Goal: Task Accomplishment & Management: Use online tool/utility

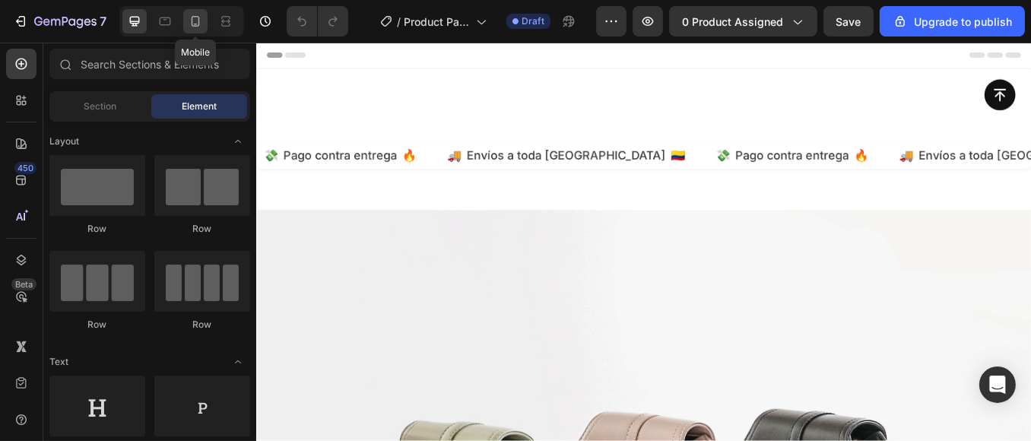
click at [200, 21] on icon at bounding box center [195, 21] width 15 height 15
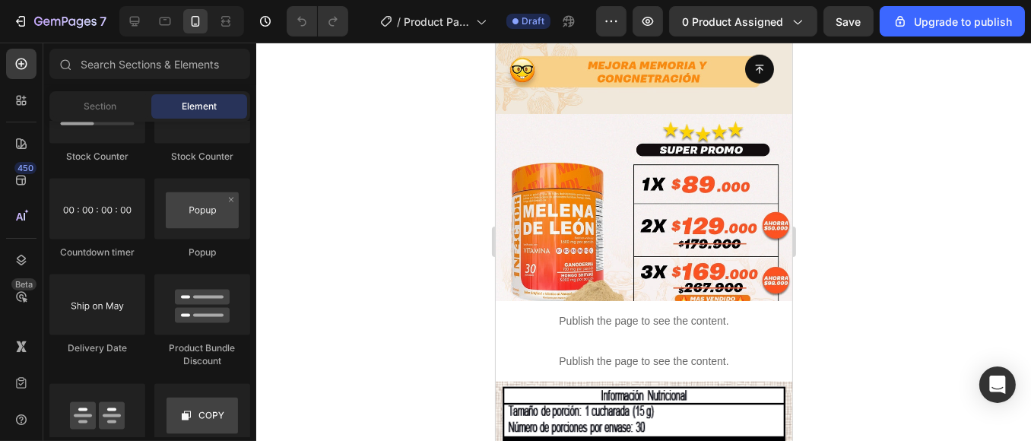
scroll to position [1360, 0]
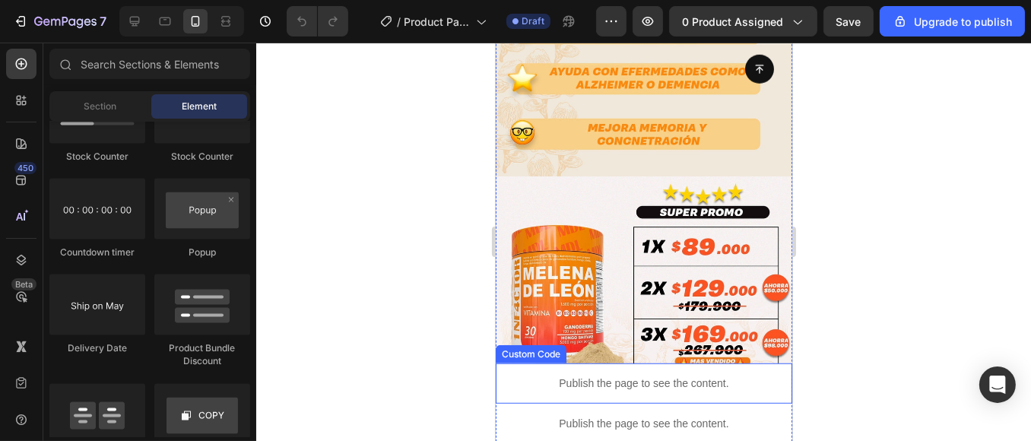
click at [661, 363] on div "Publish the page to see the content." at bounding box center [643, 383] width 297 height 40
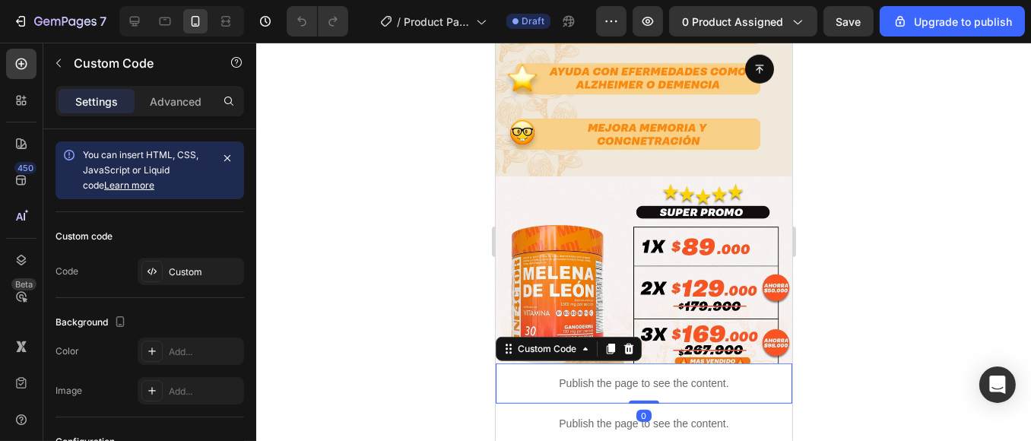
click at [655, 376] on p "Publish the page to see the content." at bounding box center [643, 384] width 297 height 16
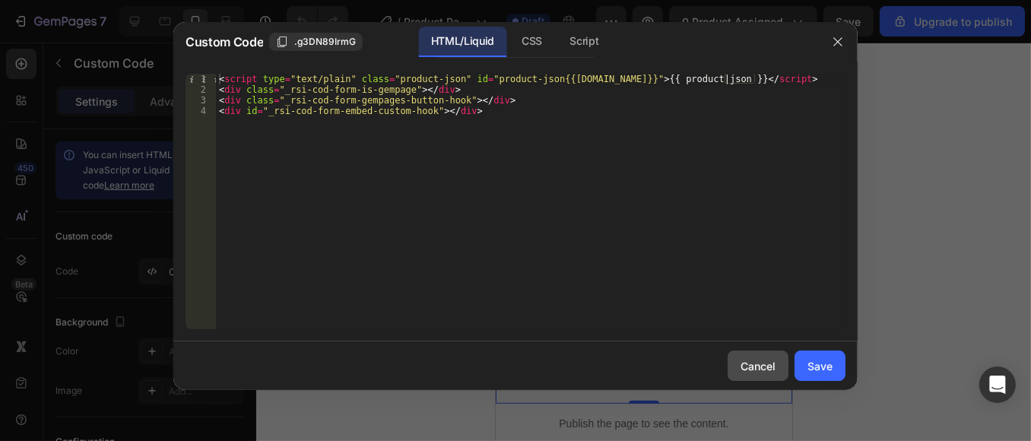
click at [762, 367] on div "Cancel" at bounding box center [758, 366] width 35 height 16
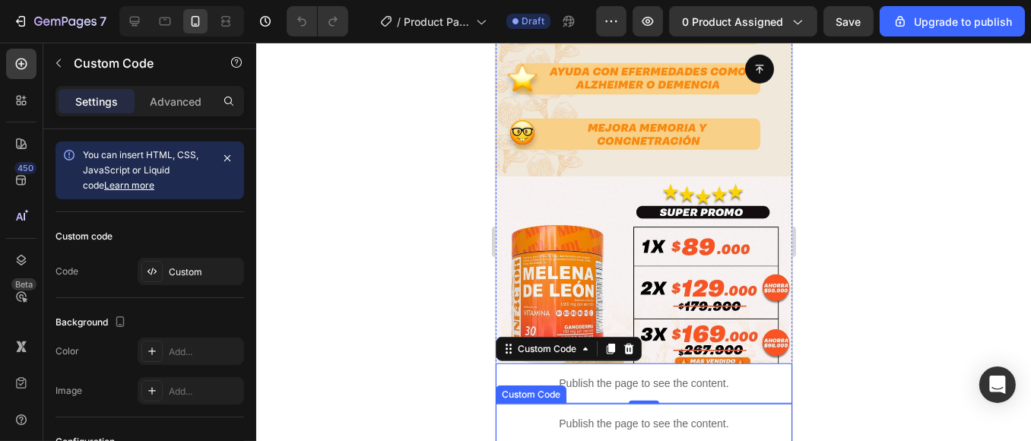
click at [686, 416] on p "Publish the page to see the content." at bounding box center [643, 424] width 297 height 16
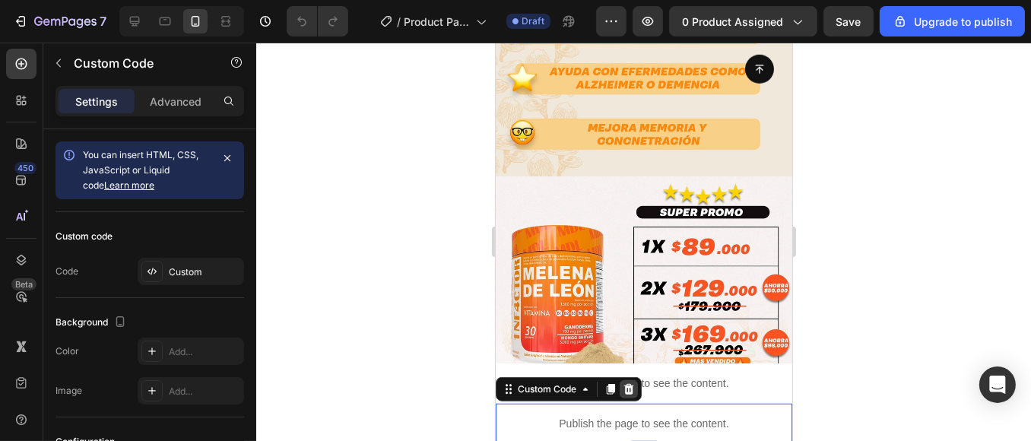
click at [629, 384] on icon at bounding box center [629, 389] width 10 height 11
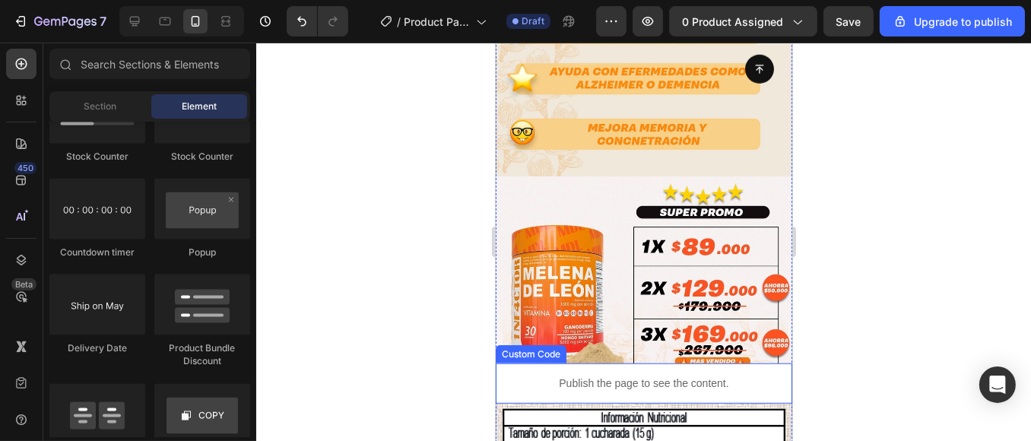
click at [636, 376] on p "Publish the page to see the content." at bounding box center [643, 384] width 297 height 16
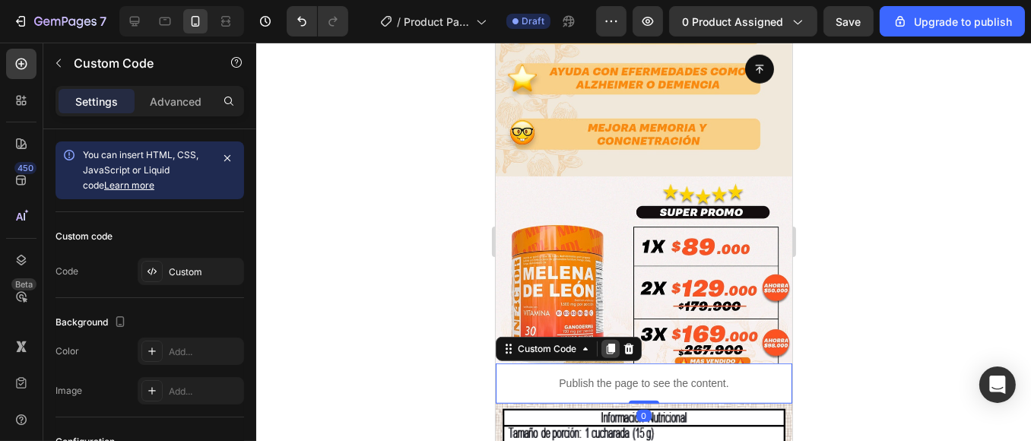
click at [611, 344] on icon at bounding box center [610, 349] width 8 height 11
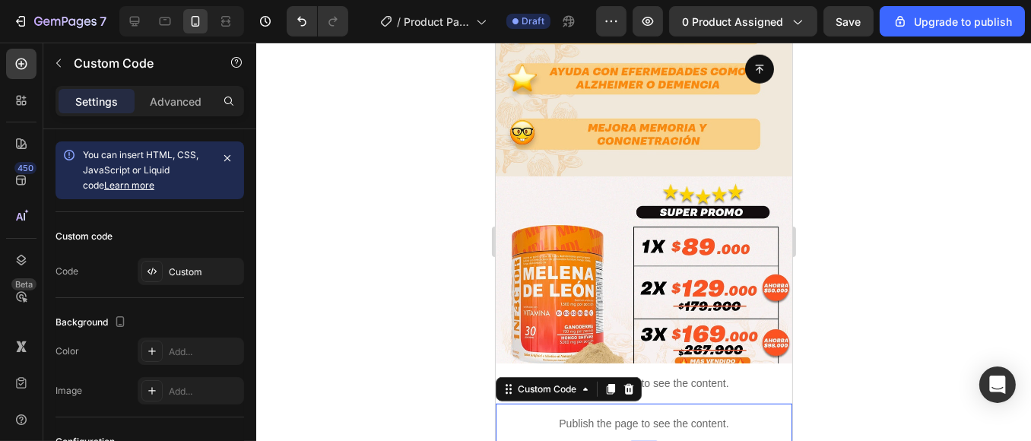
click at [649, 416] on p "Publish the page to see the content." at bounding box center [643, 424] width 297 height 16
click at [623, 383] on icon at bounding box center [628, 389] width 12 height 12
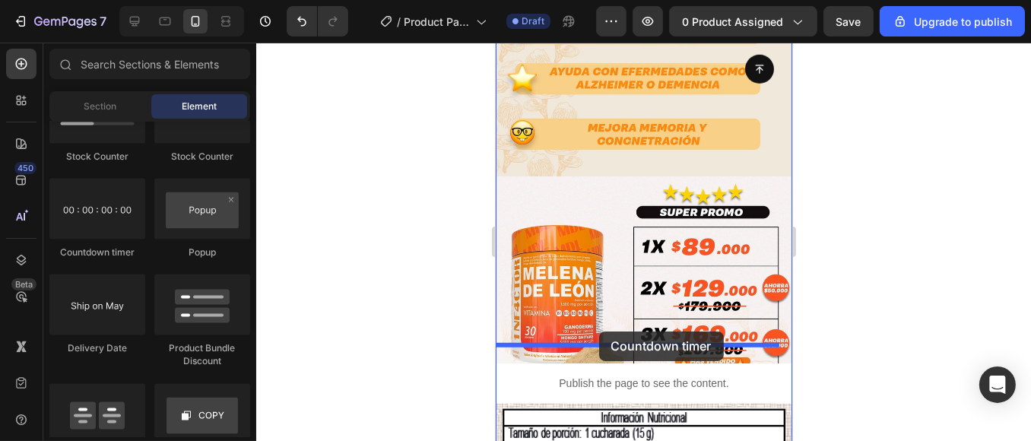
drag, startPoint x: 599, startPoint y: 271, endPoint x: 598, endPoint y: 332, distance: 60.1
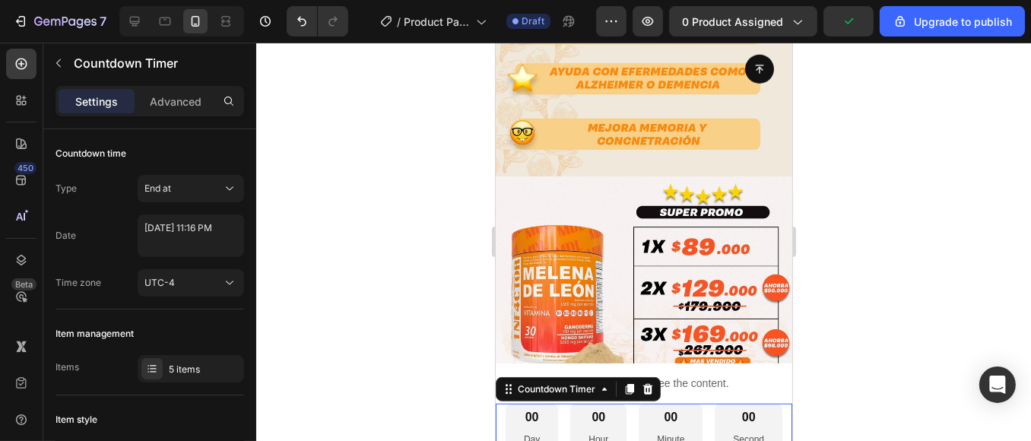
click at [530, 404] on div "00 Day" at bounding box center [531, 429] width 52 height 50
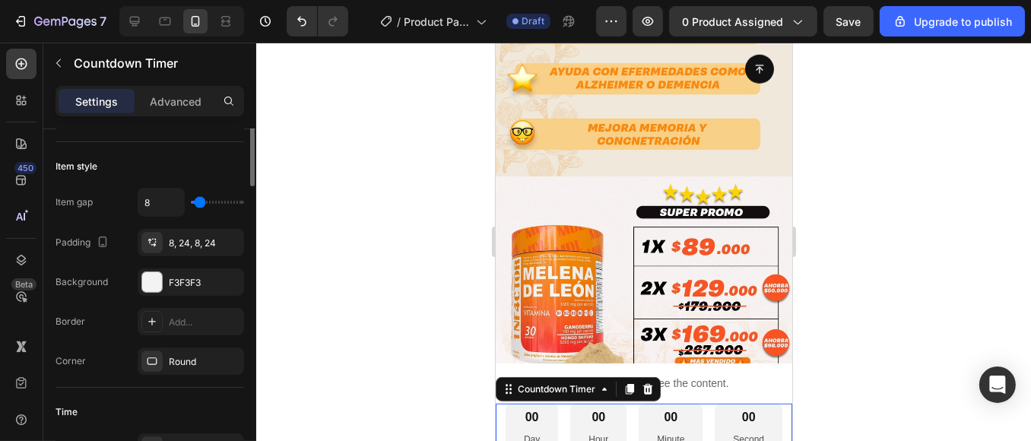
scroll to position [169, 0]
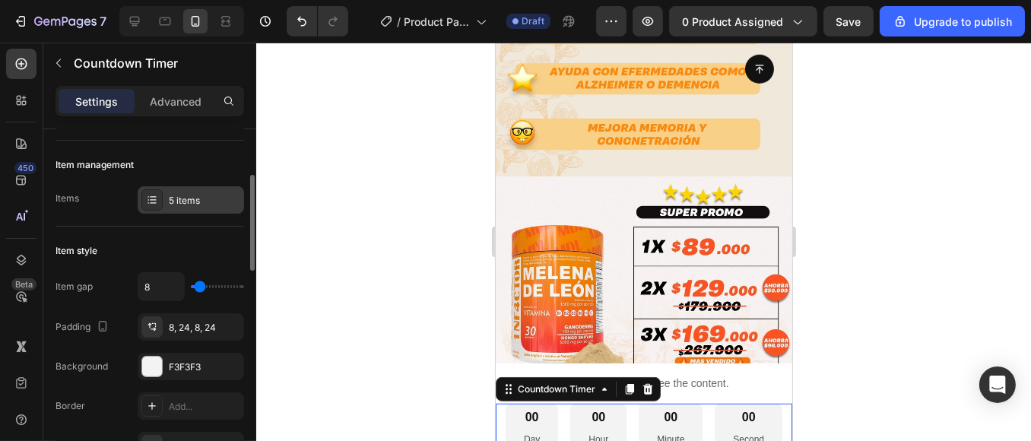
click at [202, 202] on div "5 items" at bounding box center [204, 201] width 71 height 14
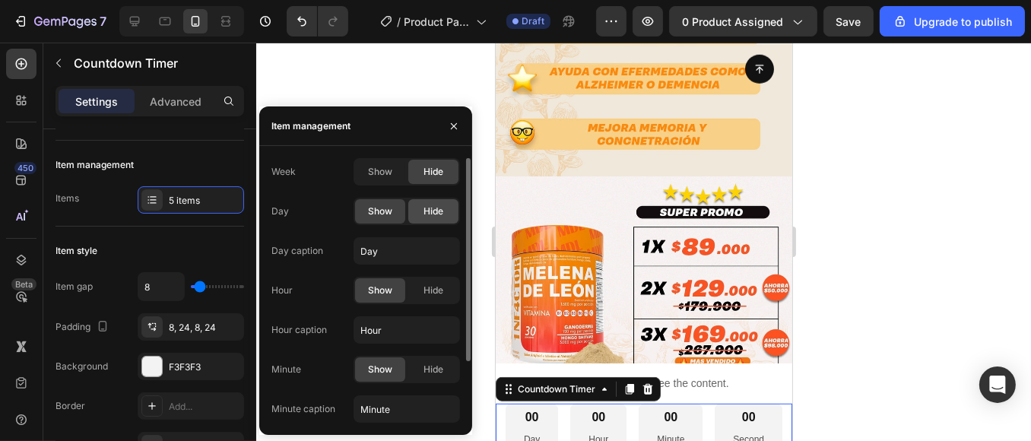
click at [440, 210] on span "Hide" at bounding box center [434, 212] width 20 height 14
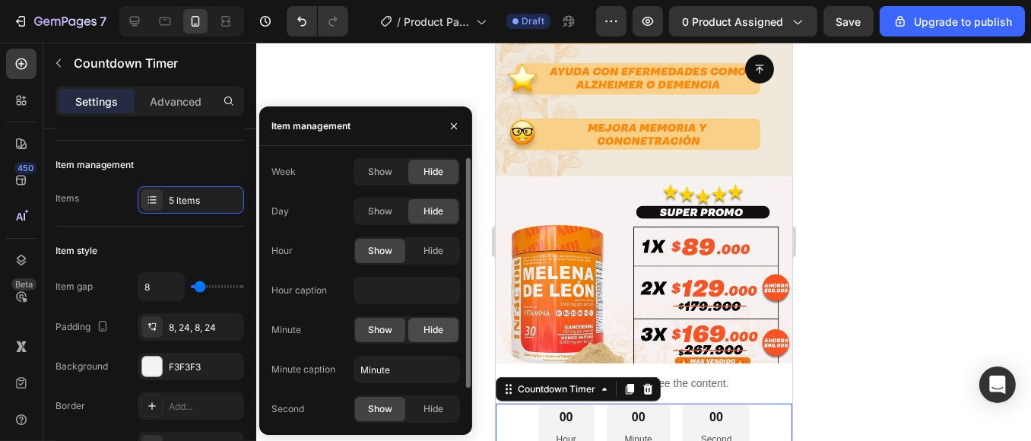
click at [435, 325] on span "Hide" at bounding box center [434, 330] width 20 height 14
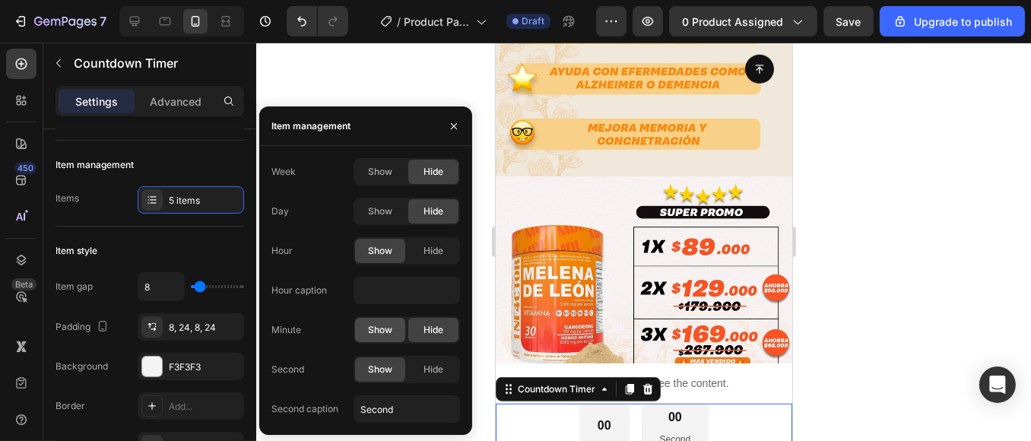
click at [398, 335] on div "Show" at bounding box center [380, 330] width 50 height 24
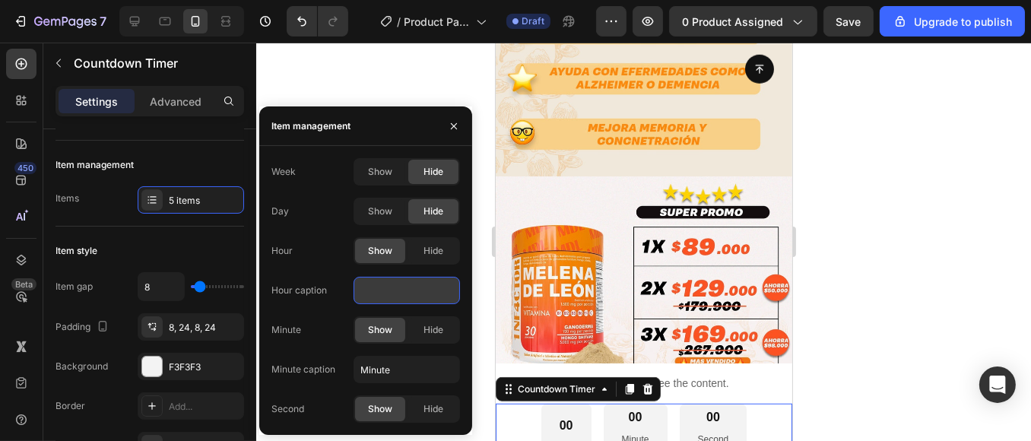
click at [397, 297] on input "text" at bounding box center [407, 290] width 106 height 27
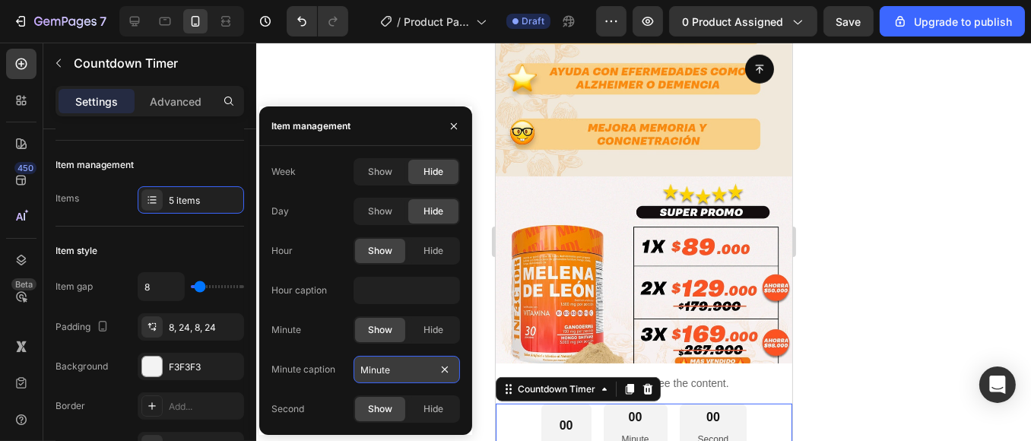
click at [413, 366] on input "Minute" at bounding box center [407, 369] width 106 height 27
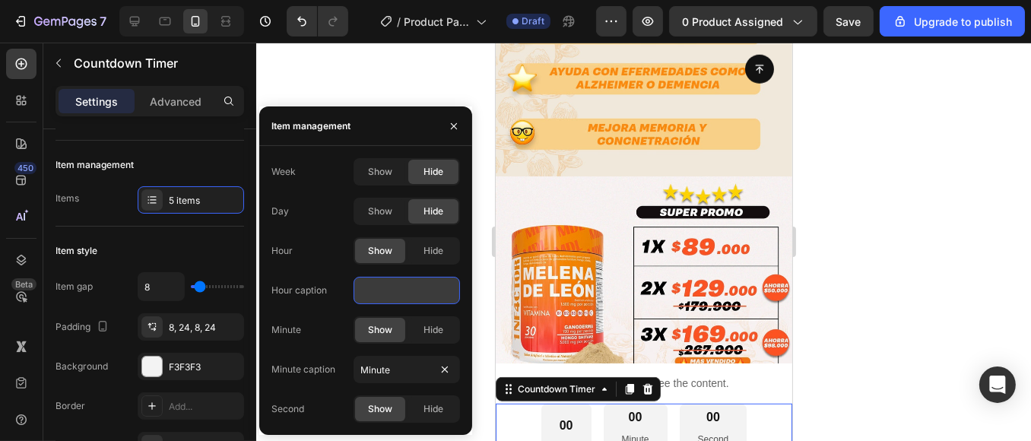
click at [409, 297] on input "text" at bounding box center [407, 290] width 106 height 27
click at [425, 249] on span "Hide" at bounding box center [434, 251] width 20 height 14
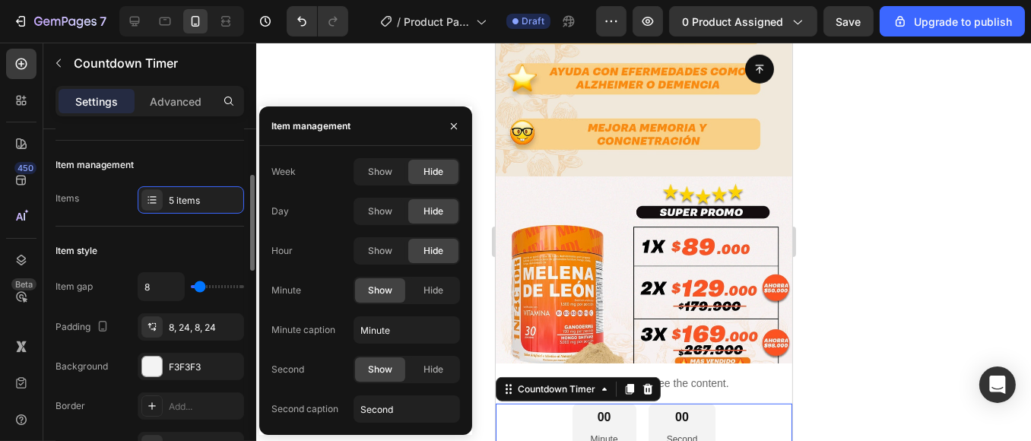
click at [207, 249] on div "Item style" at bounding box center [150, 251] width 189 height 24
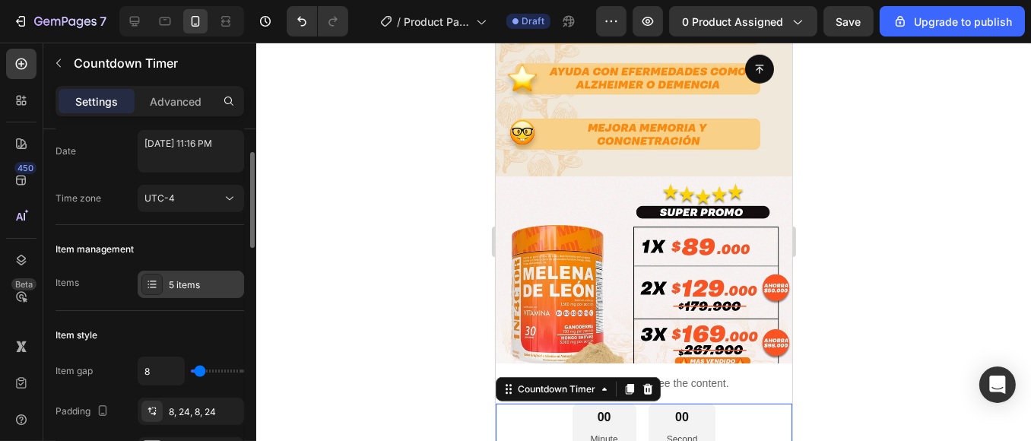
scroll to position [0, 0]
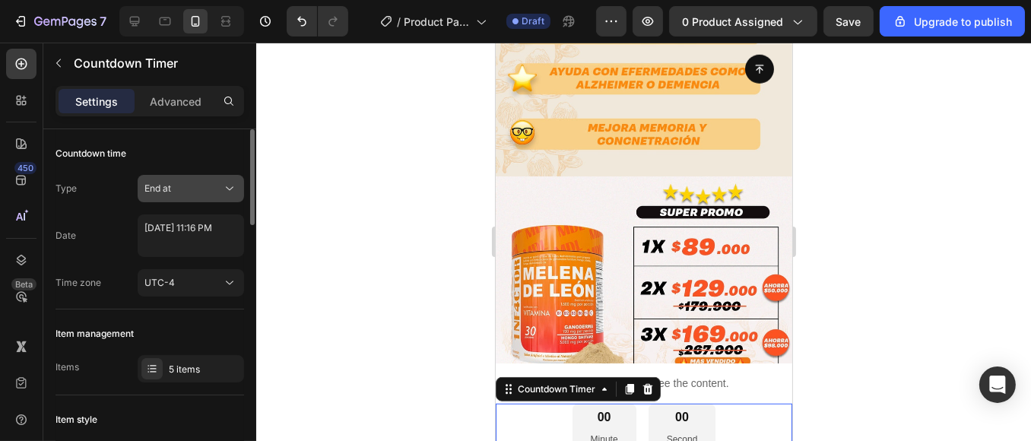
click at [236, 189] on icon at bounding box center [229, 188] width 15 height 15
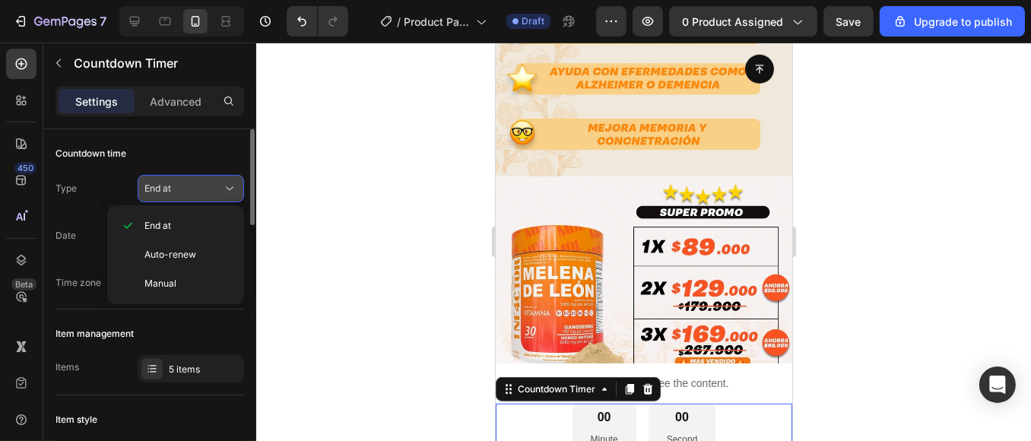
click at [240, 183] on button "End at" at bounding box center [191, 188] width 106 height 27
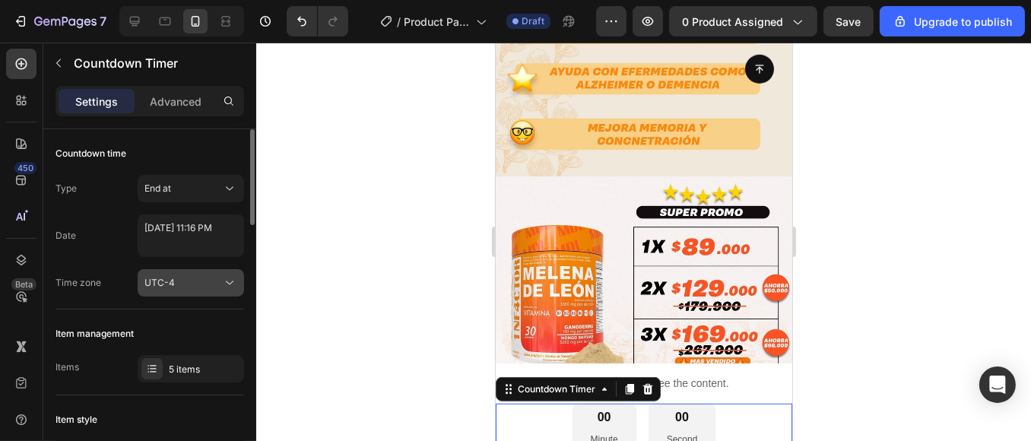
click at [224, 282] on icon at bounding box center [229, 282] width 15 height 15
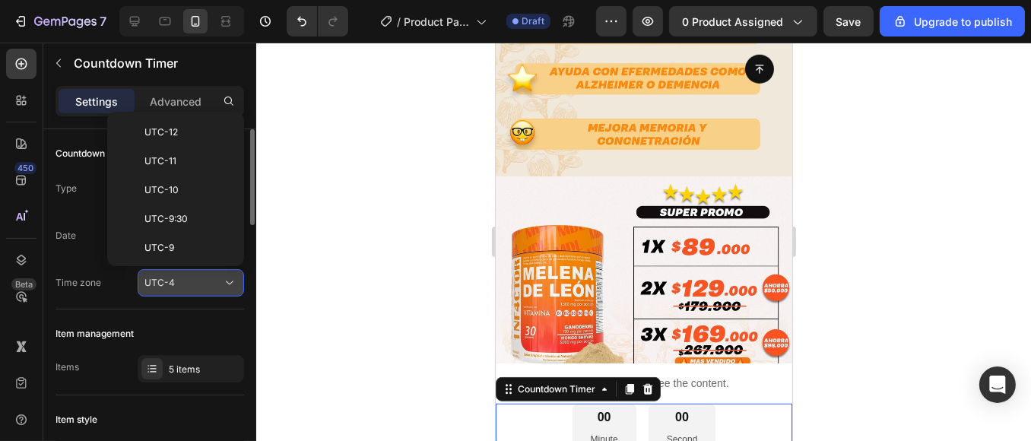
scroll to position [164, 0]
click at [224, 282] on icon at bounding box center [229, 282] width 15 height 15
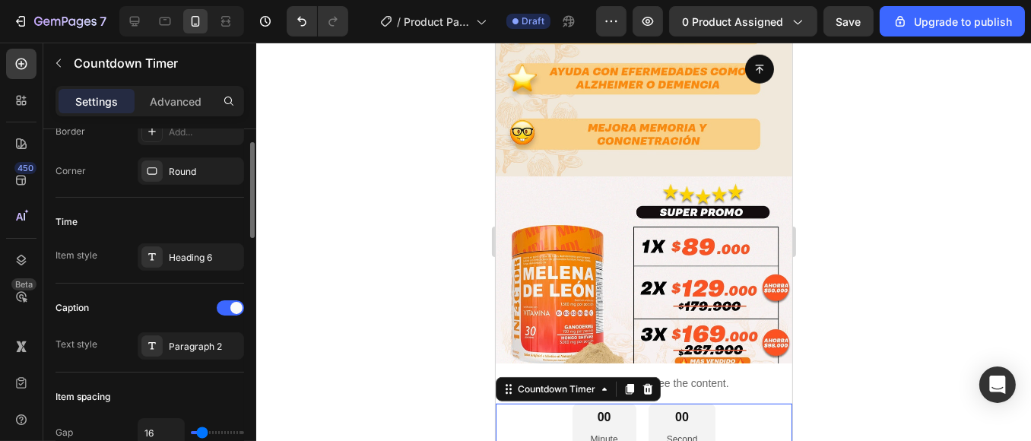
scroll to position [190, 0]
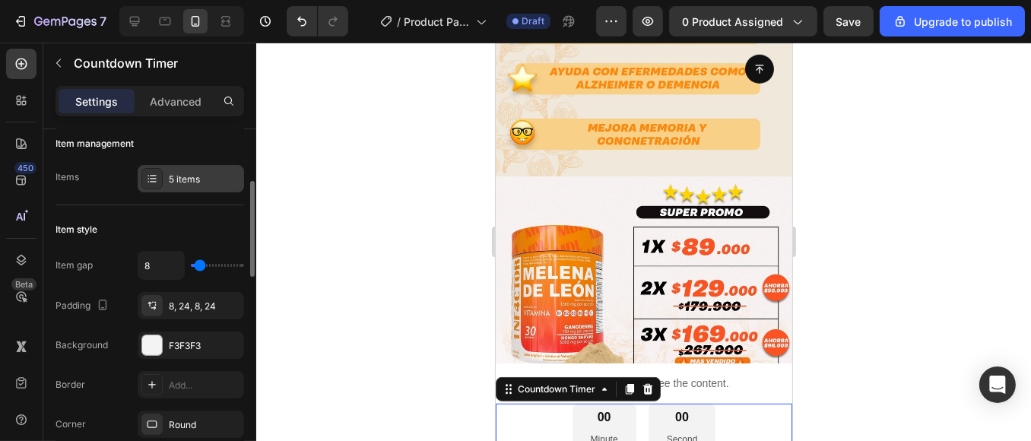
click at [203, 188] on div "5 items" at bounding box center [191, 178] width 106 height 27
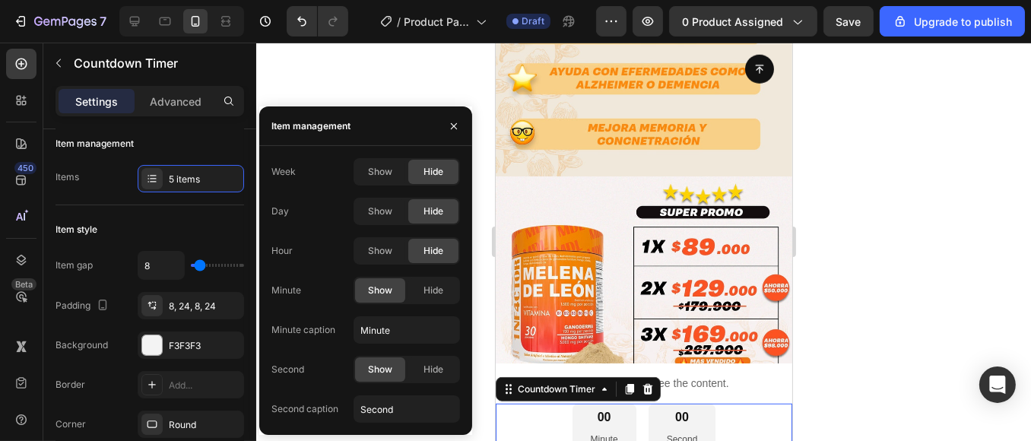
click at [593, 410] on div "00" at bounding box center [603, 418] width 27 height 16
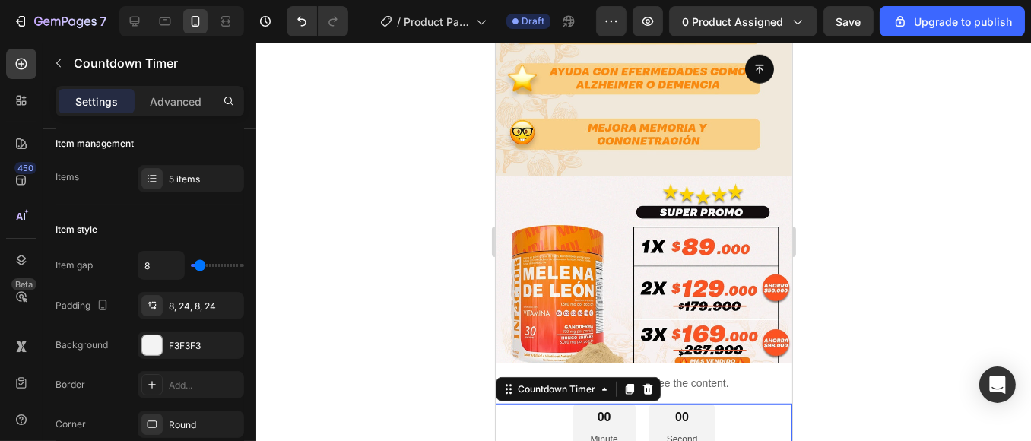
click at [605, 410] on div "00" at bounding box center [603, 418] width 27 height 16
click at [595, 410] on div "00" at bounding box center [603, 418] width 27 height 16
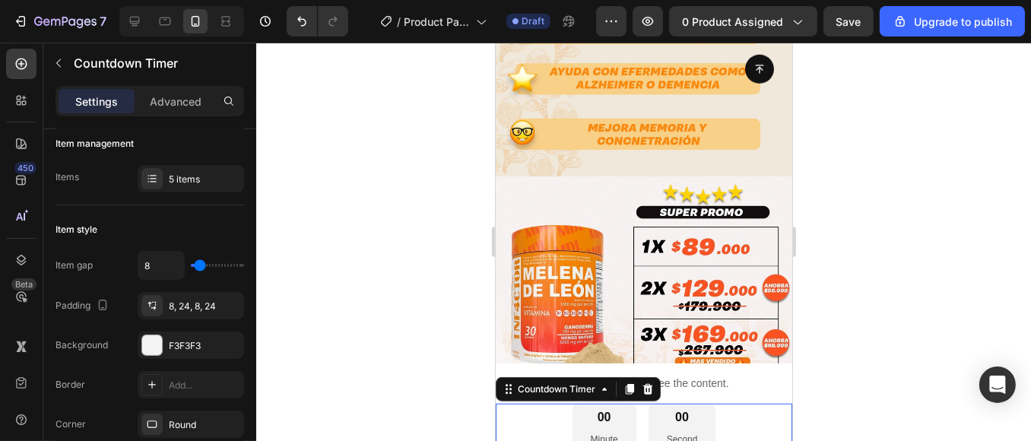
click at [595, 410] on div "00" at bounding box center [603, 418] width 27 height 16
click at [593, 382] on div "Countdown Timer" at bounding box center [556, 389] width 84 height 14
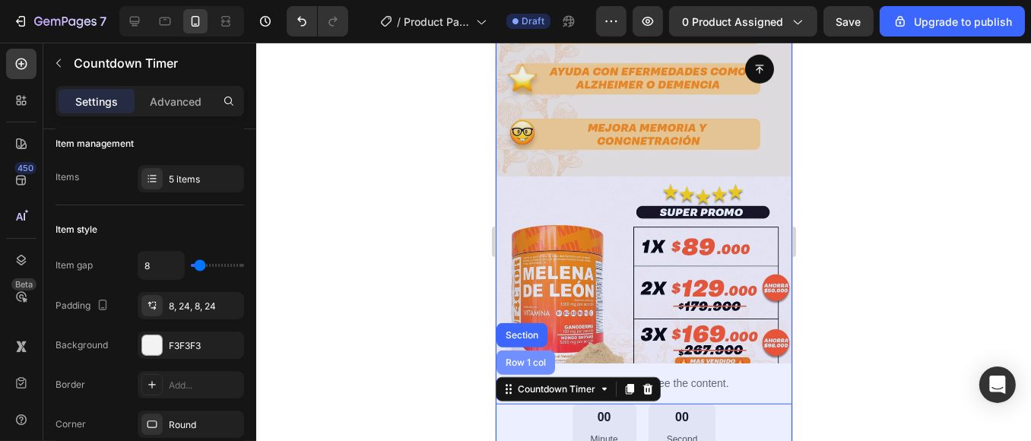
click at [522, 351] on div "Row 1 col" at bounding box center [525, 363] width 59 height 24
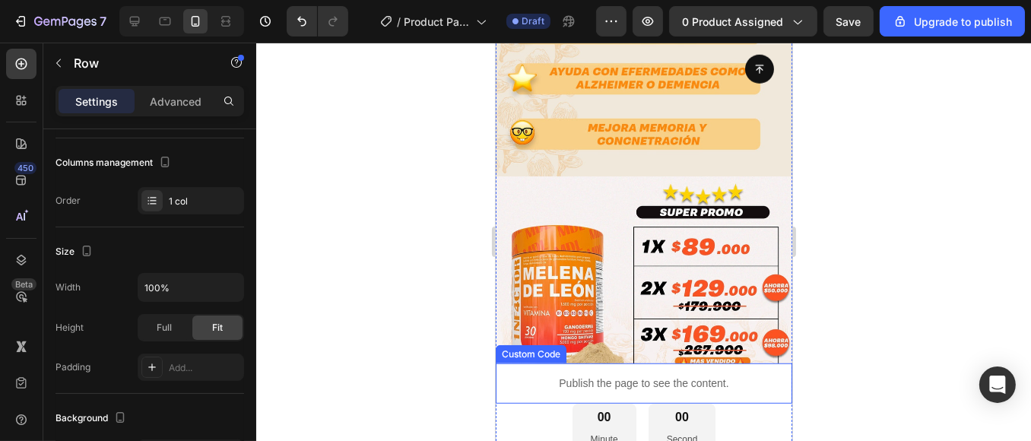
scroll to position [0, 0]
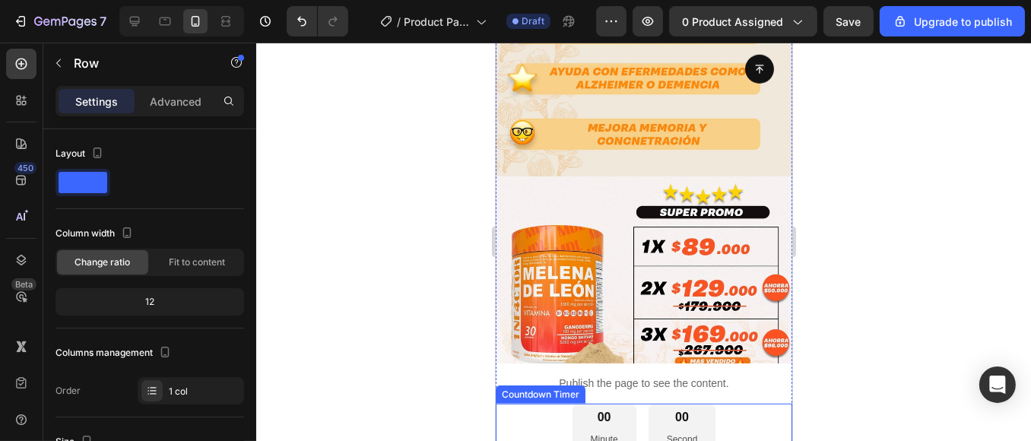
click at [554, 404] on div "00 Minute 00 Second" at bounding box center [643, 429] width 297 height 50
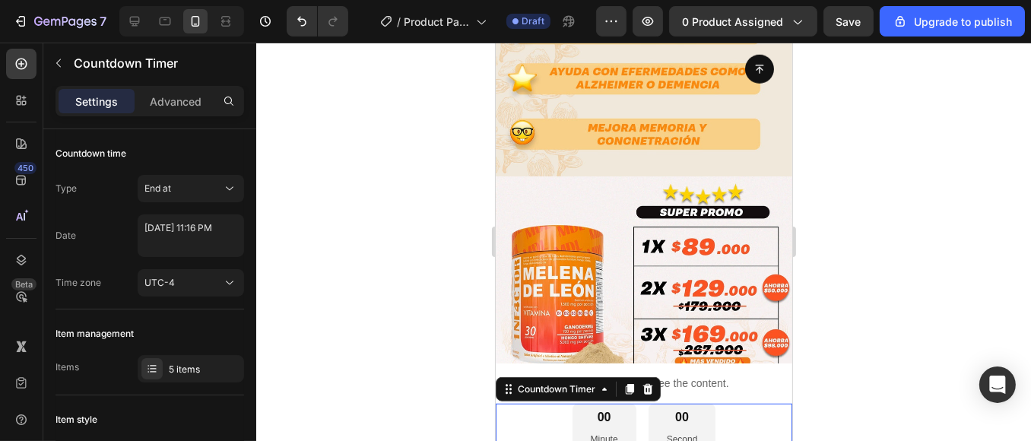
click at [404, 335] on div at bounding box center [643, 242] width 775 height 398
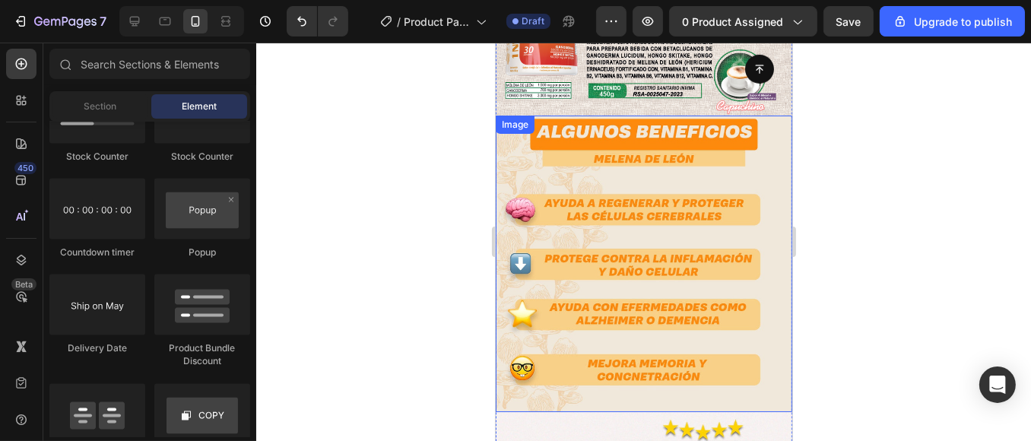
scroll to position [938, 0]
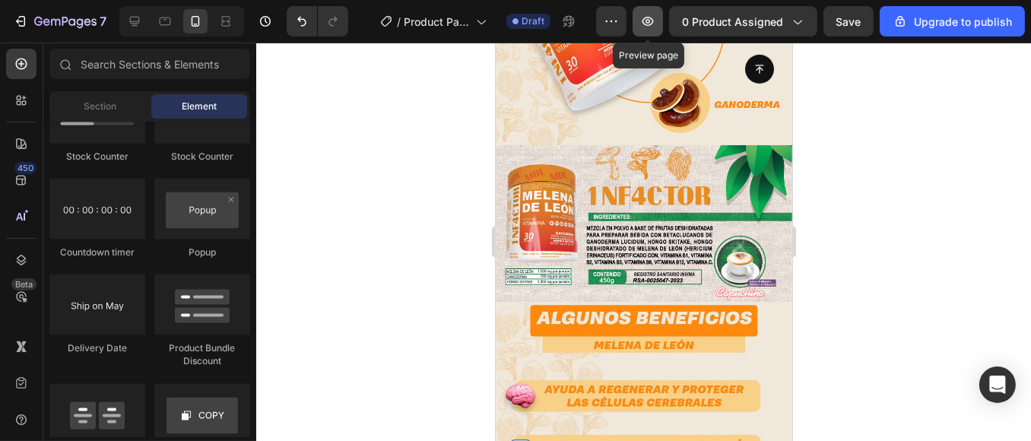
click at [648, 14] on icon "button" at bounding box center [647, 21] width 15 height 15
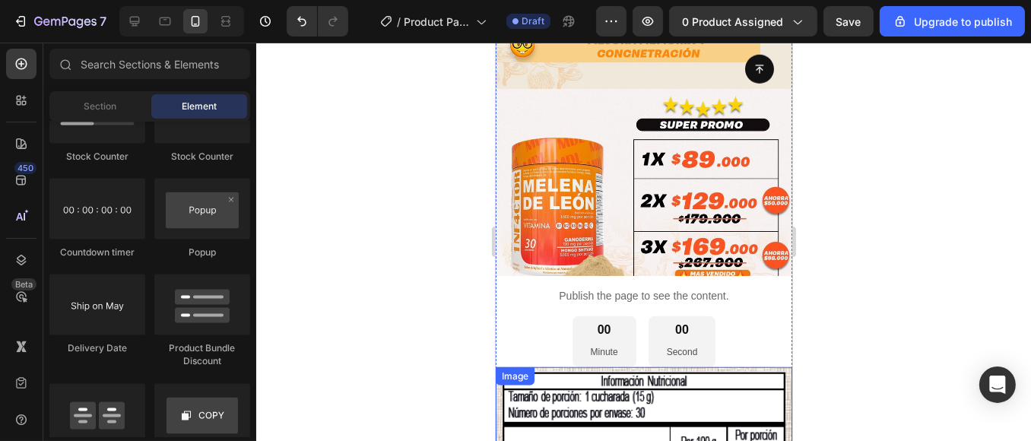
scroll to position [1445, 0]
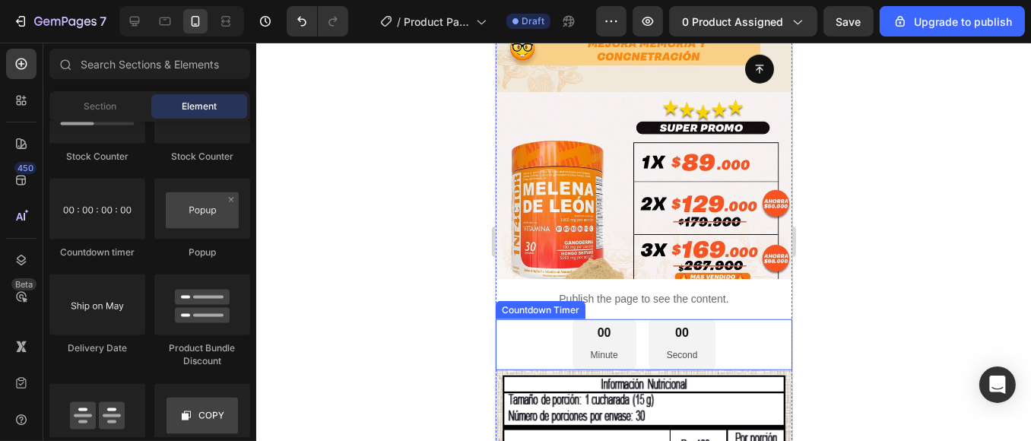
click at [529, 319] on div "00 Minute 00 Second" at bounding box center [643, 344] width 297 height 50
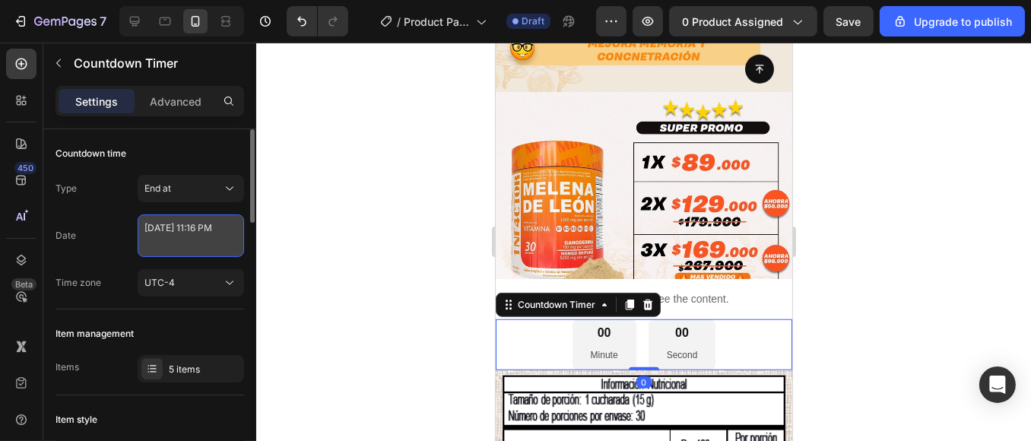
click at [229, 233] on textarea "[DATE] 11:16 PM" at bounding box center [191, 235] width 106 height 43
select select "23"
select select "16"
select select "false"
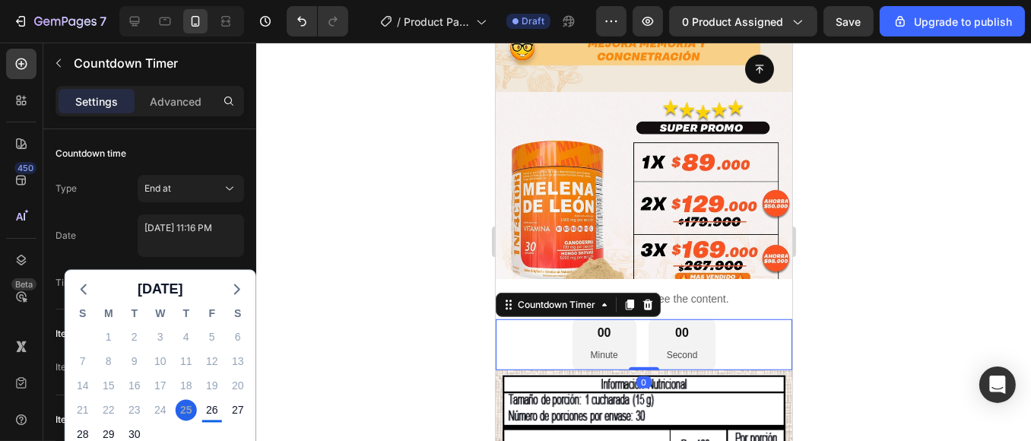
click at [313, 228] on div at bounding box center [643, 242] width 775 height 398
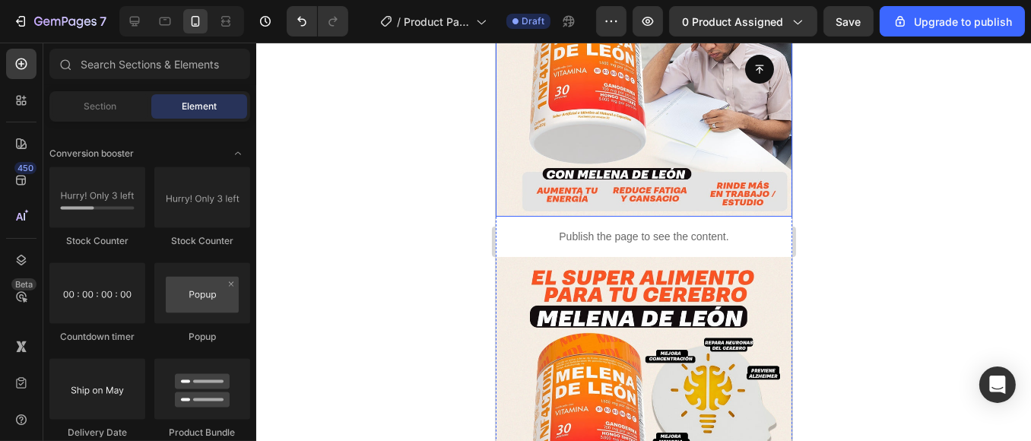
scroll to position [253, 0]
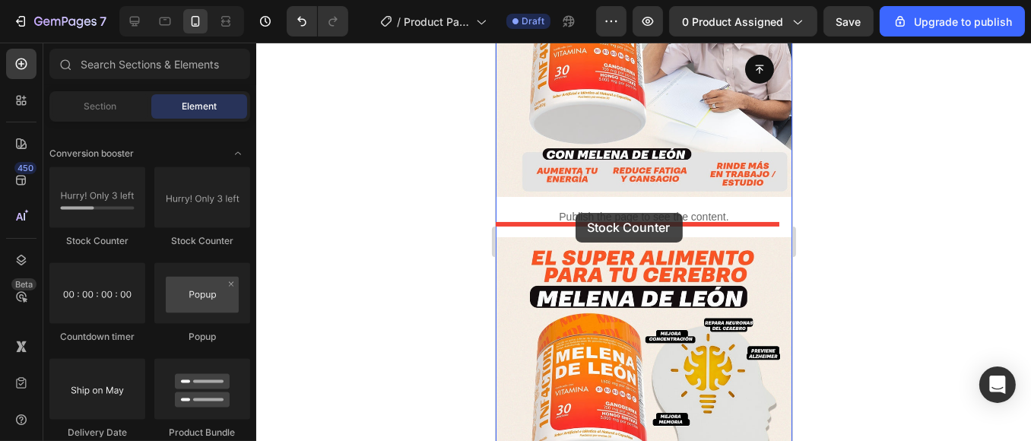
drag, startPoint x: 576, startPoint y: 238, endPoint x: 575, endPoint y: 213, distance: 25.1
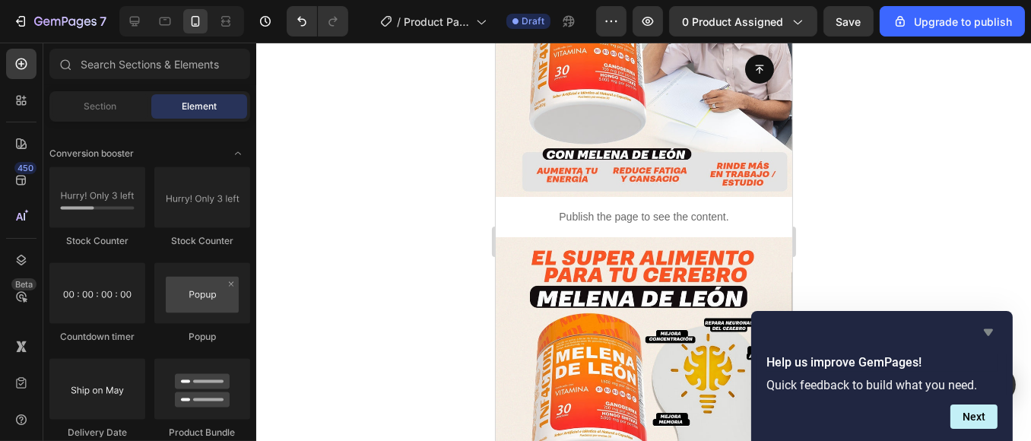
click at [985, 331] on icon "Hide survey" at bounding box center [988, 332] width 9 height 7
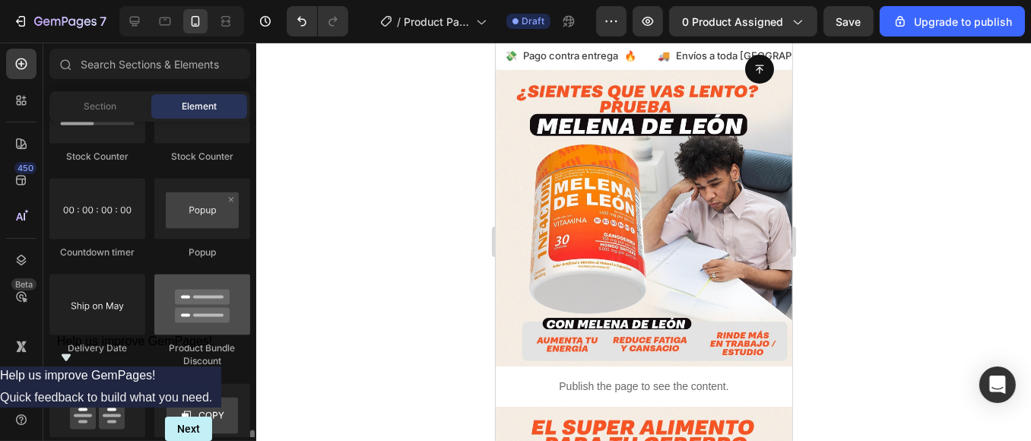
scroll to position [3276, 0]
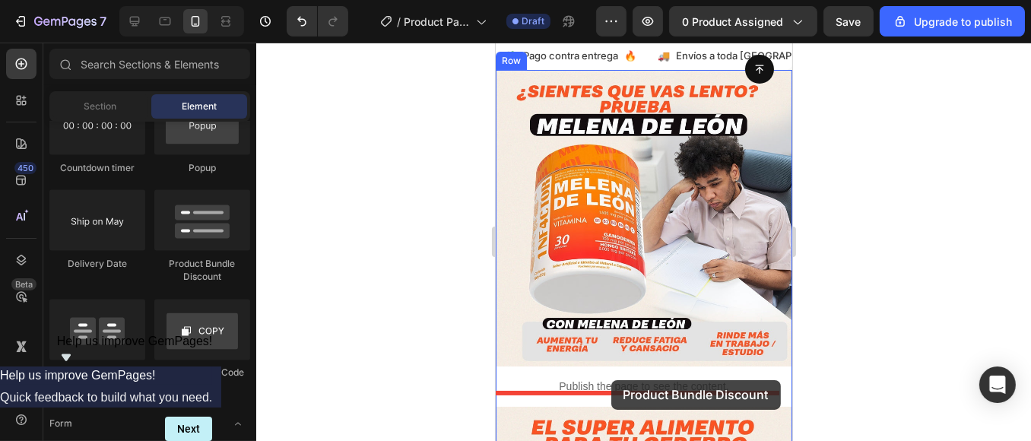
drag, startPoint x: 718, startPoint y: 270, endPoint x: 611, endPoint y: 380, distance: 153.8
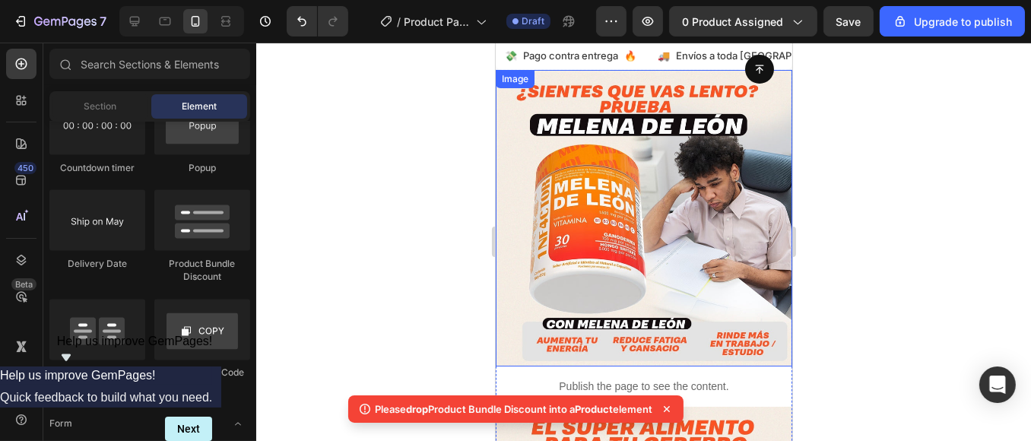
click at [464, 276] on div at bounding box center [643, 242] width 775 height 398
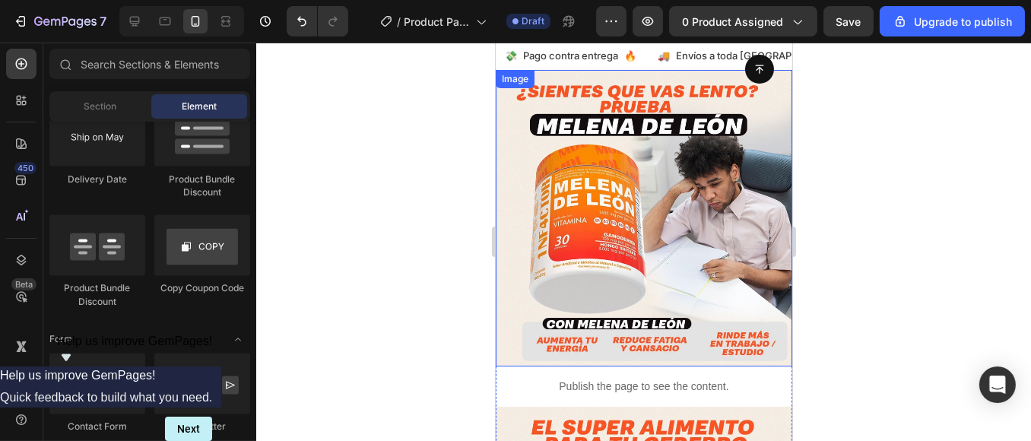
scroll to position [3445, 0]
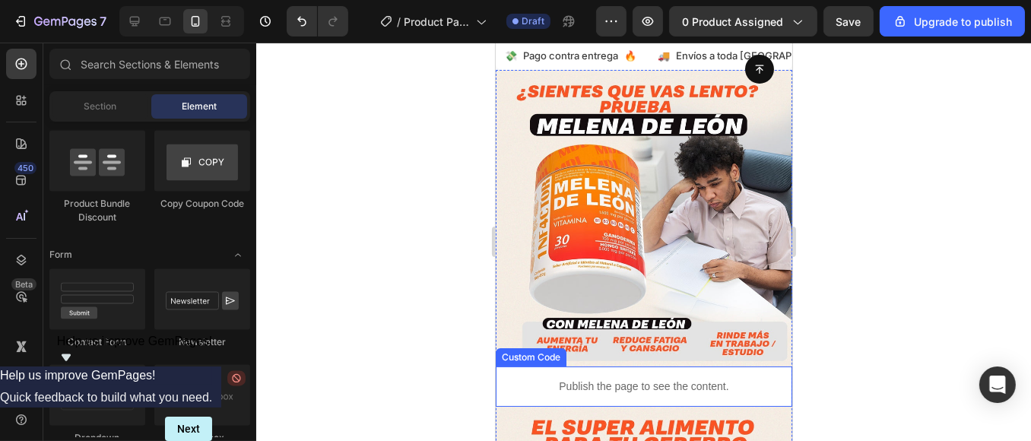
click at [667, 379] on p "Publish the page to see the content." at bounding box center [643, 387] width 297 height 16
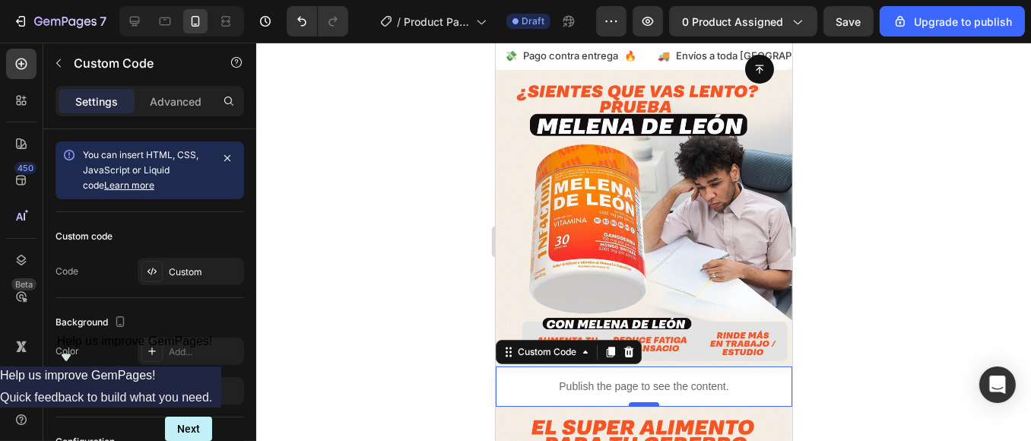
click at [637, 402] on div at bounding box center [643, 404] width 30 height 5
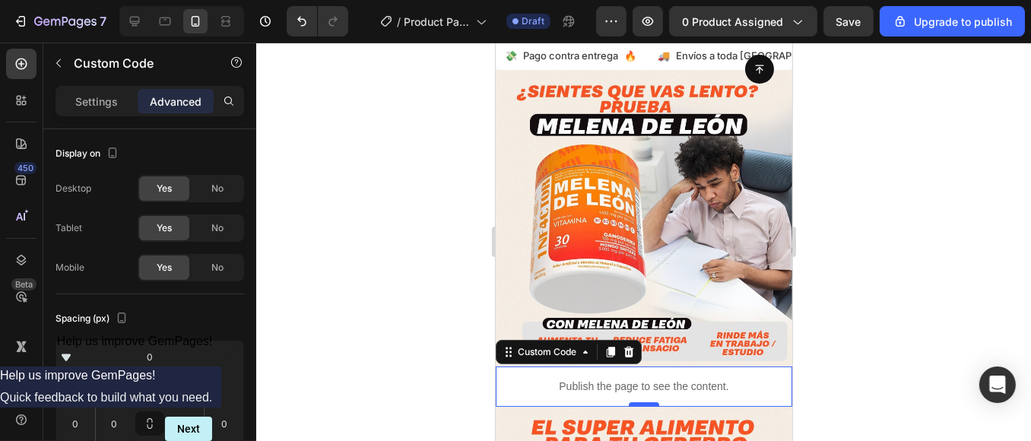
click at [640, 402] on div at bounding box center [643, 404] width 30 height 5
click at [864, 318] on div at bounding box center [643, 242] width 775 height 398
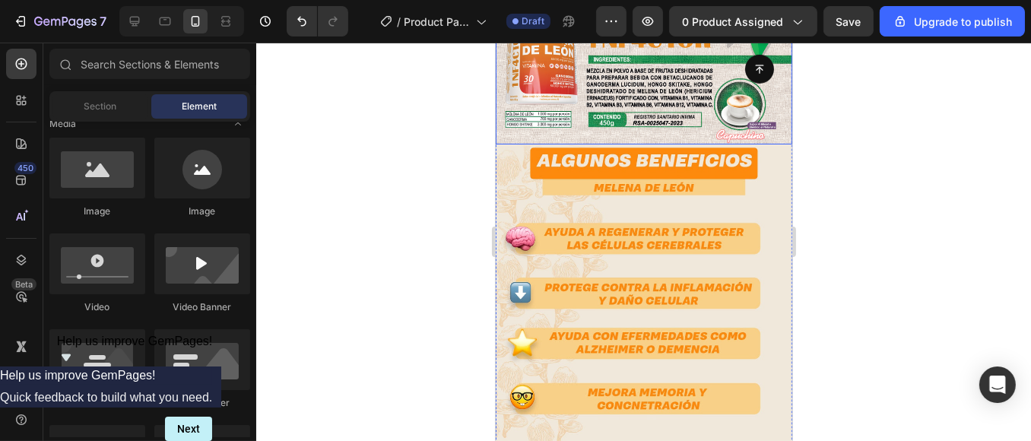
scroll to position [1098, 0]
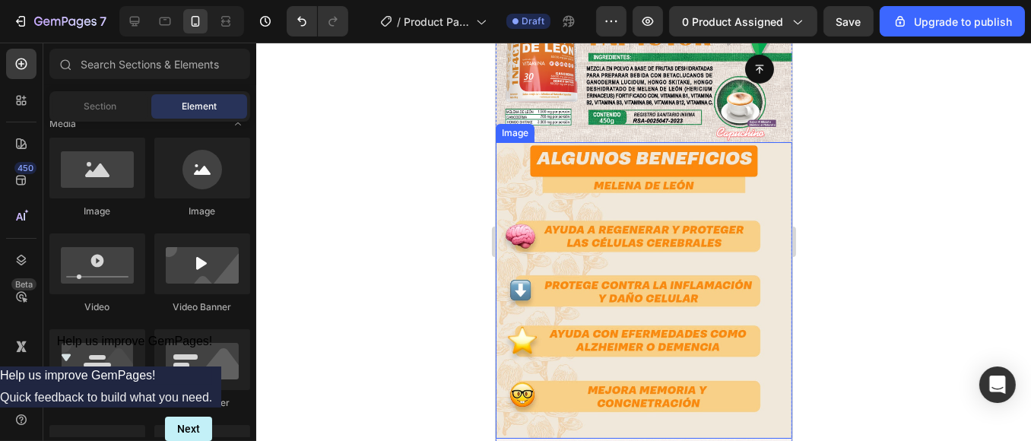
click at [616, 205] on img at bounding box center [643, 290] width 297 height 297
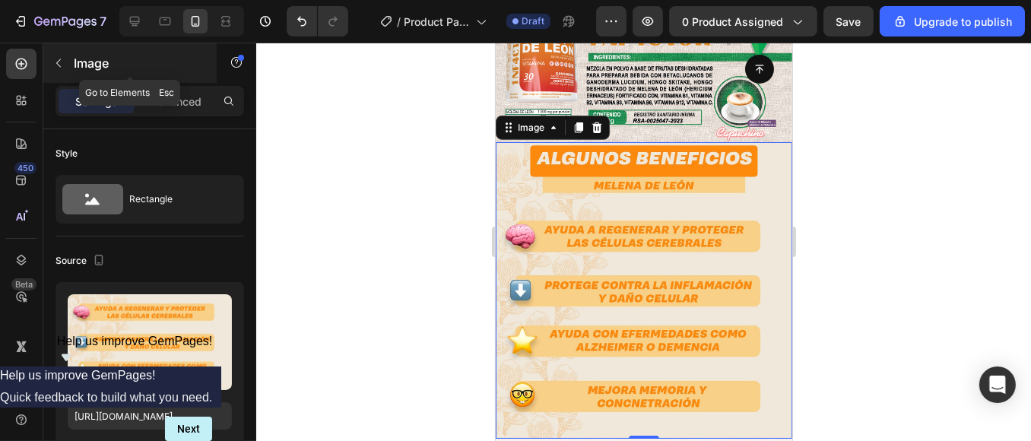
click at [77, 68] on p "Image" at bounding box center [138, 63] width 129 height 18
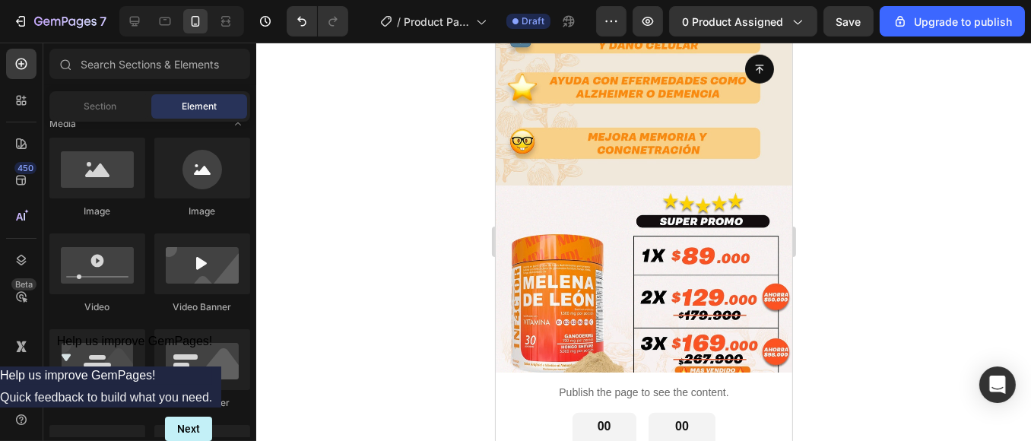
scroll to position [403, 0]
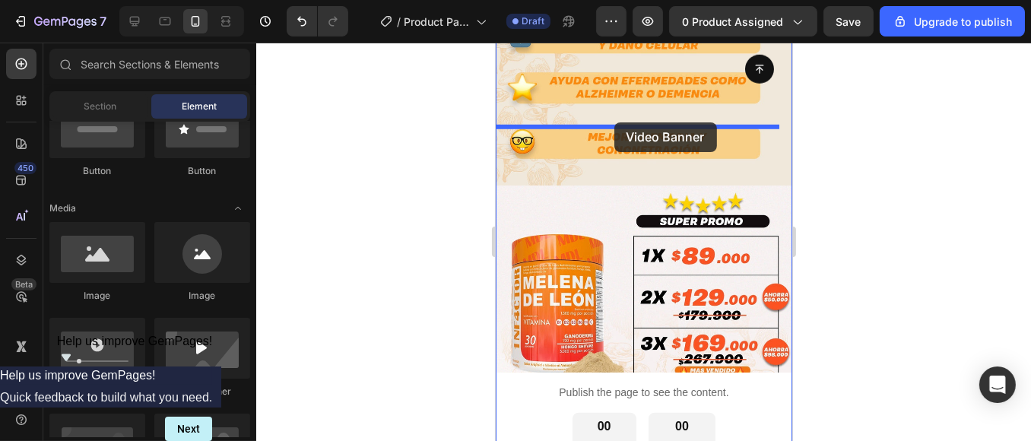
drag, startPoint x: 705, startPoint y: 390, endPoint x: 613, endPoint y: 122, distance: 283.0
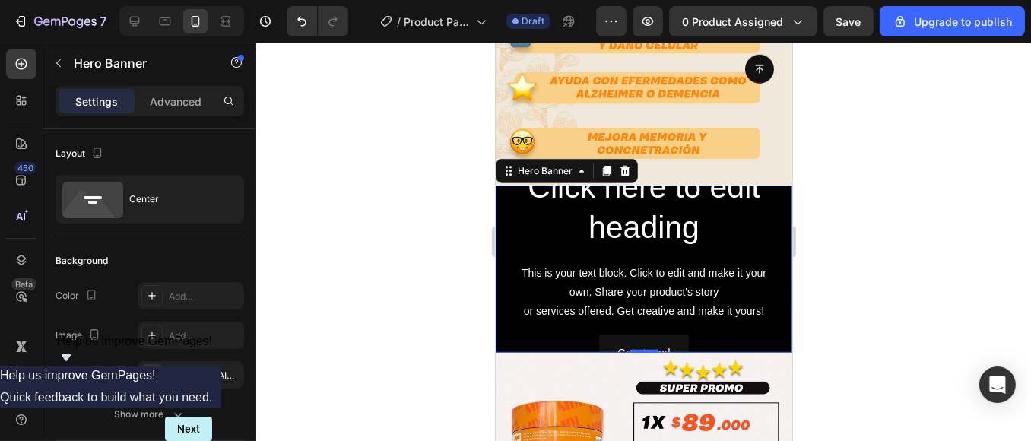
click at [770, 167] on div "Click here to edit heading Heading This is your text block. Click to edit and m…" at bounding box center [643, 269] width 297 height 230
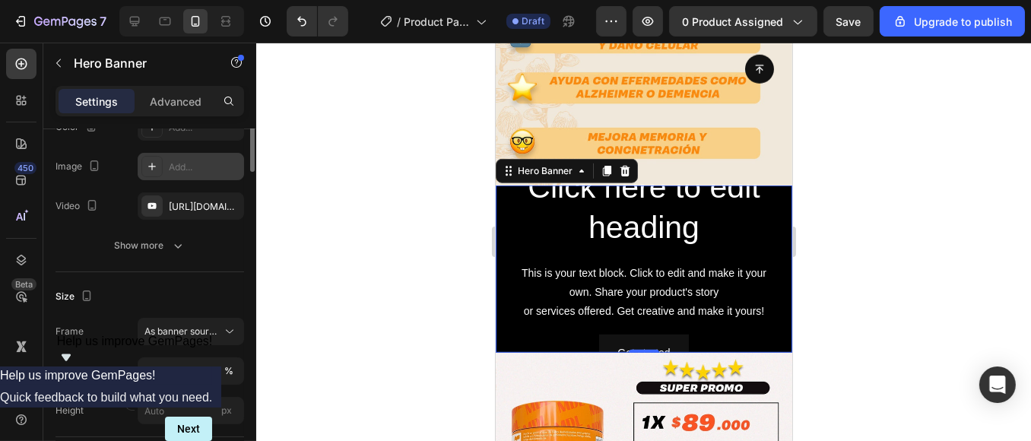
scroll to position [84, 0]
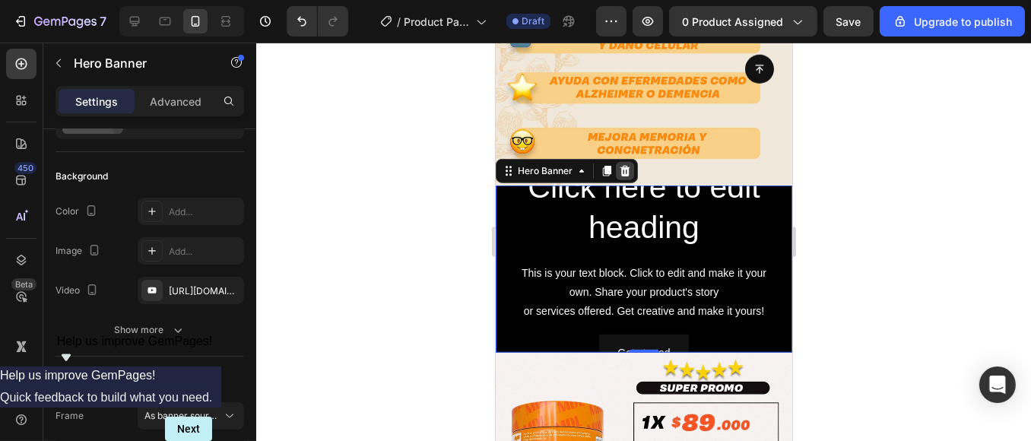
click at [624, 166] on icon at bounding box center [625, 171] width 10 height 11
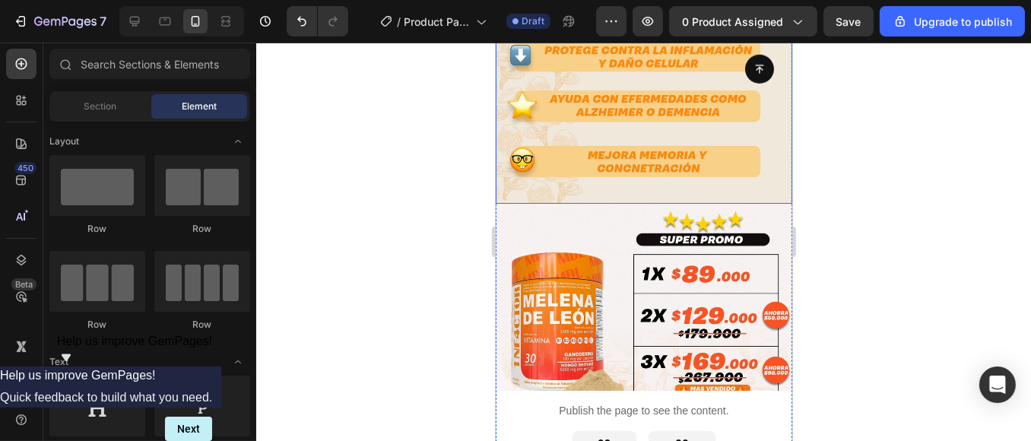
scroll to position [1351, 0]
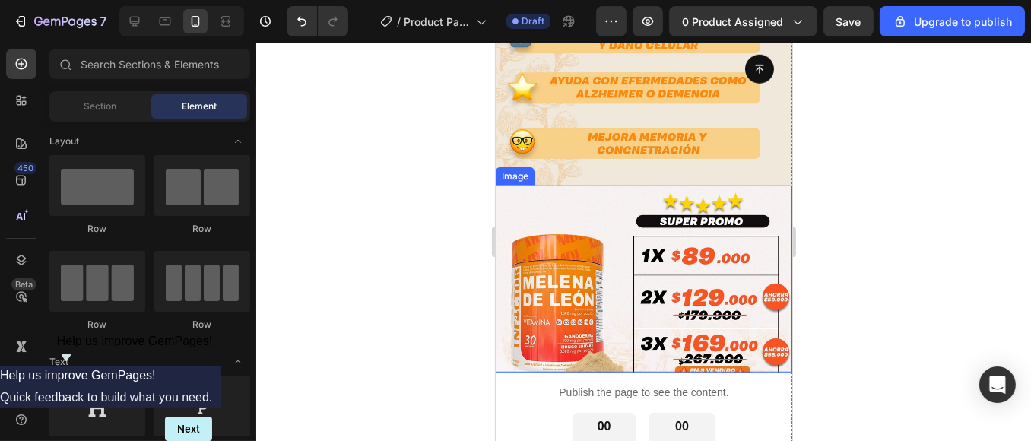
click at [665, 186] on img at bounding box center [643, 279] width 297 height 187
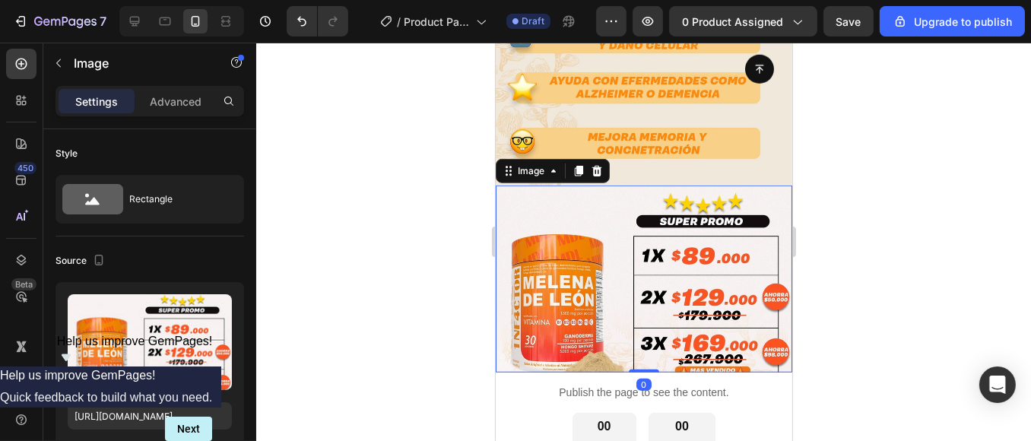
drag, startPoint x: 1030, startPoint y: 210, endPoint x: 937, endPoint y: 195, distance: 94.0
click at [1029, 210] on div at bounding box center [643, 242] width 775 height 398
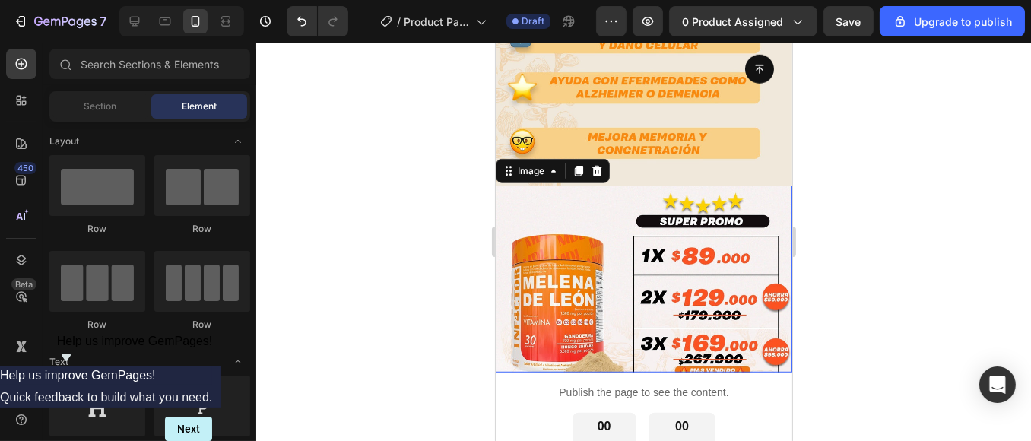
click at [639, 188] on img at bounding box center [643, 279] width 297 height 187
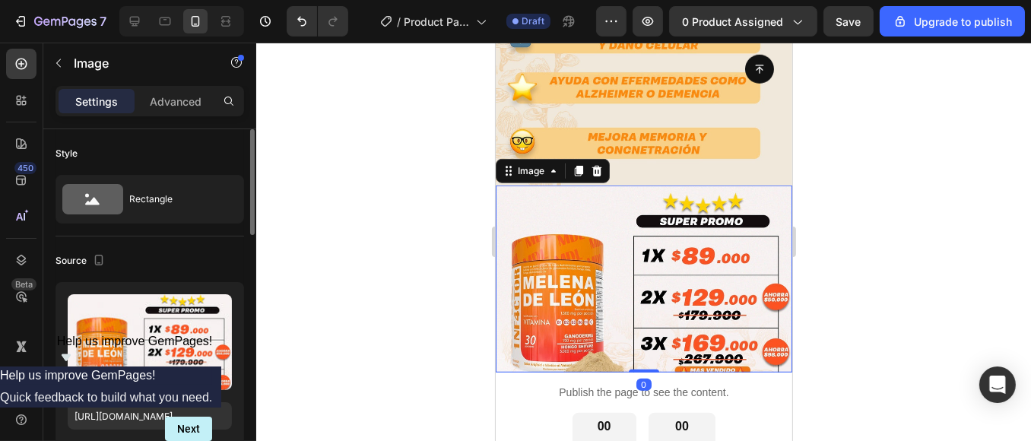
scroll to position [84, 0]
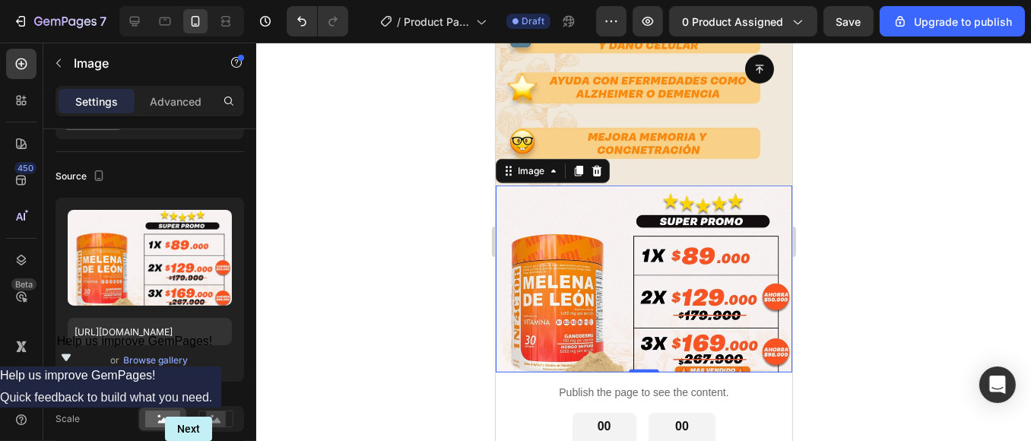
click at [388, 297] on div at bounding box center [643, 242] width 775 height 398
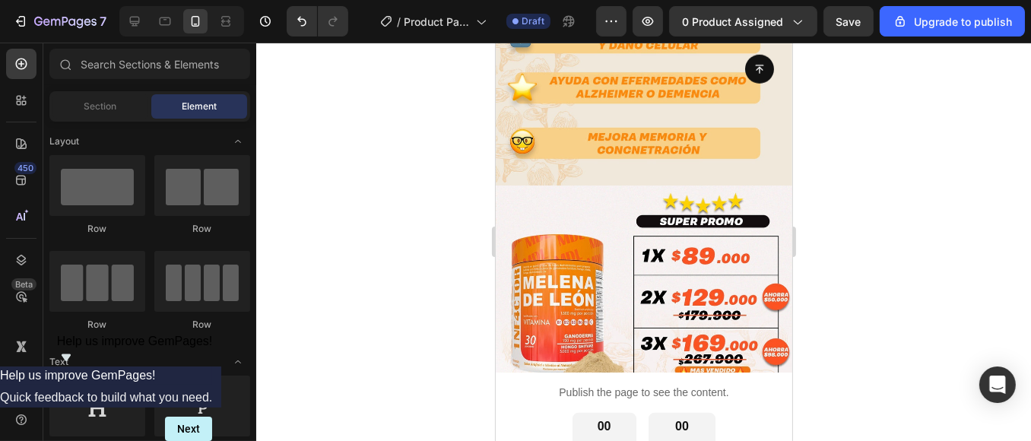
click at [855, 159] on div at bounding box center [643, 242] width 775 height 398
click at [798, 20] on icon "button" at bounding box center [796, 21] width 15 height 15
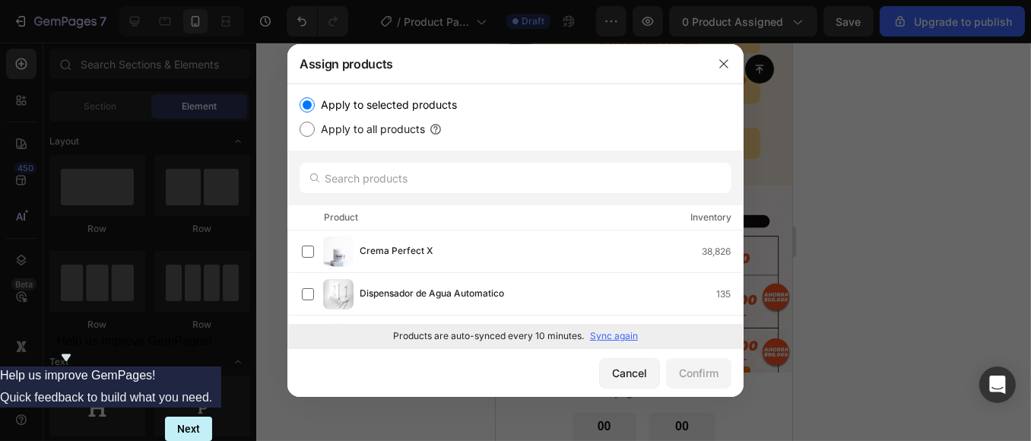
click at [624, 340] on p "Sync again" at bounding box center [614, 336] width 48 height 14
click at [452, 178] on input "text" at bounding box center [516, 178] width 432 height 30
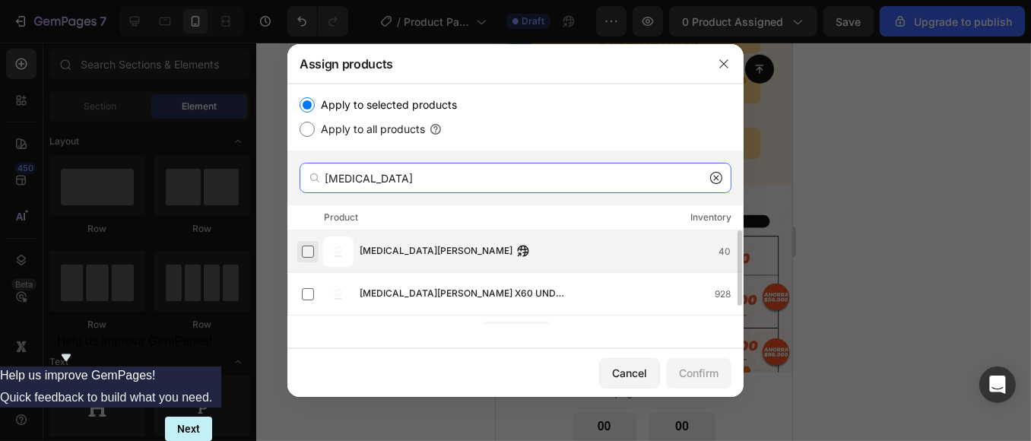
type input "[MEDICAL_DATA]"
click at [309, 250] on label at bounding box center [308, 252] width 12 height 12
click at [693, 371] on div "Confirm" at bounding box center [699, 373] width 40 height 16
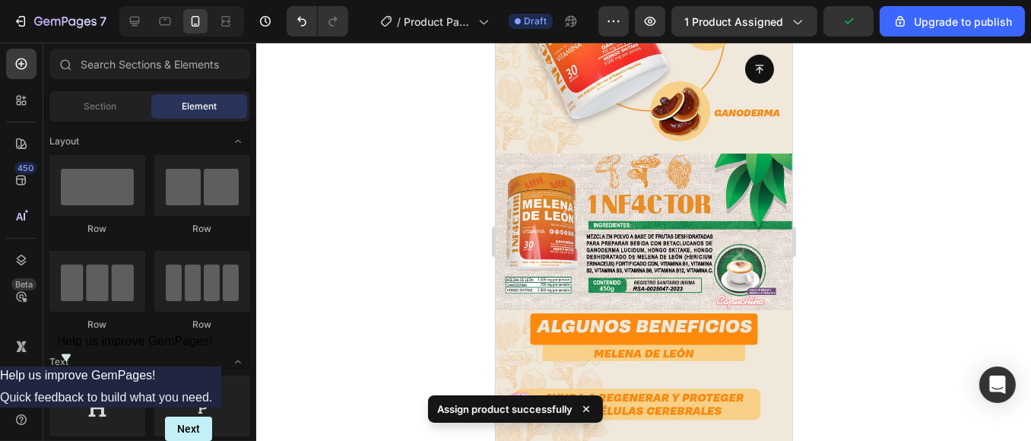
scroll to position [929, 0]
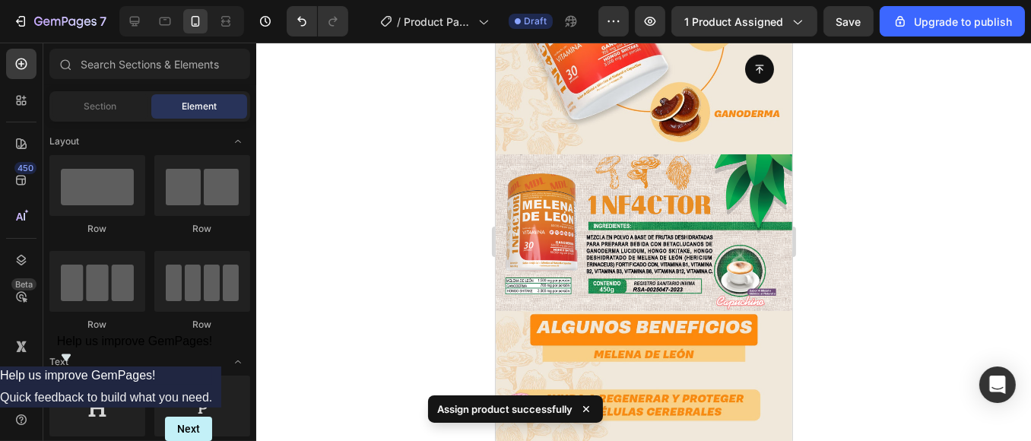
drag, startPoint x: 439, startPoint y: 122, endPoint x: 4, endPoint y: 94, distance: 435.8
click at [439, 122] on div at bounding box center [643, 242] width 775 height 398
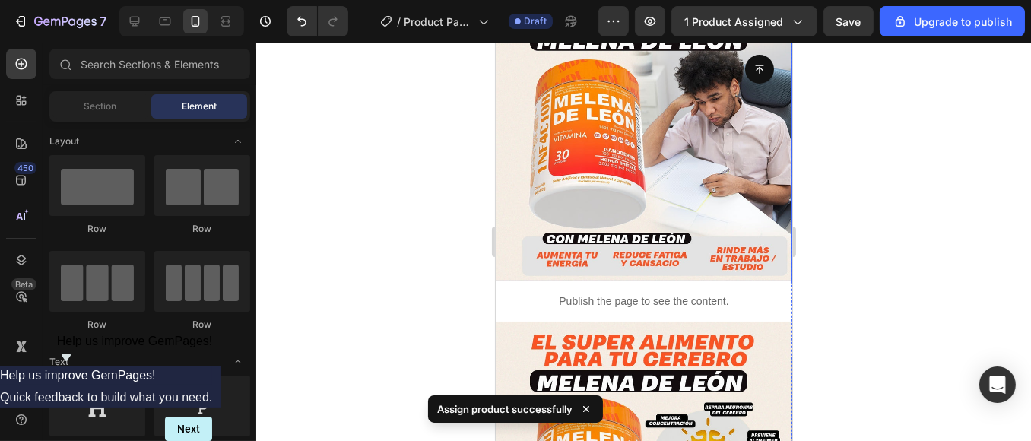
scroll to position [0, 0]
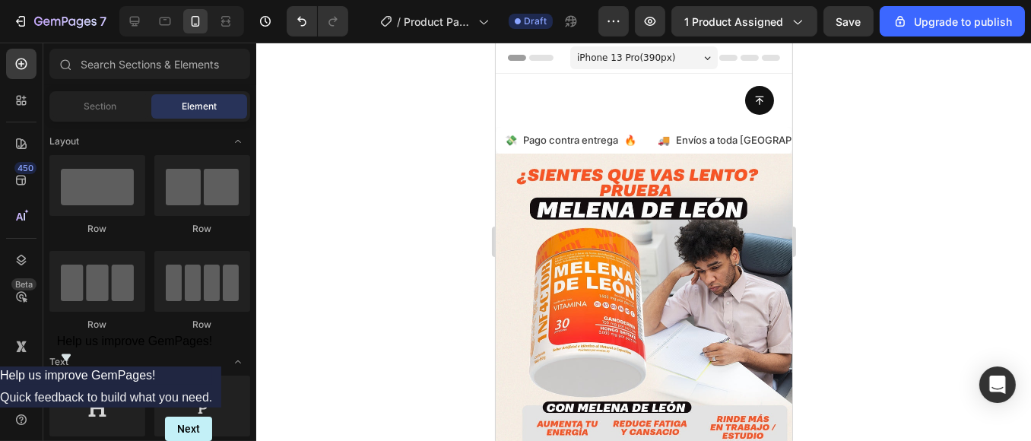
drag, startPoint x: 904, startPoint y: 194, endPoint x: 205, endPoint y: 109, distance: 704.0
click at [904, 194] on div at bounding box center [643, 242] width 775 height 398
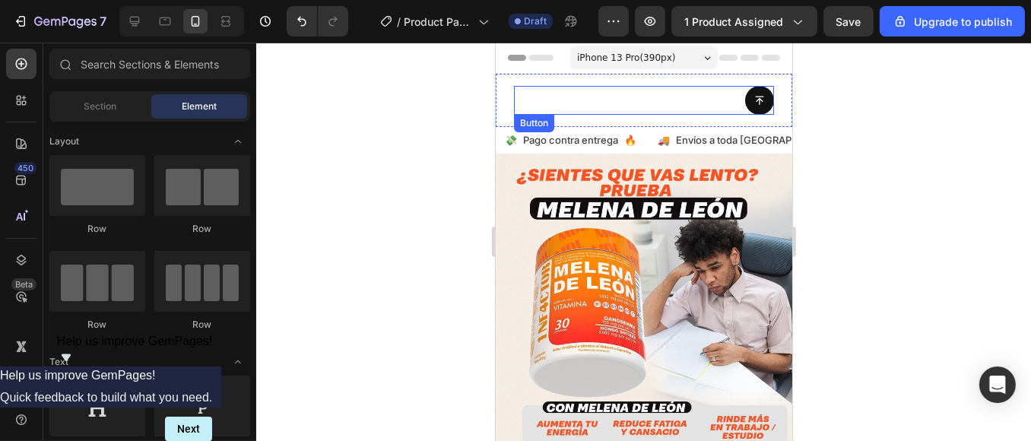
click at [659, 106] on div "Button" at bounding box center [643, 100] width 260 height 29
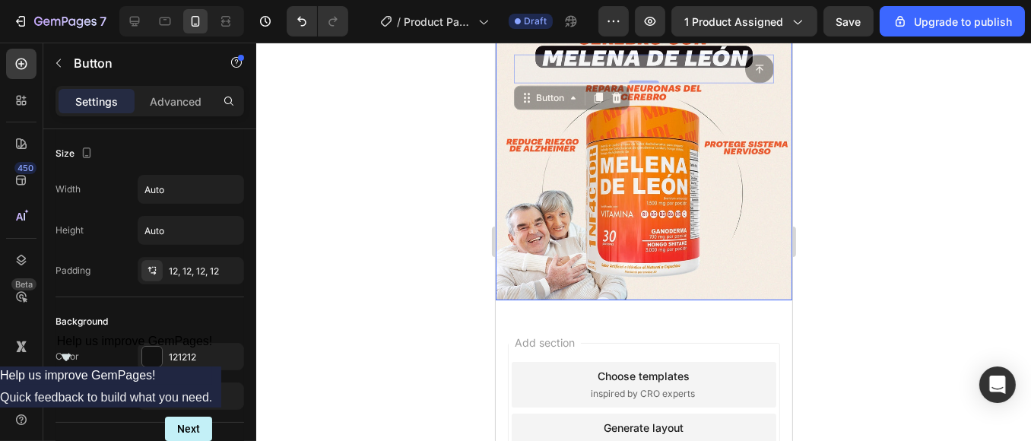
scroll to position [2385, 0]
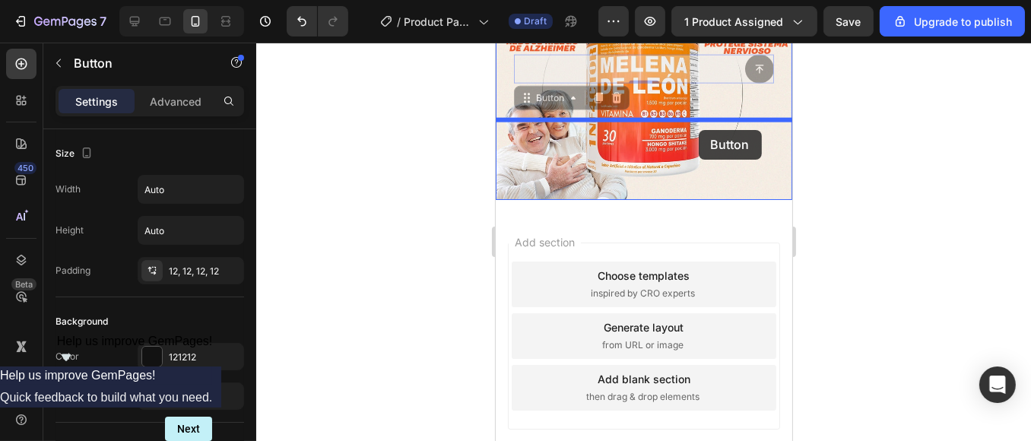
drag, startPoint x: 679, startPoint y: 100, endPoint x: 698, endPoint y: 130, distance: 35.2
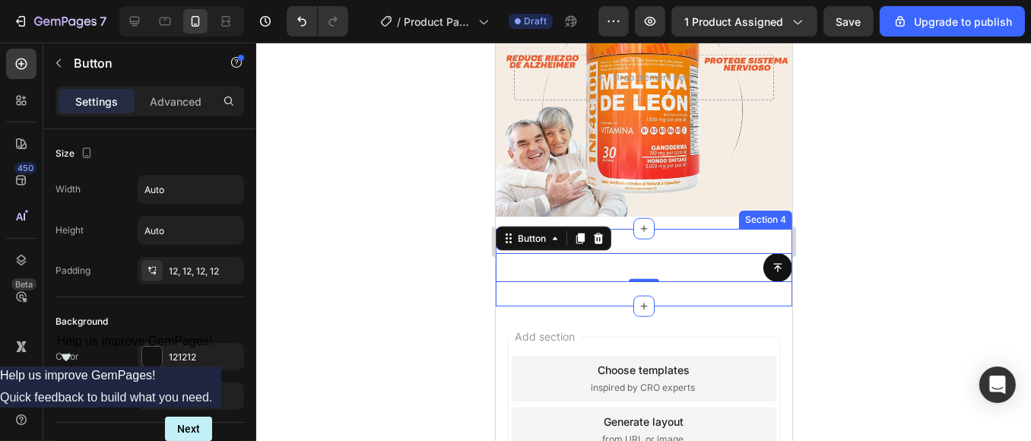
scroll to position [2401, 0]
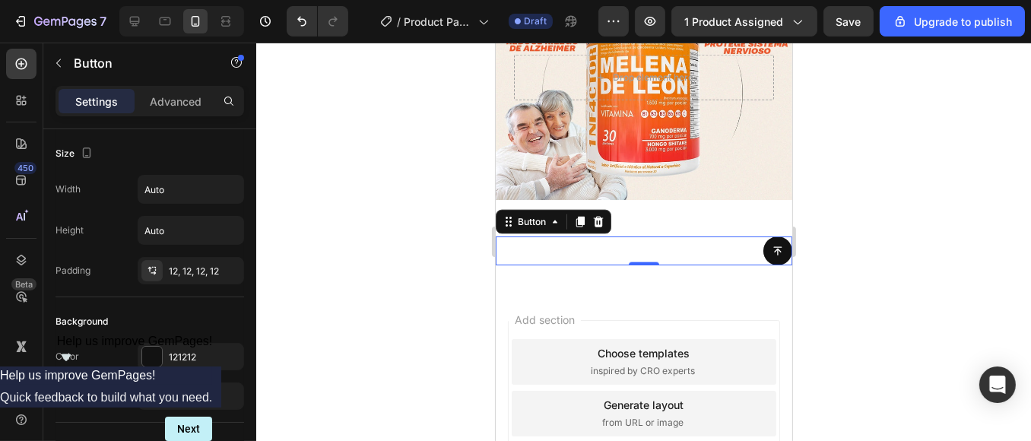
click at [871, 150] on div at bounding box center [643, 242] width 775 height 398
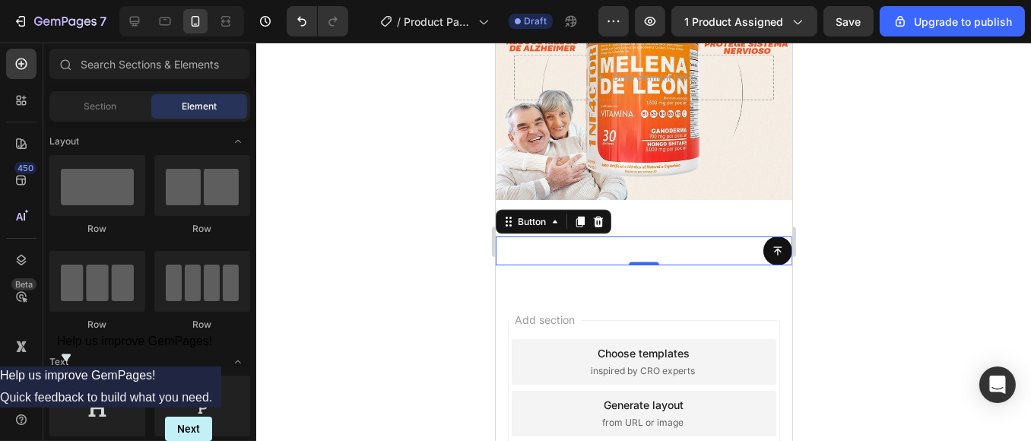
click at [615, 236] on div "Button 0" at bounding box center [643, 250] width 297 height 29
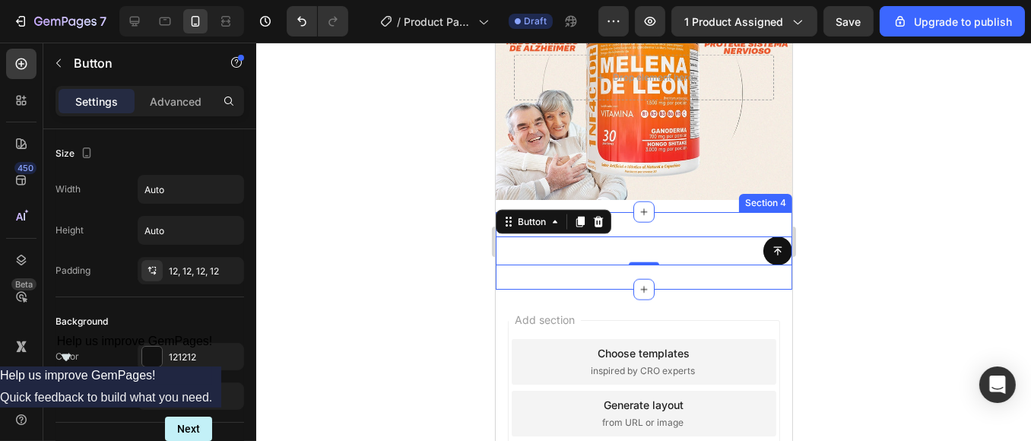
click at [671, 212] on div "Button 0 Section 4" at bounding box center [643, 251] width 297 height 78
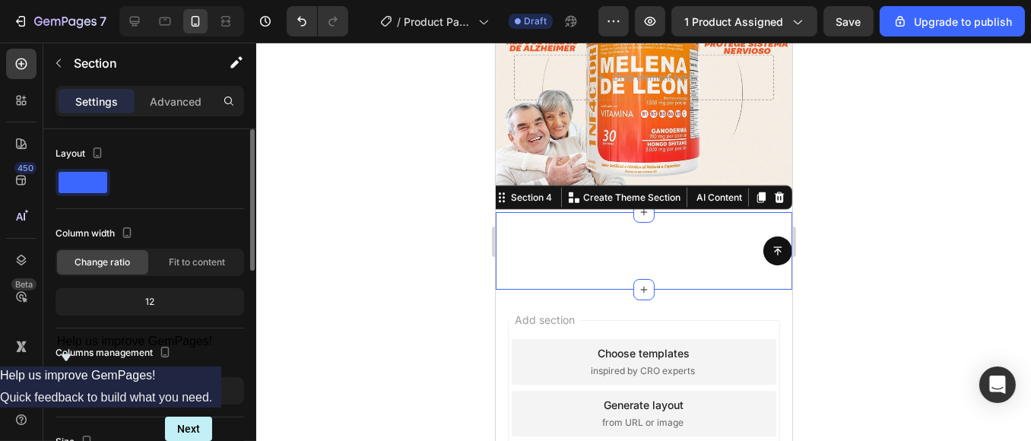
click at [177, 306] on div "12" at bounding box center [150, 301] width 182 height 21
click at [192, 266] on span "Fit to content" at bounding box center [197, 262] width 56 height 14
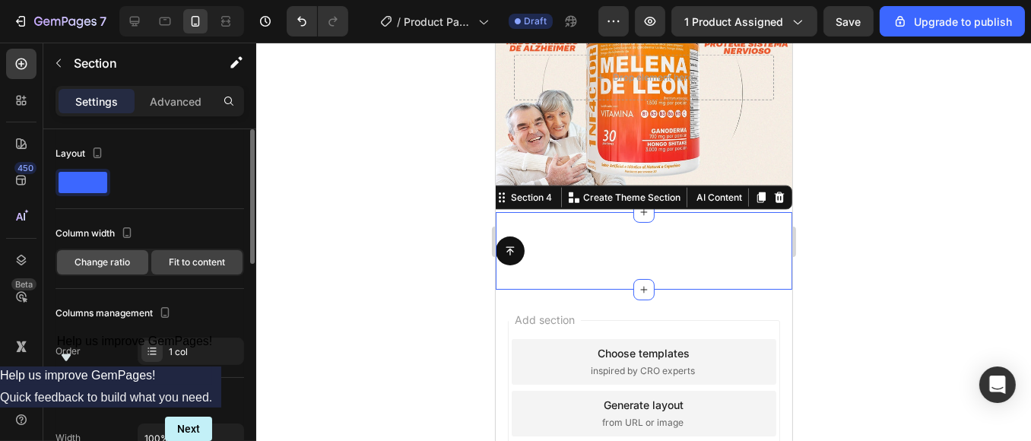
click at [122, 257] on span "Change ratio" at bounding box center [103, 262] width 56 height 14
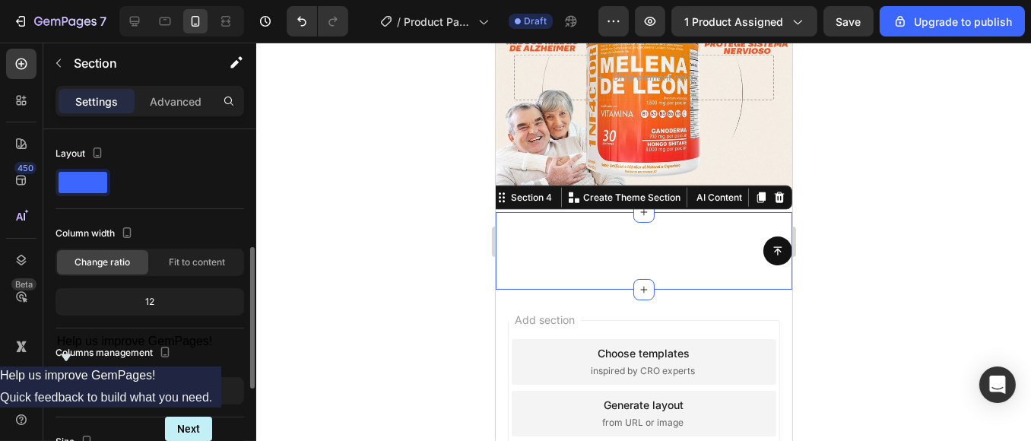
scroll to position [169, 0]
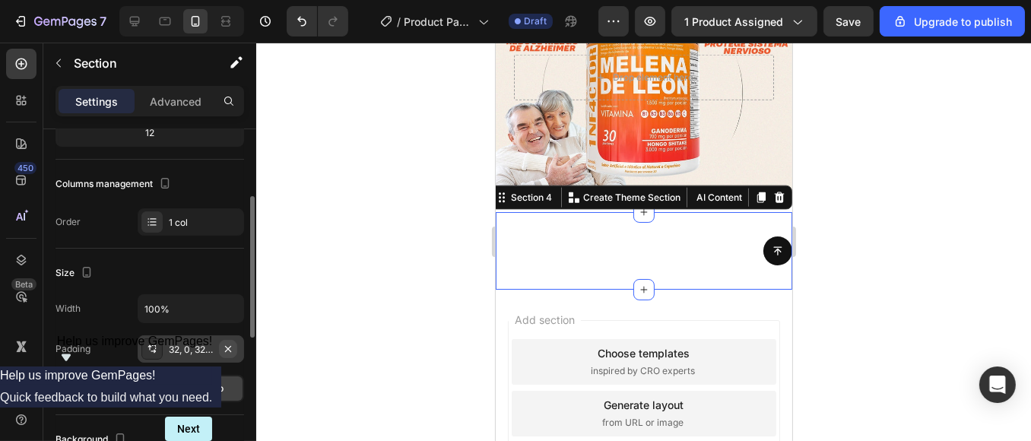
click at [229, 350] on icon "button" at bounding box center [228, 349] width 12 height 12
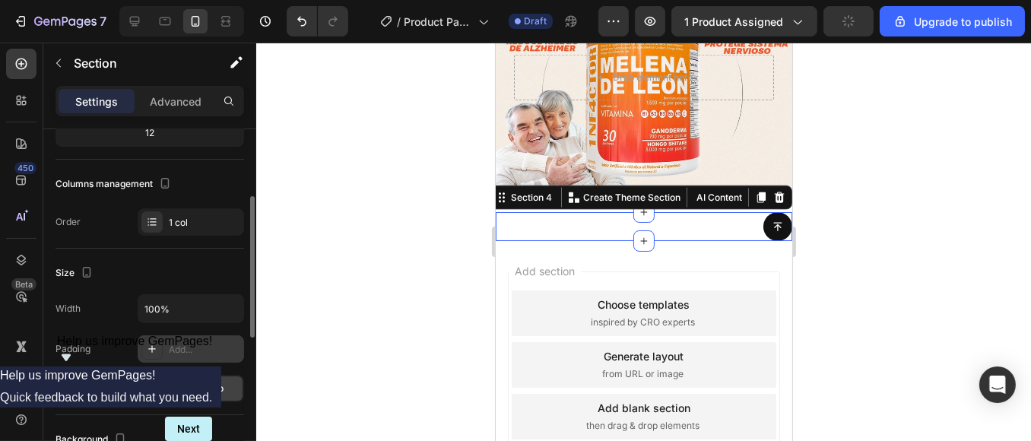
click at [959, 208] on div at bounding box center [643, 242] width 775 height 398
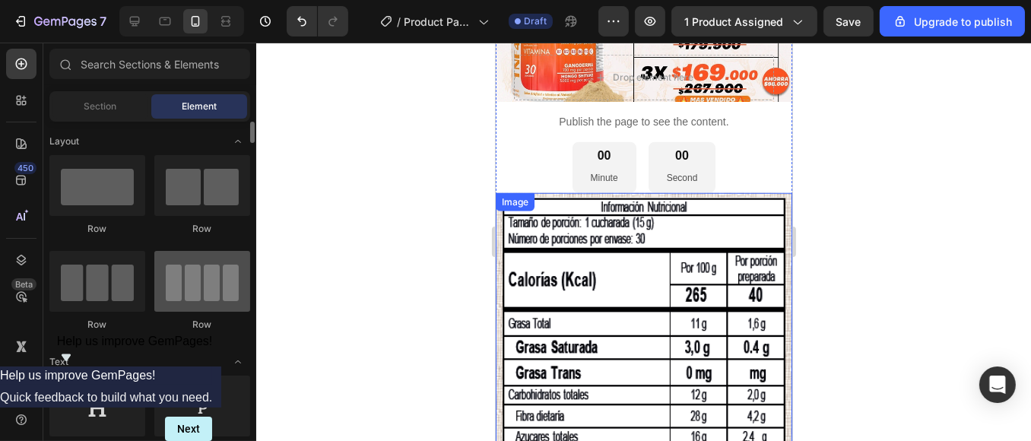
scroll to position [1472, 0]
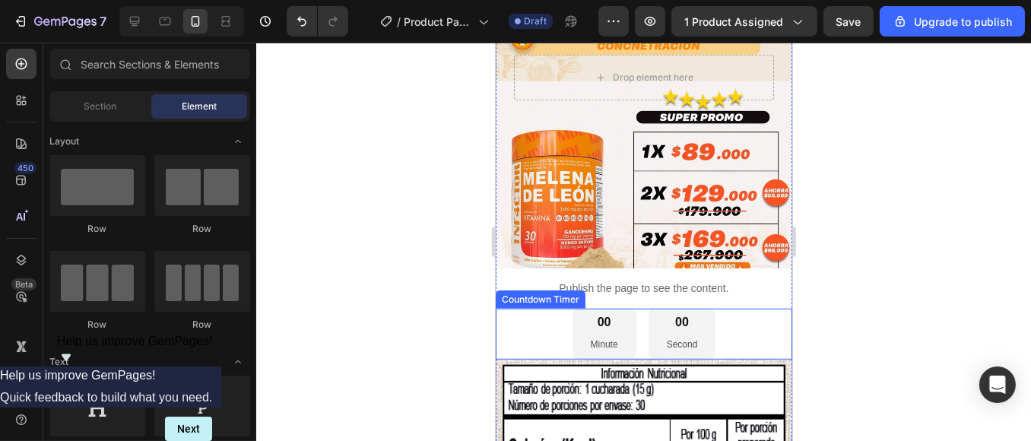
click at [546, 309] on div "00 Minute 00 Second" at bounding box center [643, 334] width 297 height 50
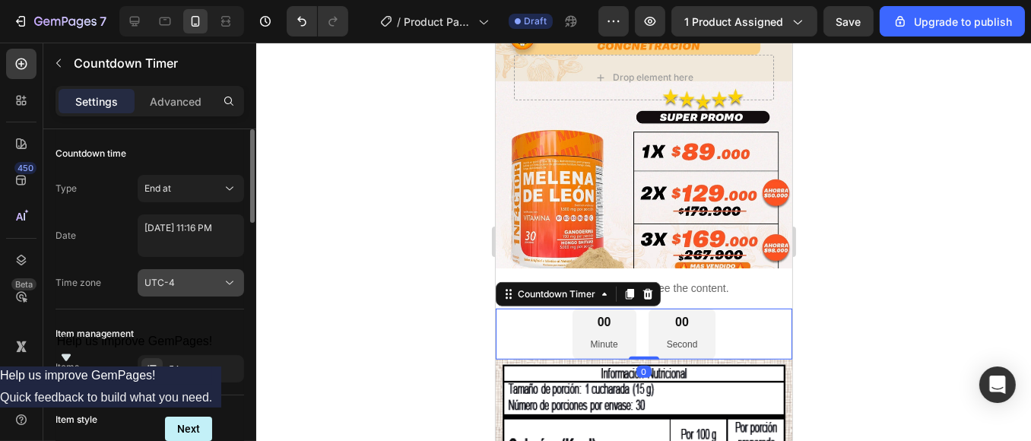
click at [192, 281] on div "UTC-4" at bounding box center [183, 283] width 78 height 14
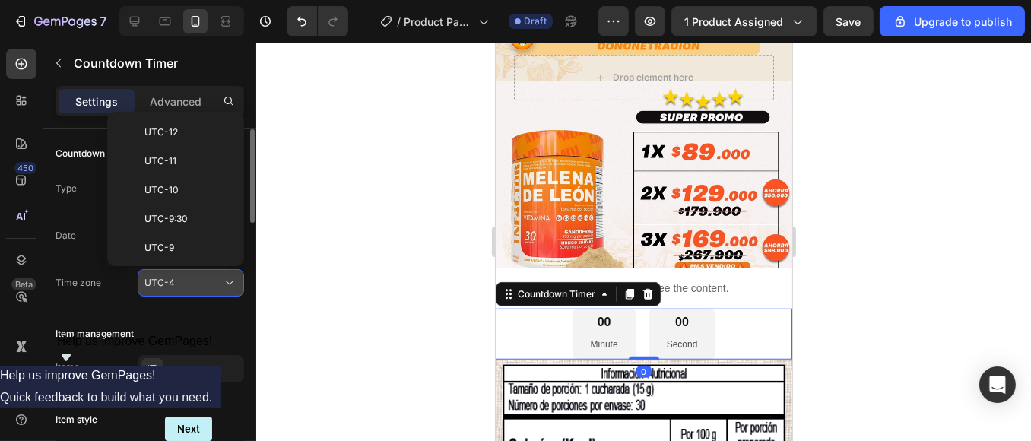
scroll to position [164, 0]
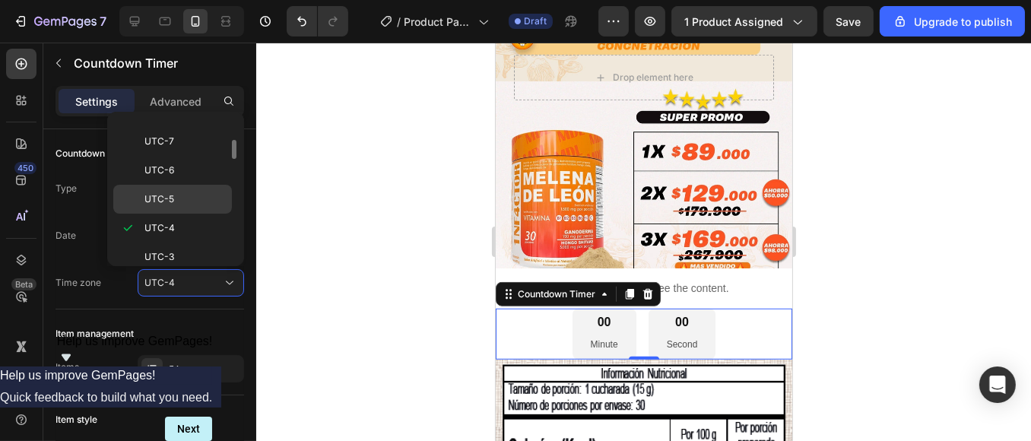
click at [188, 193] on p "UTC-5" at bounding box center [184, 199] width 81 height 14
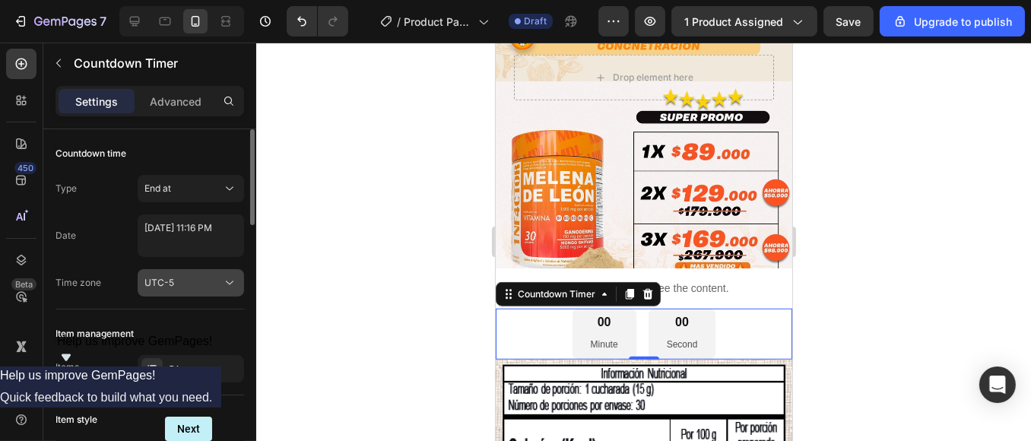
click at [218, 290] on button "UTC-5" at bounding box center [191, 282] width 106 height 27
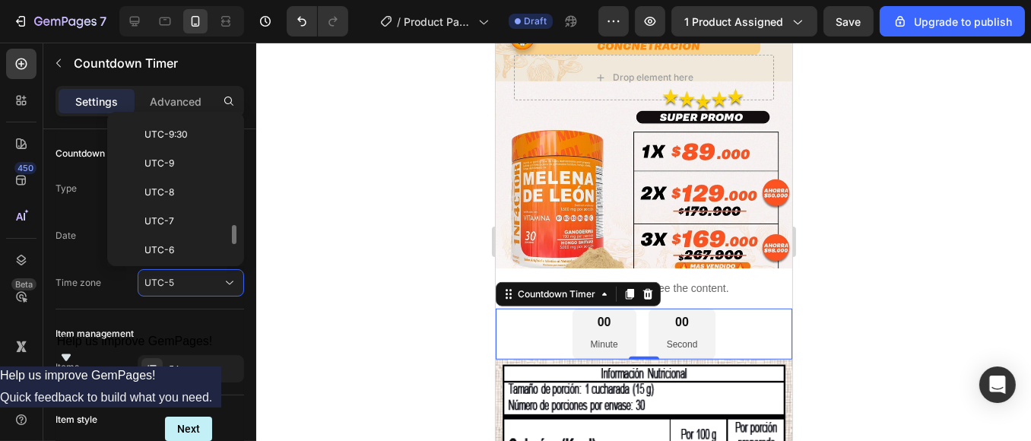
scroll to position [169, 0]
click at [191, 198] on p "UTC-5" at bounding box center [184, 195] width 81 height 14
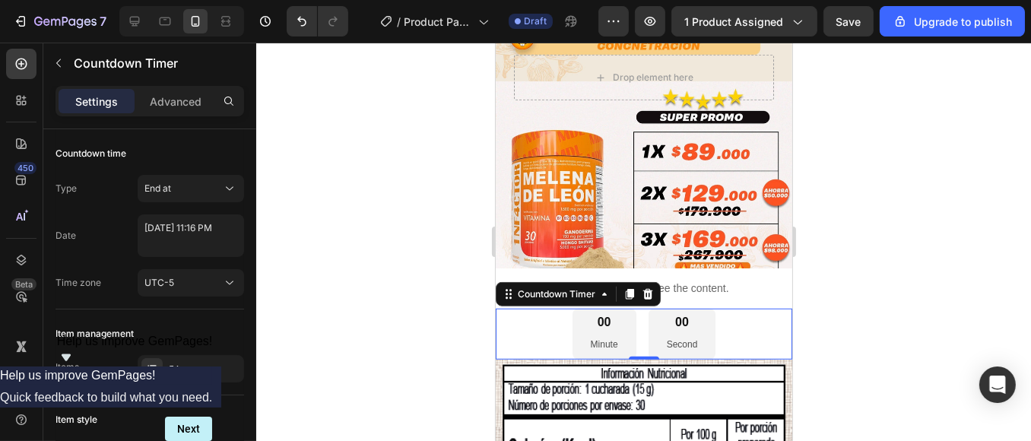
click at [319, 258] on div at bounding box center [643, 242] width 775 height 398
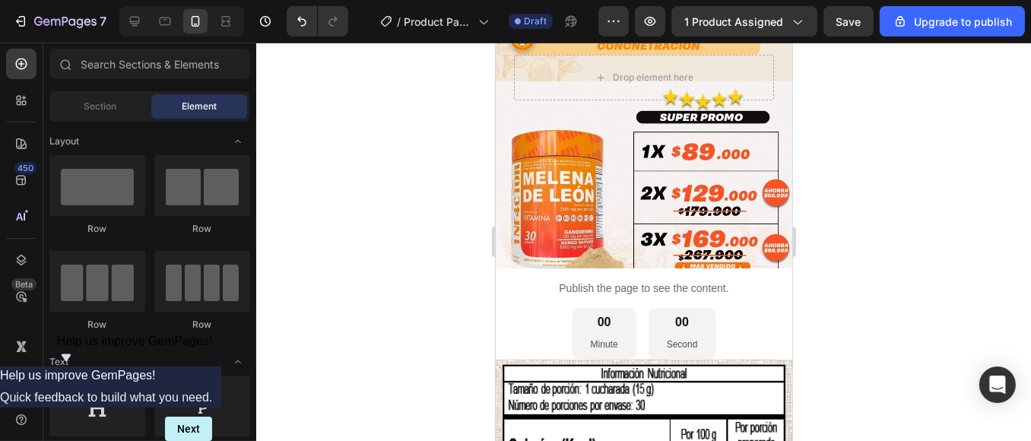
click at [547, 157] on img at bounding box center [643, 174] width 297 height 187
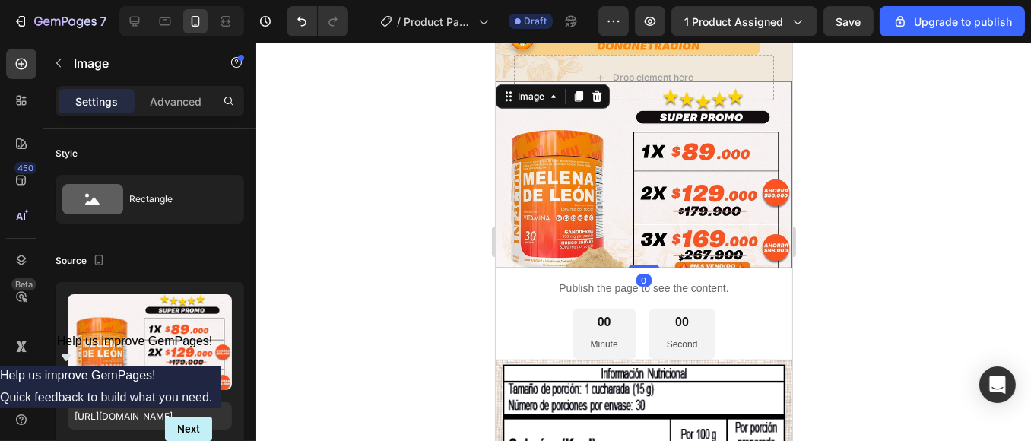
click at [444, 186] on div at bounding box center [643, 242] width 775 height 398
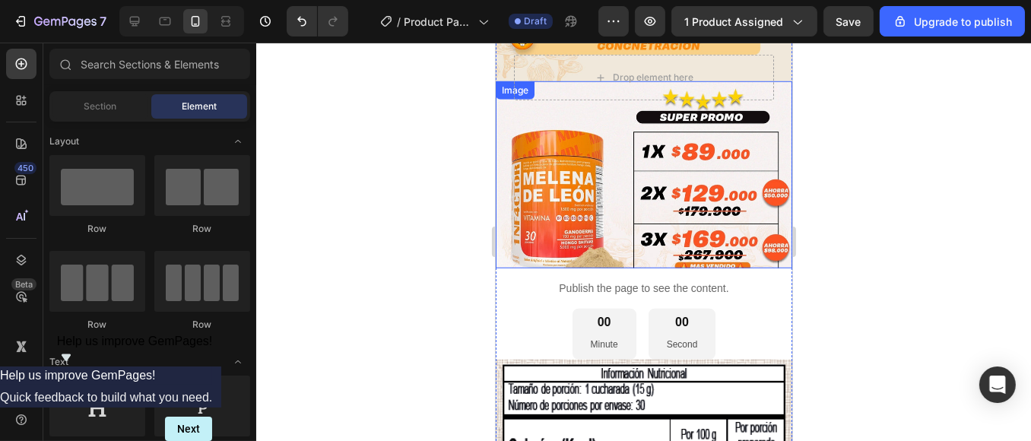
click at [665, 152] on img at bounding box center [643, 174] width 297 height 187
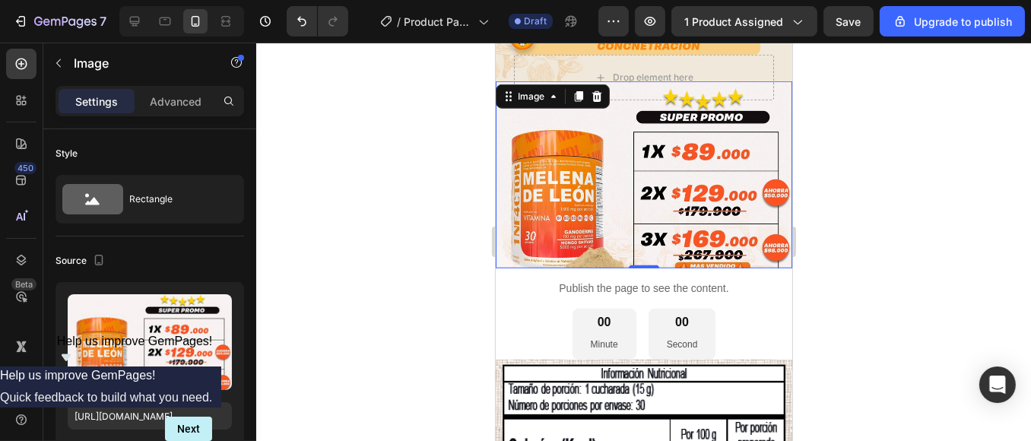
click at [846, 243] on div at bounding box center [643, 242] width 775 height 398
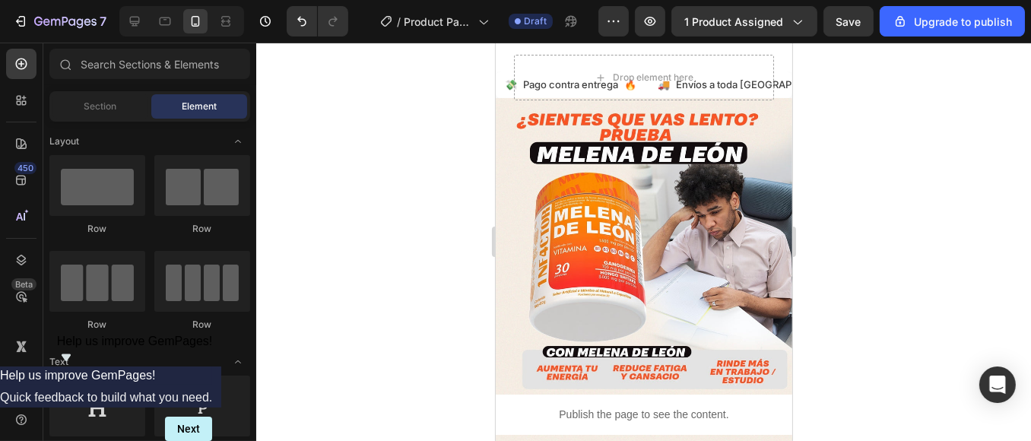
scroll to position [0, 0]
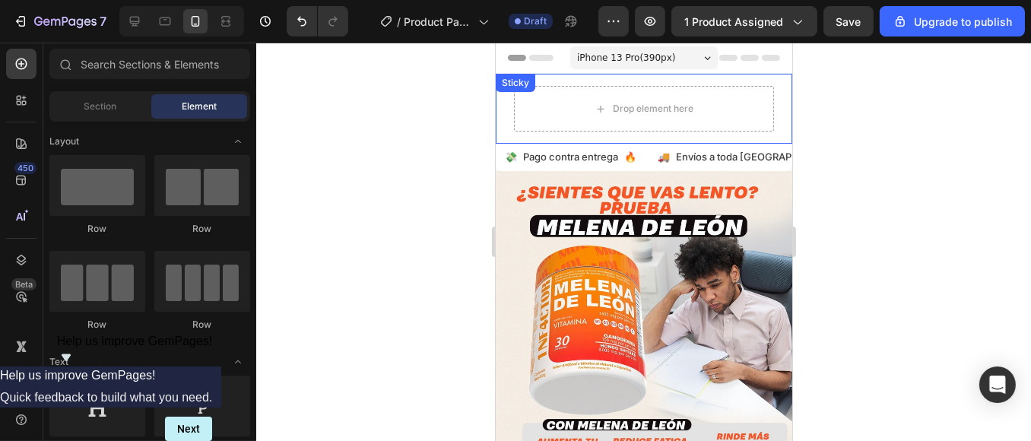
click at [761, 86] on div "Drop element here Sticky" at bounding box center [643, 109] width 297 height 70
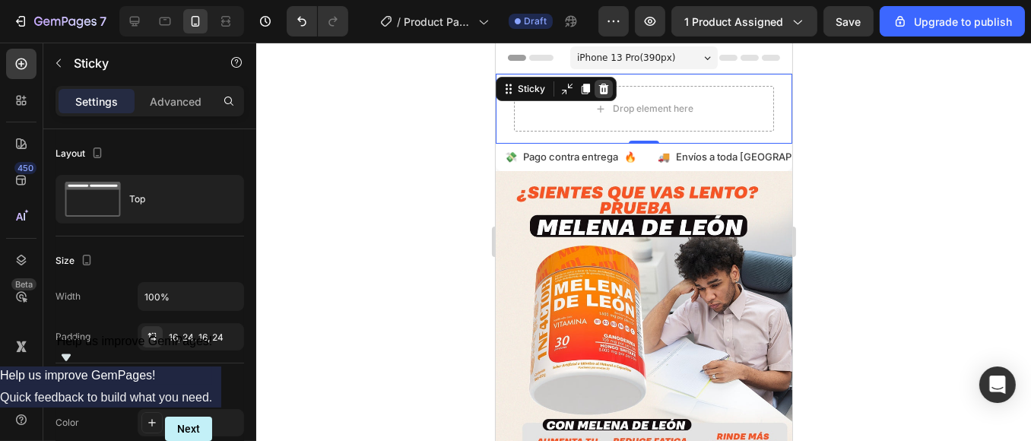
click at [604, 88] on icon at bounding box center [603, 89] width 12 height 12
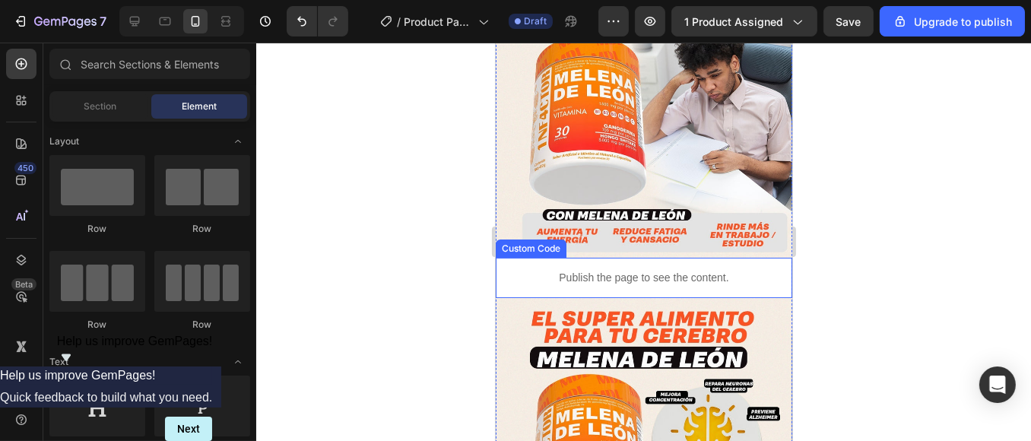
scroll to position [169, 0]
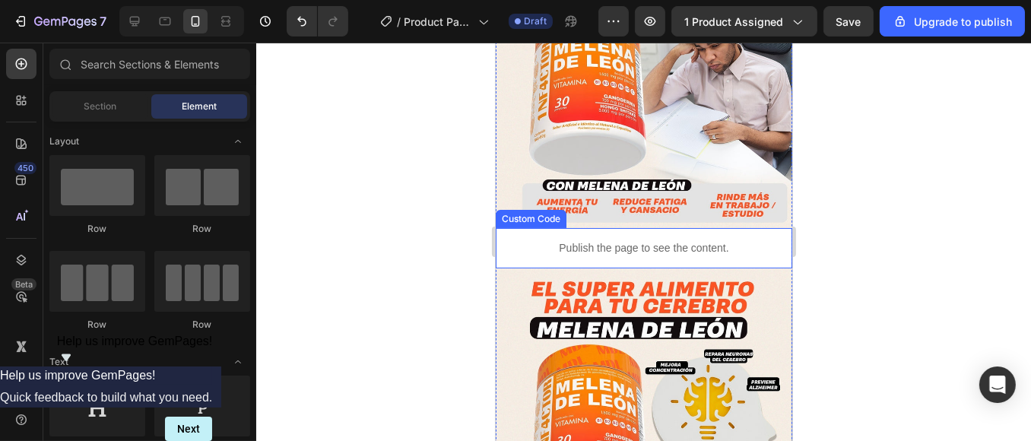
click at [751, 240] on p "Publish the page to see the content." at bounding box center [643, 248] width 297 height 16
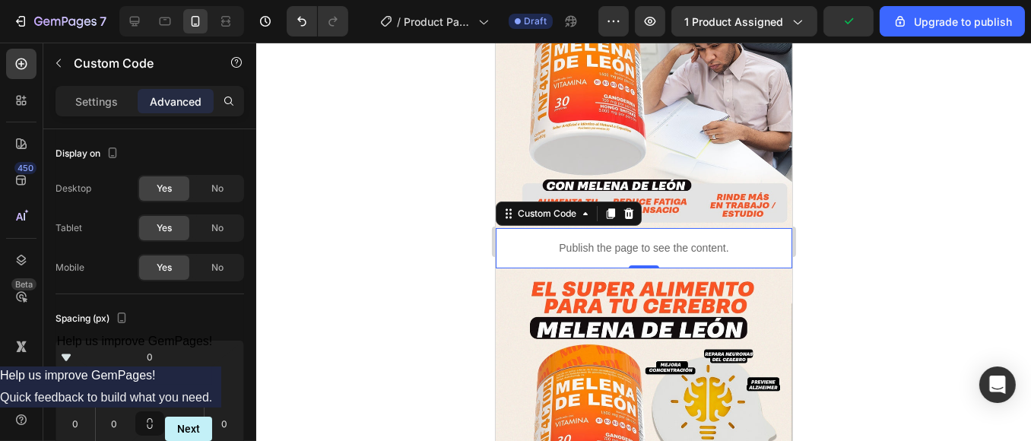
click at [916, 325] on div at bounding box center [643, 242] width 775 height 398
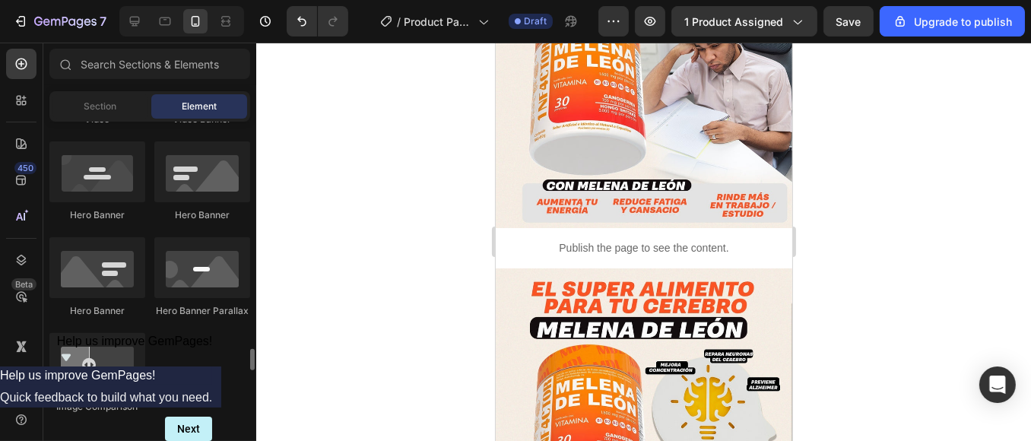
scroll to position [845, 0]
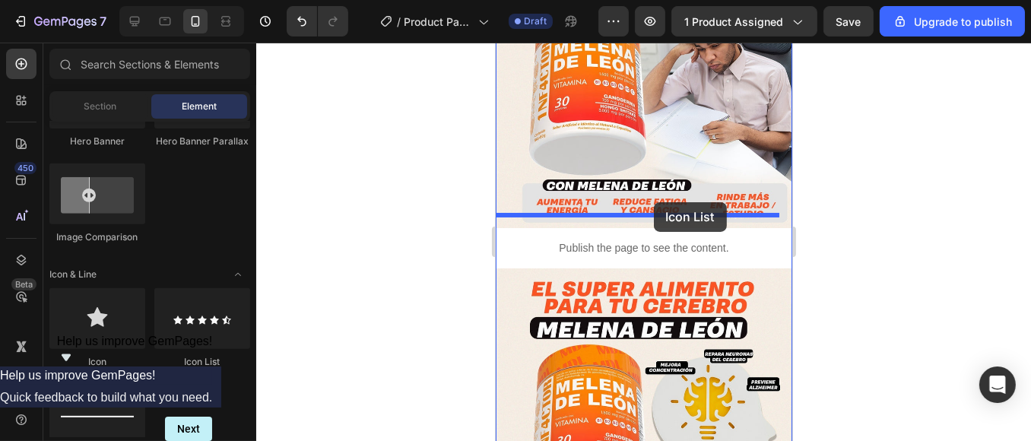
drag, startPoint x: 711, startPoint y: 373, endPoint x: 653, endPoint y: 202, distance: 180.6
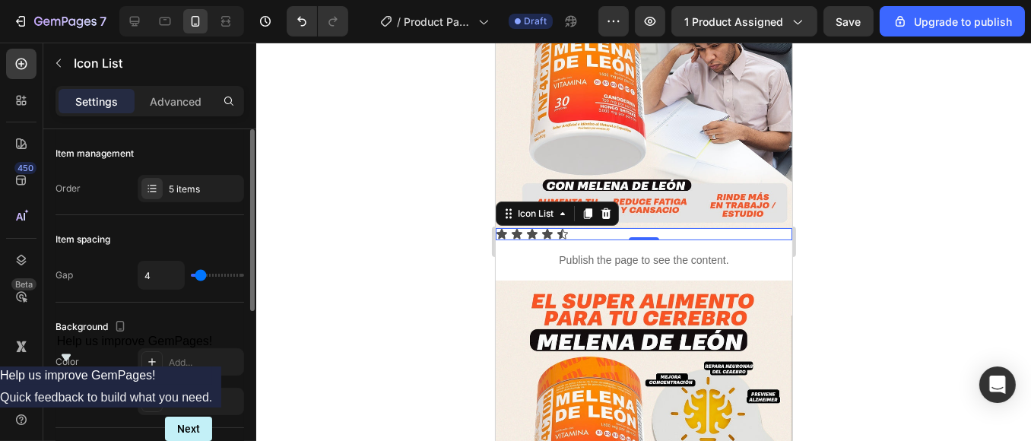
scroll to position [253, 0]
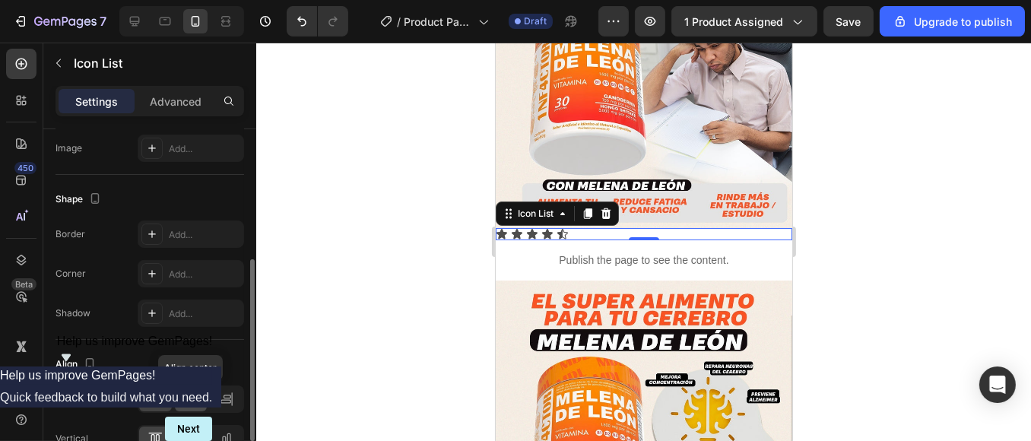
click at [195, 400] on icon at bounding box center [190, 399] width 15 height 15
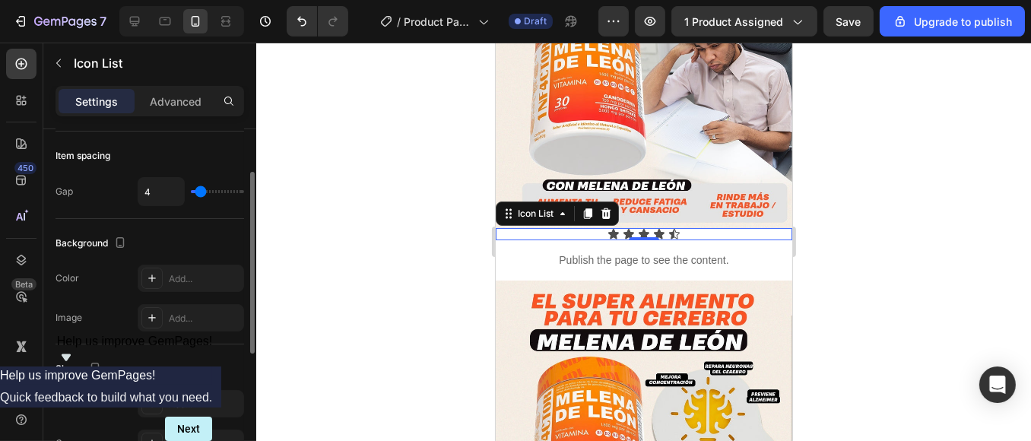
scroll to position [168, 0]
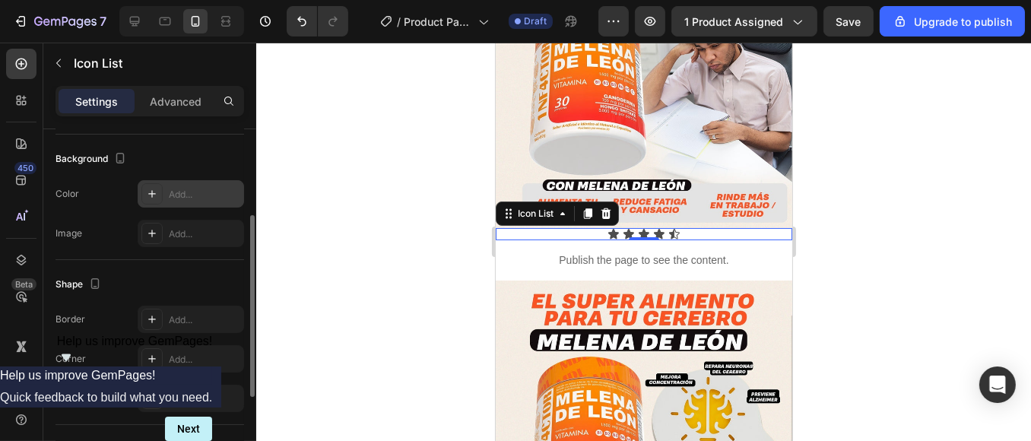
click at [161, 193] on div at bounding box center [151, 193] width 21 height 21
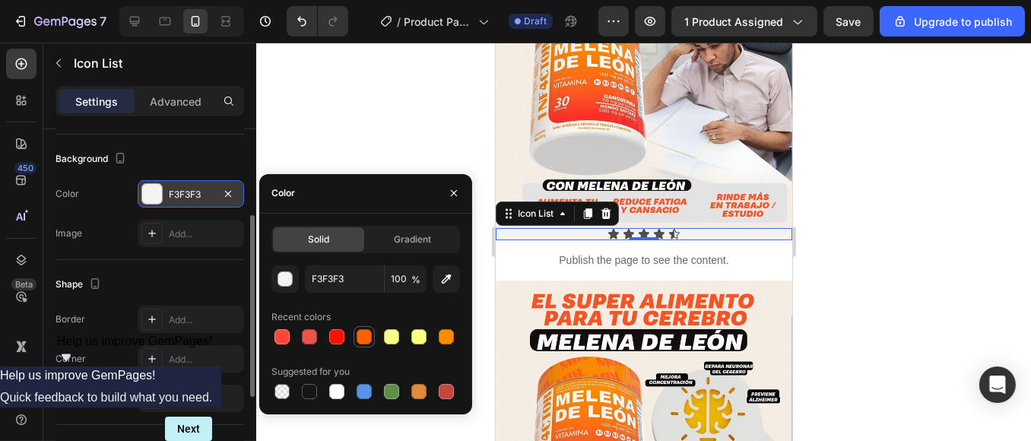
click at [360, 338] on div at bounding box center [364, 336] width 15 height 15
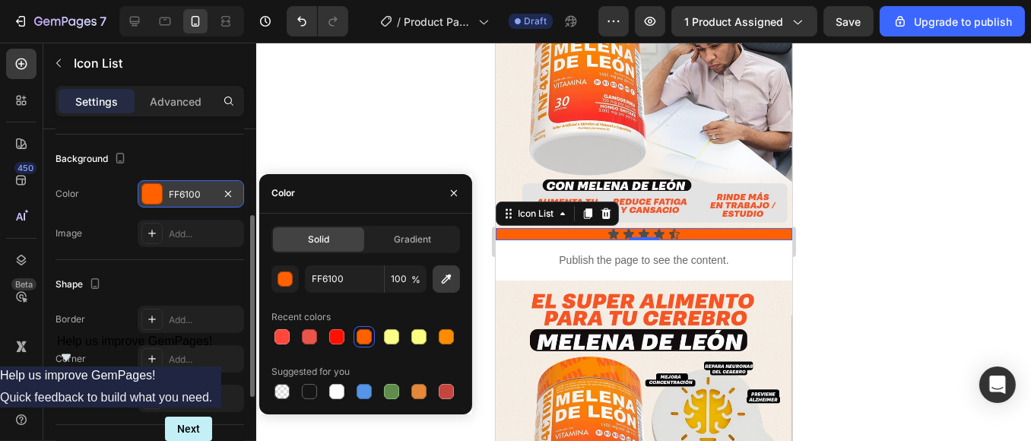
click at [443, 280] on icon "button" at bounding box center [447, 279] width 10 height 10
type input "FD4F22"
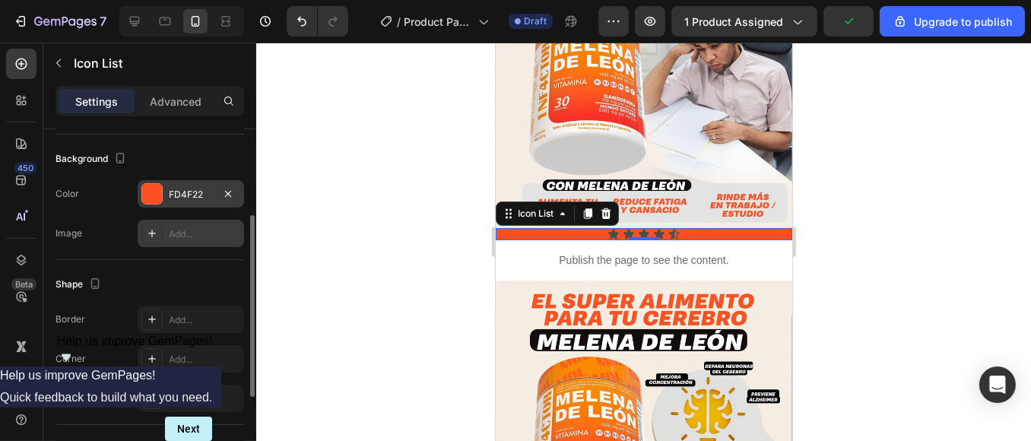
click at [217, 232] on div "Add..." at bounding box center [204, 234] width 71 height 14
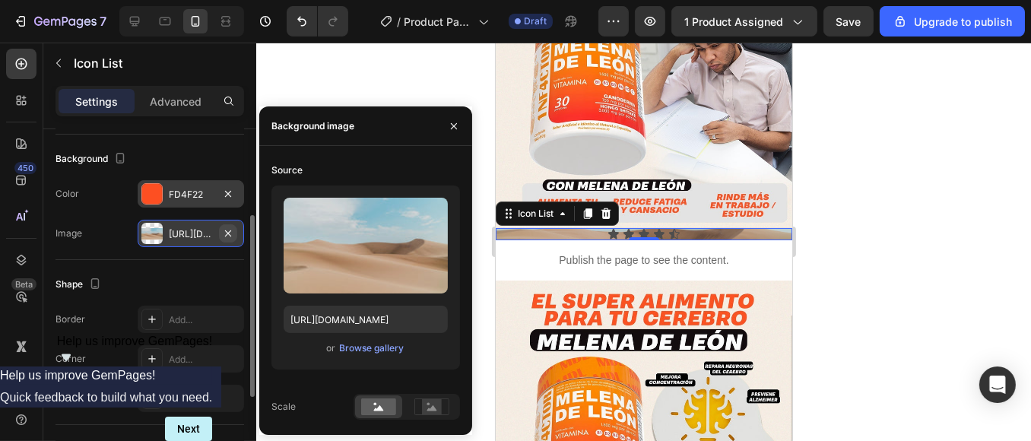
click at [235, 237] on button "button" at bounding box center [228, 233] width 18 height 18
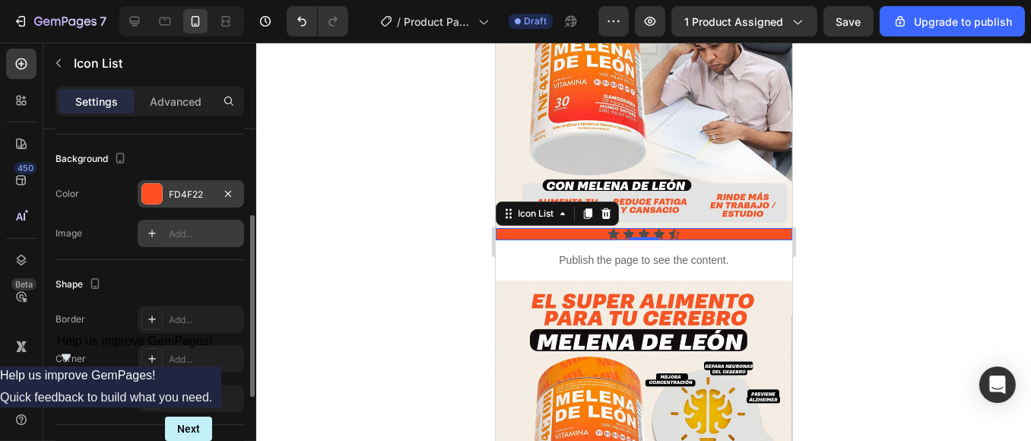
click at [397, 251] on div at bounding box center [643, 242] width 775 height 398
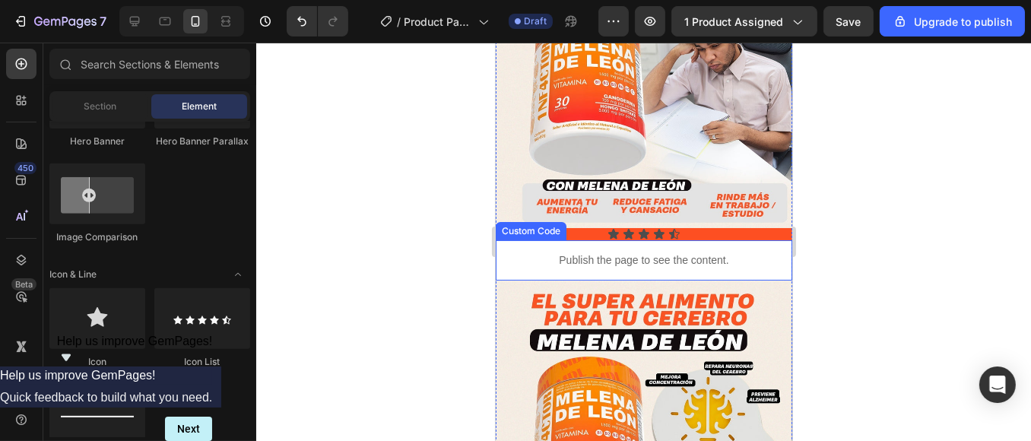
click at [919, 235] on div at bounding box center [643, 242] width 775 height 398
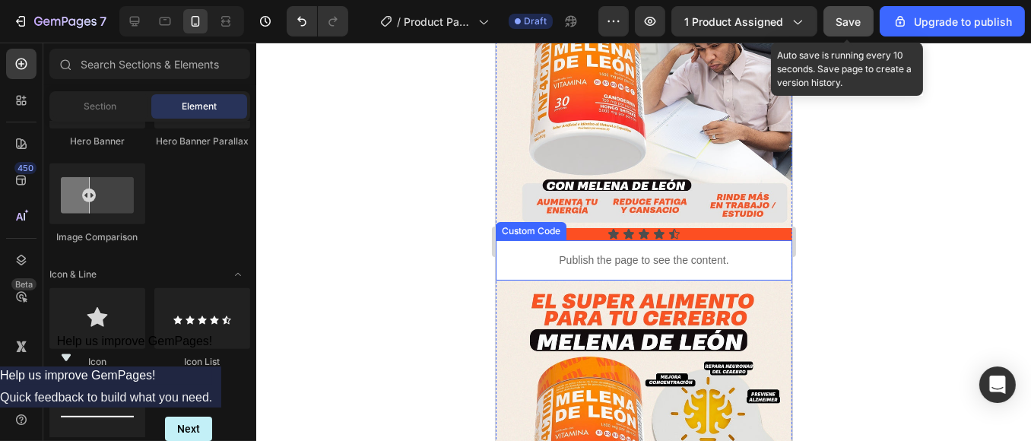
click at [855, 21] on span "Save" at bounding box center [848, 21] width 25 height 13
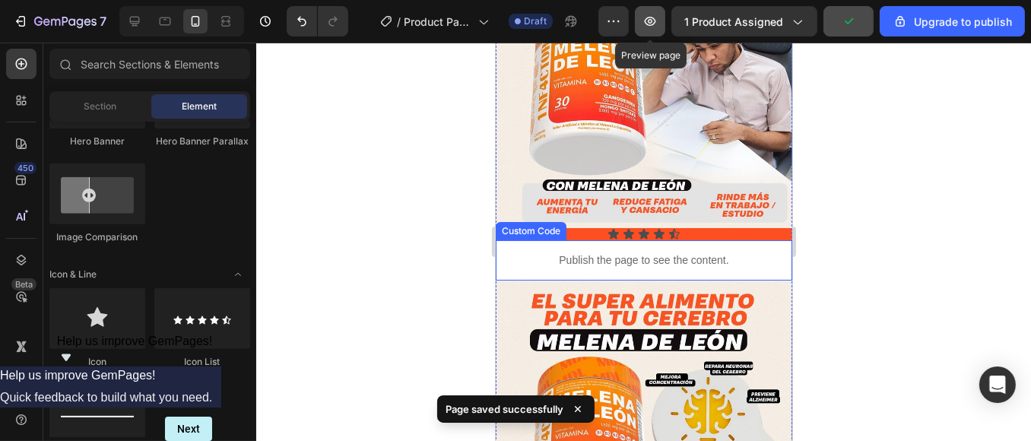
click at [658, 22] on icon "button" at bounding box center [650, 21] width 15 height 15
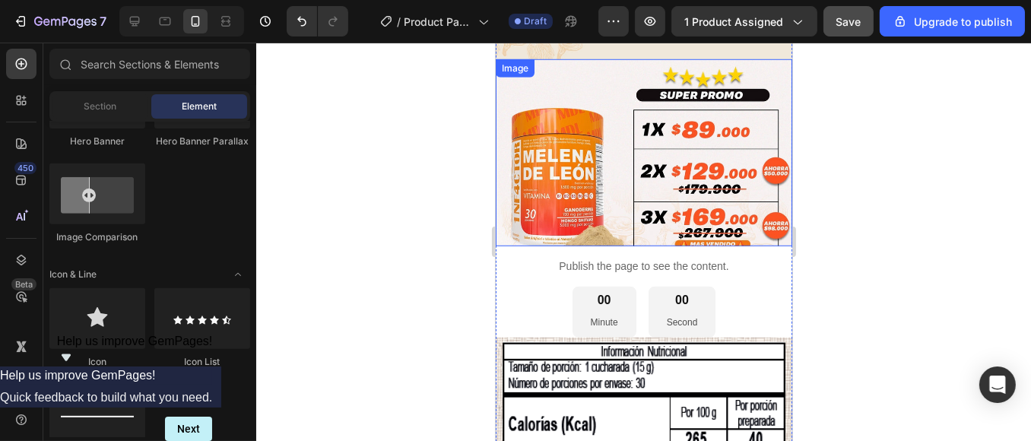
scroll to position [1436, 0]
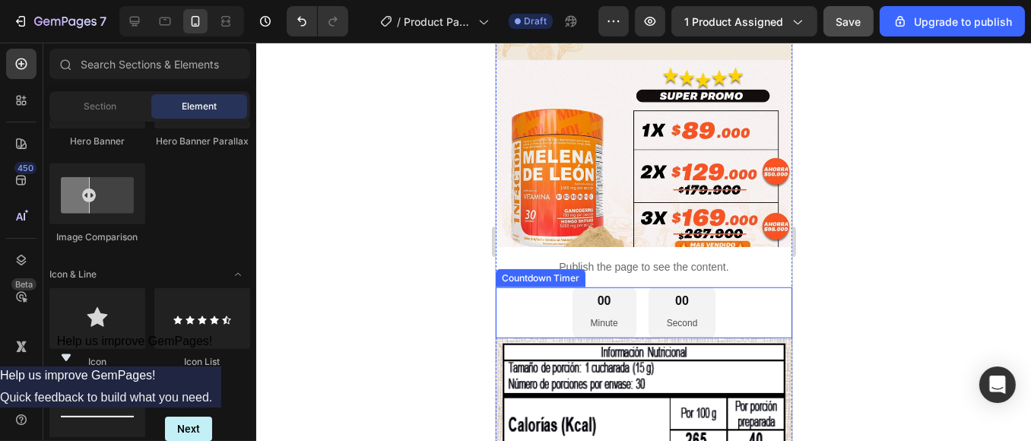
click at [743, 287] on div "00 Minute 00 Second" at bounding box center [643, 312] width 297 height 50
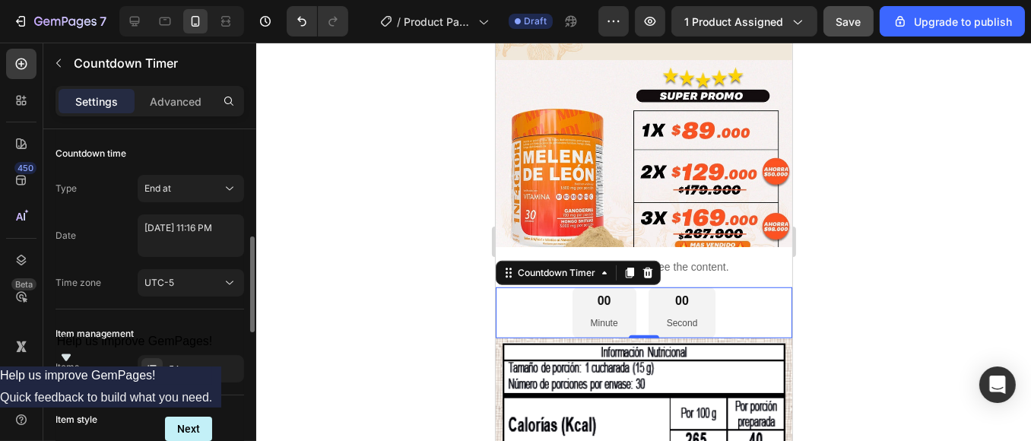
scroll to position [169, 0]
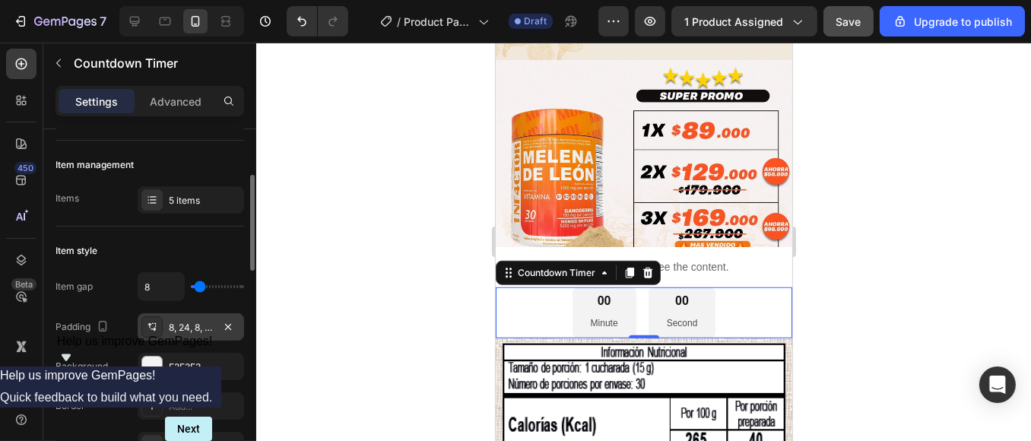
click at [192, 325] on div "8, 24, 8, 24" at bounding box center [191, 328] width 44 height 14
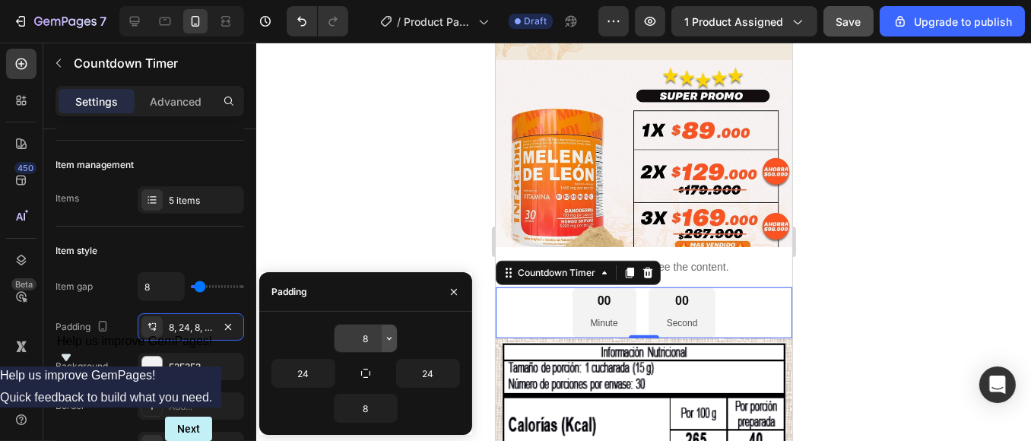
click at [382, 340] on button "button" at bounding box center [389, 338] width 15 height 27
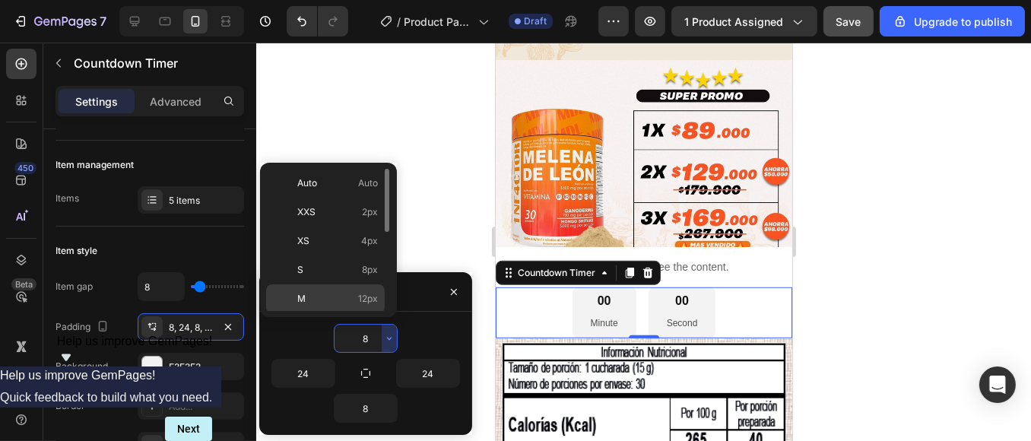
click at [313, 296] on p "M 12px" at bounding box center [337, 299] width 81 height 14
type input "12"
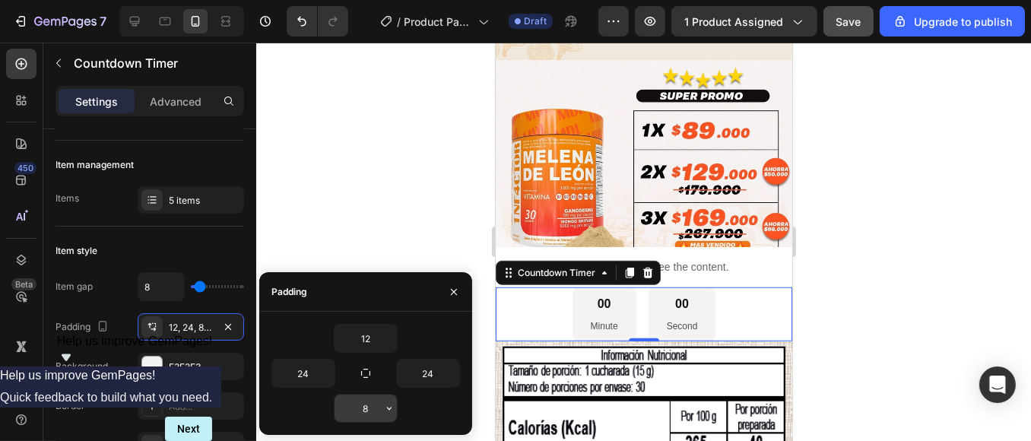
click at [376, 408] on input "8" at bounding box center [366, 408] width 62 height 27
click at [382, 405] on button "button" at bounding box center [389, 408] width 15 height 27
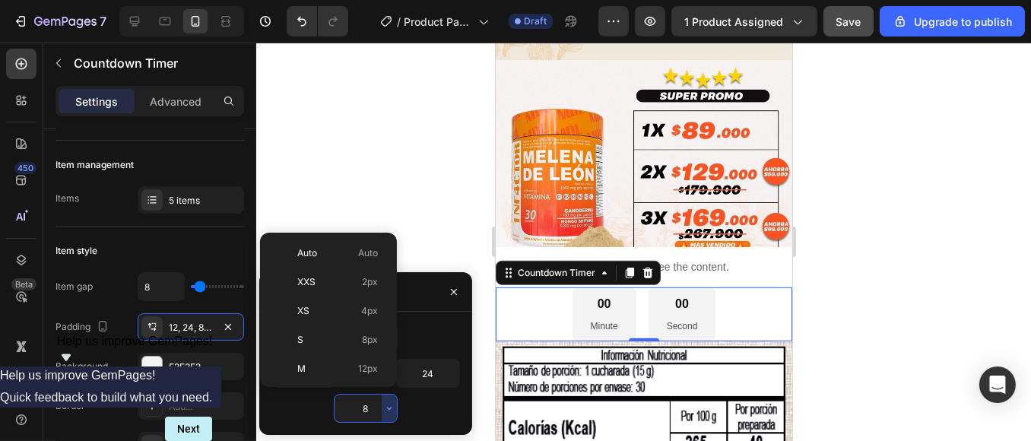
click at [348, 370] on p "M 12px" at bounding box center [337, 369] width 81 height 14
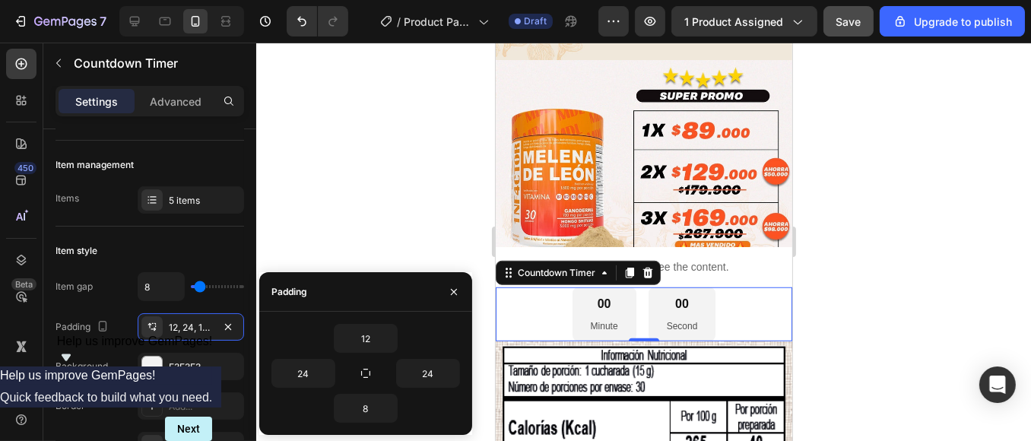
type input "12"
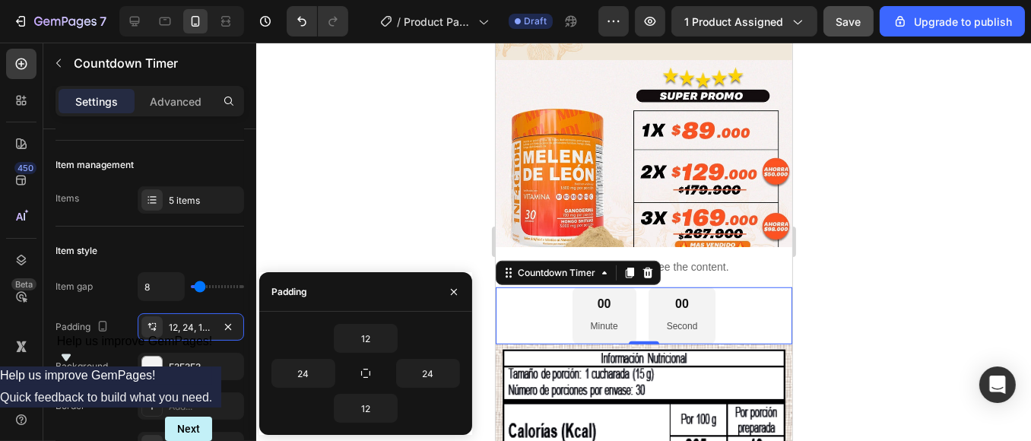
click at [369, 238] on div at bounding box center [643, 242] width 775 height 398
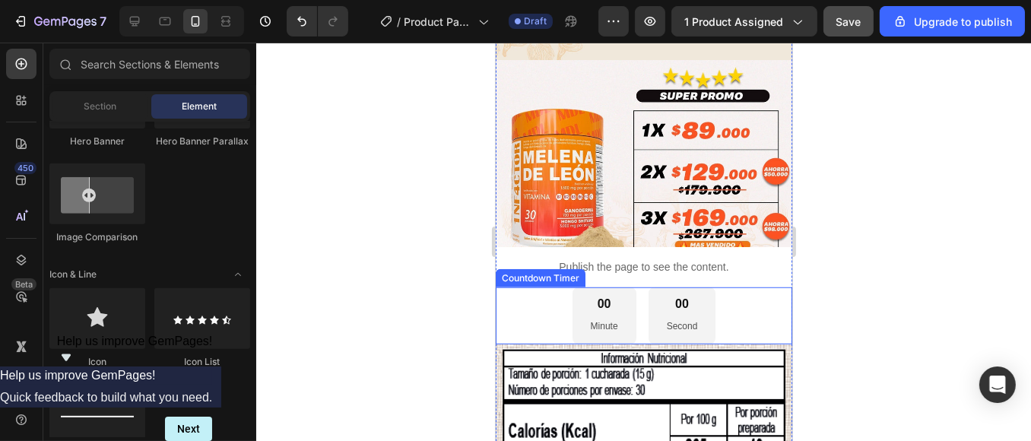
click at [587, 287] on div "00 Minute" at bounding box center [604, 315] width 64 height 56
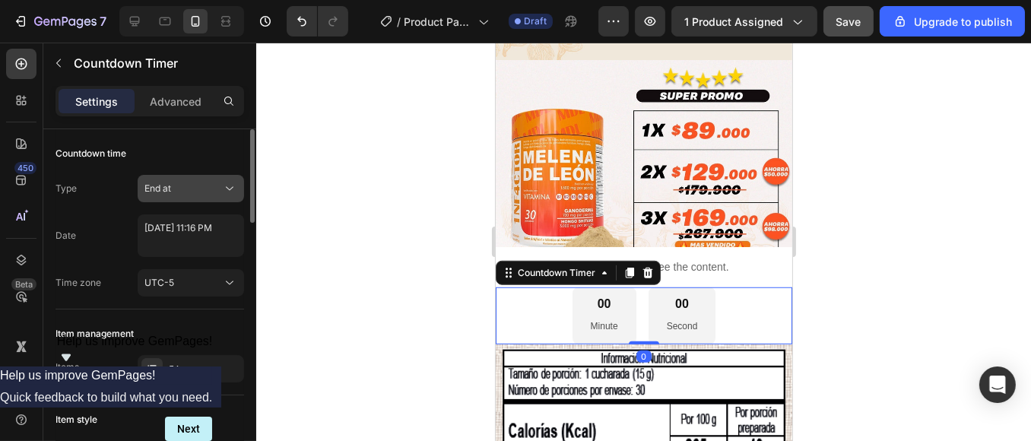
click at [210, 189] on div "End at" at bounding box center [183, 189] width 78 height 14
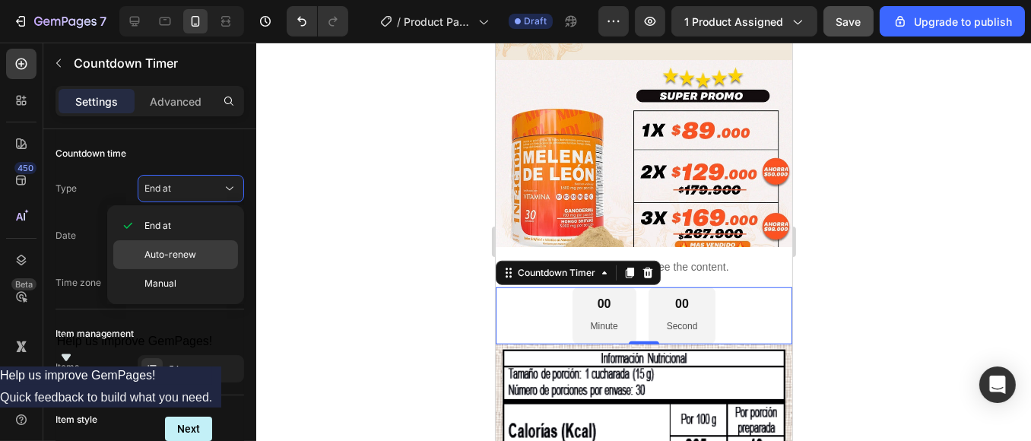
click at [188, 255] on span "Auto-renew" at bounding box center [170, 255] width 52 height 14
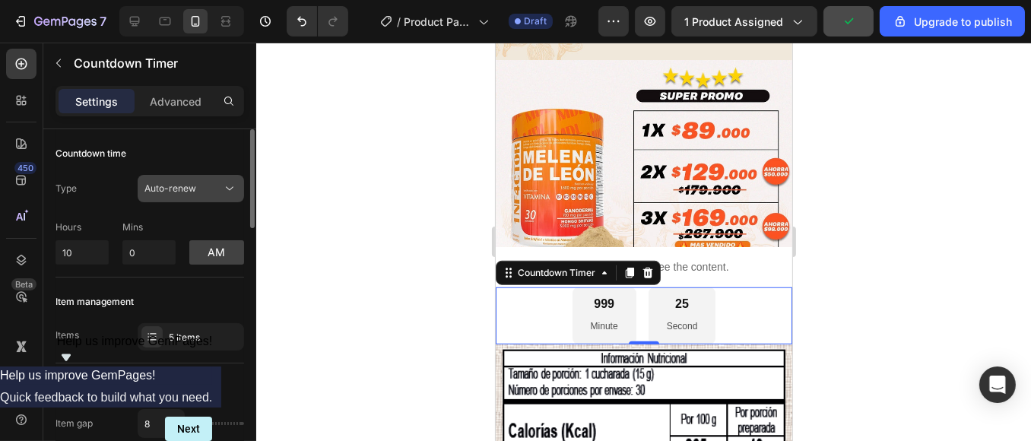
click at [203, 193] on div "Auto-renew" at bounding box center [183, 189] width 78 height 14
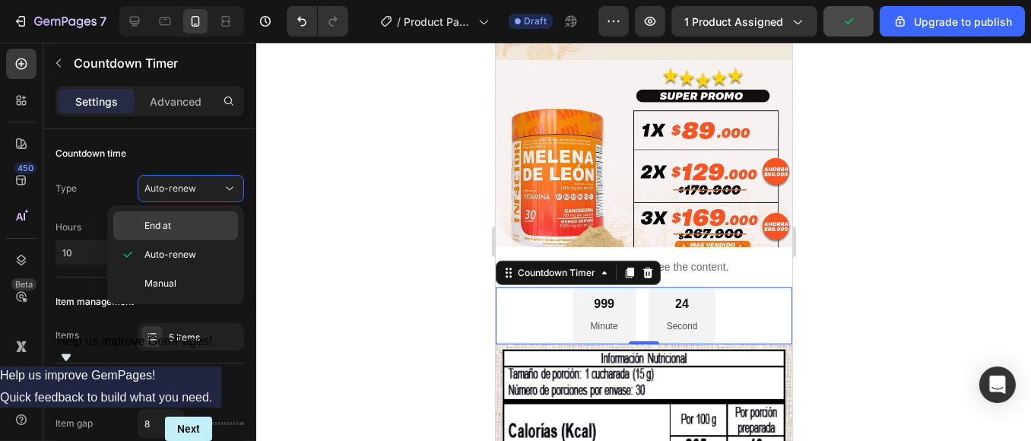
click at [184, 237] on div "End at" at bounding box center [175, 225] width 125 height 29
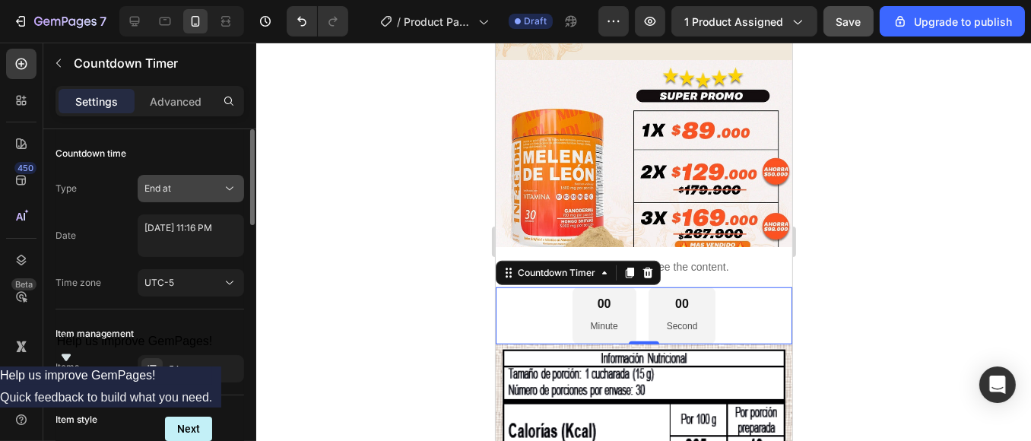
click at [212, 198] on button "End at" at bounding box center [191, 188] width 106 height 27
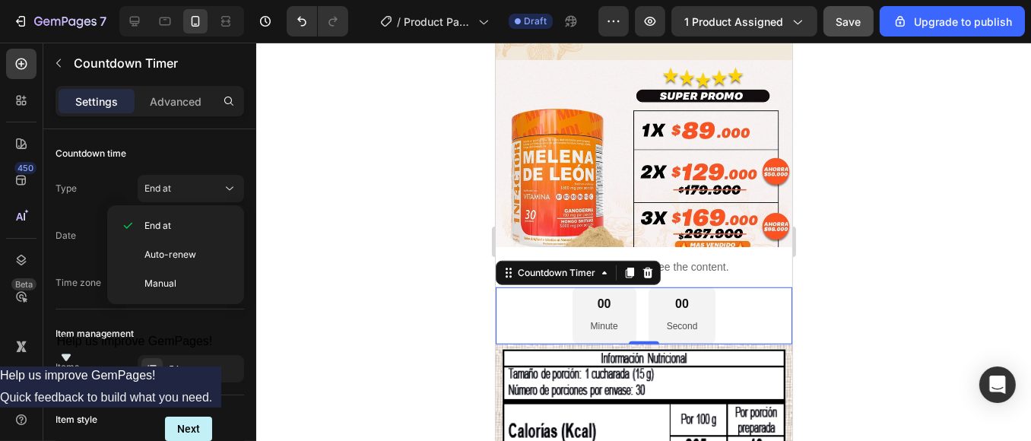
click at [278, 227] on div at bounding box center [643, 242] width 775 height 398
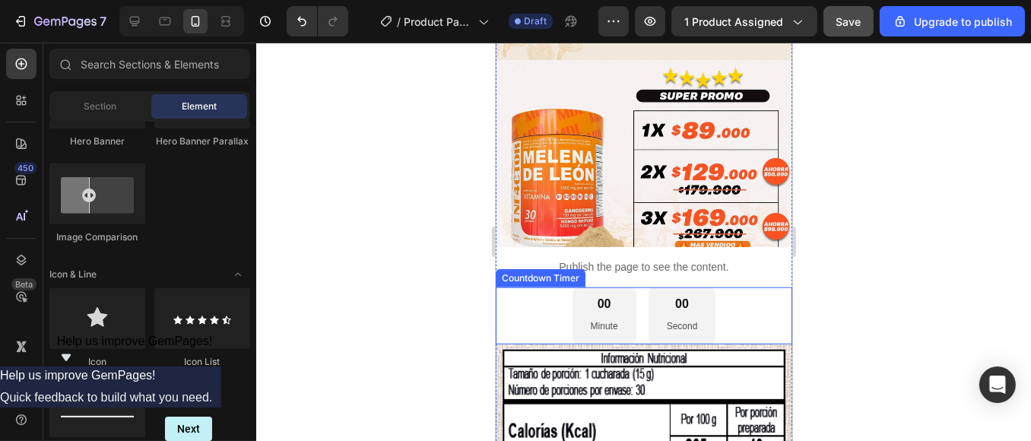
click at [533, 287] on div "00 Minute 00 Second" at bounding box center [643, 315] width 297 height 56
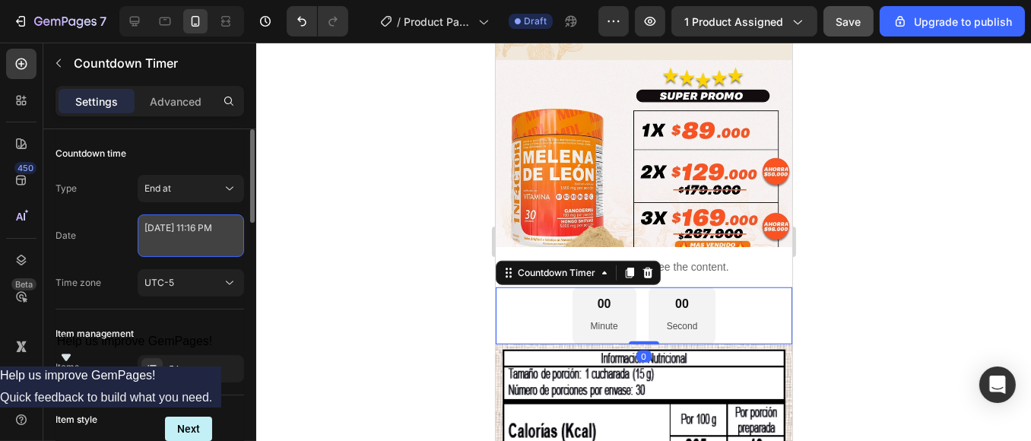
click at [189, 239] on textarea "[DATE] 11:16 PM" at bounding box center [191, 235] width 106 height 43
select select "23"
select select "16"
select select "false"
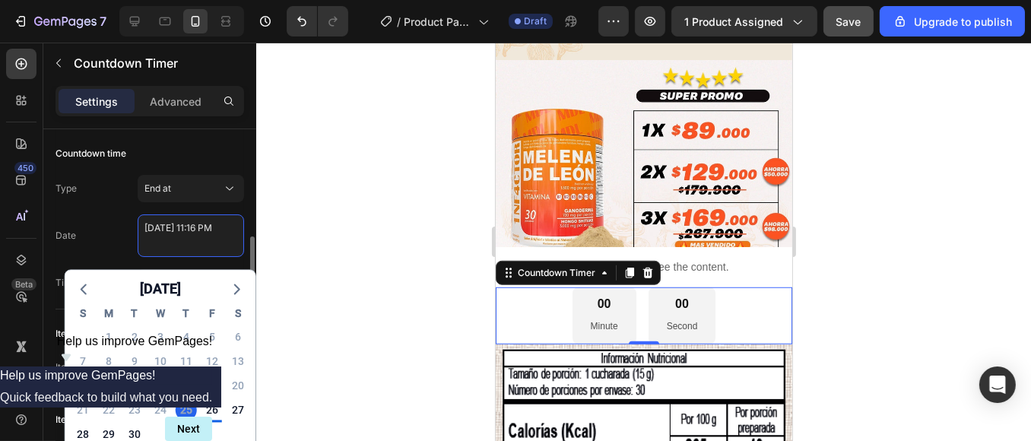
scroll to position [84, 0]
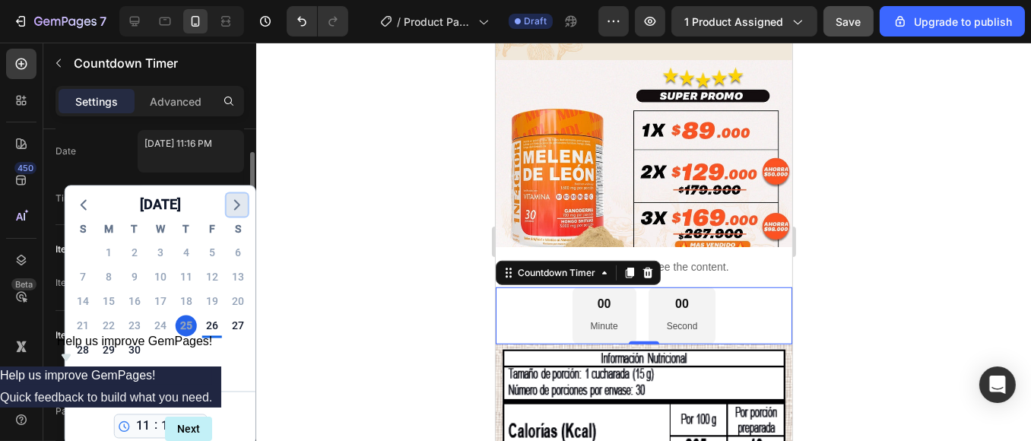
click at [241, 202] on icon "button" at bounding box center [237, 205] width 18 height 18
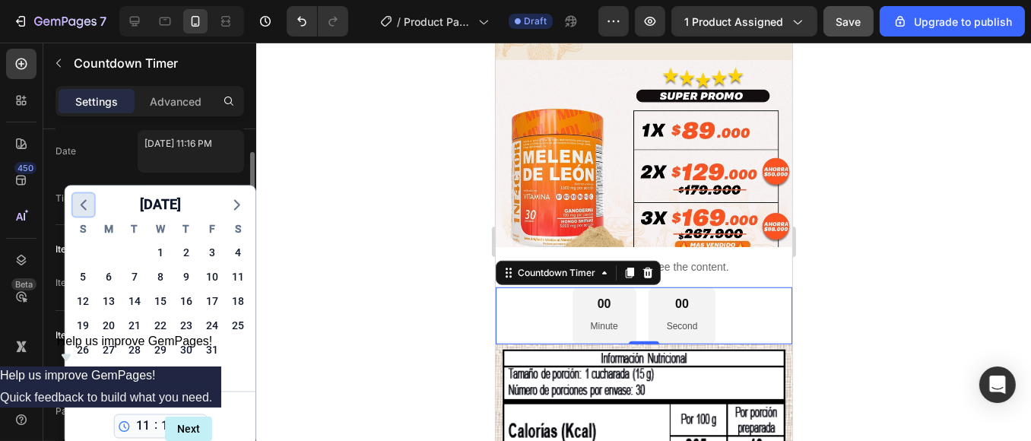
click at [85, 208] on polyline "button" at bounding box center [83, 205] width 5 height 9
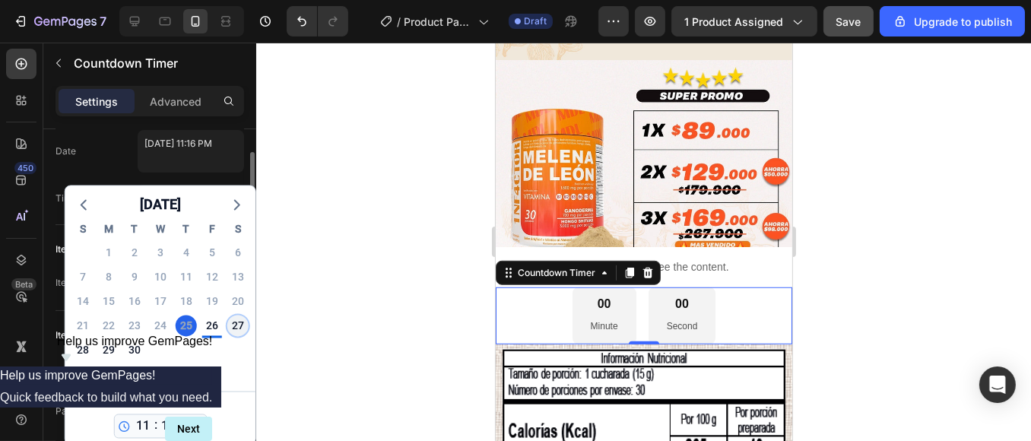
click at [237, 329] on div "27" at bounding box center [237, 326] width 21 height 21
type textarea "[DATE] 11:16 PM"
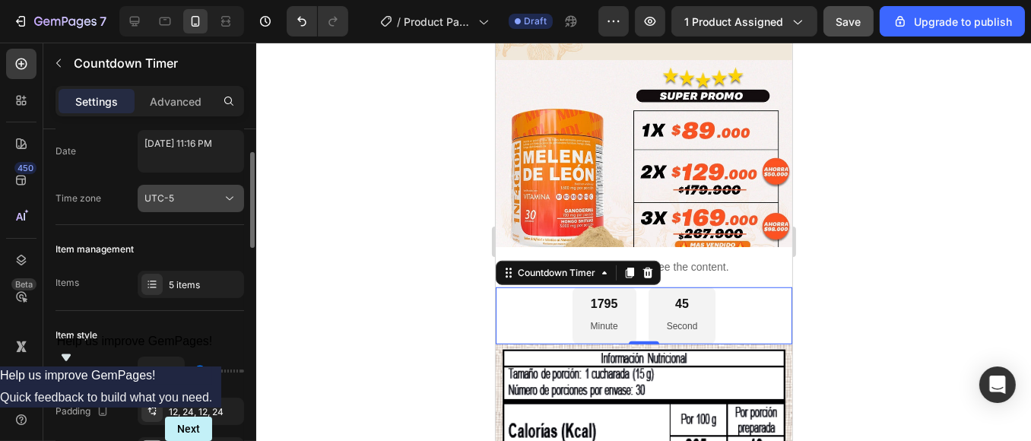
click at [231, 195] on icon at bounding box center [229, 198] width 15 height 15
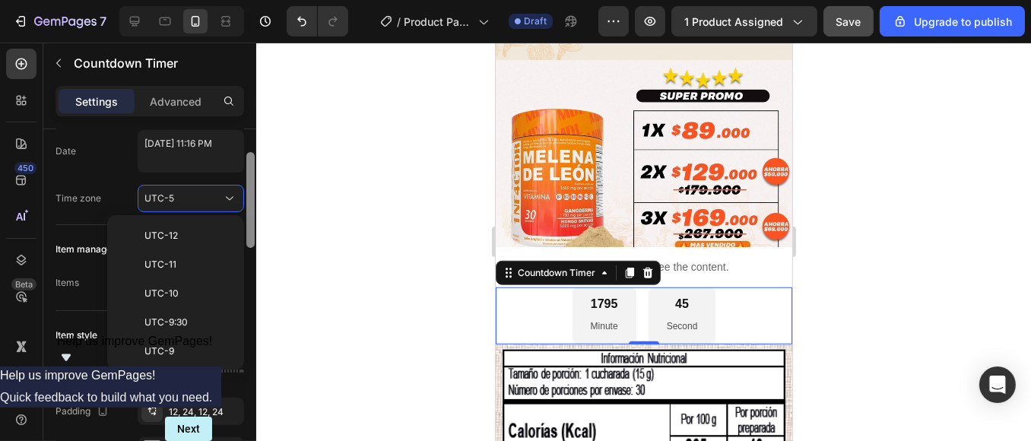
scroll to position [136, 0]
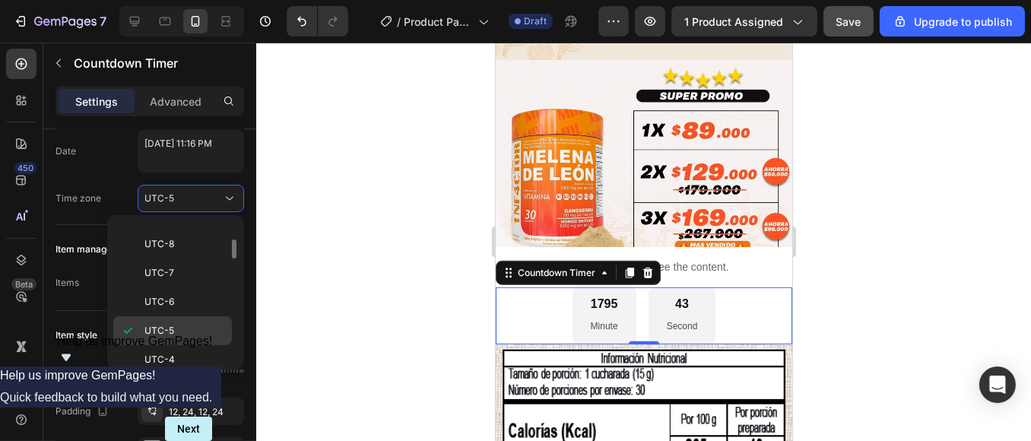
click at [161, 324] on span "UTC-5" at bounding box center [159, 331] width 30 height 14
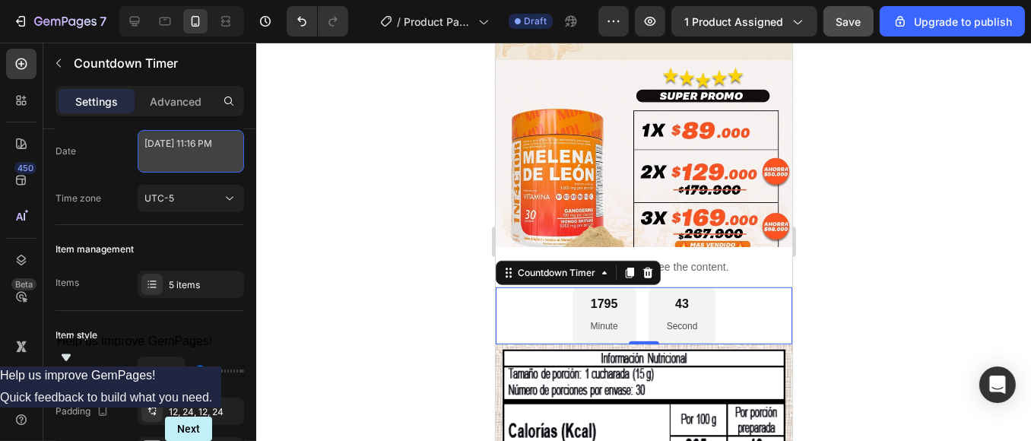
click at [210, 144] on textarea "[DATE] 11:16 PM" at bounding box center [191, 151] width 106 height 43
select select "23"
select select "16"
select select "false"
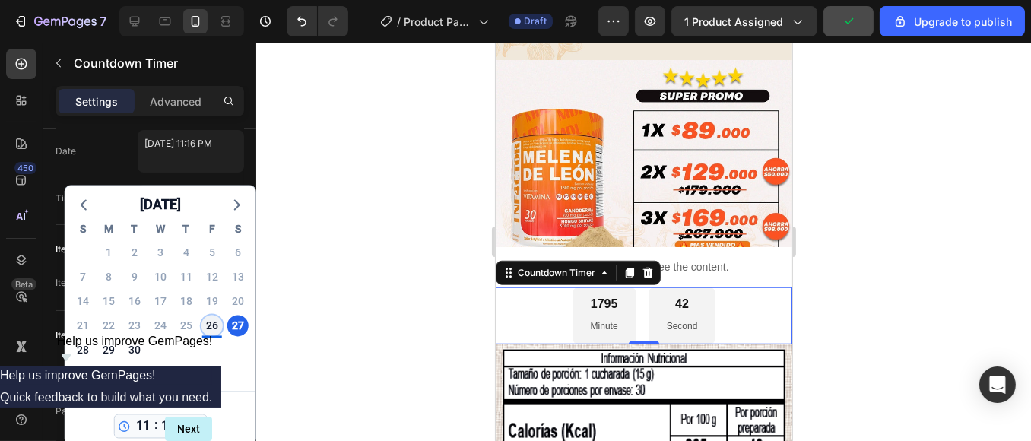
click at [211, 328] on div "26" at bounding box center [212, 326] width 21 height 21
type textarea "[DATE] 11:16 PM"
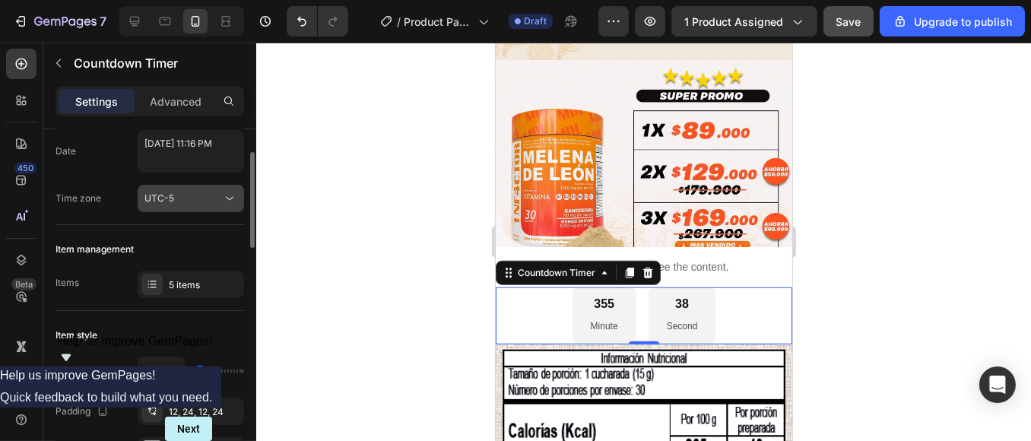
click at [230, 201] on icon at bounding box center [229, 198] width 15 height 15
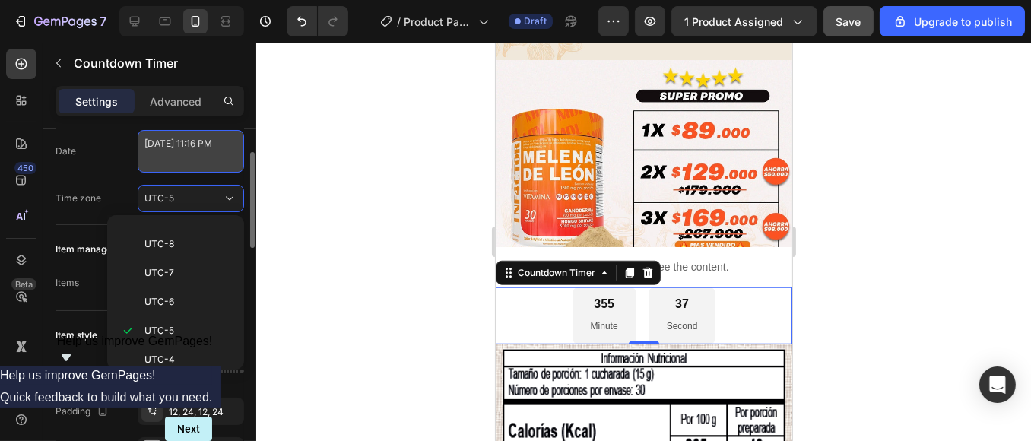
click at [216, 149] on textarea "[DATE] 11:16 PM" at bounding box center [191, 151] width 106 height 43
select select "23"
select select "16"
select select "false"
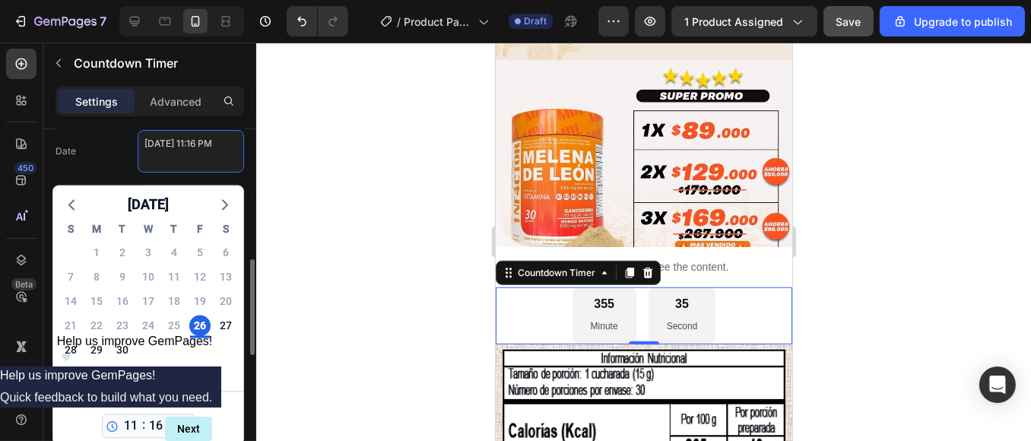
scroll to position [169, 0]
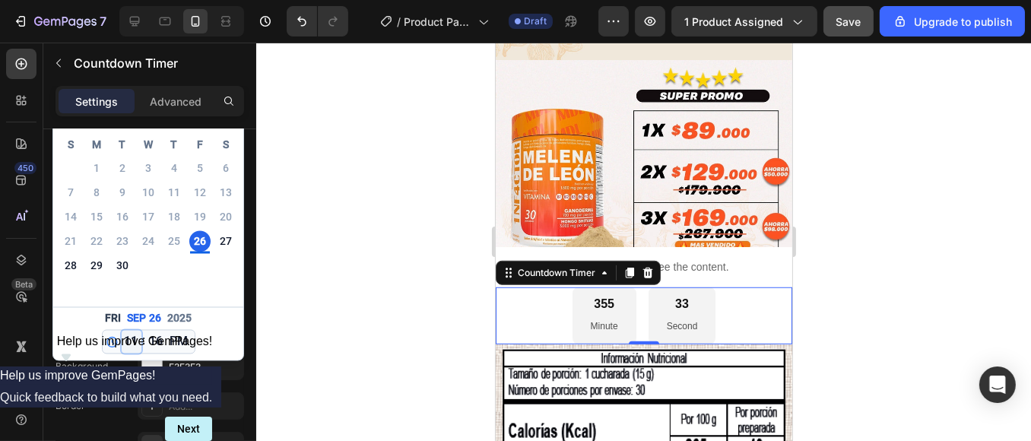
click at [129, 341] on select "12 1 2 3 4 5 6 7 8 9 10 11" at bounding box center [132, 342] width 20 height 23
click at [156, 341] on select "00 01 02 03 04 05 06 07 08 09 10 11 12 13 14 15 16 17 18 19 20 21 22 23 24 25 2…" at bounding box center [157, 342] width 20 height 23
select select "0"
click at [147, 331] on select "00 01 02 03 04 05 06 07 08 09 10 11 12 13 14 15 16 17 18 19 20 21 22 23 24 25 2…" at bounding box center [157, 342] width 20 height 23
type textarea "[DATE] 11:00 PM"
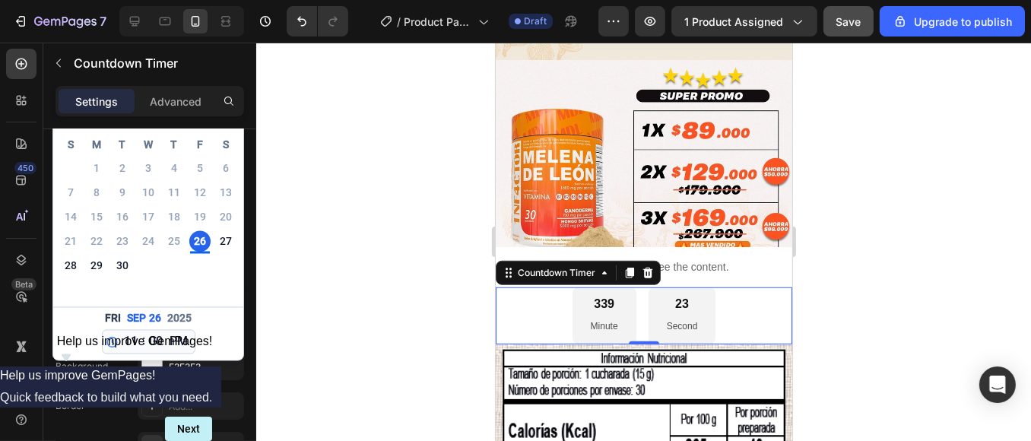
click at [334, 246] on div at bounding box center [643, 242] width 775 height 398
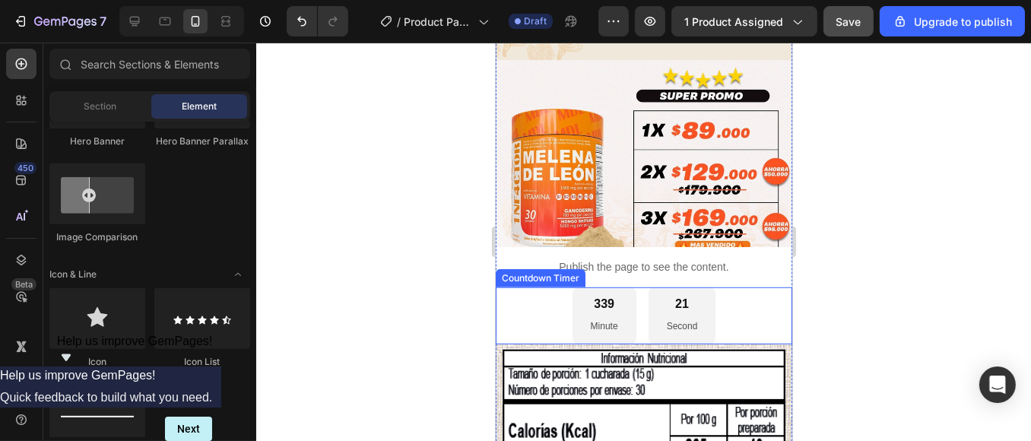
click at [572, 287] on div "339 Minute" at bounding box center [604, 315] width 64 height 56
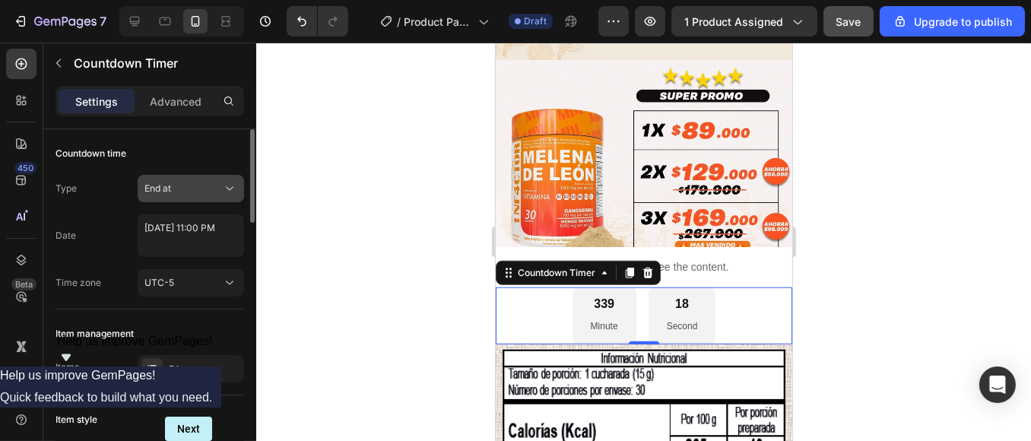
click at [216, 194] on div "End at" at bounding box center [183, 189] width 78 height 14
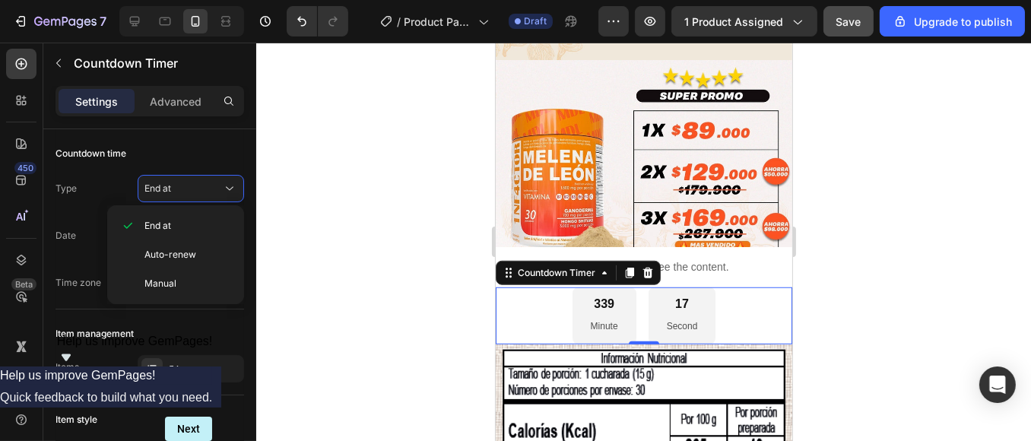
click at [334, 277] on div at bounding box center [643, 242] width 775 height 398
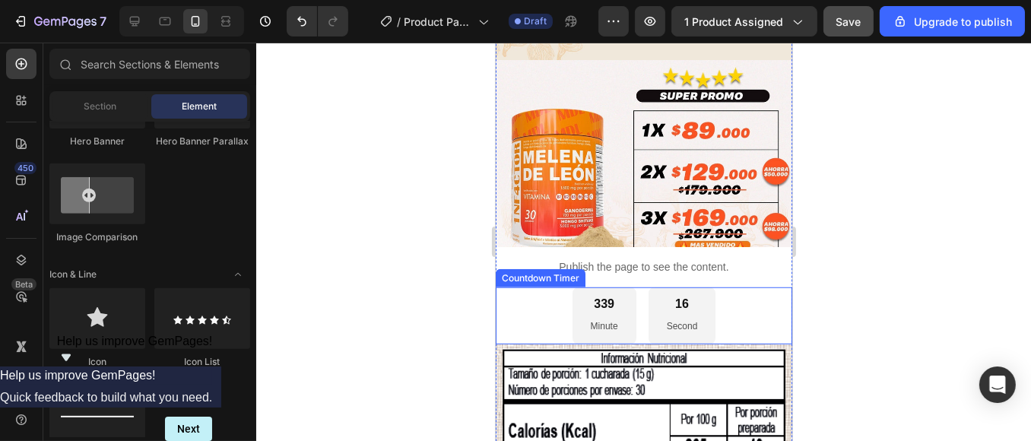
click at [521, 287] on div "339 Minute 16 Second" at bounding box center [643, 315] width 297 height 56
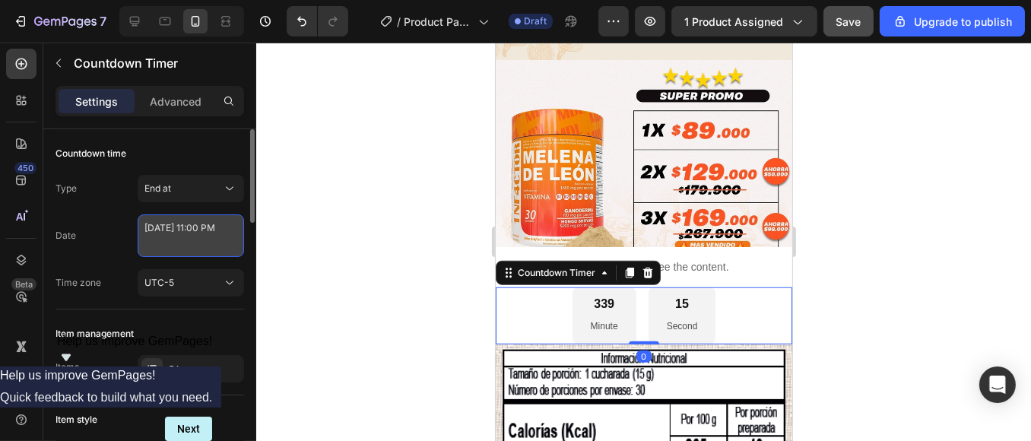
select select "23"
select select "false"
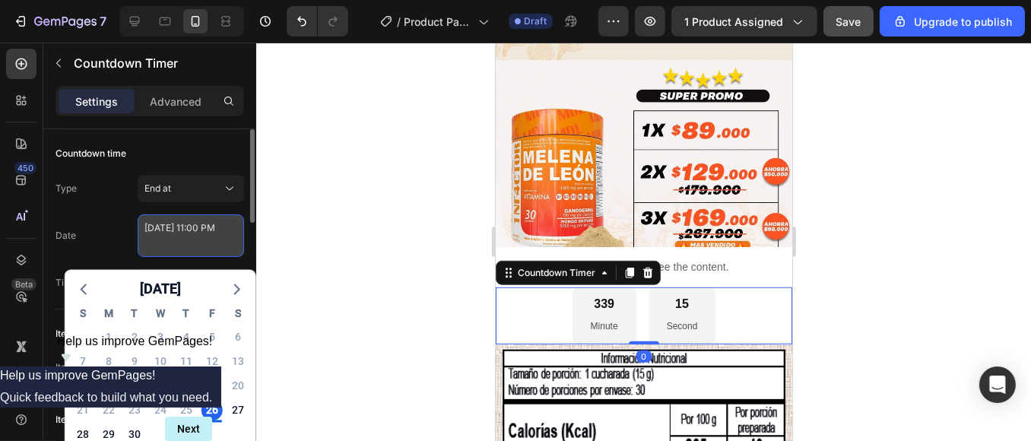
click at [202, 250] on textarea "[DATE] 11:00 PM" at bounding box center [191, 235] width 106 height 43
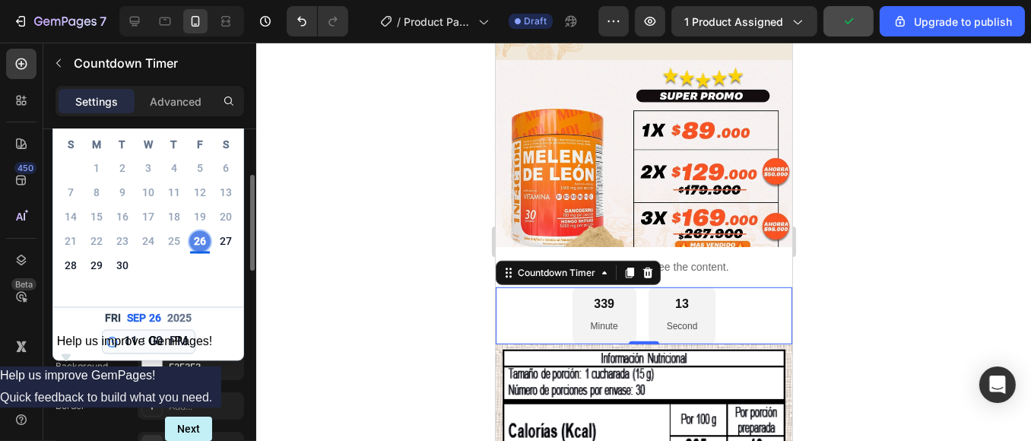
click at [197, 236] on div "26" at bounding box center [199, 241] width 21 height 21
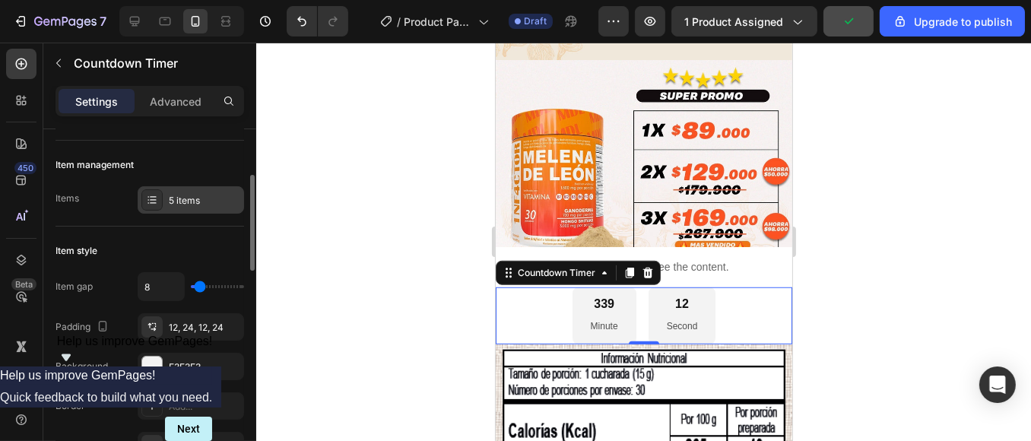
click at [206, 195] on div "5 items" at bounding box center [204, 201] width 71 height 14
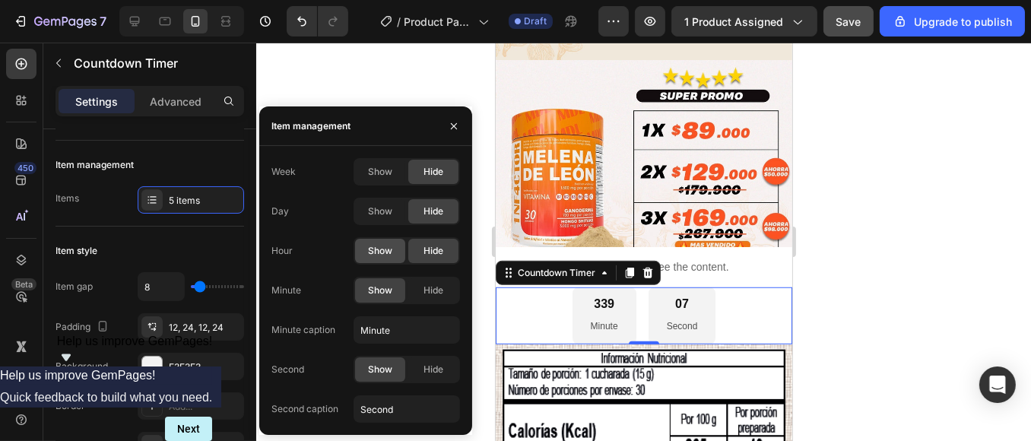
click at [367, 252] on div "Show" at bounding box center [380, 251] width 50 height 24
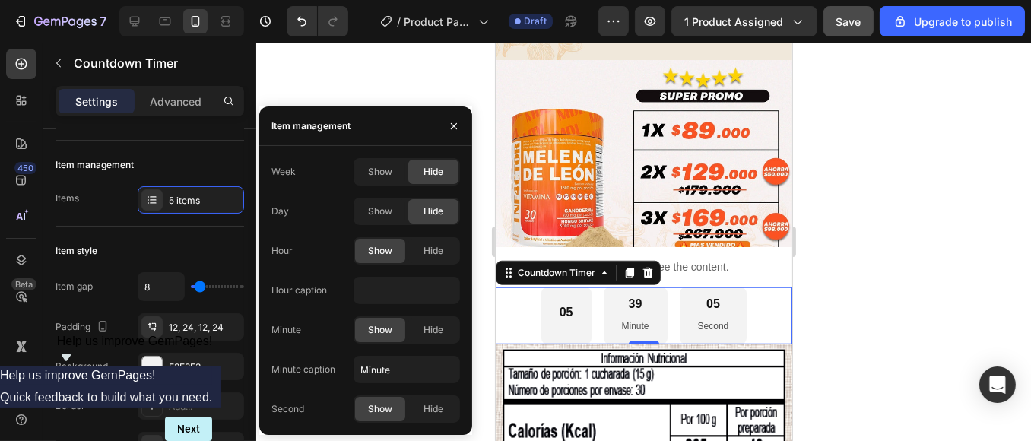
click at [360, 78] on div at bounding box center [643, 242] width 775 height 398
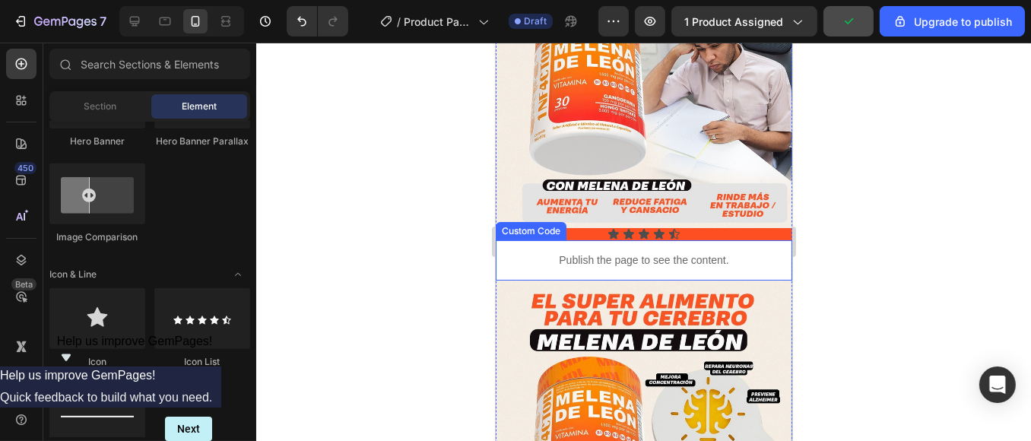
click at [525, 252] on p "Publish the page to see the content." at bounding box center [643, 260] width 297 height 16
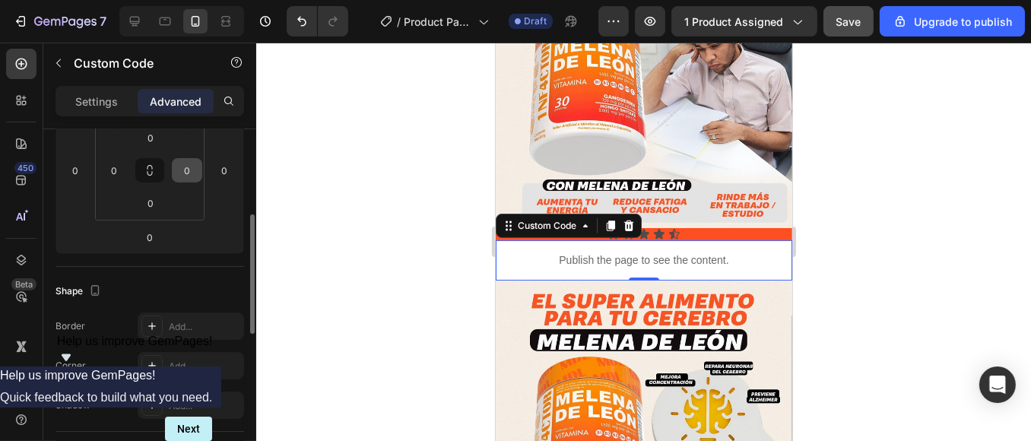
scroll to position [506, 0]
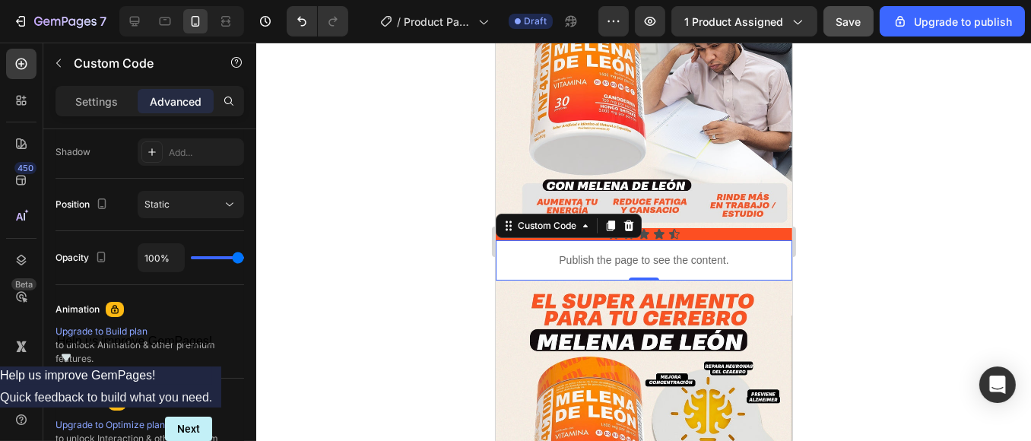
click at [900, 246] on div at bounding box center [643, 242] width 775 height 398
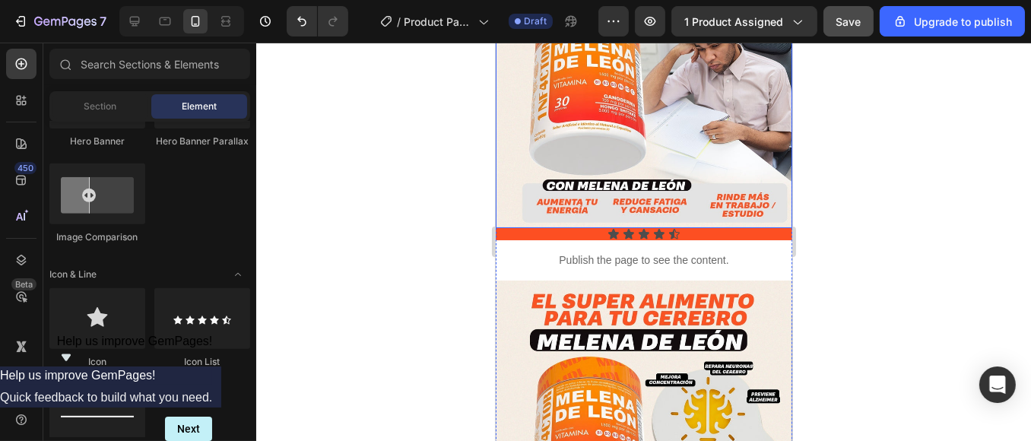
click at [637, 228] on icon at bounding box center [643, 234] width 12 height 12
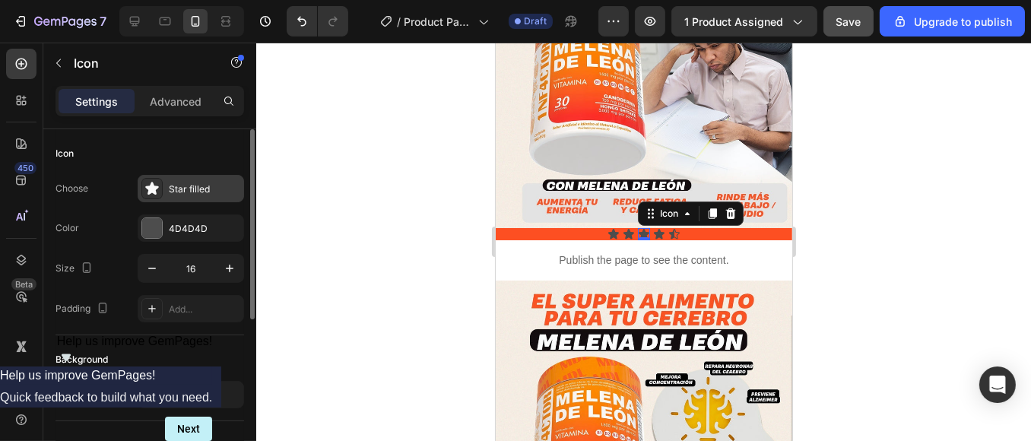
click at [157, 195] on icon at bounding box center [151, 188] width 15 height 15
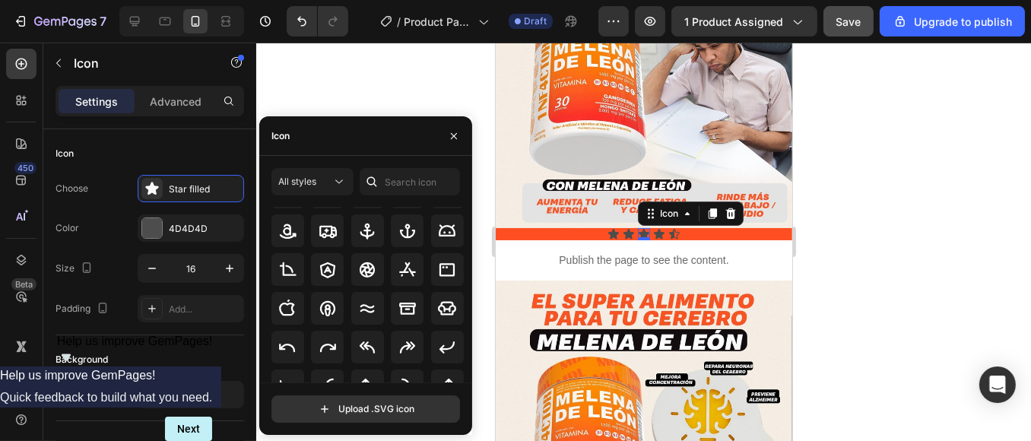
scroll to position [214, 0]
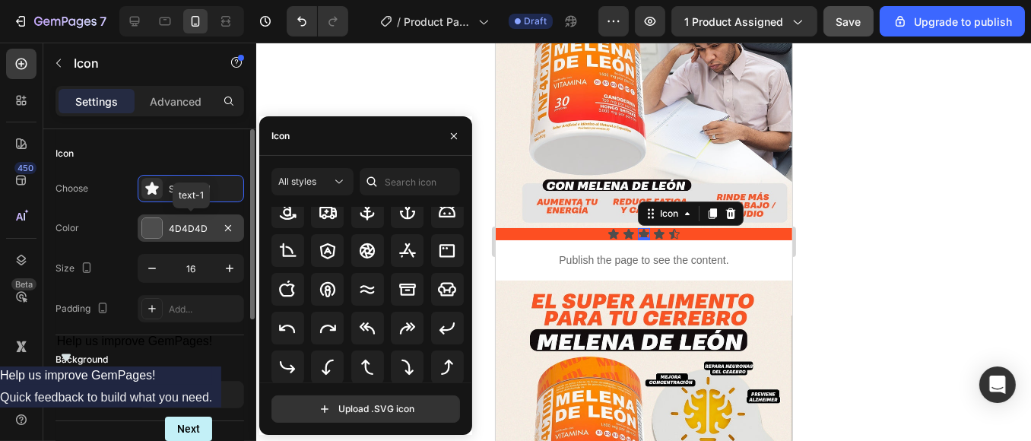
click at [188, 224] on div "4D4D4D" at bounding box center [191, 229] width 44 height 14
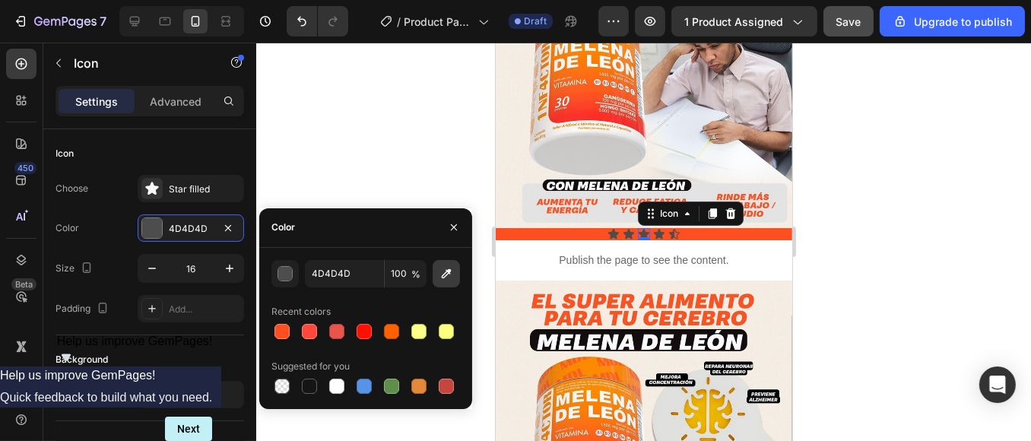
click at [446, 271] on icon "button" at bounding box center [446, 273] width 15 height 15
type input "EBB201"
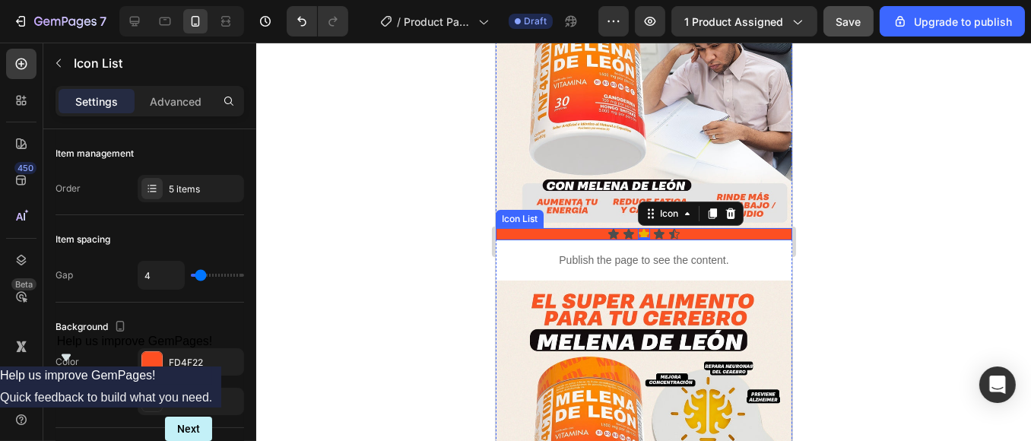
click at [598, 228] on div "Icon Icon Icon 0 Icon Icon" at bounding box center [643, 234] width 297 height 12
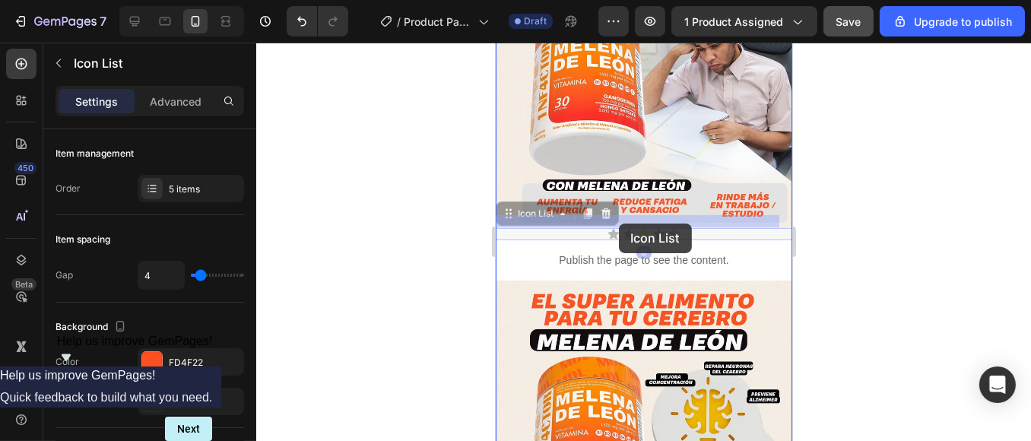
drag, startPoint x: 592, startPoint y: 224, endPoint x: 614, endPoint y: 224, distance: 22.1
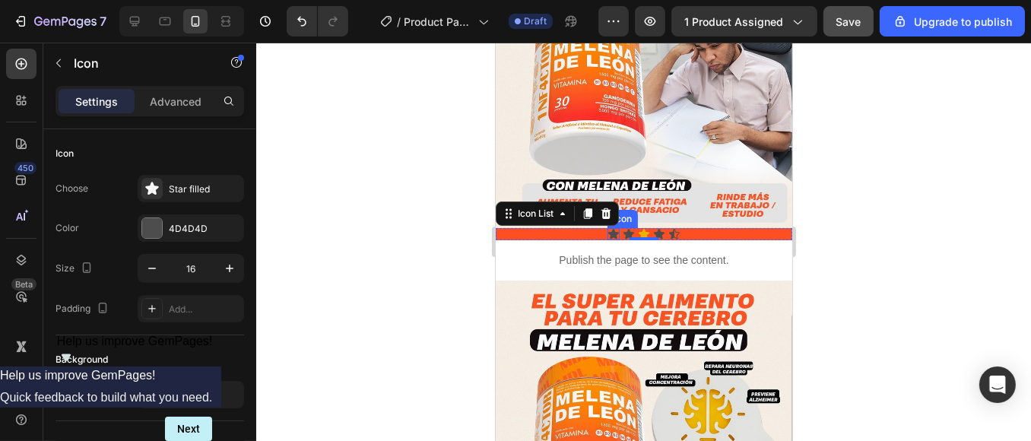
click at [607, 228] on div "Icon" at bounding box center [613, 234] width 12 height 12
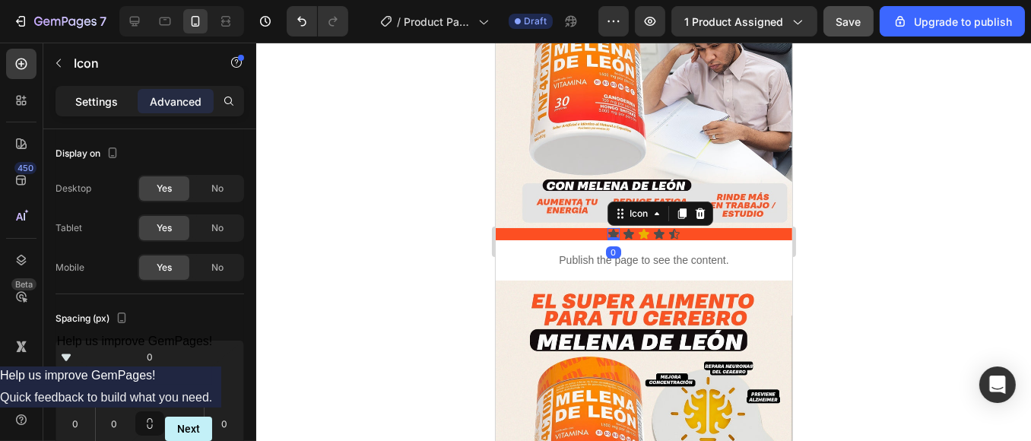
click at [113, 97] on p "Settings" at bounding box center [96, 102] width 43 height 16
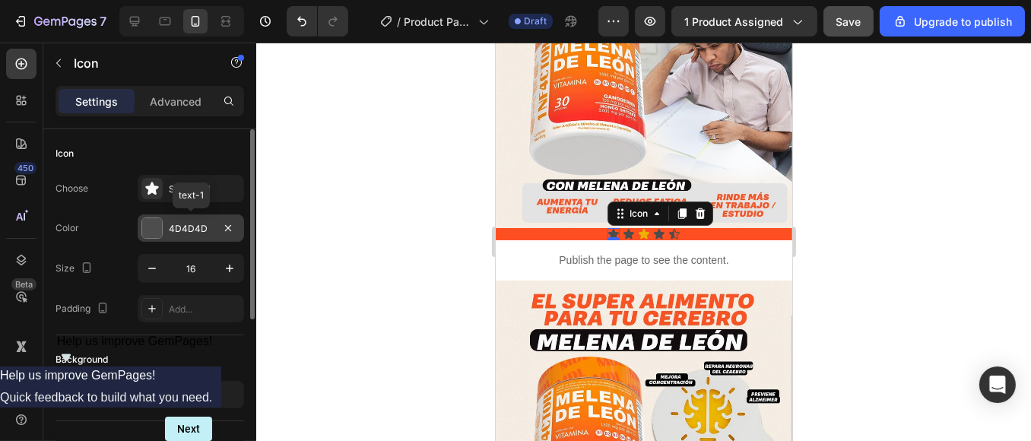
click at [182, 230] on div "4D4D4D" at bounding box center [191, 229] width 44 height 14
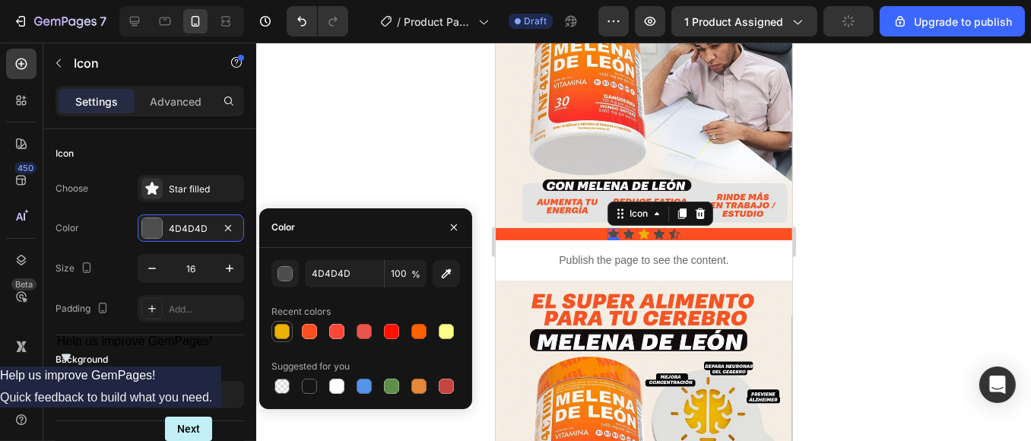
click at [282, 332] on div at bounding box center [282, 331] width 15 height 15
type input "EBB201"
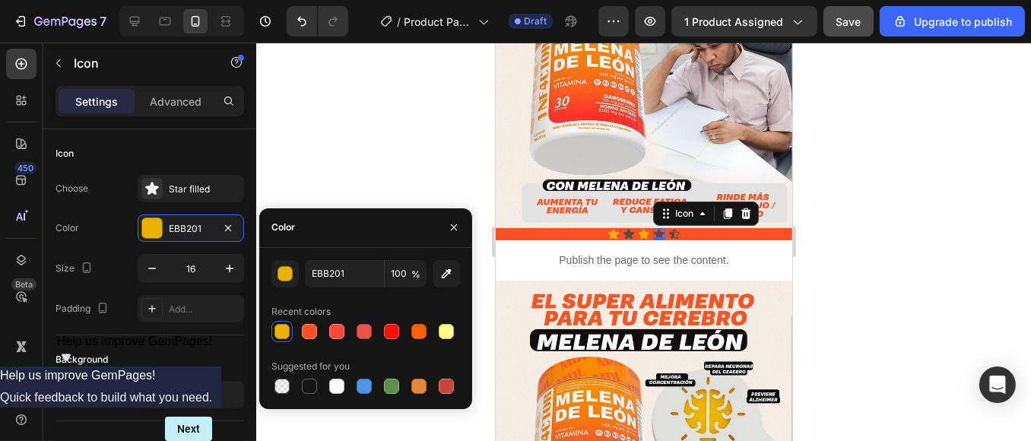
click at [652, 228] on div "Icon 0" at bounding box center [658, 234] width 12 height 12
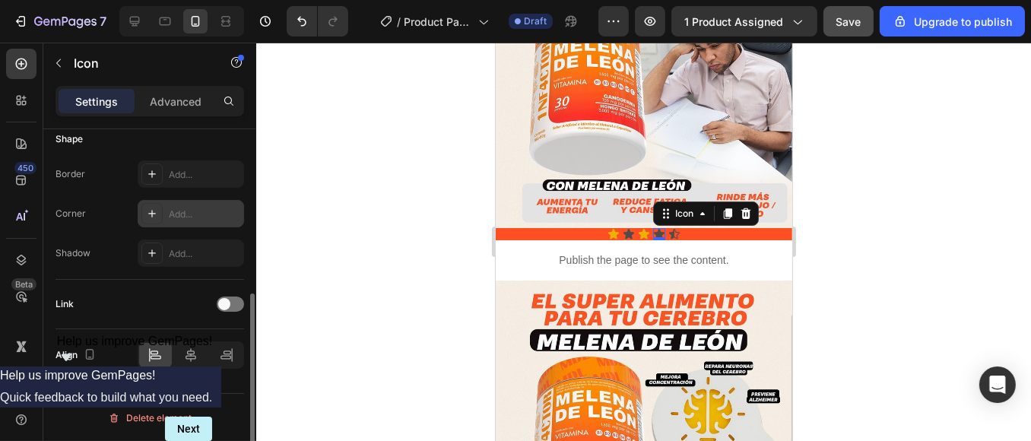
scroll to position [0, 0]
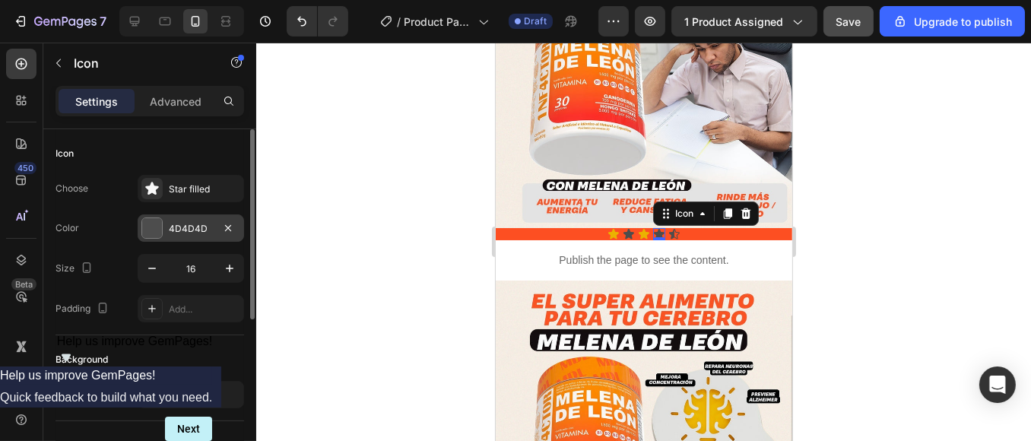
click at [195, 225] on div "4D4D4D" at bounding box center [191, 229] width 44 height 14
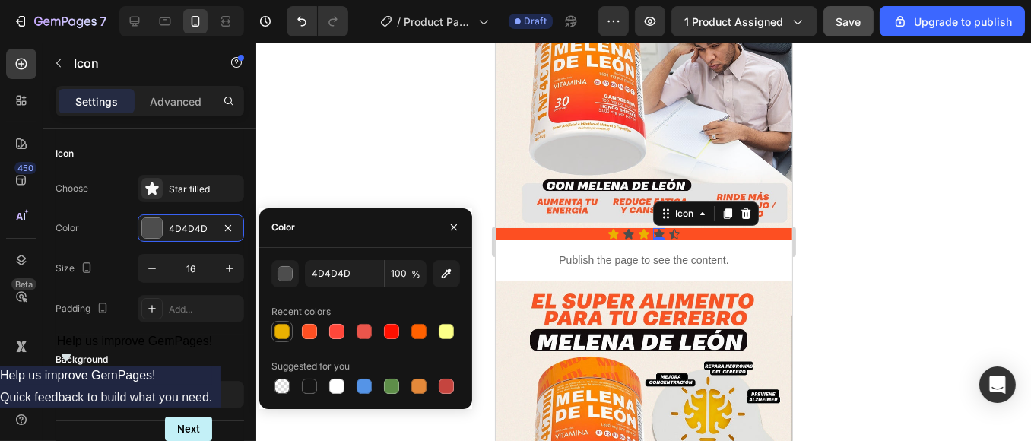
click at [285, 331] on div at bounding box center [282, 331] width 15 height 15
type input "EBB201"
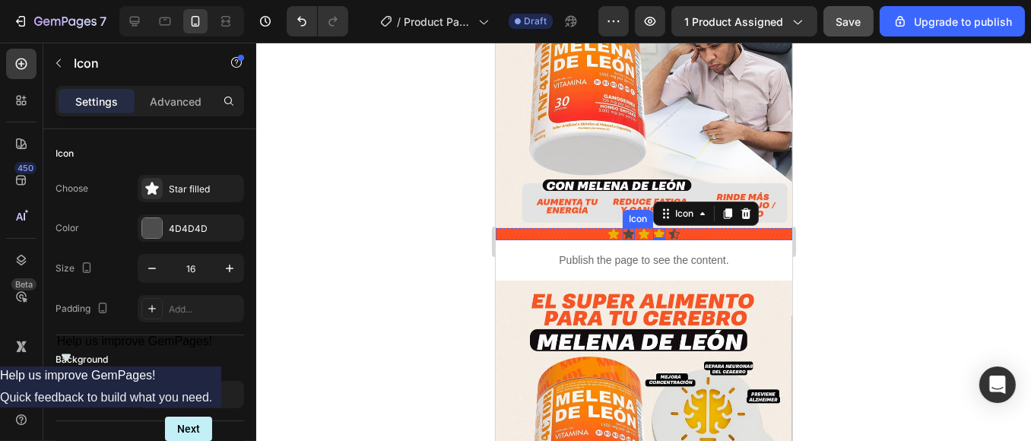
click at [623, 228] on icon at bounding box center [628, 234] width 12 height 12
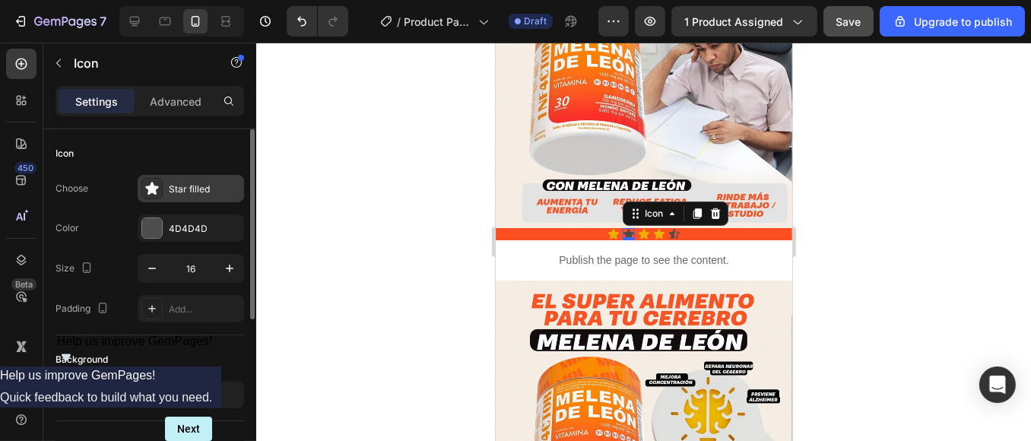
click at [201, 188] on div "Star filled" at bounding box center [204, 189] width 71 height 14
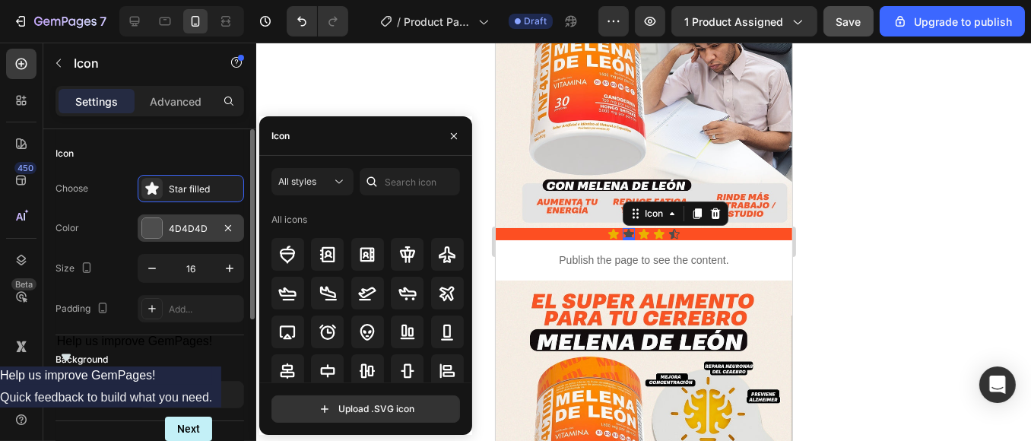
click at [183, 227] on div "4D4D4D" at bounding box center [191, 229] width 44 height 14
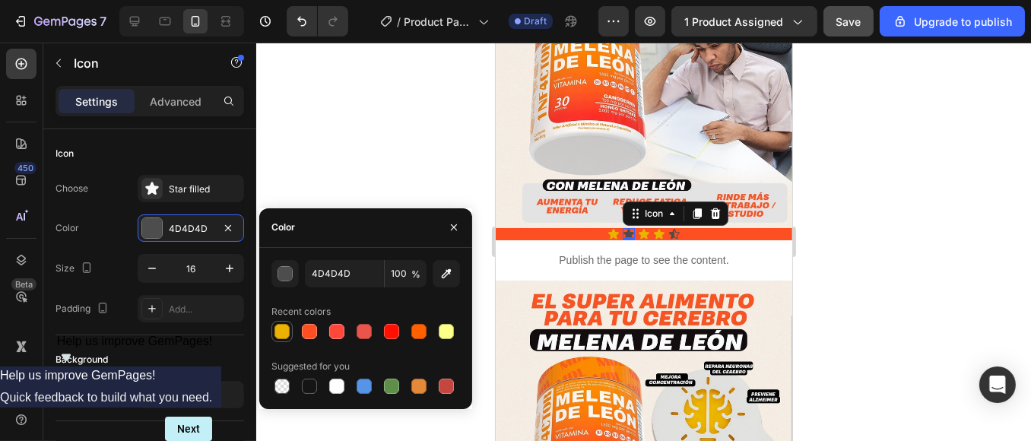
click at [285, 335] on div at bounding box center [282, 331] width 15 height 15
type input "EBB201"
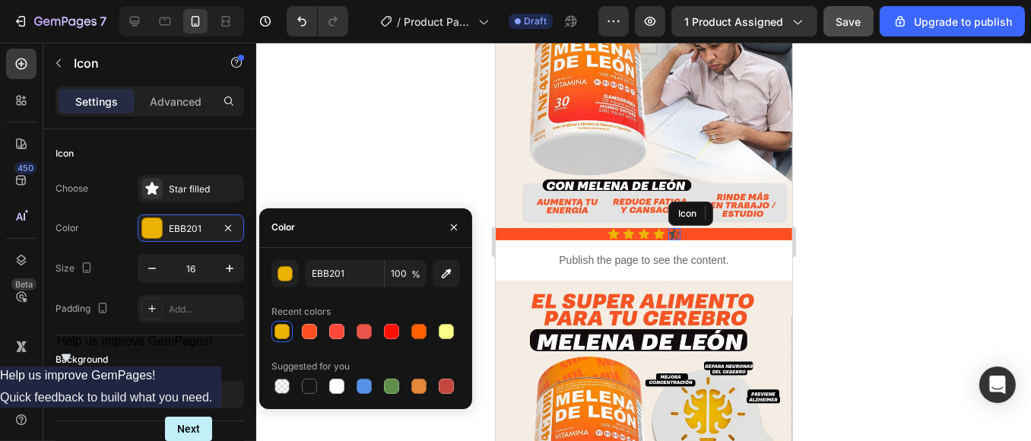
click at [668, 229] on icon at bounding box center [673, 234] width 11 height 10
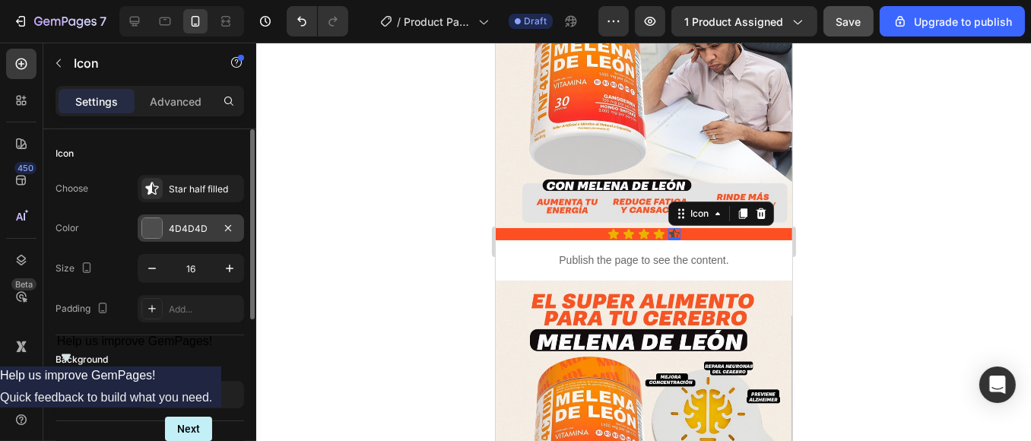
click at [182, 236] on div "4D4D4D" at bounding box center [191, 227] width 106 height 27
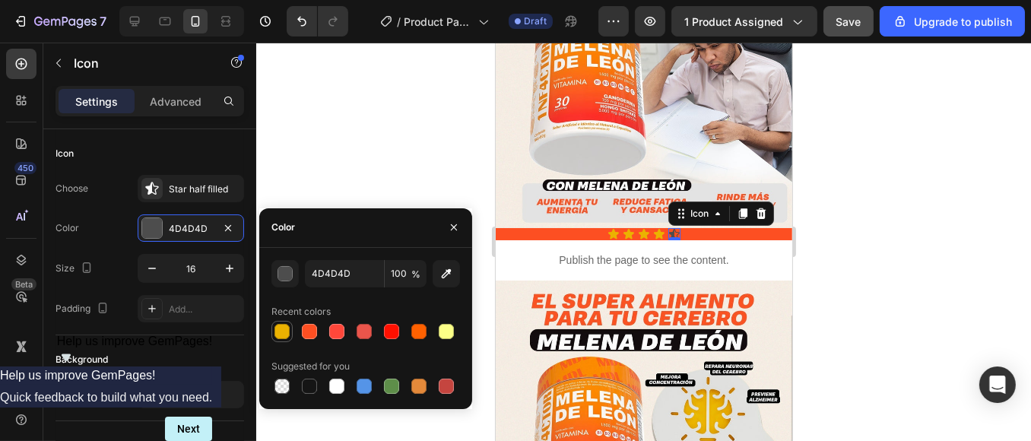
click at [282, 328] on div at bounding box center [282, 331] width 15 height 15
type input "EBB201"
click at [834, 246] on div at bounding box center [643, 242] width 775 height 398
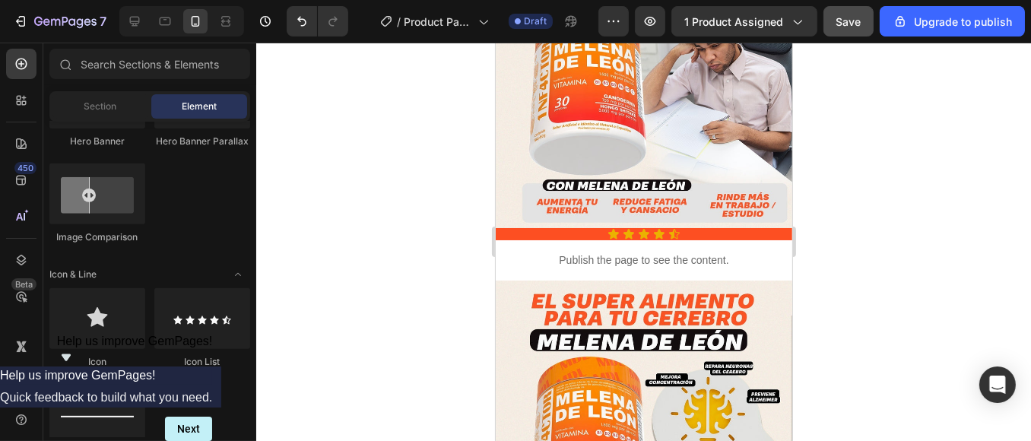
click at [328, 212] on div at bounding box center [643, 242] width 775 height 398
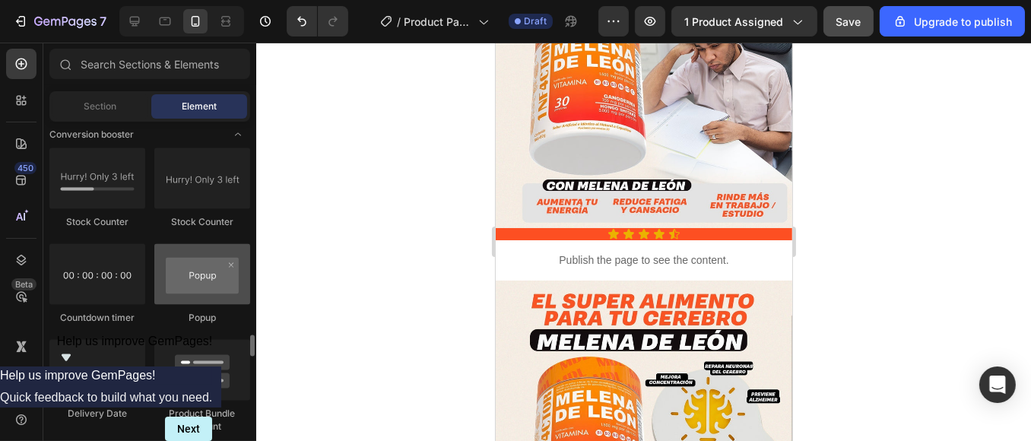
scroll to position [3042, 0]
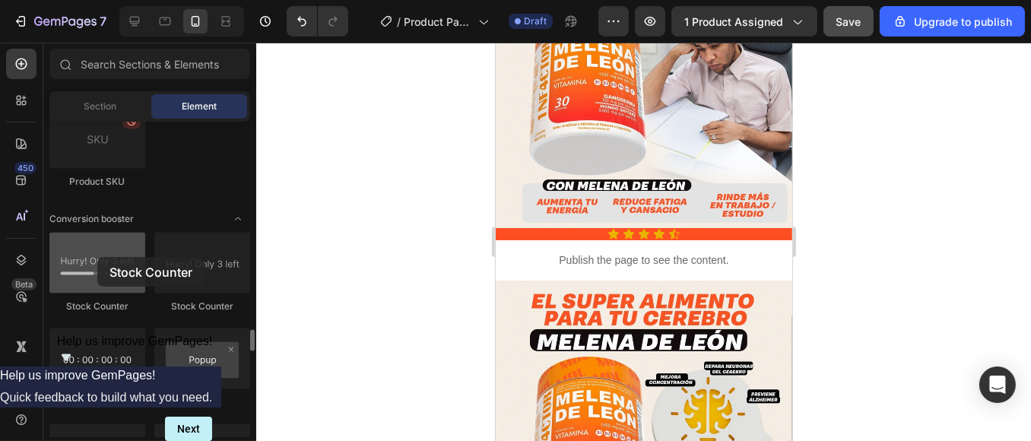
drag, startPoint x: 91, startPoint y: 267, endPoint x: 97, endPoint y: 259, distance: 10.3
click at [97, 259] on div at bounding box center [97, 263] width 96 height 61
drag, startPoint x: 226, startPoint y: 264, endPoint x: 94, endPoint y: 259, distance: 132.4
click at [94, 259] on div "Stock Counter Stock Counter Countdown timer Popup Delivery Date Product Bundle …" at bounding box center [149, 437] width 201 height 409
click at [94, 259] on div at bounding box center [97, 263] width 96 height 61
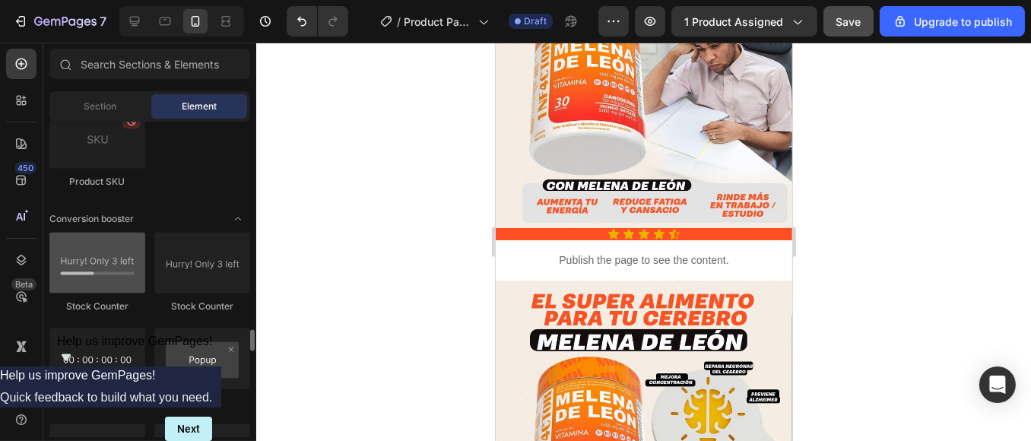
click at [94, 259] on div at bounding box center [97, 263] width 96 height 61
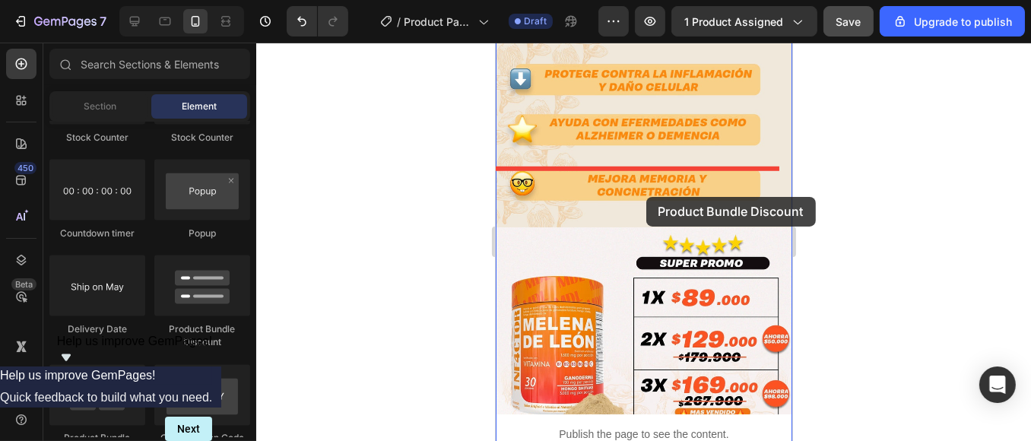
scroll to position [1267, 0]
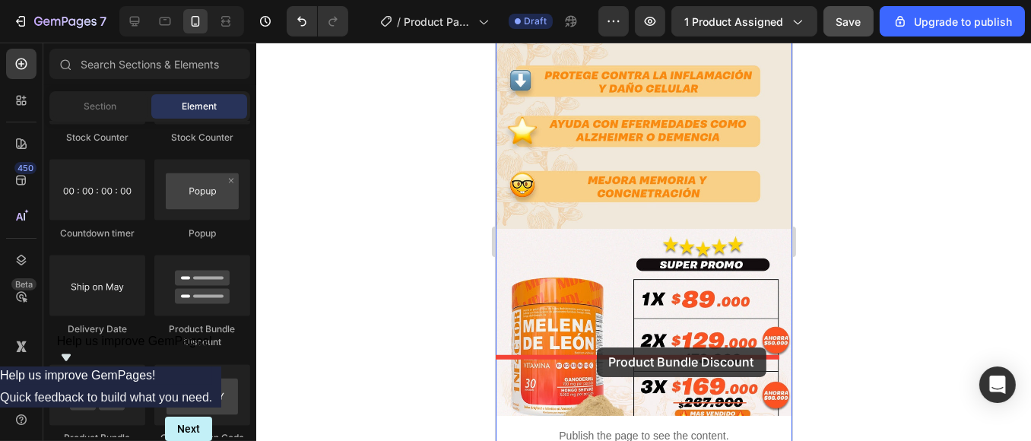
drag, startPoint x: 712, startPoint y: 335, endPoint x: 593, endPoint y: 348, distance: 119.3
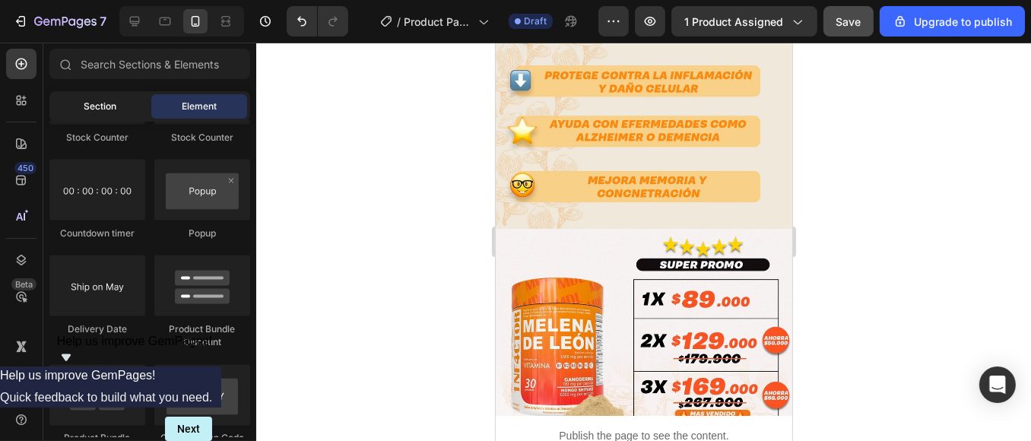
click at [108, 113] on span "Section" at bounding box center [100, 107] width 33 height 14
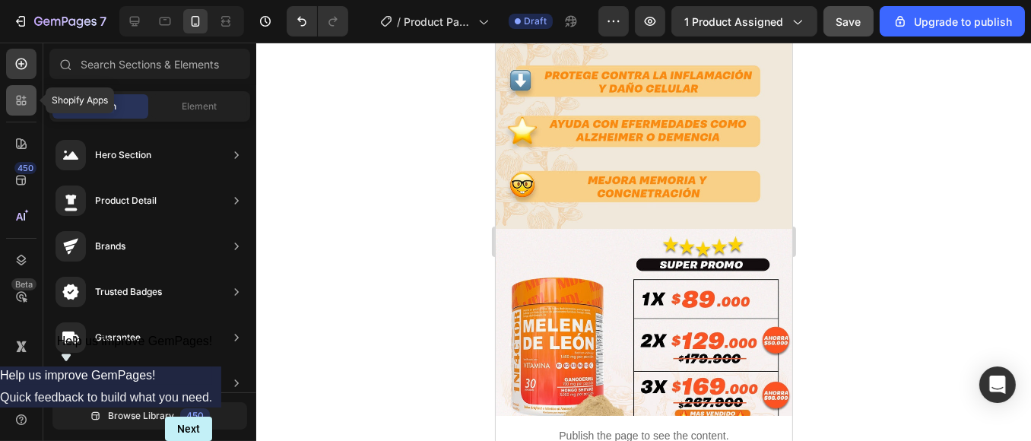
click at [23, 106] on icon at bounding box center [21, 100] width 15 height 15
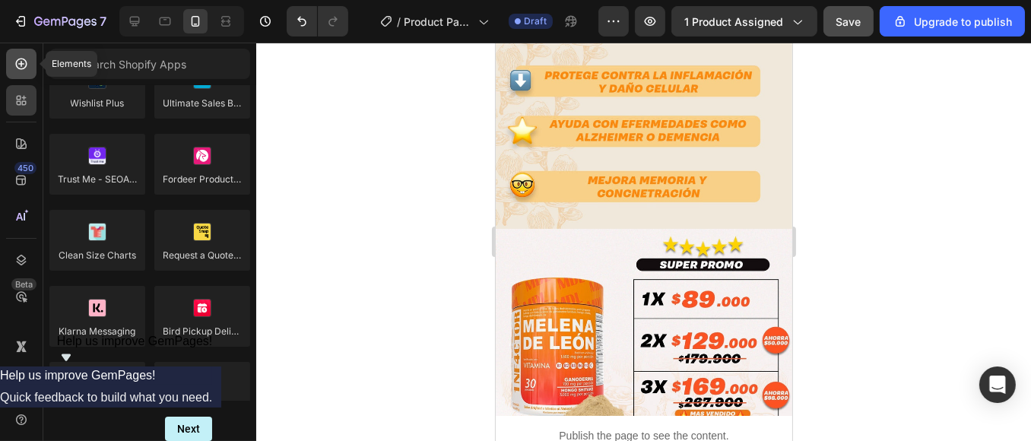
click at [33, 59] on div at bounding box center [21, 64] width 30 height 30
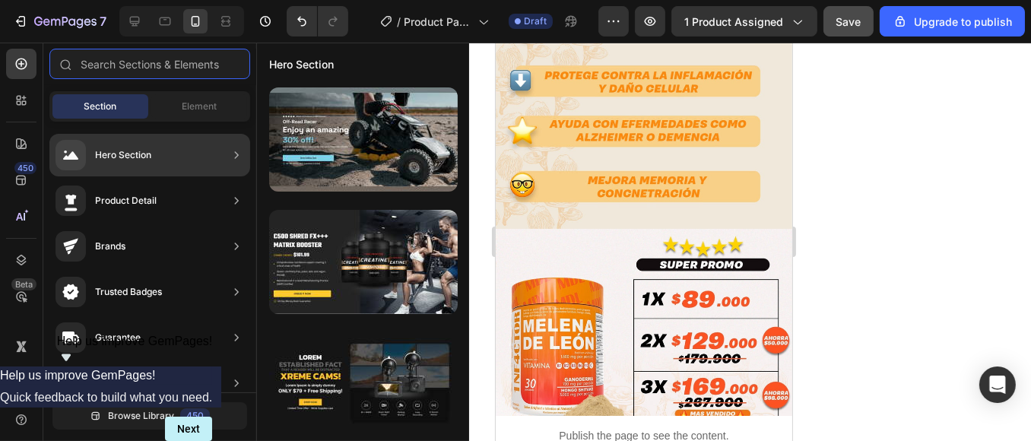
scroll to position [169, 0]
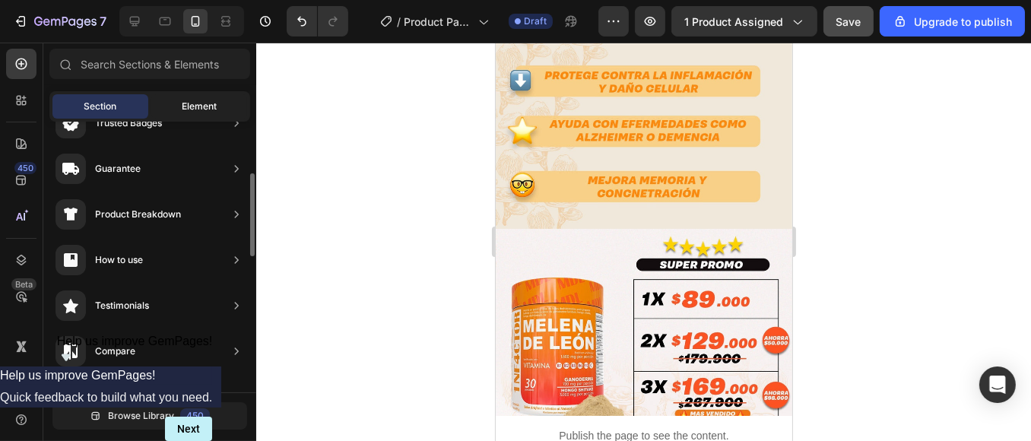
click at [207, 103] on span "Element" at bounding box center [199, 107] width 35 height 14
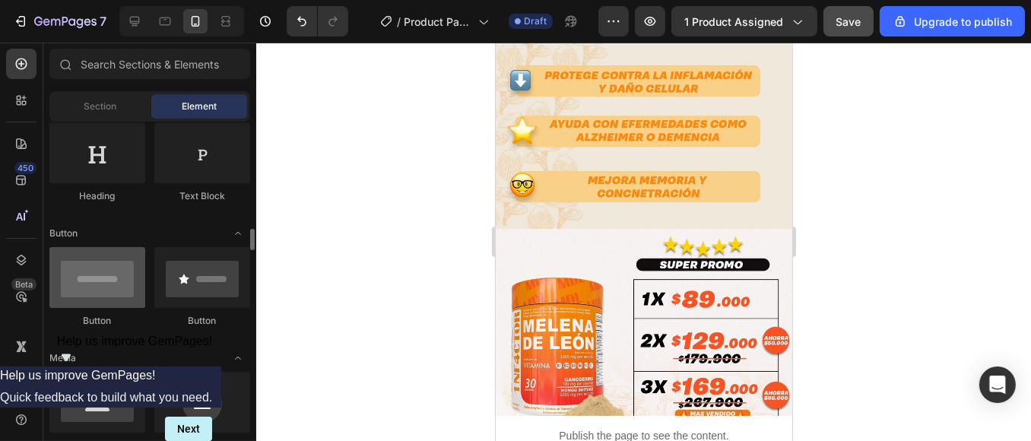
scroll to position [422, 0]
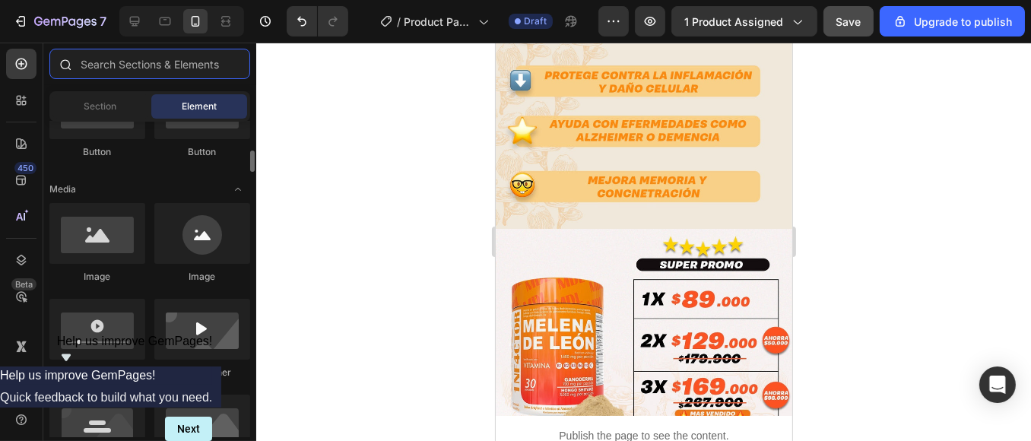
click at [154, 68] on input "text" at bounding box center [149, 64] width 201 height 30
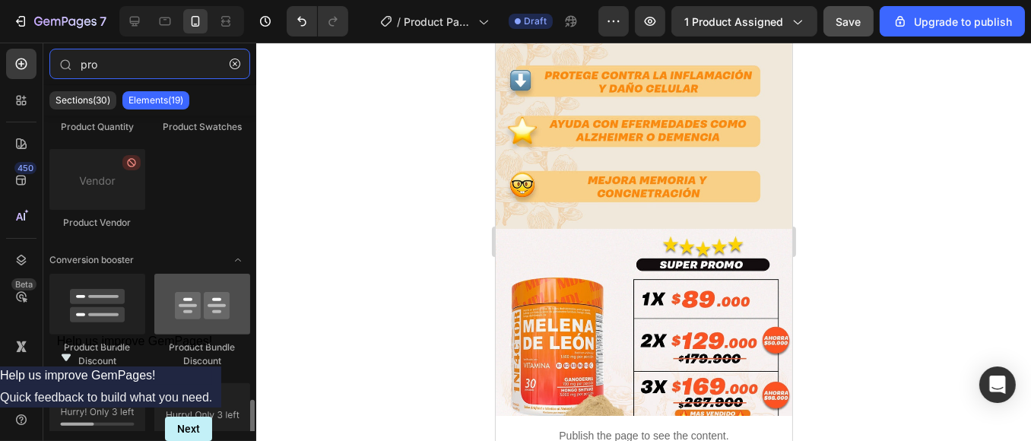
scroll to position [739, 0]
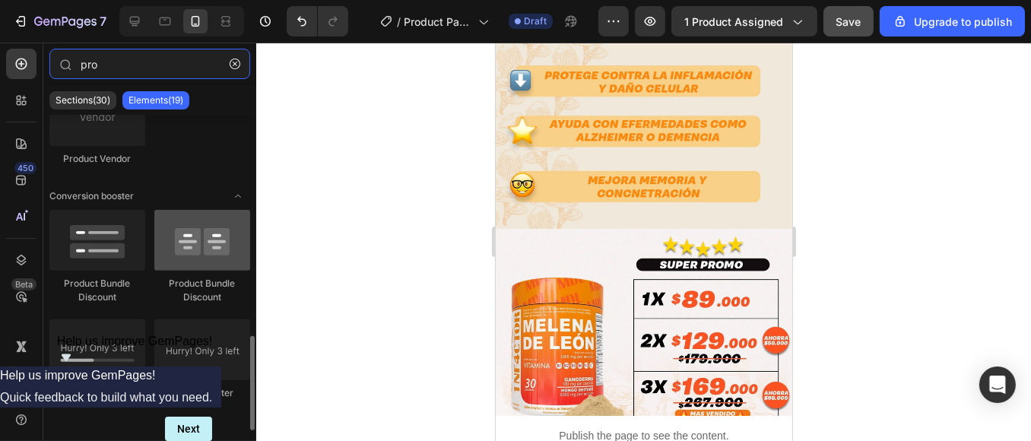
type input "pro"
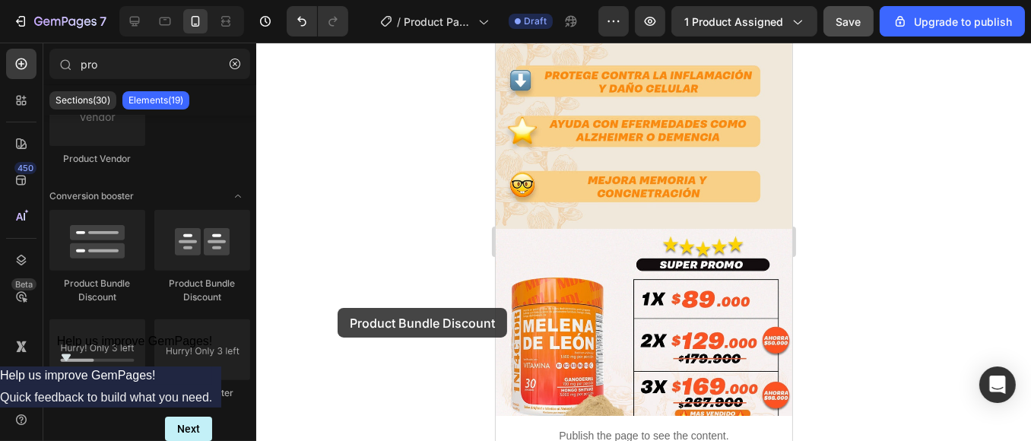
drag, startPoint x: 210, startPoint y: 259, endPoint x: 330, endPoint y: 306, distance: 129.1
click at [330, 0] on div "7 / Product Page - [DATE] 16:56:19 Draft Preview 1 product assigned Save Upgrad…" at bounding box center [515, 0] width 1031 height 0
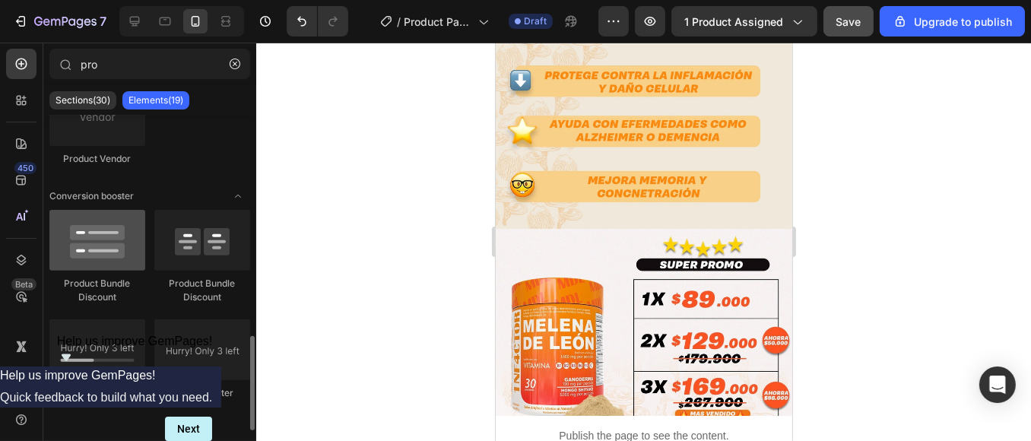
click at [125, 246] on div at bounding box center [97, 240] width 96 height 61
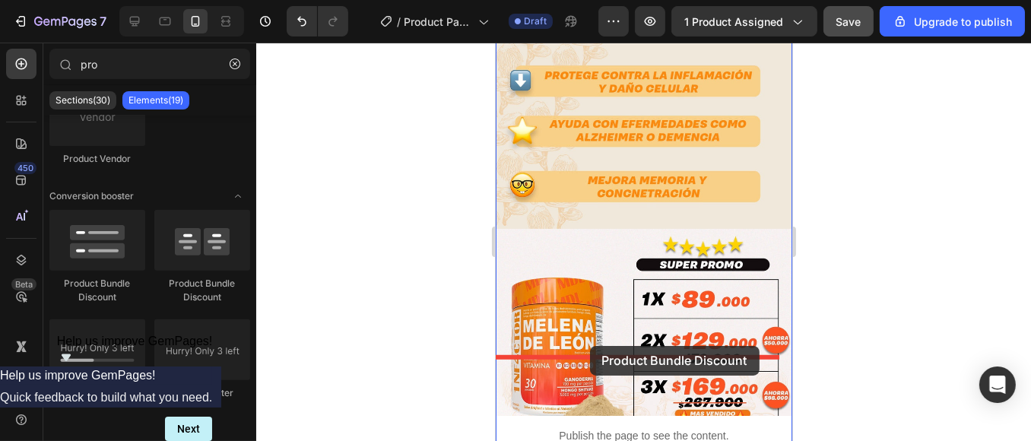
drag, startPoint x: 601, startPoint y: 289, endPoint x: 589, endPoint y: 346, distance: 58.2
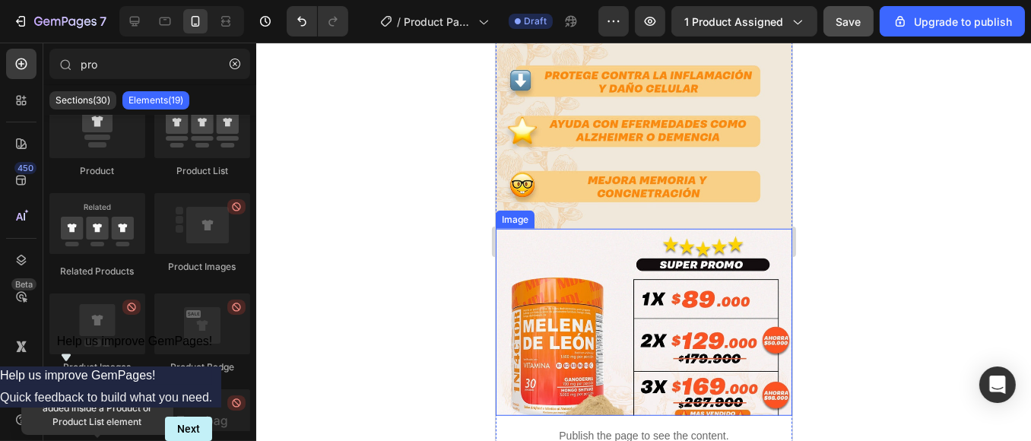
scroll to position [0, 0]
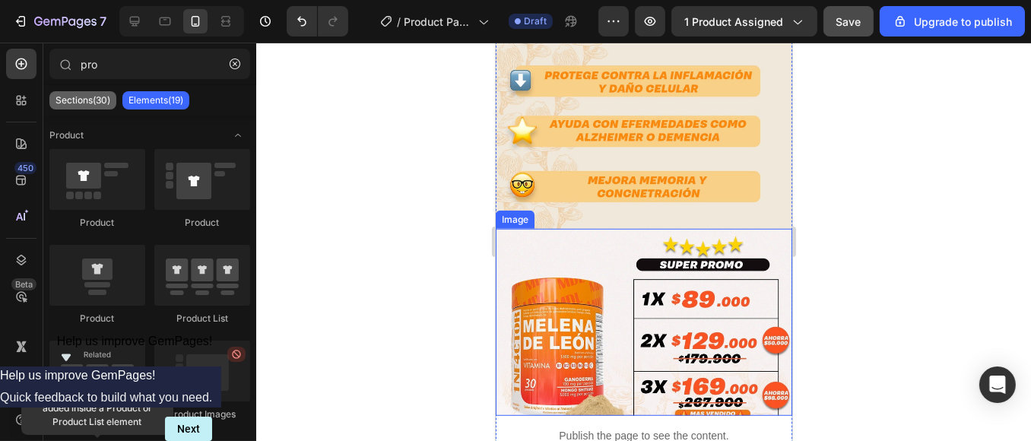
click at [91, 98] on p "Sections(30)" at bounding box center [83, 100] width 55 height 12
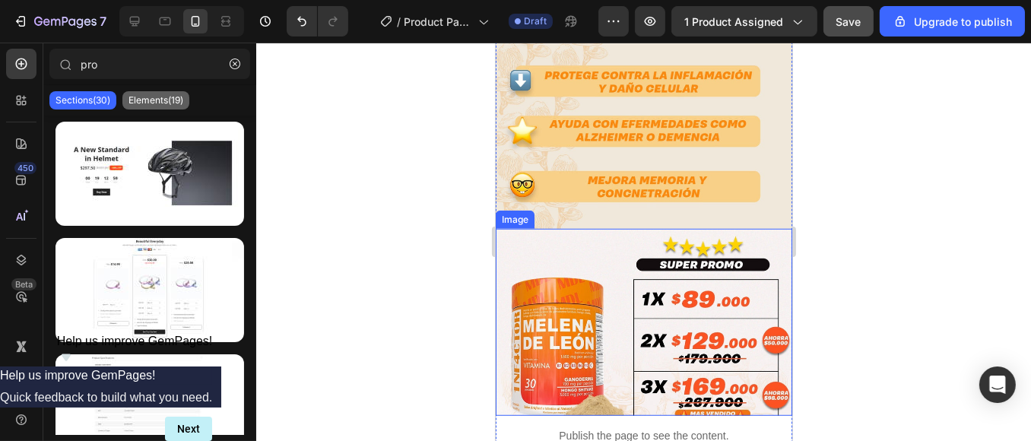
click at [167, 106] on p "Elements(19)" at bounding box center [156, 100] width 55 height 12
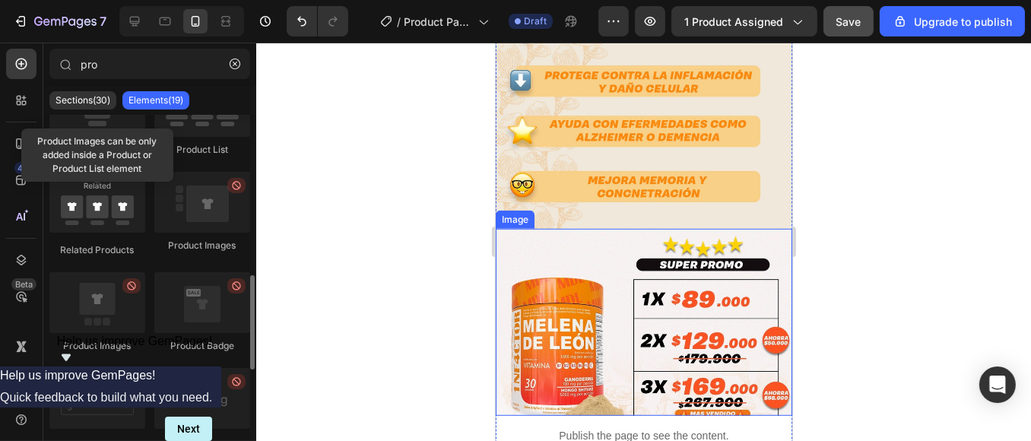
scroll to position [253, 0]
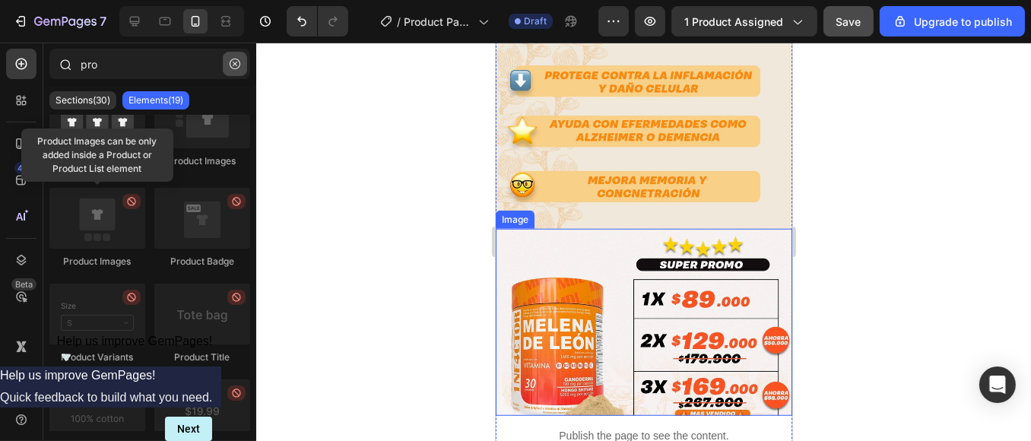
click at [233, 62] on icon "button" at bounding box center [235, 64] width 5 height 5
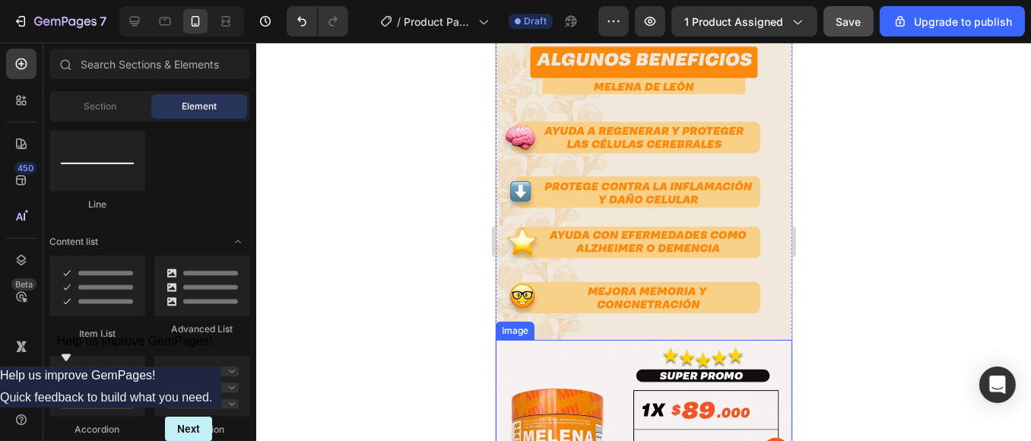
scroll to position [1014, 0]
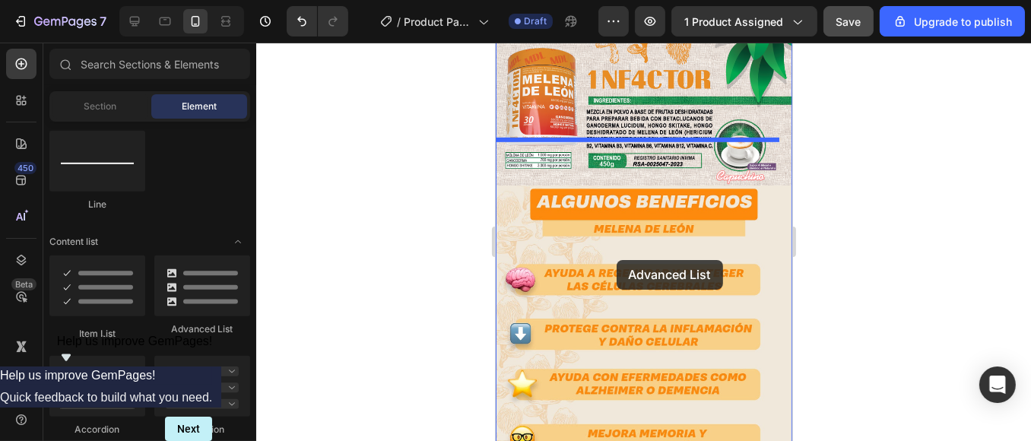
drag, startPoint x: 706, startPoint y: 334, endPoint x: 616, endPoint y: 260, distance: 116.7
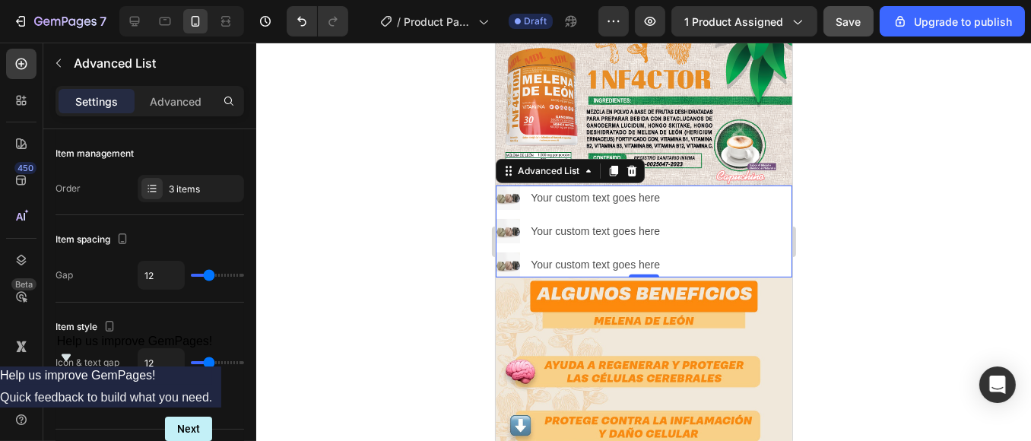
click at [736, 190] on div "Image Your custom text goes here Text Block Image Your custom text goes here Te…" at bounding box center [643, 232] width 297 height 92
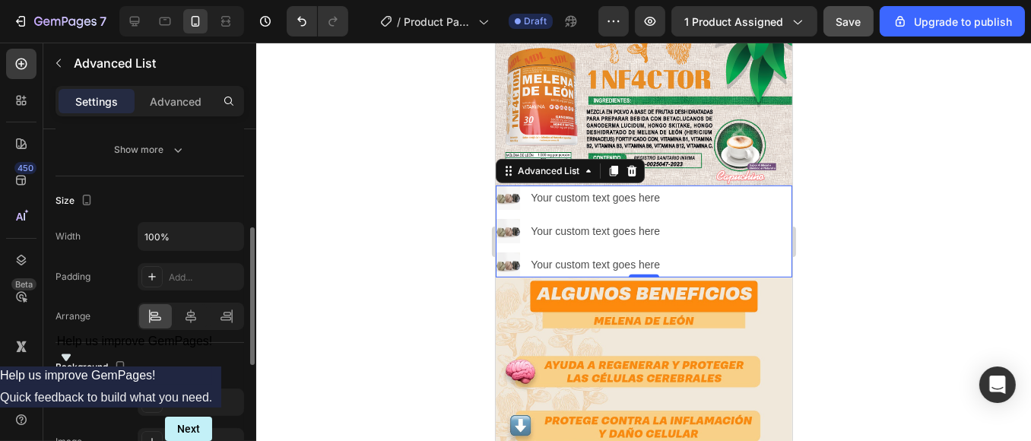
scroll to position [338, 0]
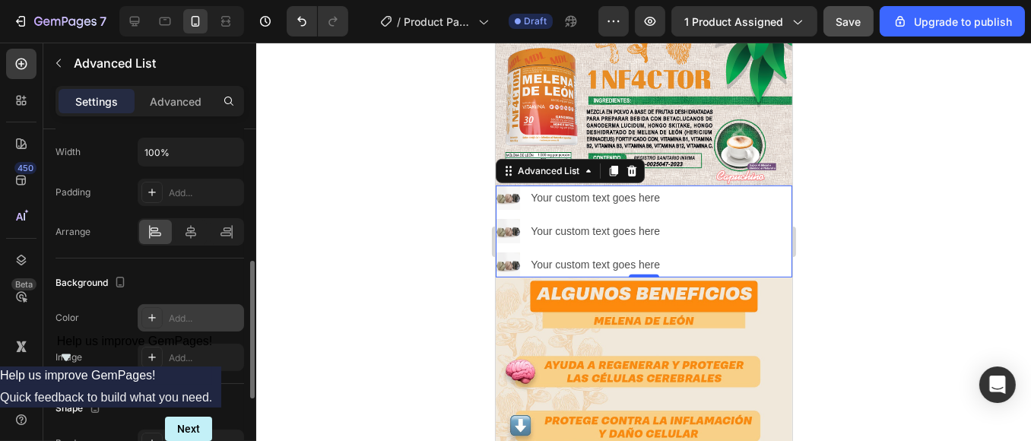
click at [214, 321] on div "Add..." at bounding box center [204, 319] width 71 height 14
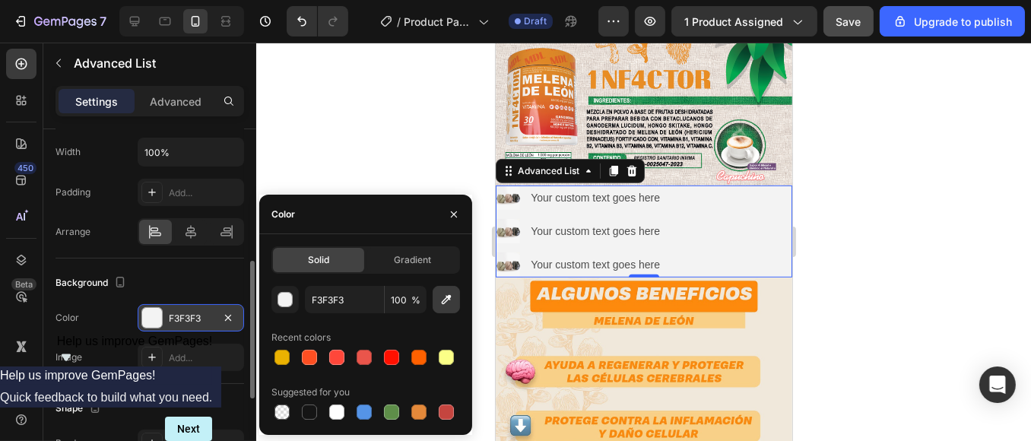
click at [450, 304] on icon "button" at bounding box center [446, 299] width 15 height 15
type input "EFE8DB"
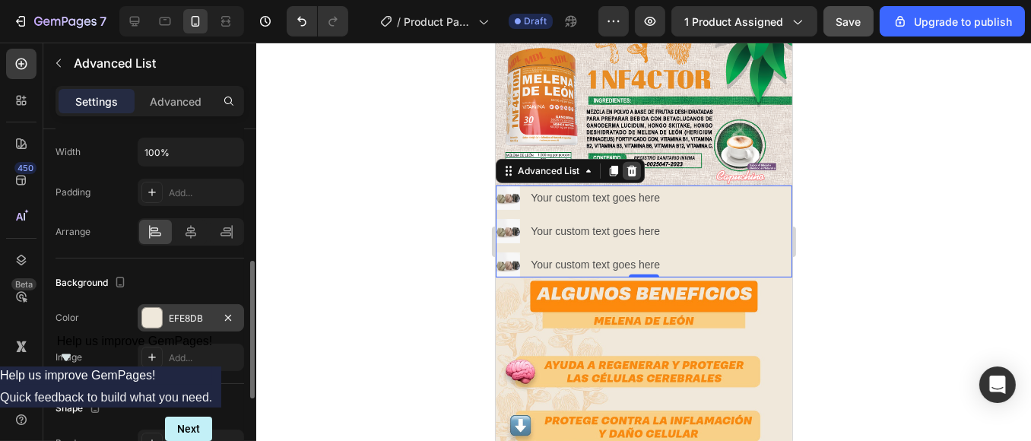
click at [630, 166] on icon at bounding box center [632, 171] width 10 height 11
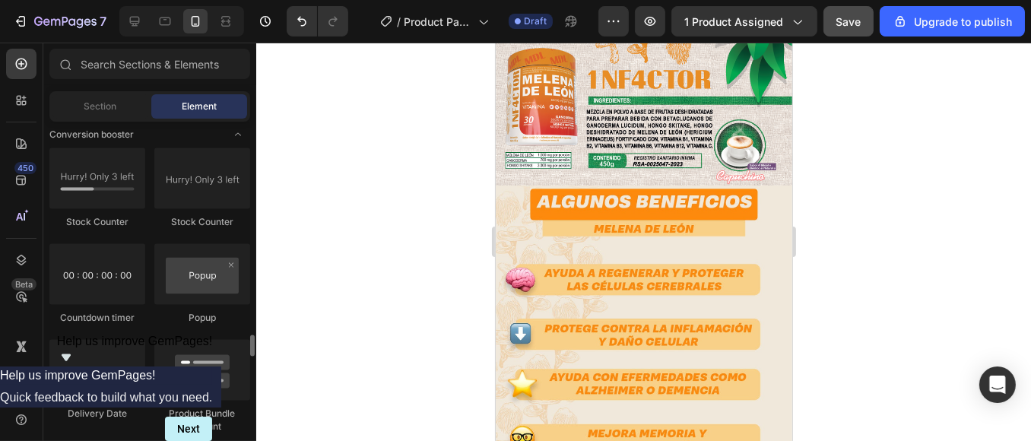
scroll to position [3210, 0]
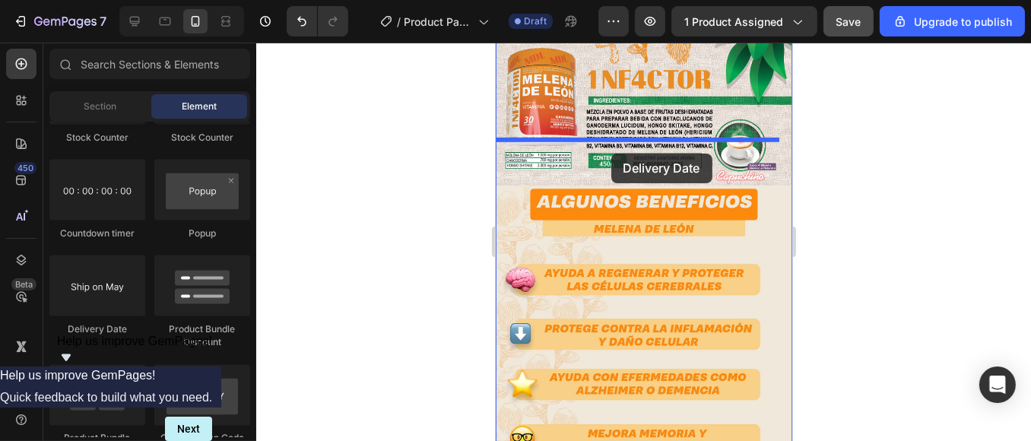
drag, startPoint x: 602, startPoint y: 335, endPoint x: 611, endPoint y: 154, distance: 181.2
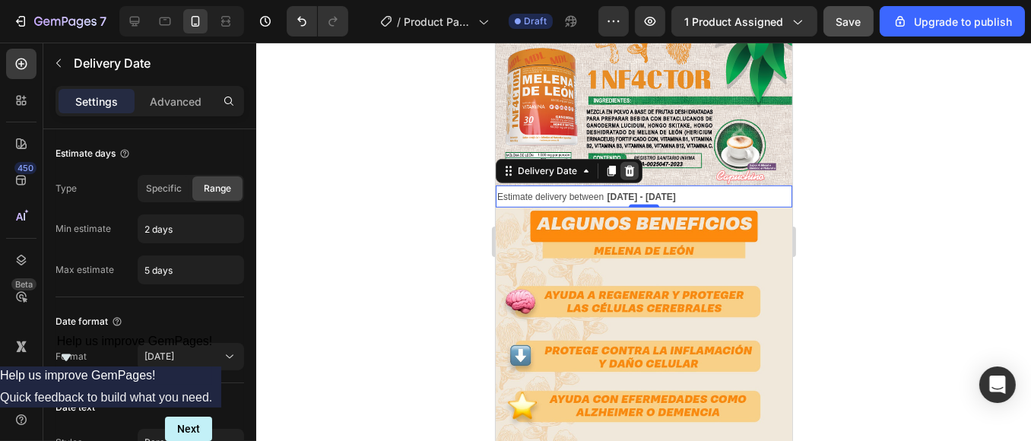
click at [629, 166] on icon at bounding box center [629, 171] width 10 height 11
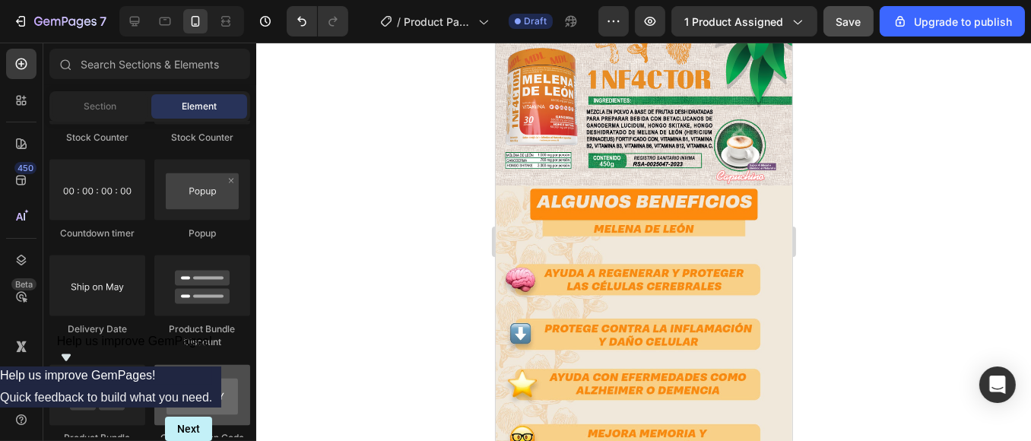
scroll to position [3295, 0]
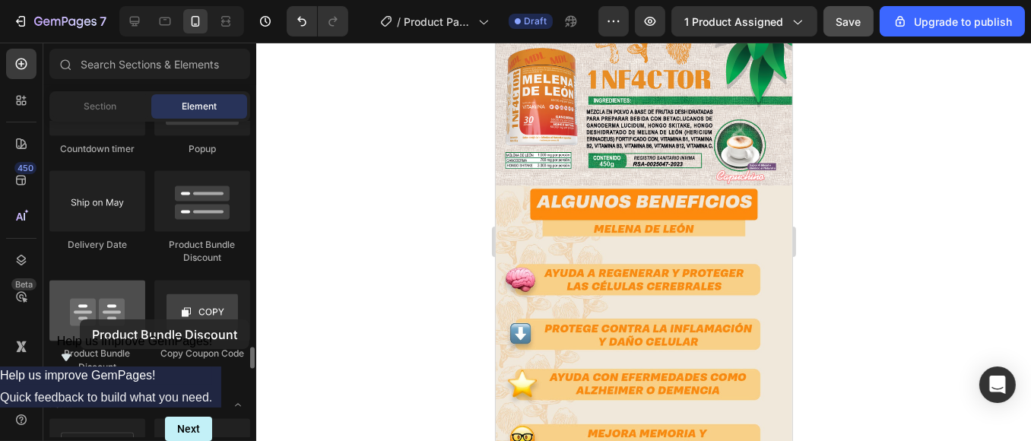
drag, startPoint x: 125, startPoint y: 319, endPoint x: 80, endPoint y: 319, distance: 44.9
click at [80, 319] on div at bounding box center [97, 311] width 96 height 61
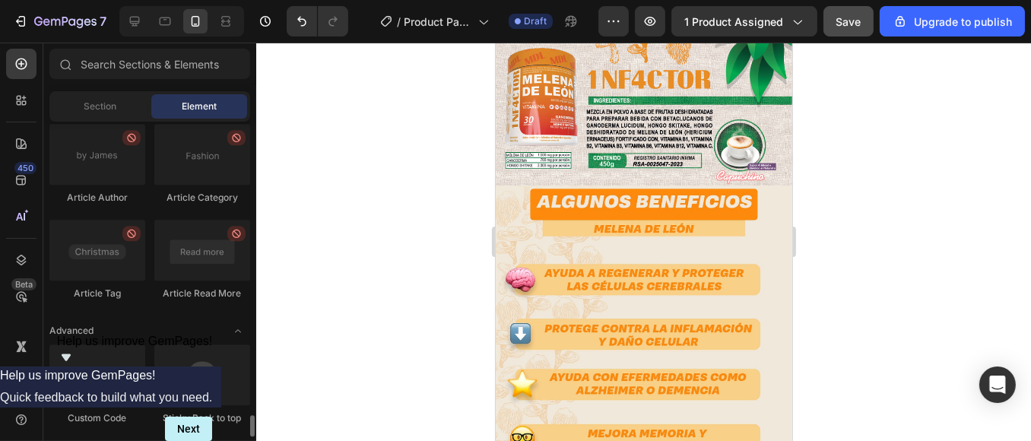
scroll to position [3867, 0]
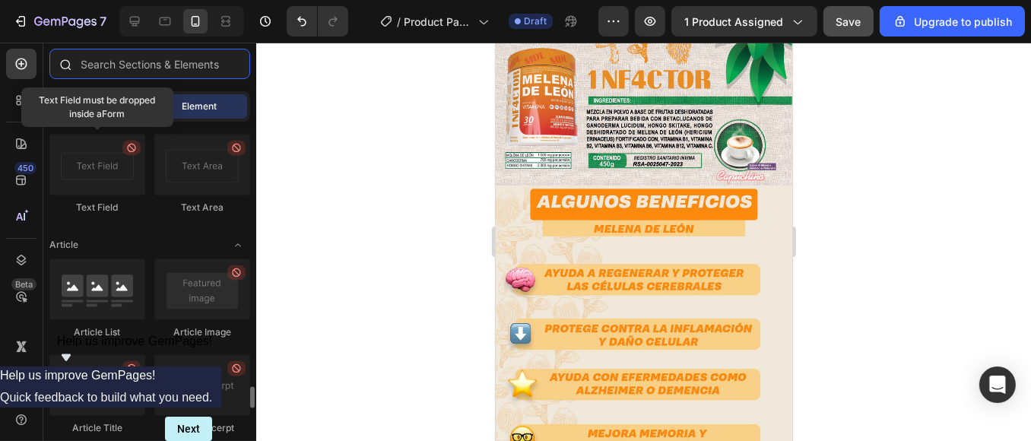
click at [144, 66] on input "text" at bounding box center [149, 64] width 201 height 30
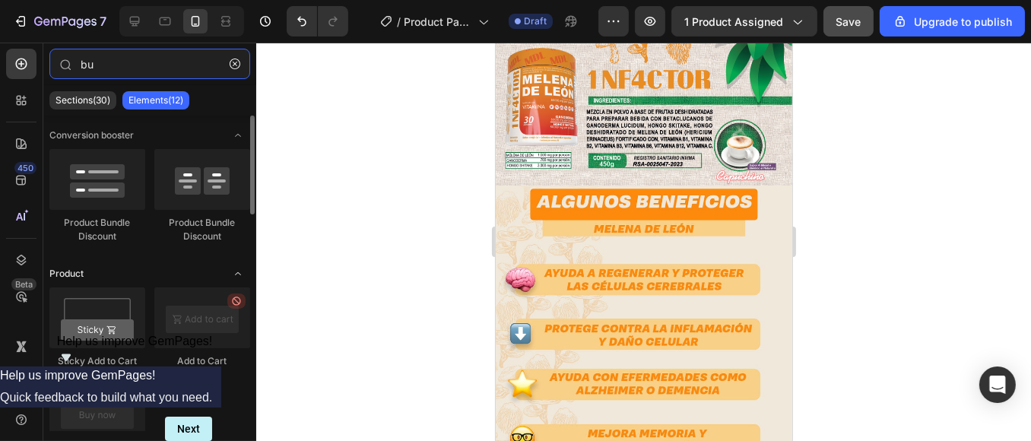
scroll to position [253, 0]
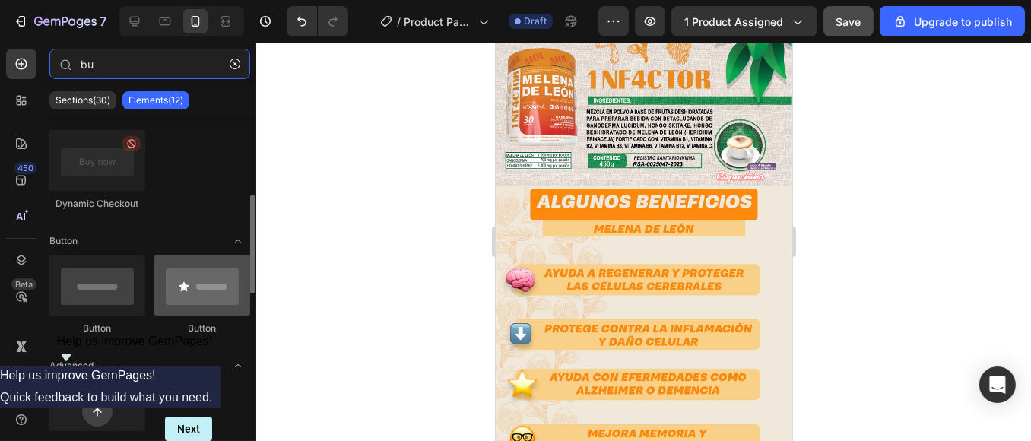
type input "bu"
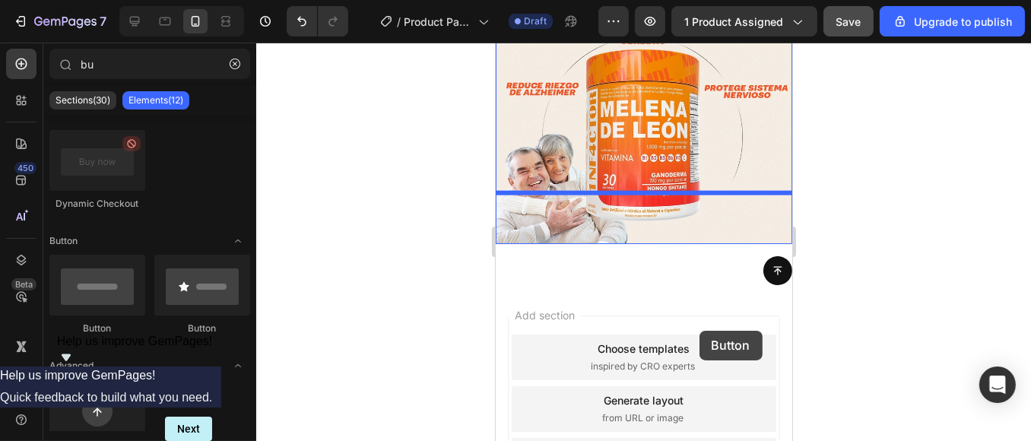
scroll to position [2379, 0]
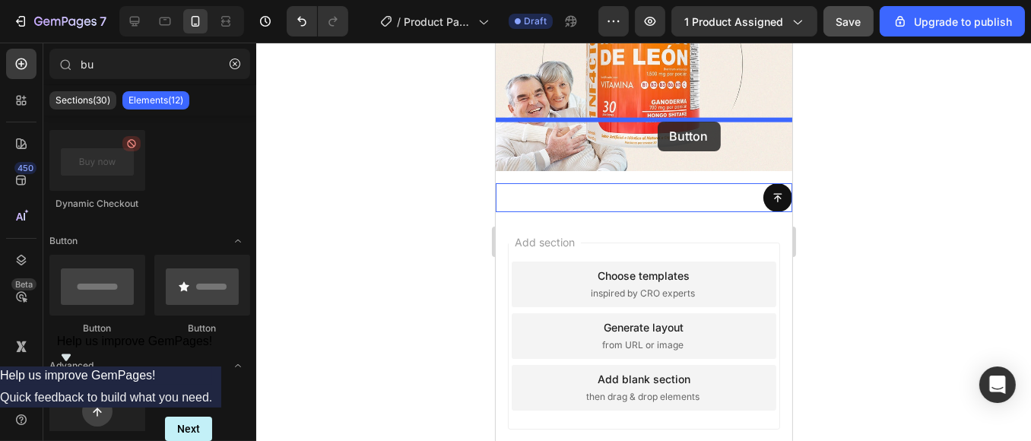
drag, startPoint x: 693, startPoint y: 344, endPoint x: 657, endPoint y: 122, distance: 225.0
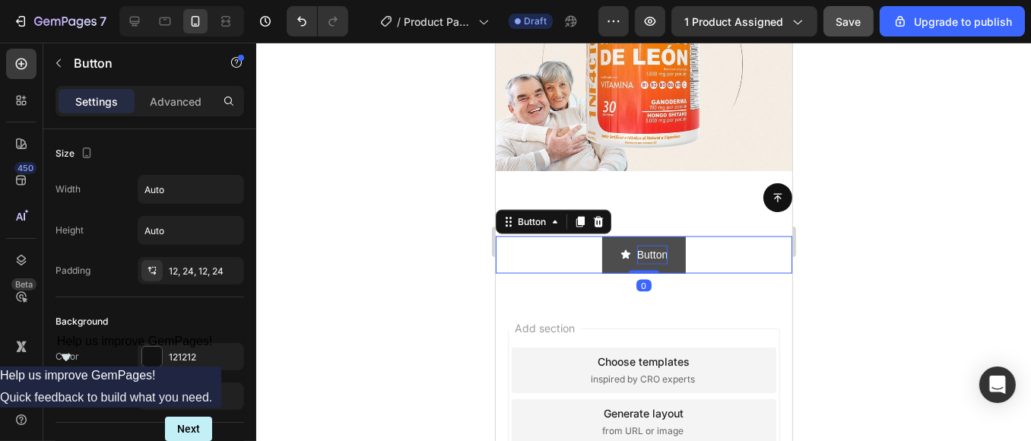
click at [638, 246] on p "Button" at bounding box center [651, 255] width 30 height 19
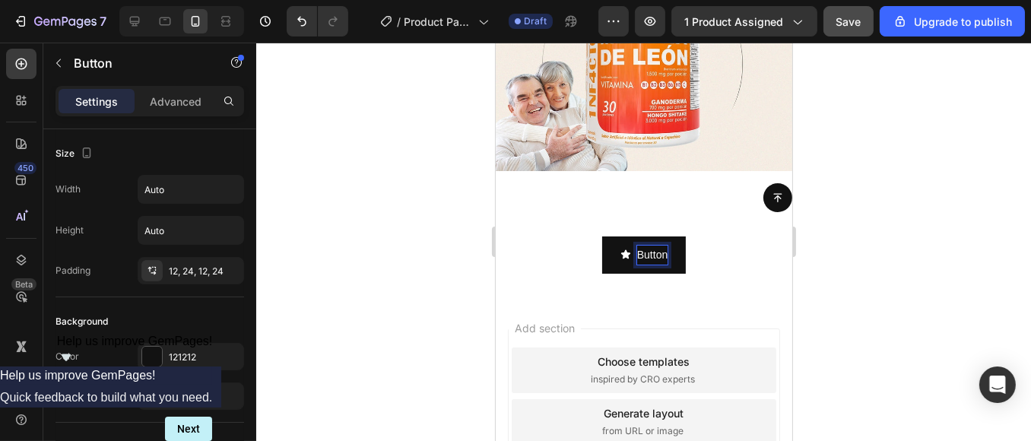
click at [564, 236] on div "Button Button 0" at bounding box center [643, 254] width 297 height 37
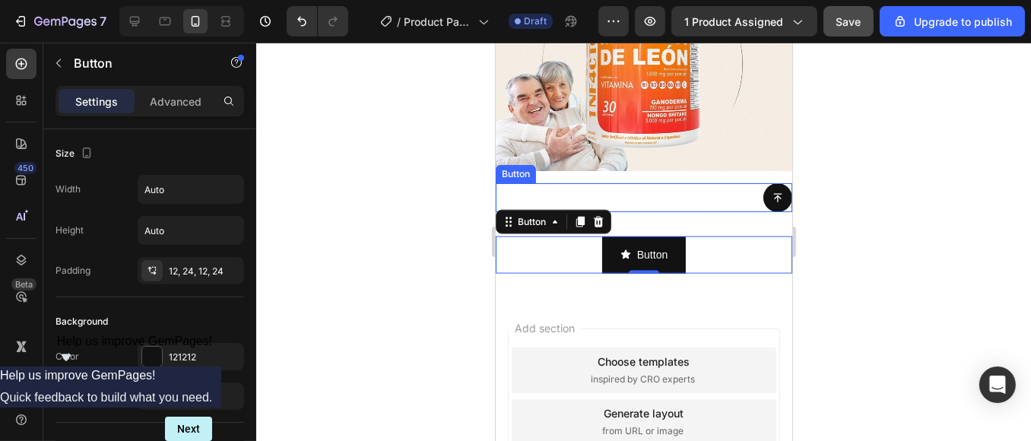
click at [659, 183] on div "Button" at bounding box center [643, 197] width 297 height 29
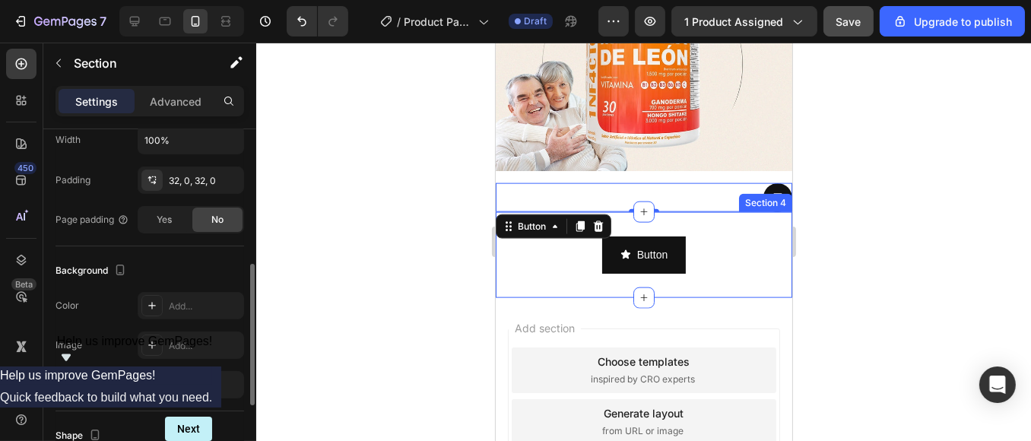
click at [662, 212] on div "Button Button Section 4" at bounding box center [643, 255] width 297 height 86
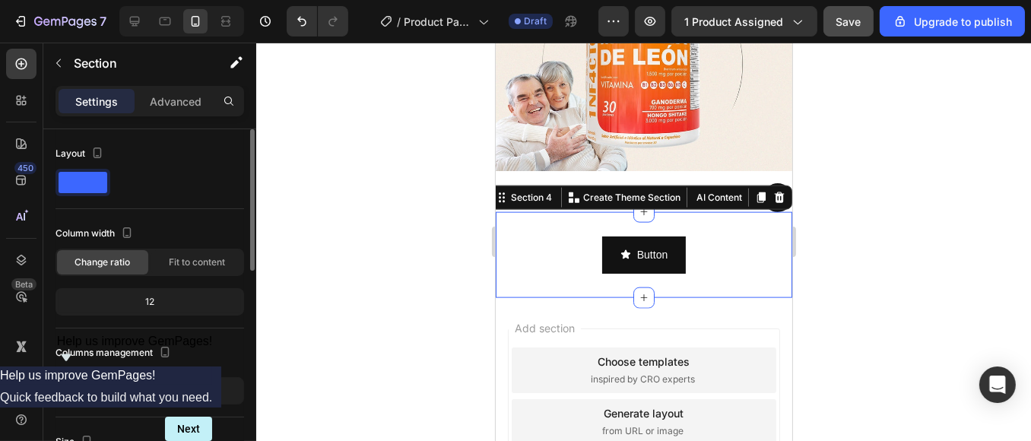
click at [875, 133] on div at bounding box center [643, 242] width 775 height 398
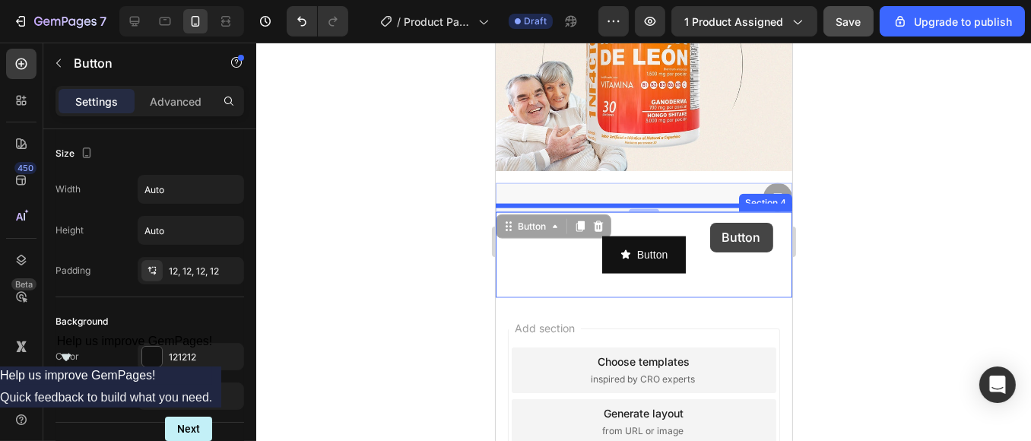
drag, startPoint x: 700, startPoint y: 104, endPoint x: 709, endPoint y: 223, distance: 119.0
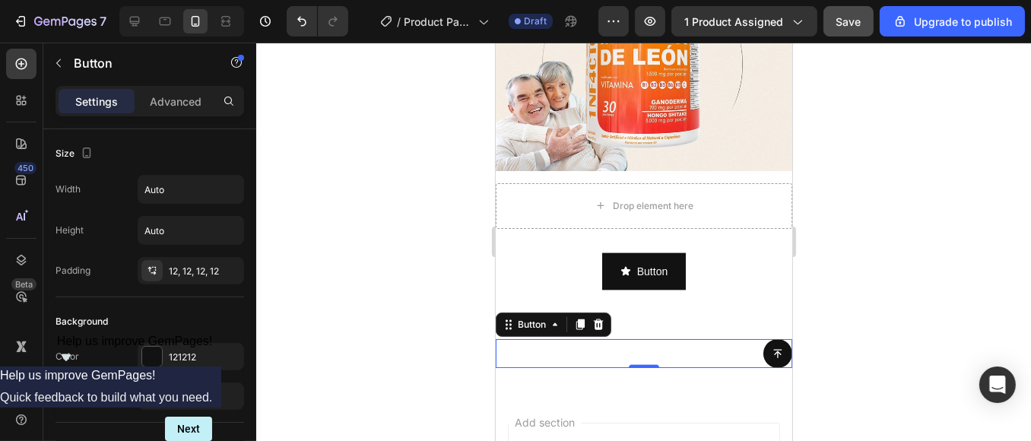
click at [858, 177] on div at bounding box center [643, 242] width 775 height 398
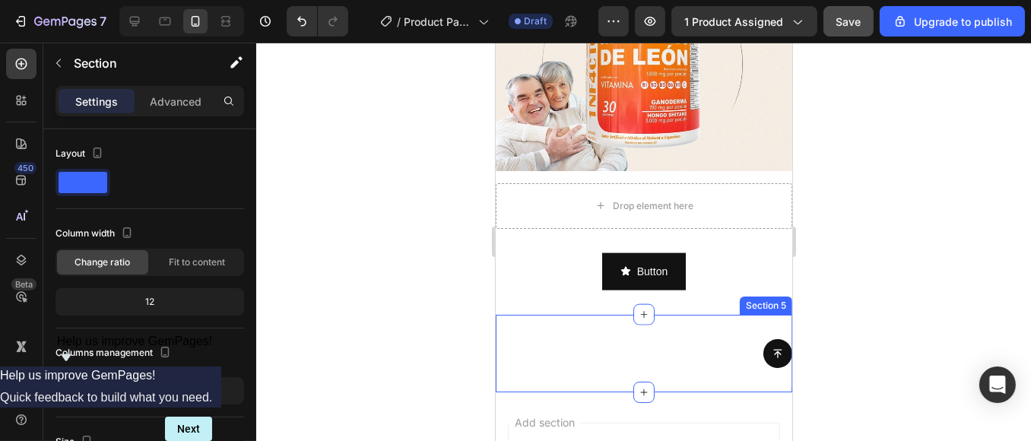
click at [700, 315] on div "Button Section 5" at bounding box center [643, 354] width 297 height 78
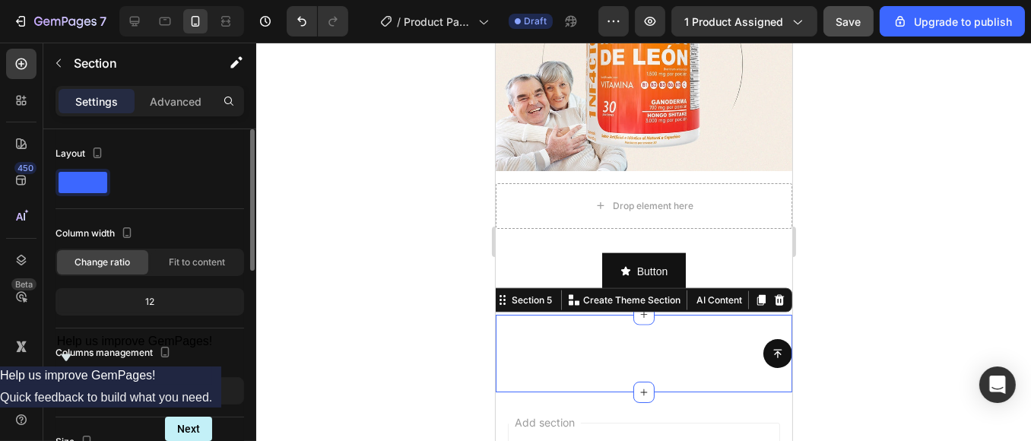
scroll to position [169, 0]
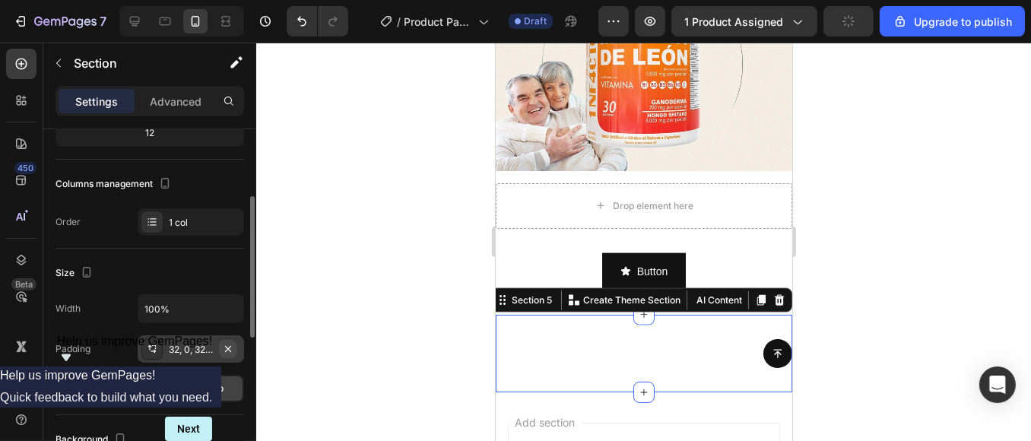
click at [226, 344] on icon "button" at bounding box center [228, 349] width 12 height 12
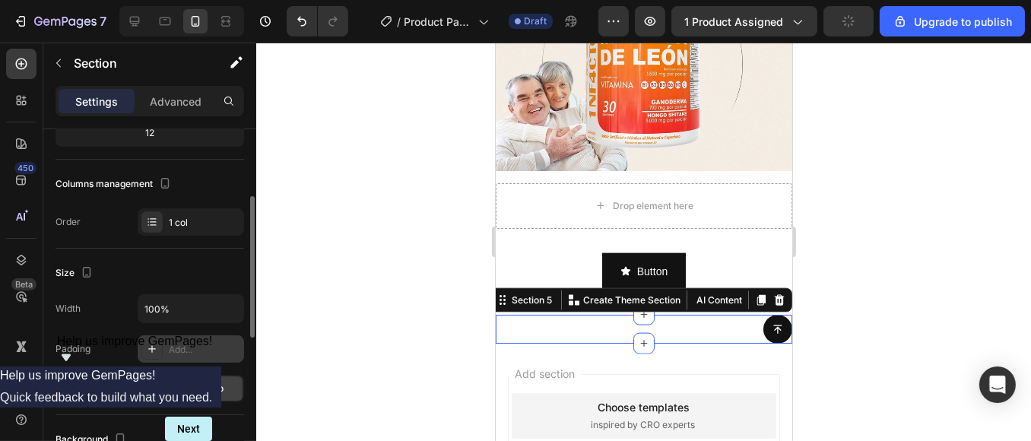
click at [897, 229] on div at bounding box center [643, 242] width 775 height 398
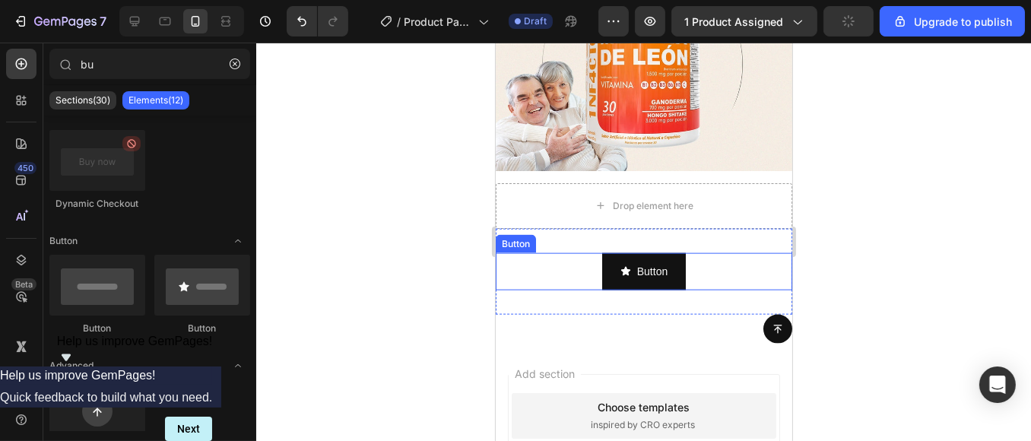
click at [698, 253] on div "Button Button" at bounding box center [643, 271] width 297 height 37
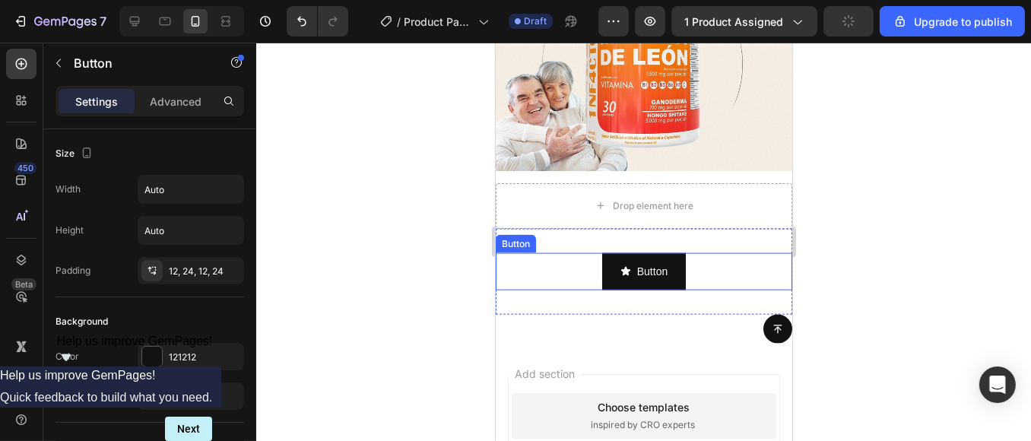
scroll to position [0, 0]
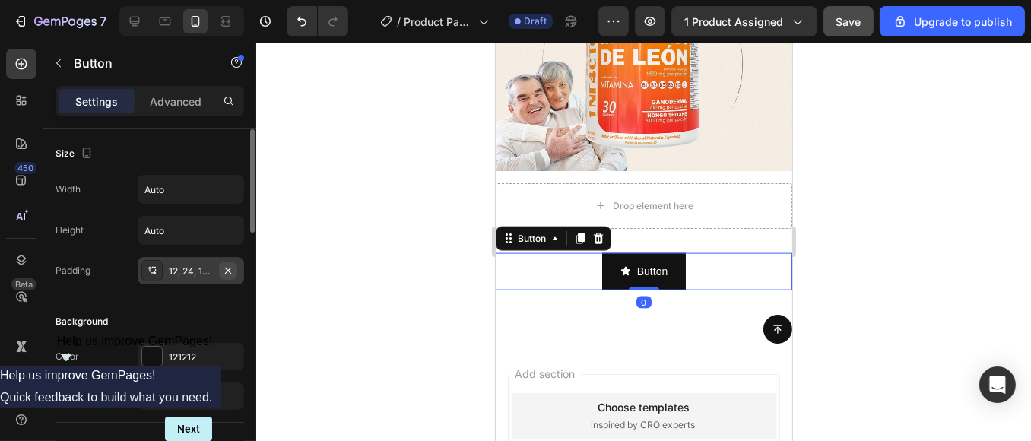
click at [234, 266] on button "button" at bounding box center [228, 271] width 18 height 18
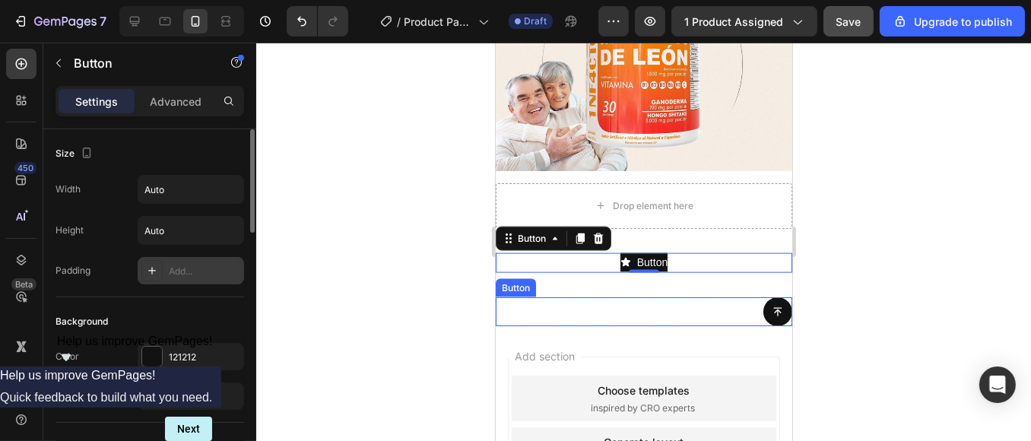
click at [563, 297] on div "Button" at bounding box center [643, 311] width 297 height 29
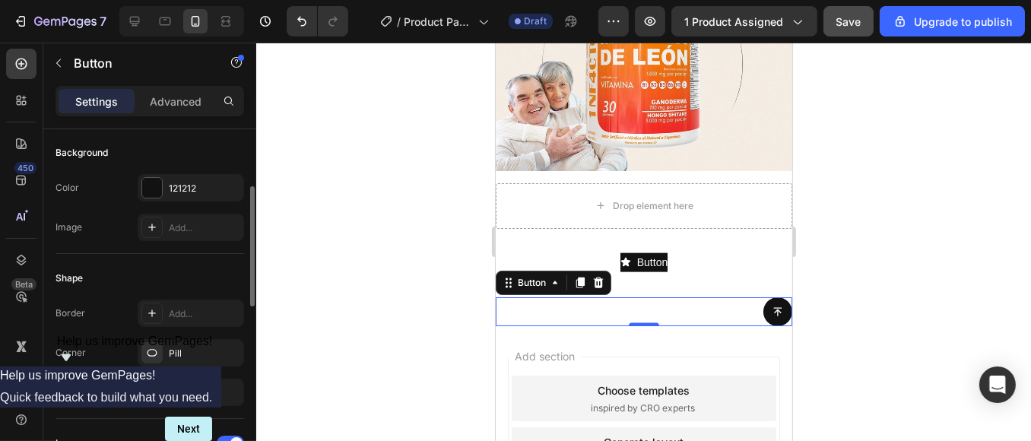
click at [622, 229] on div "Button Button Section 4" at bounding box center [643, 263] width 297 height 69
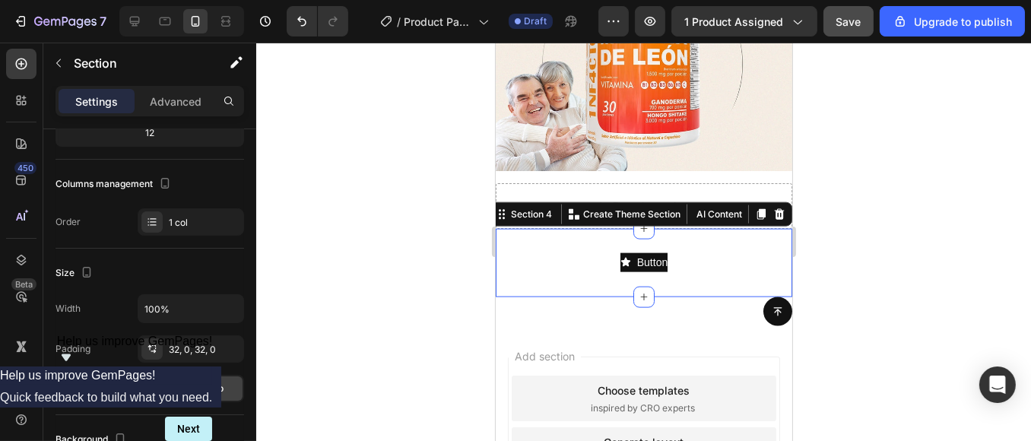
scroll to position [0, 0]
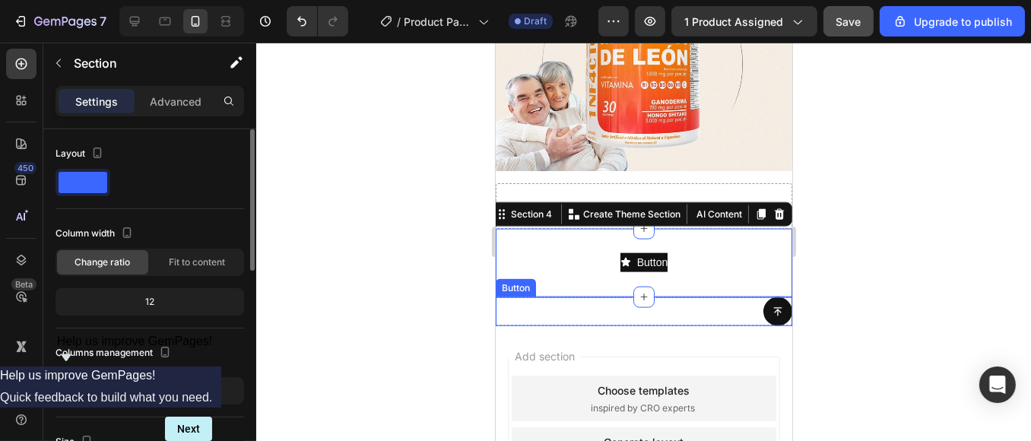
click at [689, 297] on div "Button" at bounding box center [643, 311] width 297 height 29
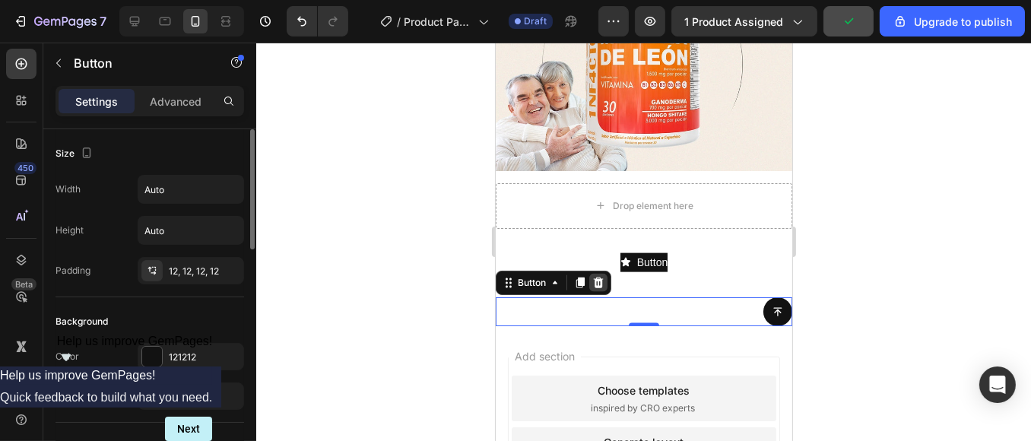
click at [601, 278] on icon at bounding box center [598, 283] width 10 height 11
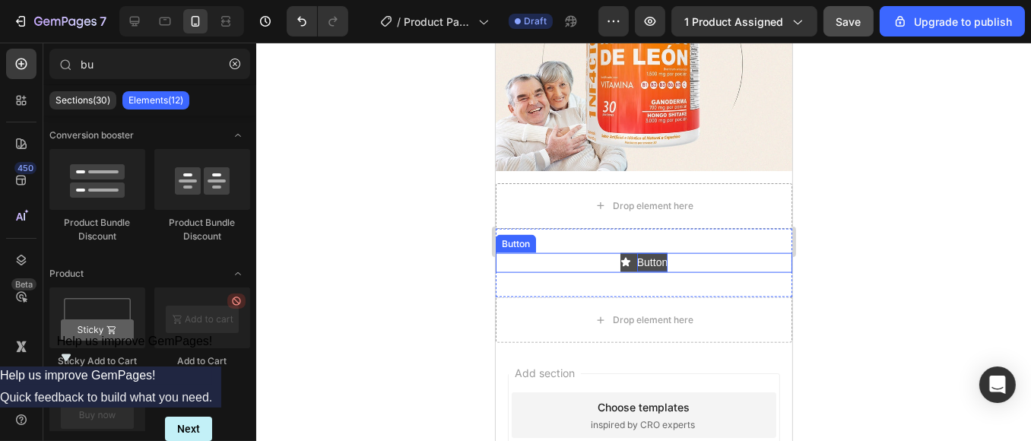
click at [643, 253] on p "Button" at bounding box center [651, 262] width 30 height 19
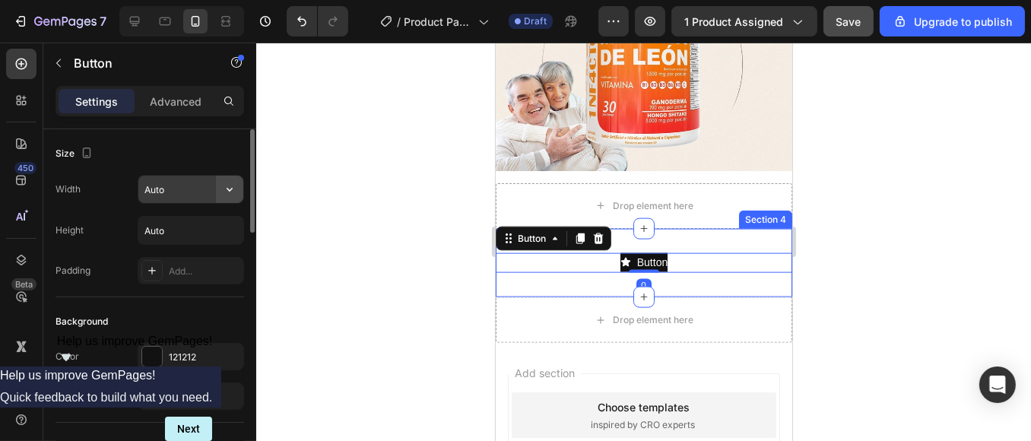
click at [219, 192] on button "button" at bounding box center [229, 189] width 27 height 27
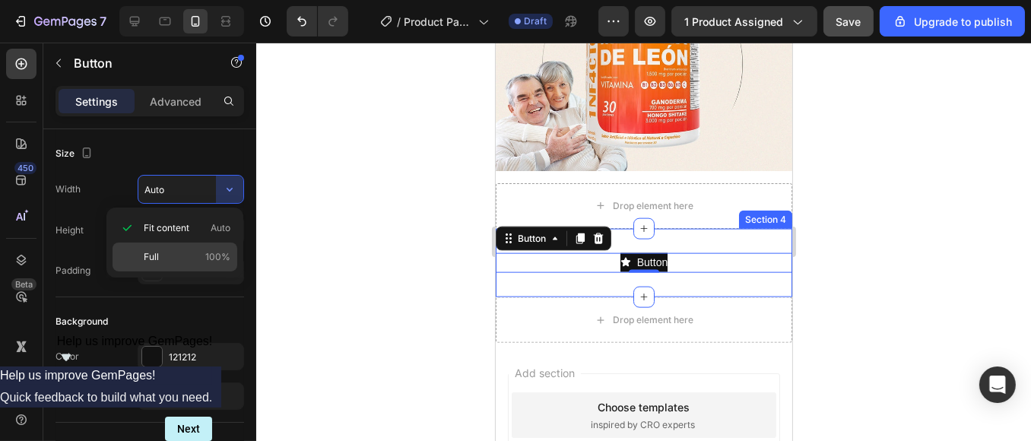
click at [176, 257] on p "Full 100%" at bounding box center [187, 257] width 87 height 14
type input "100%"
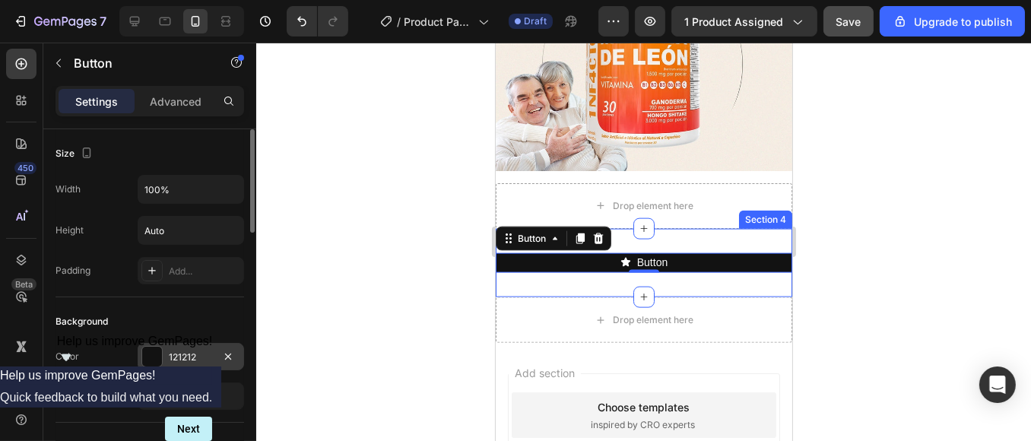
click at [209, 354] on div "121212" at bounding box center [191, 358] width 44 height 14
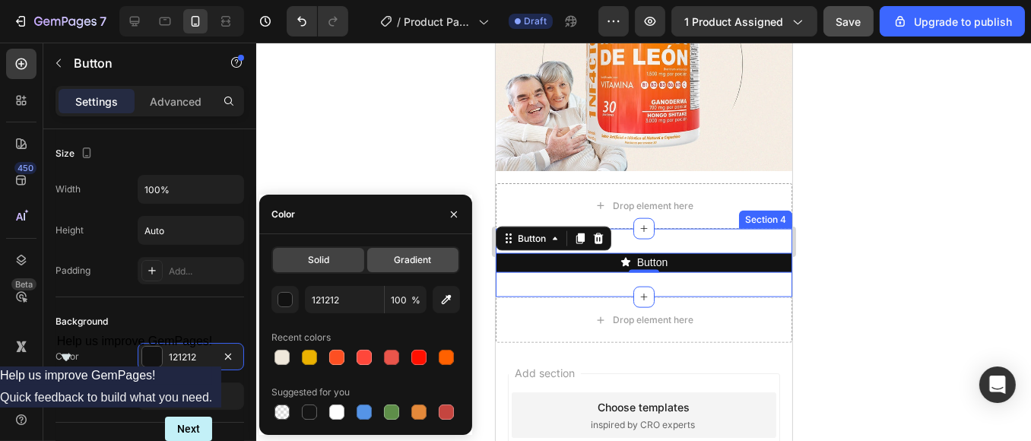
click at [408, 264] on span "Gradient" at bounding box center [412, 260] width 37 height 14
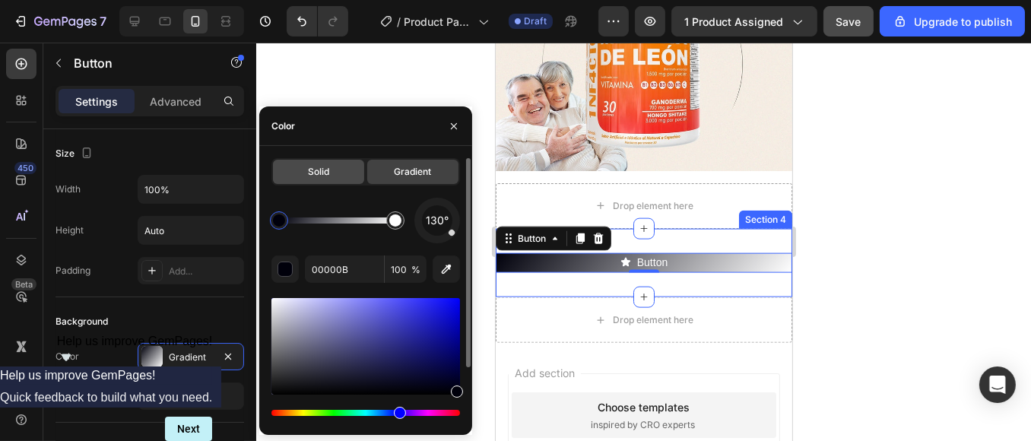
click at [320, 169] on span "Solid" at bounding box center [318, 172] width 21 height 14
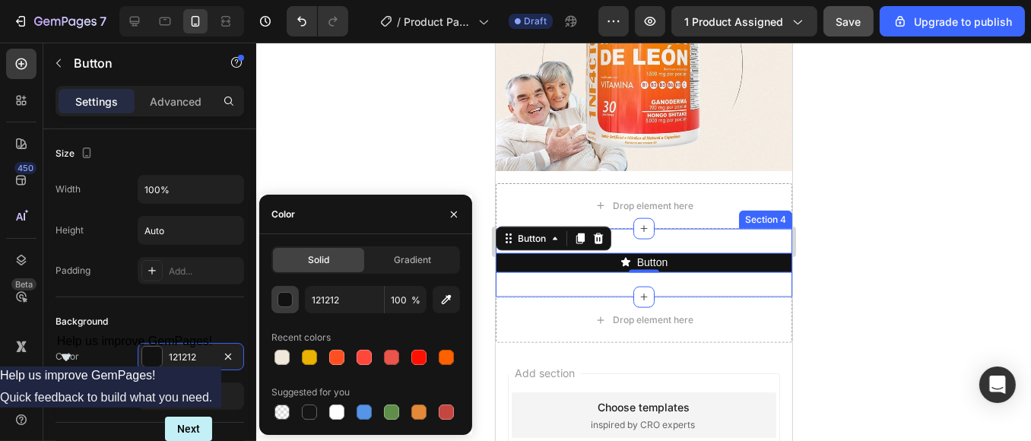
click at [286, 301] on div "button" at bounding box center [285, 300] width 15 height 15
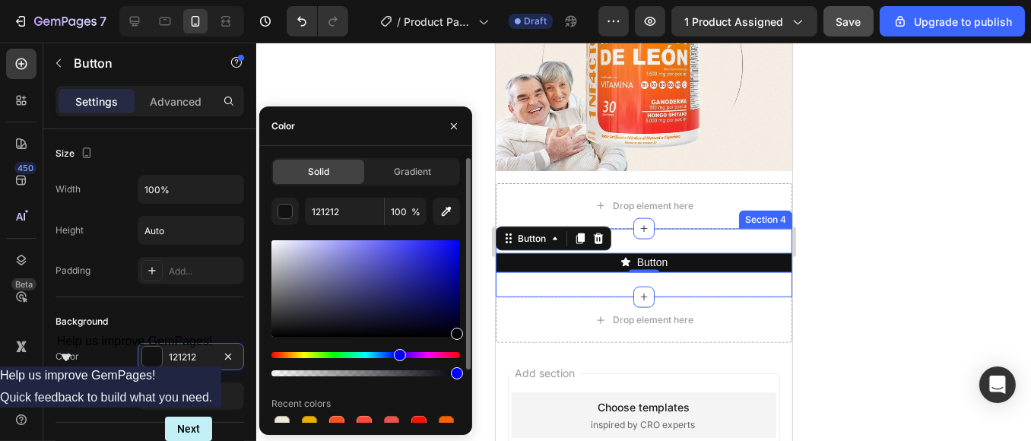
click at [333, 353] on div "Hue" at bounding box center [365, 355] width 189 height 6
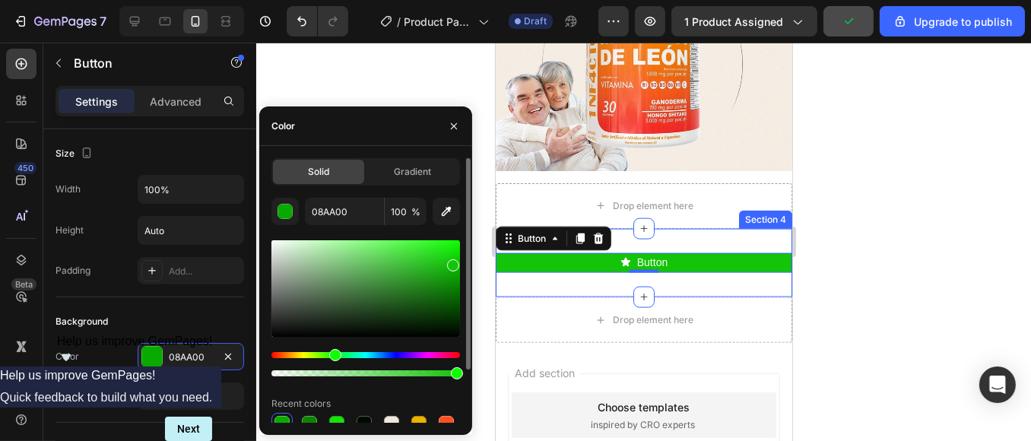
type input "13C409"
drag, startPoint x: 451, startPoint y: 250, endPoint x: 451, endPoint y: 262, distance: 12.2
click at [451, 262] on div at bounding box center [365, 288] width 189 height 97
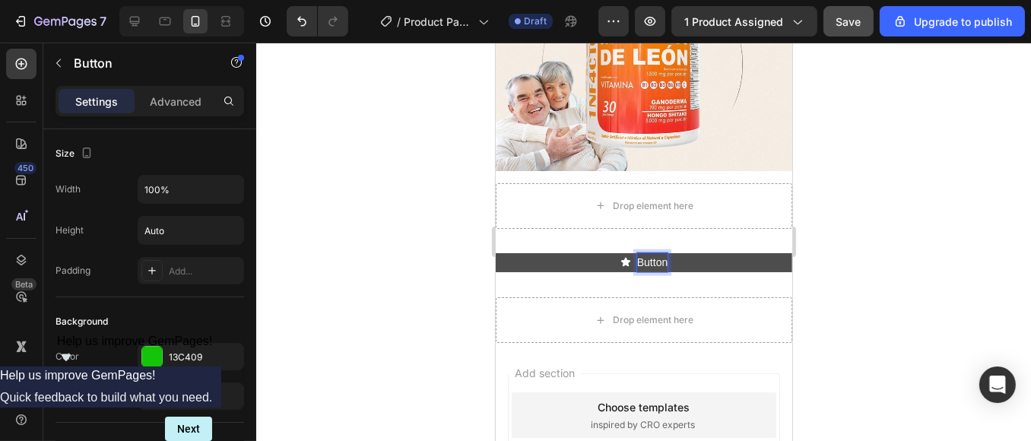
click at [649, 253] on p "Button" at bounding box center [651, 262] width 30 height 19
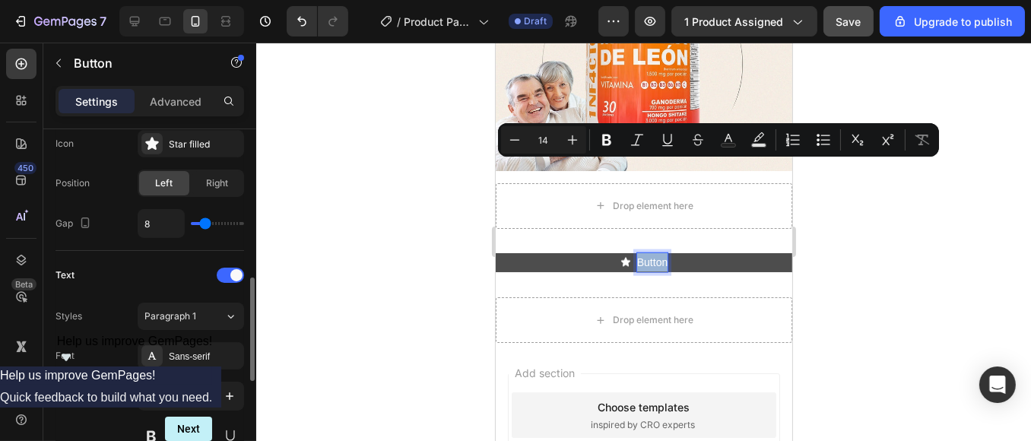
scroll to position [591, 0]
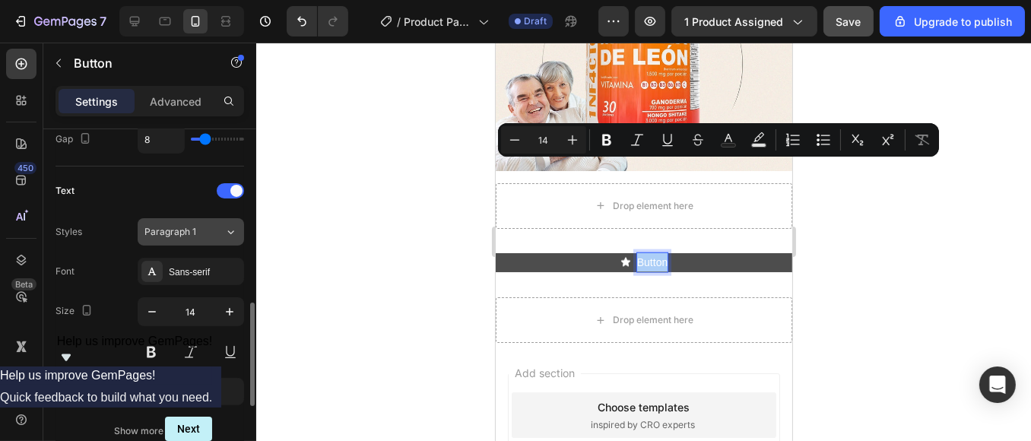
click at [214, 234] on div "Paragraph 1" at bounding box center [184, 232] width 80 height 14
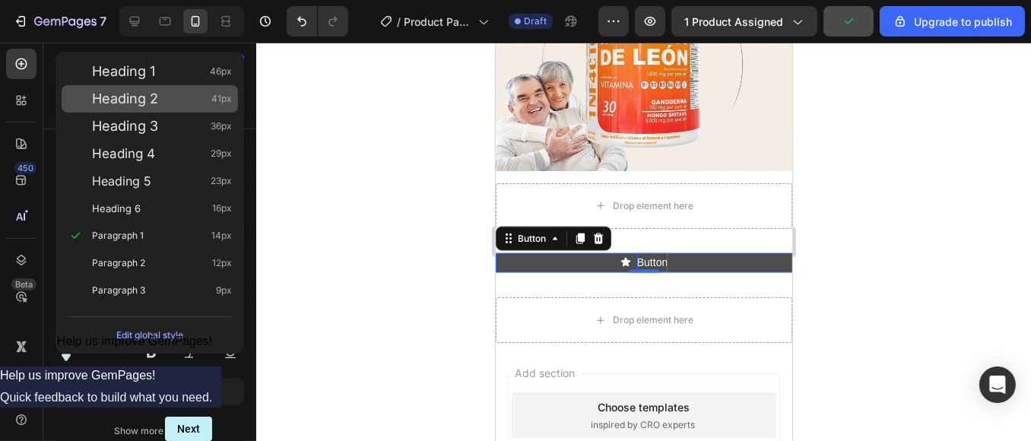
click at [163, 101] on div "Heading 2 41px" at bounding box center [162, 98] width 140 height 15
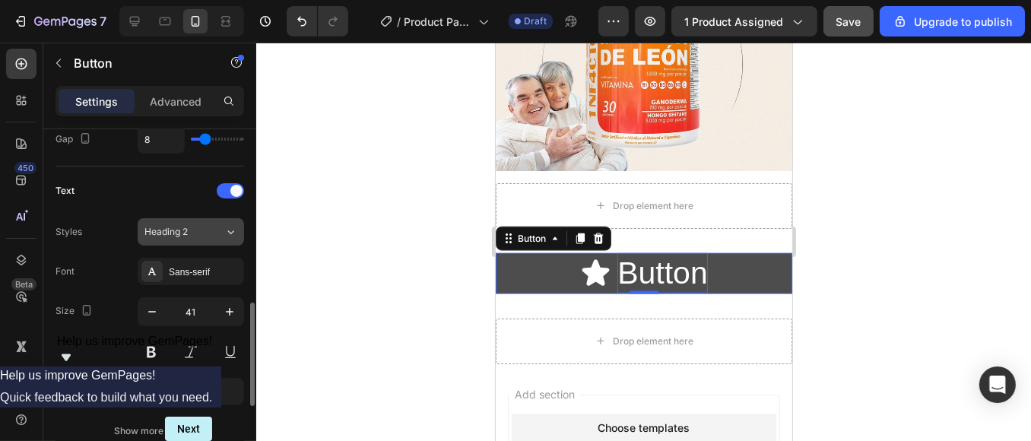
click at [209, 240] on button "Heading 2" at bounding box center [191, 231] width 106 height 27
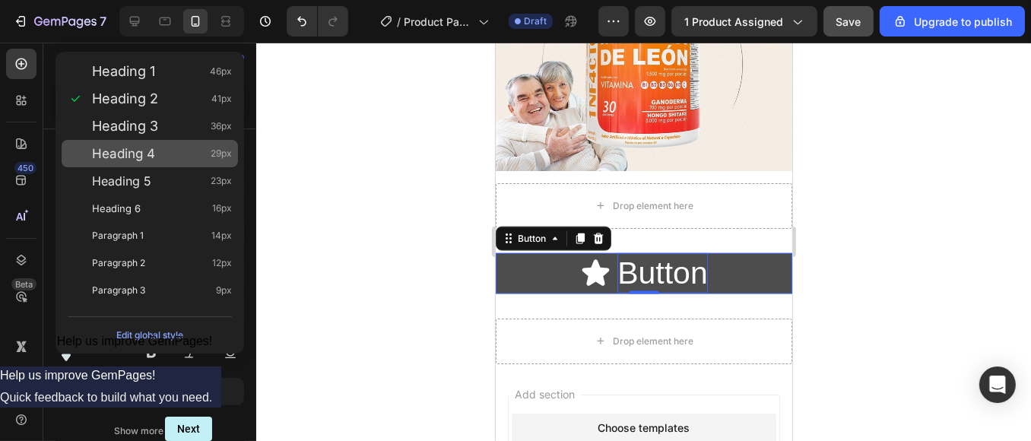
click at [173, 151] on div "Heading 4 29px" at bounding box center [162, 153] width 140 height 15
type input "29"
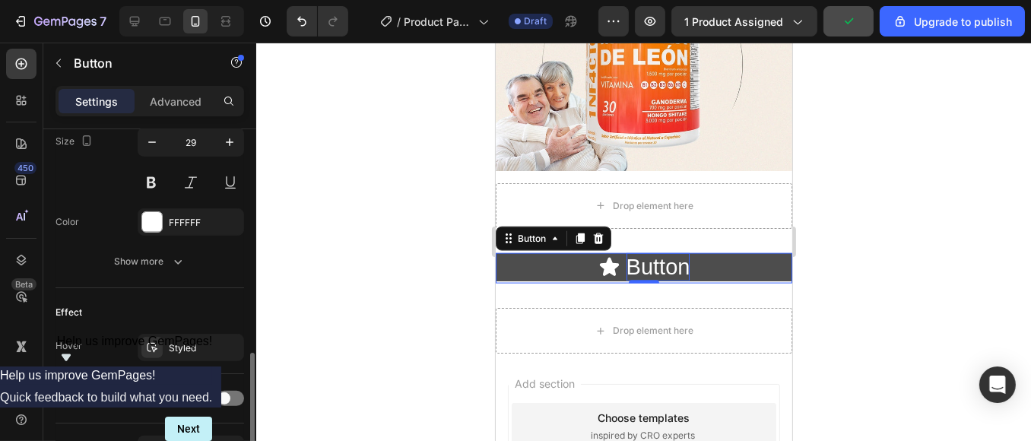
scroll to position [855, 0]
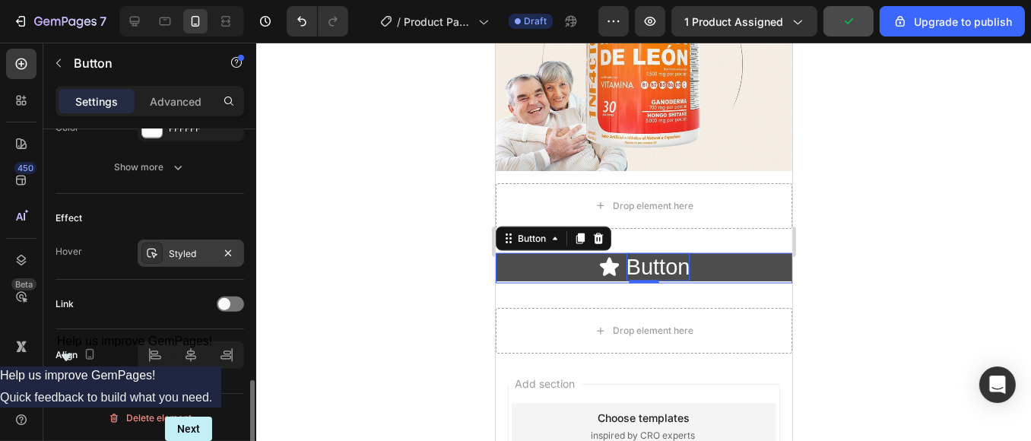
click at [205, 258] on div "Styled" at bounding box center [191, 254] width 44 height 14
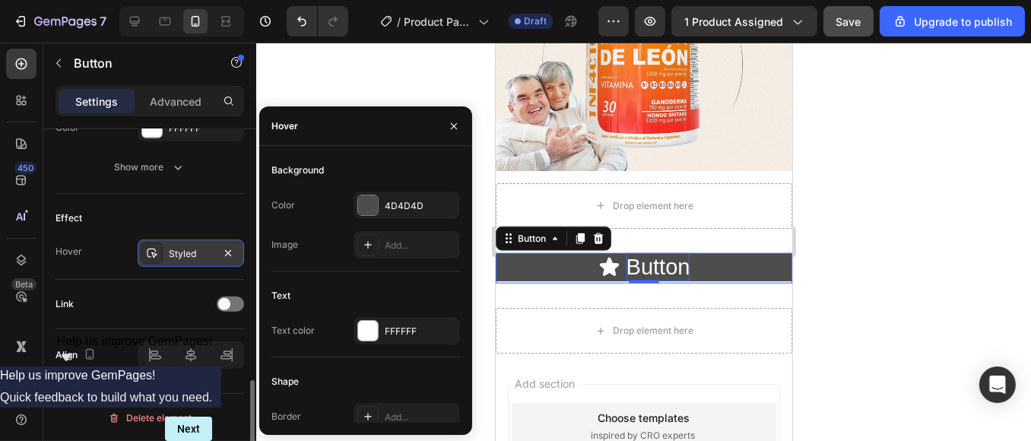
click at [205, 258] on div "Styled" at bounding box center [191, 254] width 44 height 14
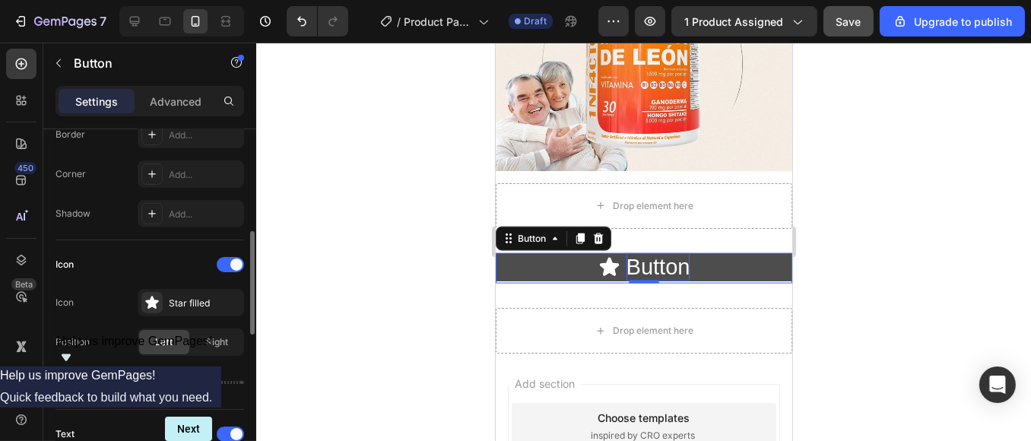
scroll to position [0, 0]
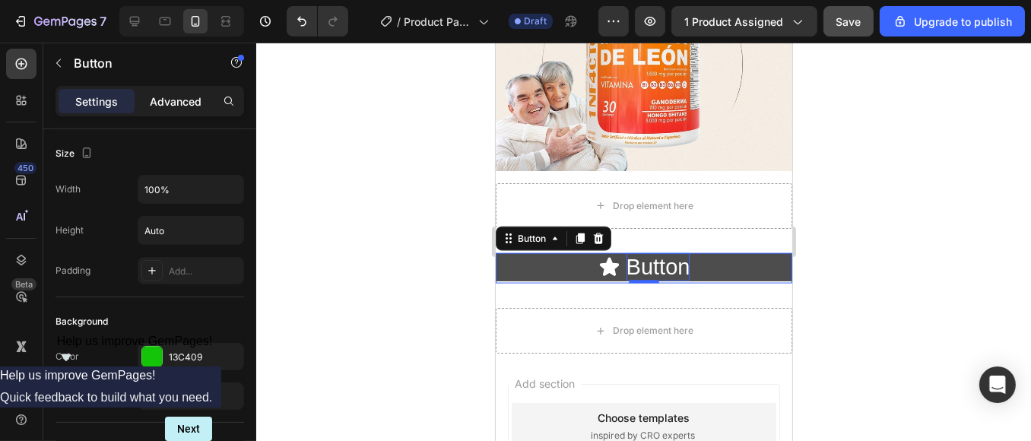
click at [186, 95] on p "Advanced" at bounding box center [176, 102] width 52 height 16
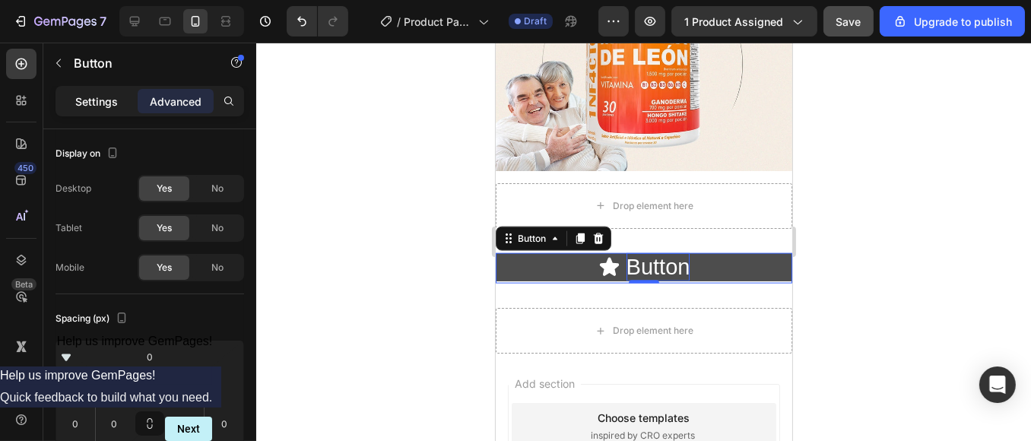
click at [90, 103] on p "Settings" at bounding box center [96, 102] width 43 height 16
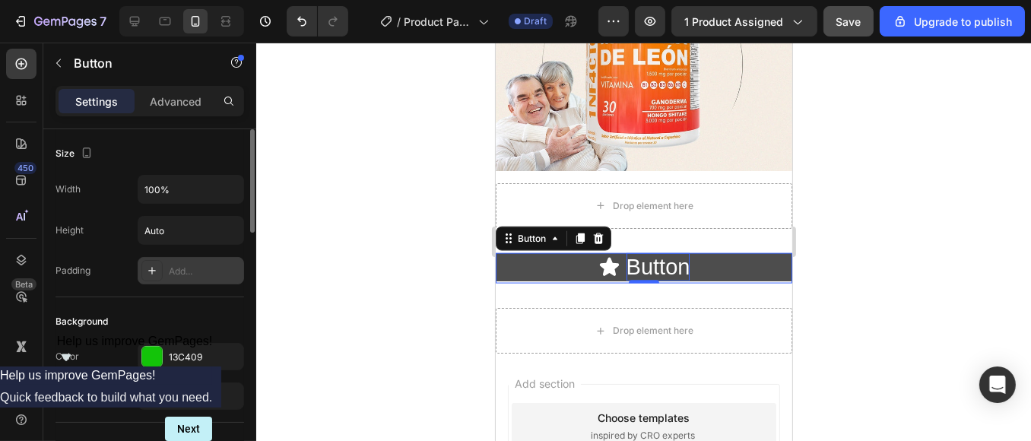
click at [189, 273] on div "Add..." at bounding box center [204, 272] width 71 height 14
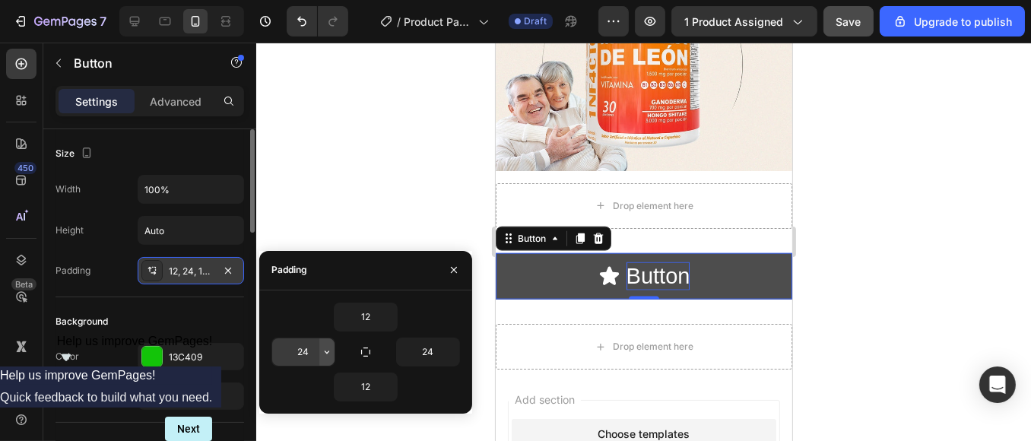
click at [321, 351] on icon "button" at bounding box center [327, 352] width 12 height 12
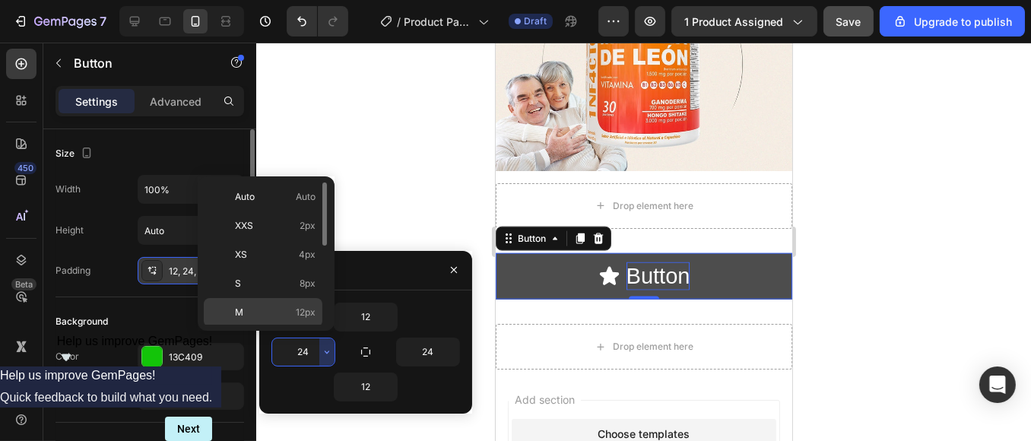
click at [272, 310] on p "M 12px" at bounding box center [275, 313] width 81 height 14
type input "12"
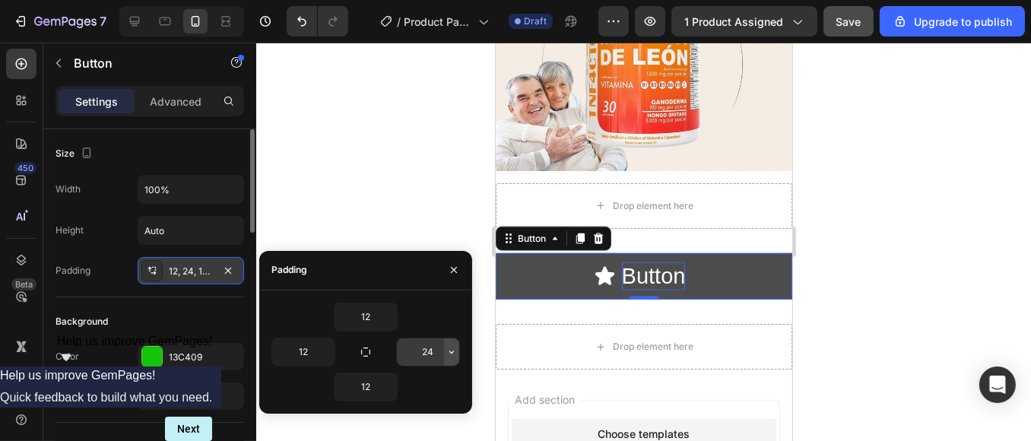
click at [446, 354] on icon "button" at bounding box center [452, 352] width 12 height 12
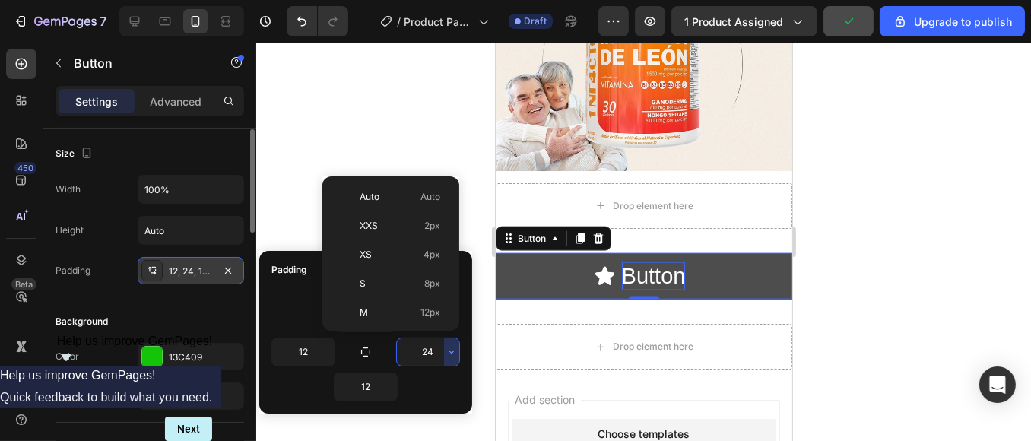
click at [392, 309] on p "M 12px" at bounding box center [400, 313] width 81 height 14
type input "12"
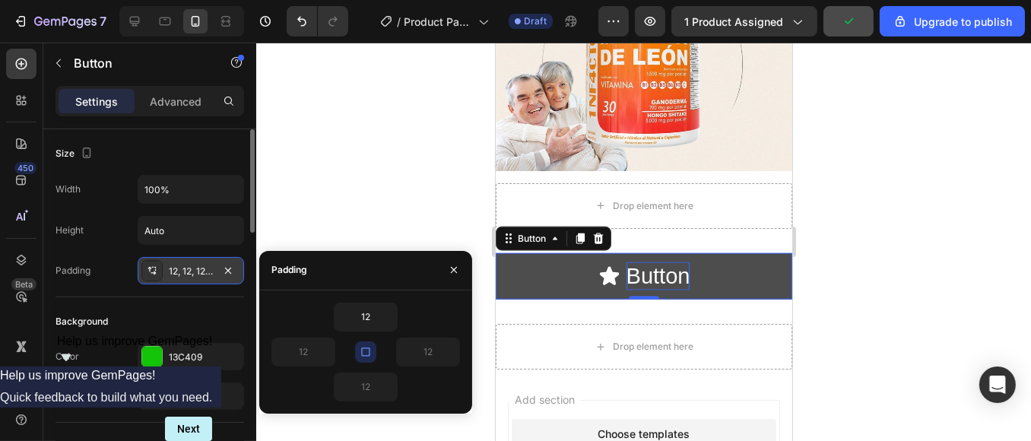
click at [208, 319] on div "Background" at bounding box center [150, 321] width 189 height 24
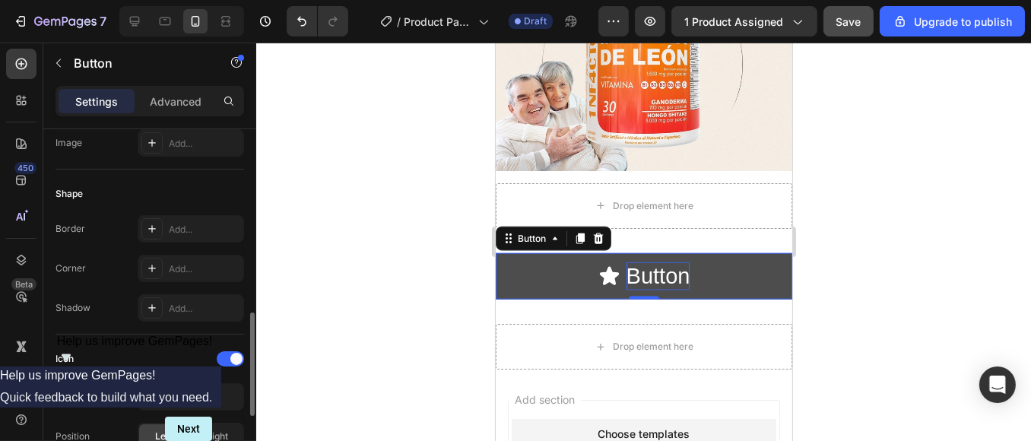
scroll to position [338, 0]
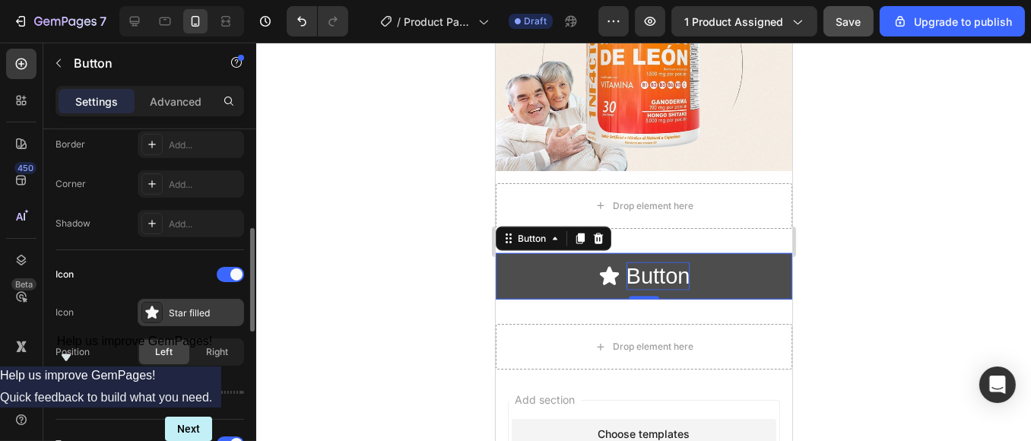
click at [154, 315] on icon at bounding box center [151, 312] width 13 height 13
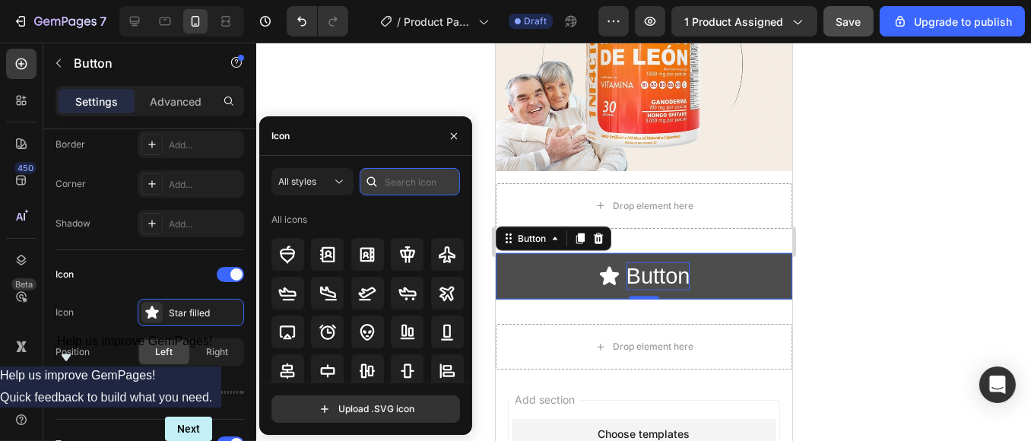
click at [395, 178] on input "text" at bounding box center [410, 181] width 100 height 27
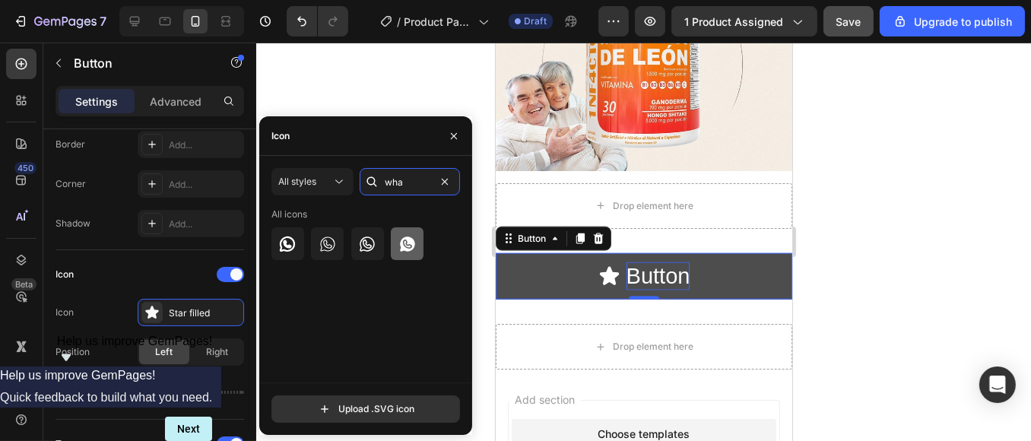
type input "wha"
click at [412, 236] on icon at bounding box center [407, 244] width 18 height 18
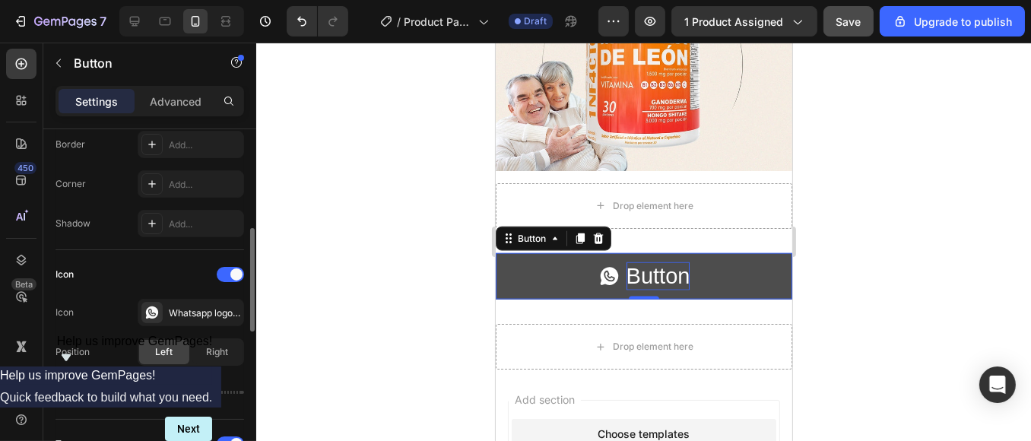
click at [175, 262] on div "Icon" at bounding box center [150, 274] width 189 height 24
click at [207, 346] on span "Right" at bounding box center [218, 352] width 22 height 14
click at [167, 346] on span "Left" at bounding box center [164, 352] width 17 height 14
click at [216, 348] on span "Right" at bounding box center [218, 352] width 22 height 14
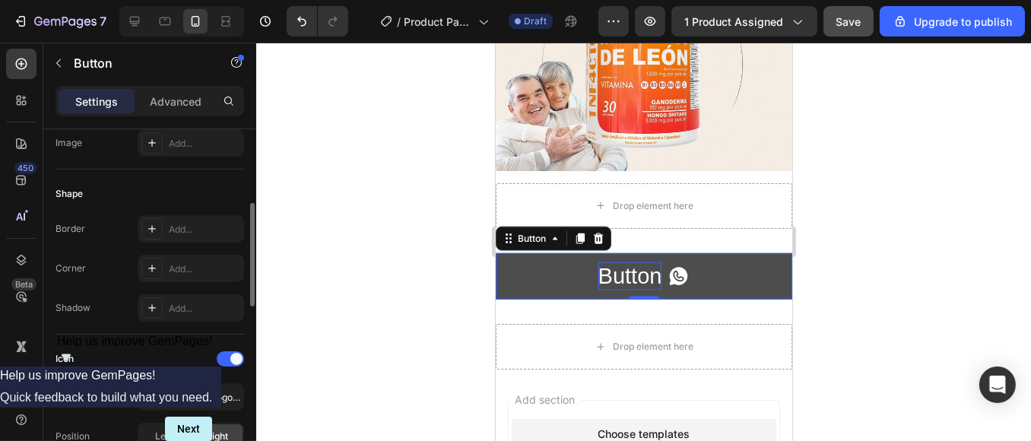
scroll to position [0, 0]
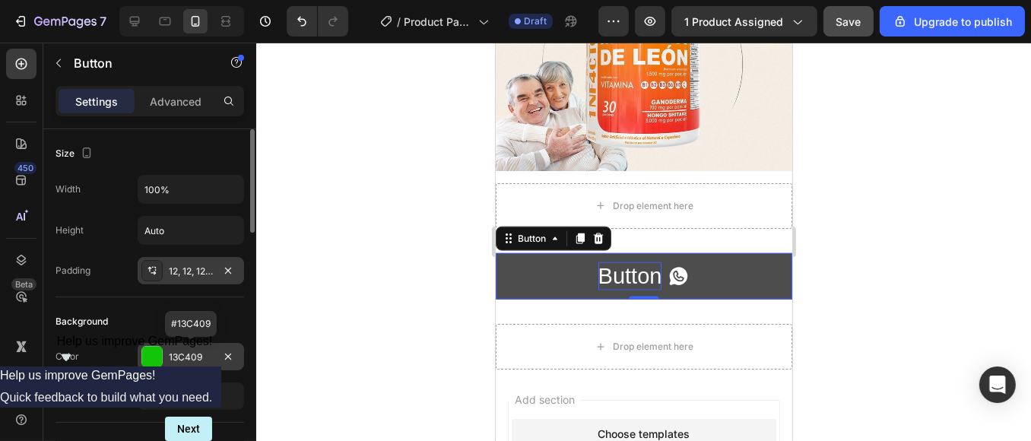
click at [169, 359] on div "13C409" at bounding box center [191, 358] width 44 height 14
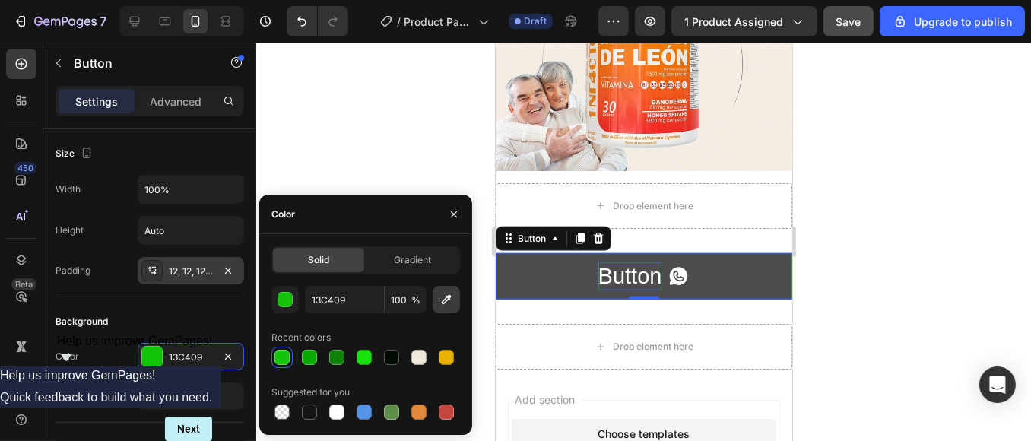
click at [443, 306] on icon "button" at bounding box center [446, 299] width 15 height 15
click at [455, 207] on button "button" at bounding box center [454, 214] width 24 height 24
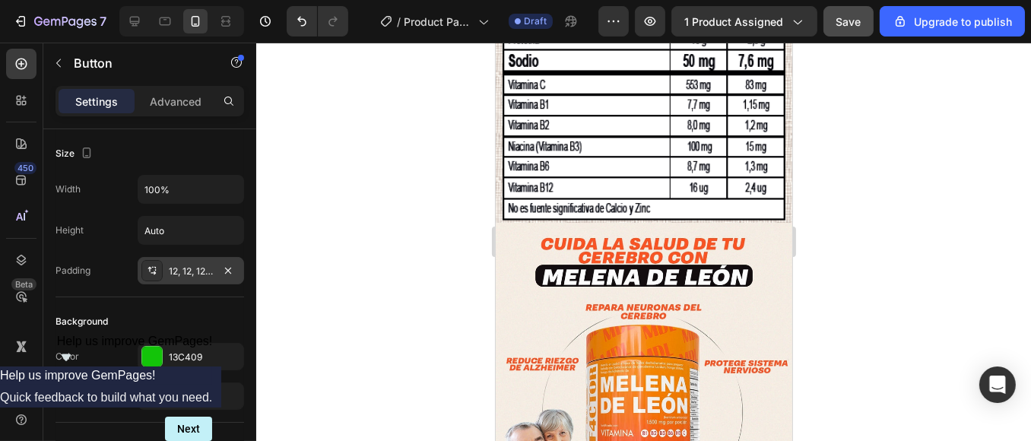
scroll to position [2125, 0]
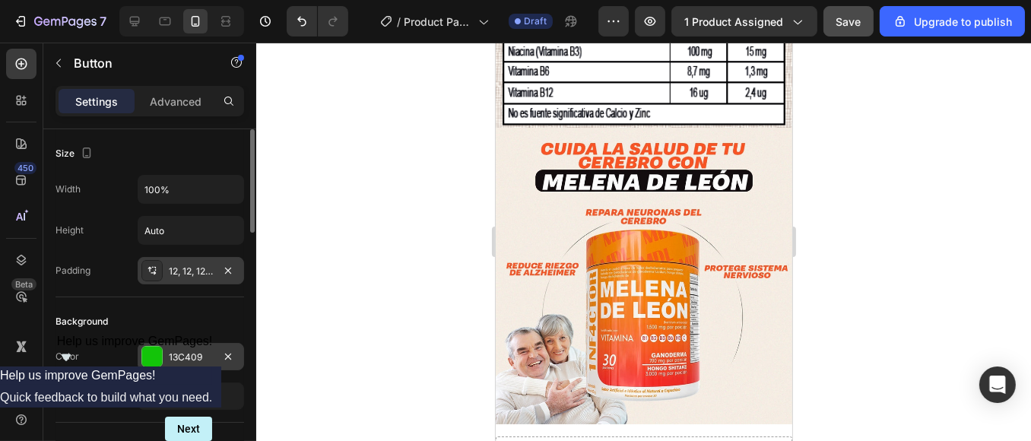
click at [156, 355] on div at bounding box center [152, 357] width 20 height 20
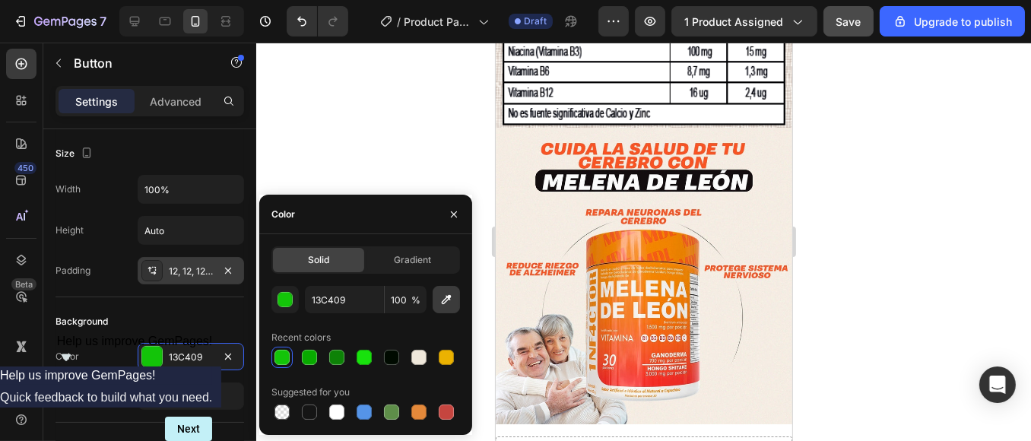
click at [447, 306] on icon "button" at bounding box center [446, 299] width 15 height 15
type input "ED8301"
click at [833, 259] on div at bounding box center [643, 242] width 775 height 398
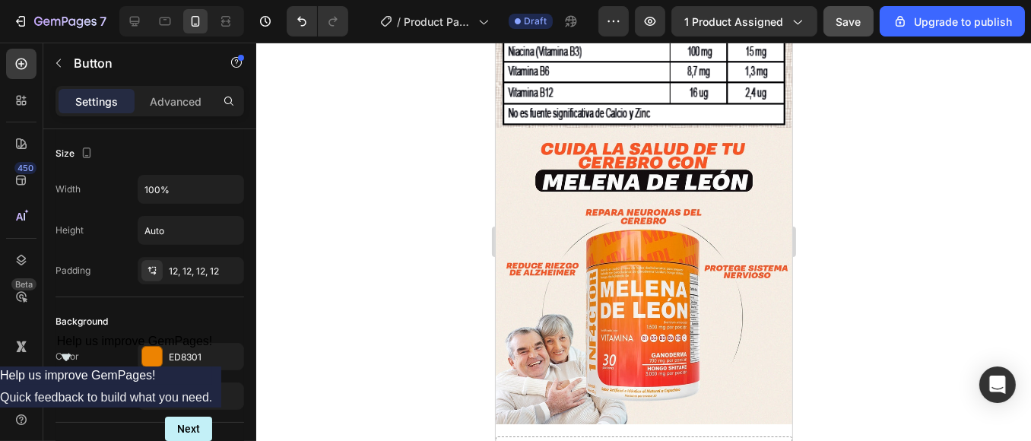
click at [317, 323] on div at bounding box center [643, 242] width 775 height 398
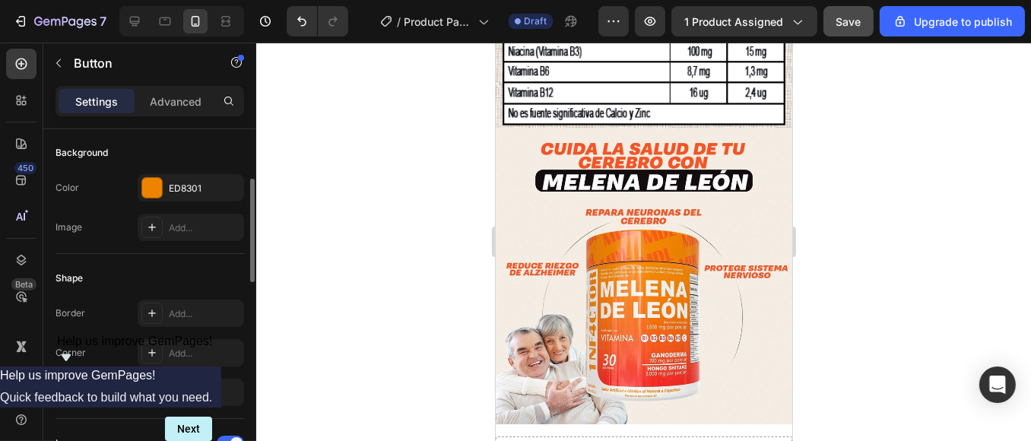
scroll to position [253, 0]
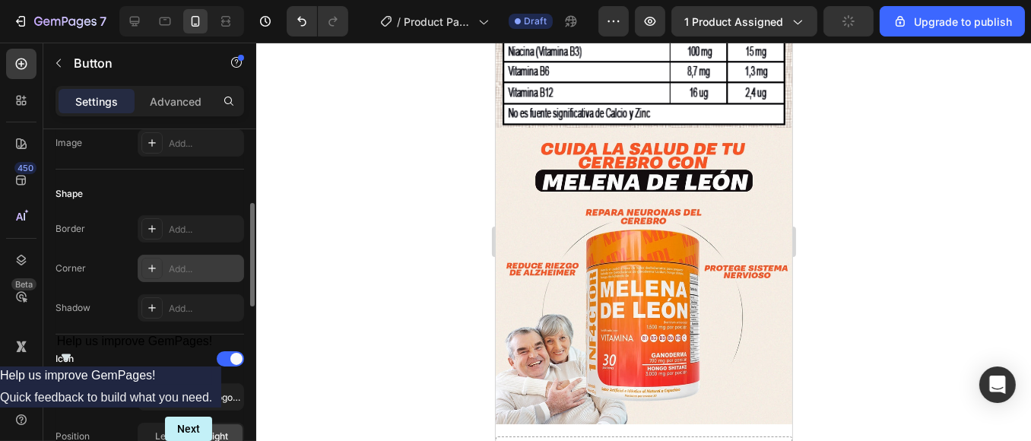
click at [176, 265] on div "Add..." at bounding box center [204, 269] width 71 height 14
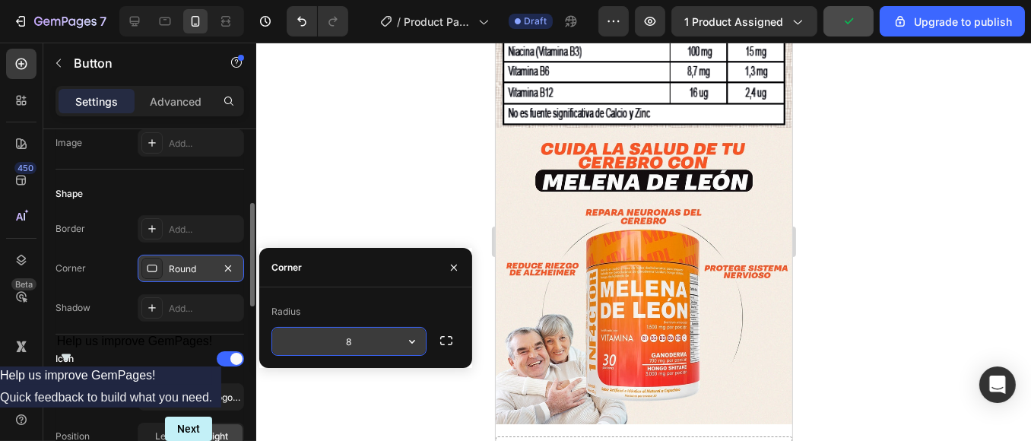
click at [414, 340] on icon "button" at bounding box center [412, 342] width 6 height 4
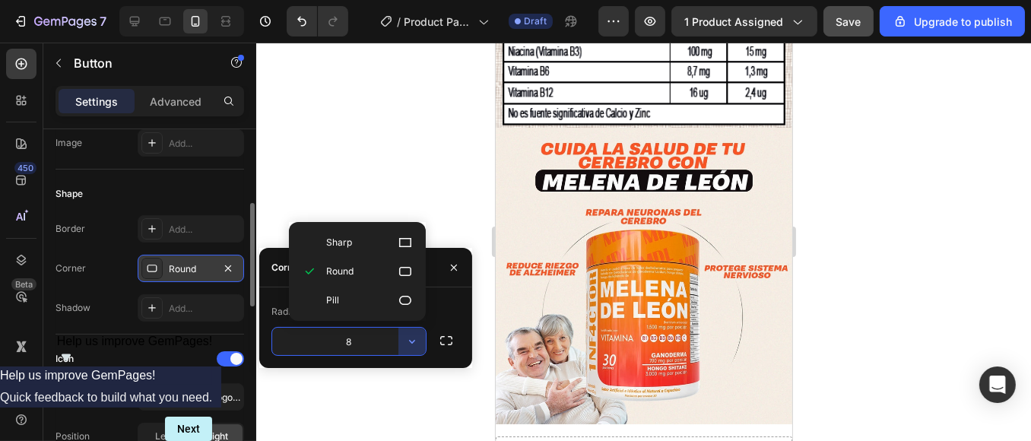
click at [402, 302] on icon at bounding box center [405, 300] width 15 height 15
type input "9999"
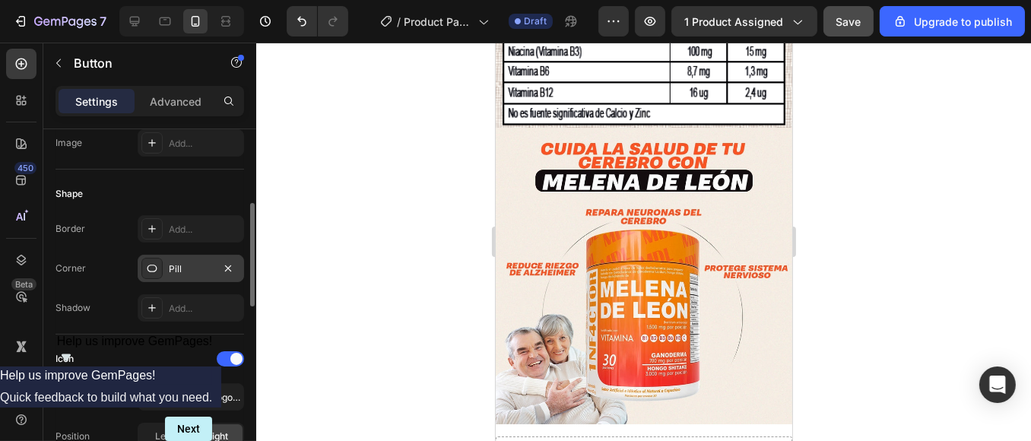
click at [903, 314] on div at bounding box center [643, 242] width 775 height 398
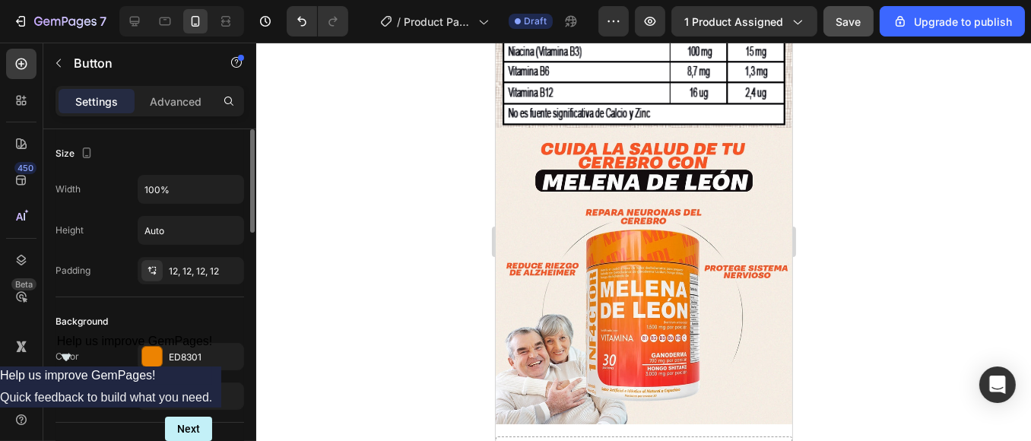
scroll to position [169, 0]
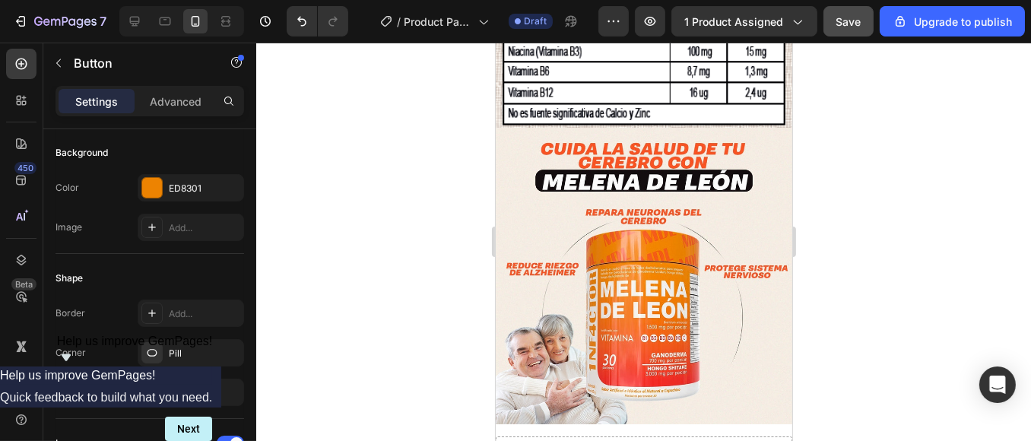
drag, startPoint x: 963, startPoint y: 300, endPoint x: 947, endPoint y: 297, distance: 17.0
click at [964, 298] on div at bounding box center [643, 242] width 775 height 398
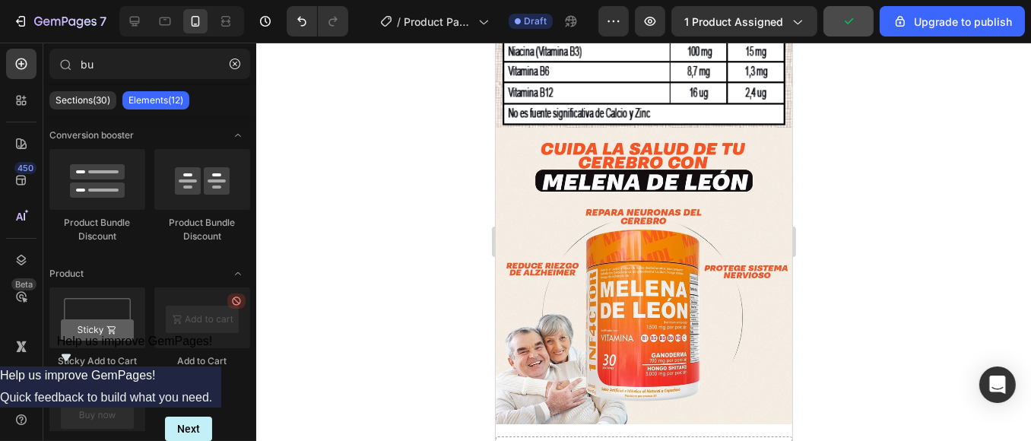
drag, startPoint x: 959, startPoint y: 320, endPoint x: 947, endPoint y: 321, distance: 11.4
click at [953, 320] on div at bounding box center [643, 242] width 775 height 398
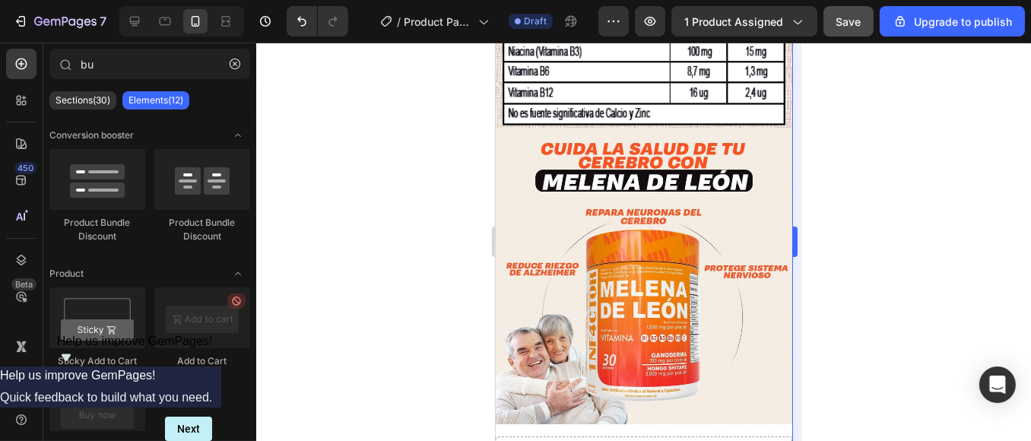
drag, startPoint x: 862, startPoint y: 275, endPoint x: 797, endPoint y: 275, distance: 65.4
click at [836, 275] on div at bounding box center [643, 242] width 775 height 398
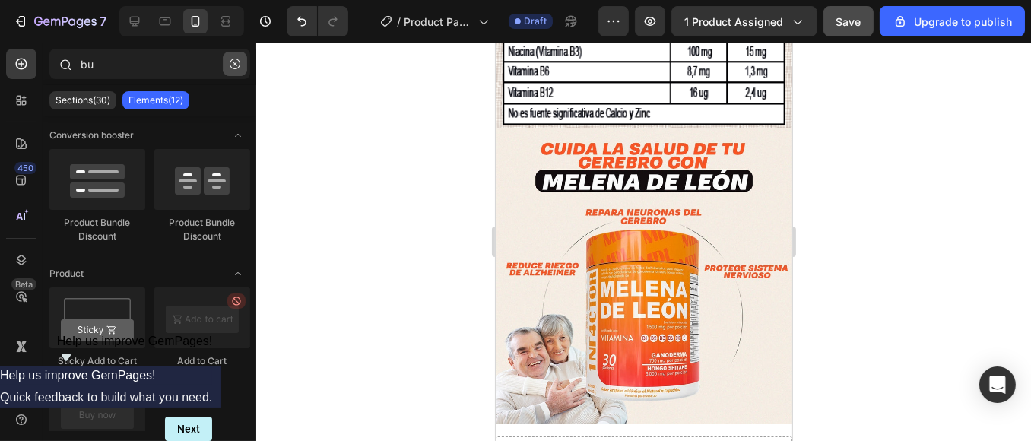
click at [235, 71] on button "button" at bounding box center [235, 64] width 24 height 24
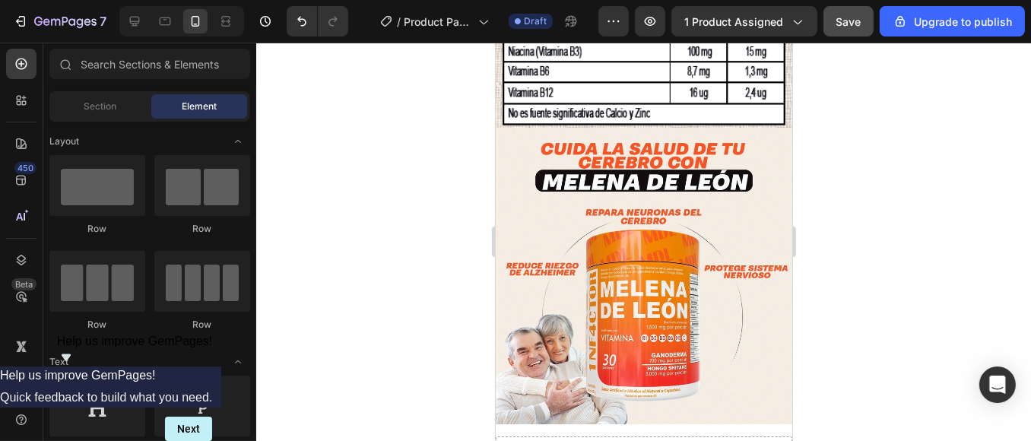
click at [838, 208] on div at bounding box center [643, 242] width 775 height 398
click at [833, 205] on div at bounding box center [643, 242] width 775 height 398
click at [75, 367] on icon "Show survey - Help us improve GemPages!" at bounding box center [66, 357] width 18 height 18
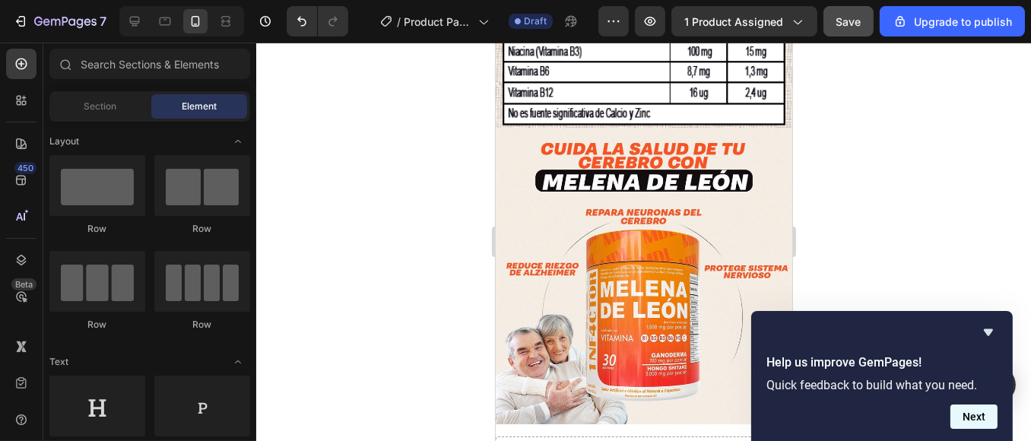
click at [964, 420] on button "Next" at bounding box center [973, 417] width 47 height 24
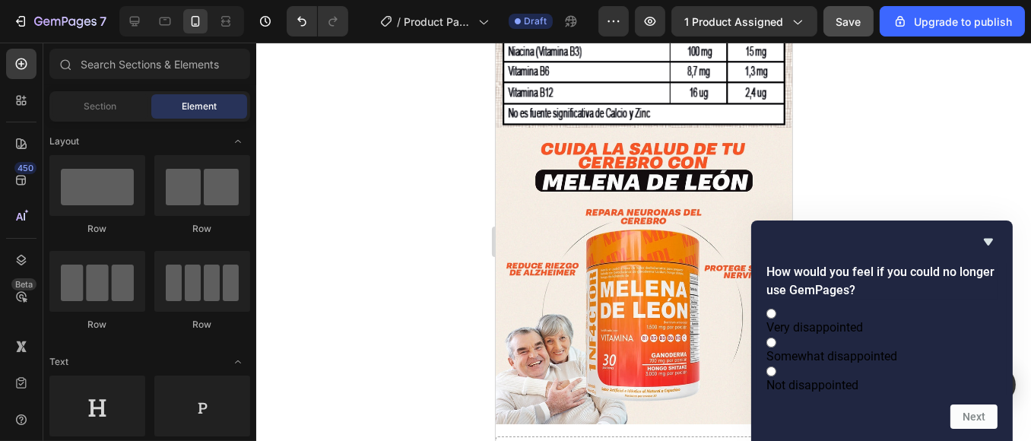
click at [919, 337] on label "Somewhat disappointed" at bounding box center [881, 349] width 231 height 29
click at [776, 338] on input "Somewhat disappointed" at bounding box center [771, 343] width 10 height 10
radio input "true"
click at [969, 405] on form "How would you feel if you could no longer use GemPages? Very disappointed Somew…" at bounding box center [882, 346] width 262 height 166
click at [975, 410] on button "Next" at bounding box center [973, 417] width 47 height 24
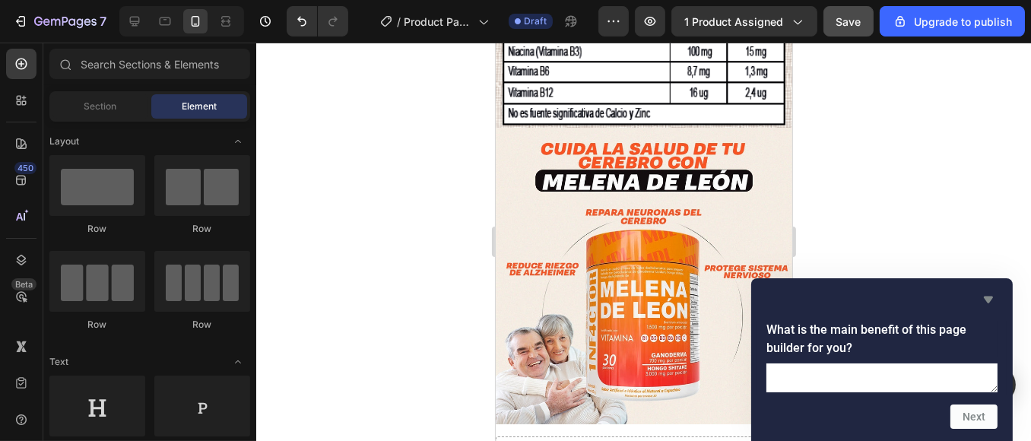
click at [985, 290] on icon "Hide survey" at bounding box center [988, 299] width 18 height 18
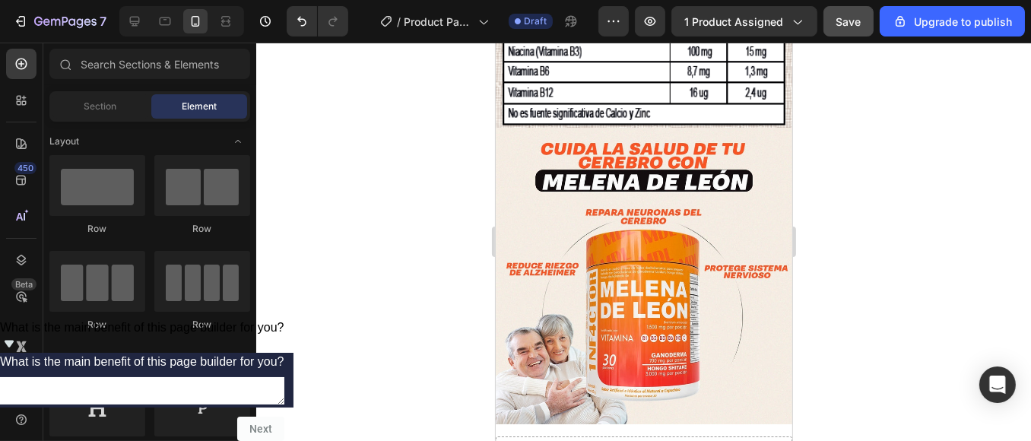
click at [963, 262] on div at bounding box center [643, 242] width 775 height 398
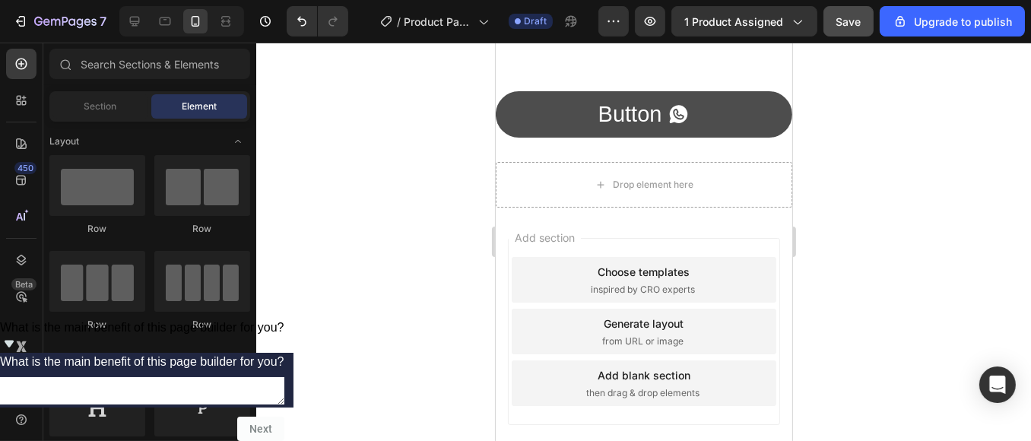
scroll to position [2198, 0]
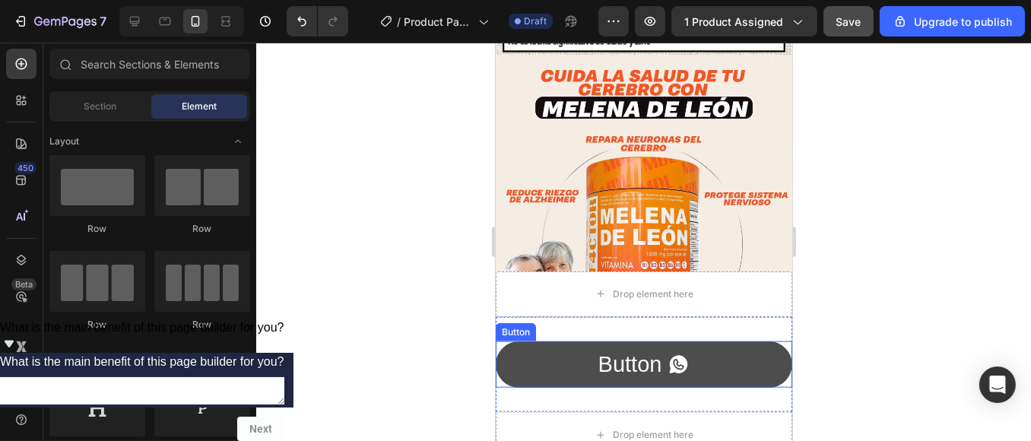
click at [678, 367] on icon "<p>Button</p>" at bounding box center [678, 365] width 18 height 18
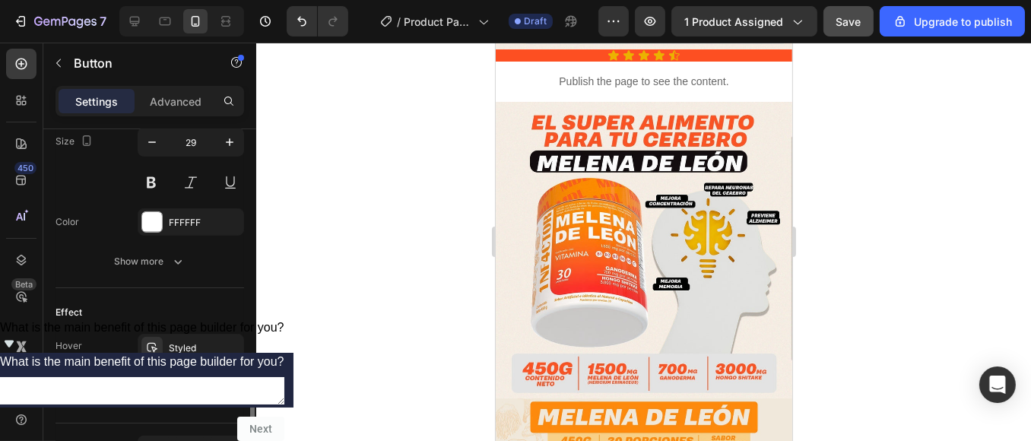
scroll to position [845, 0]
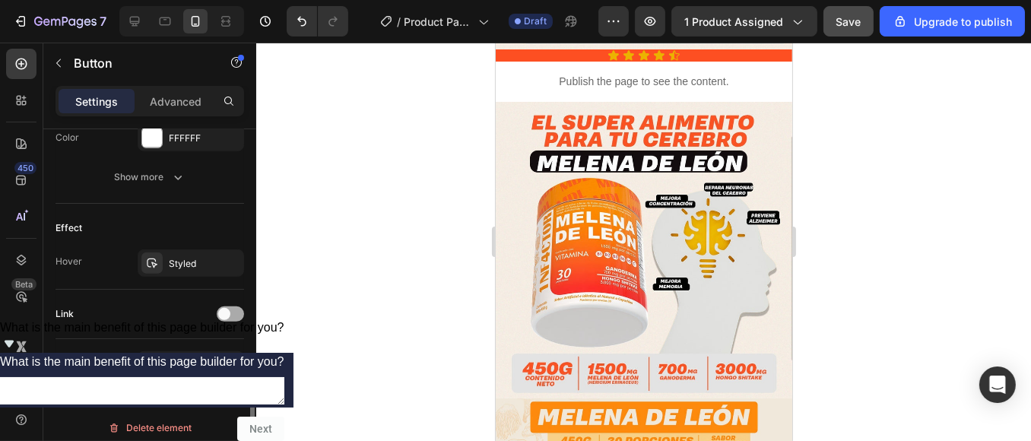
click at [225, 314] on span at bounding box center [224, 314] width 12 height 12
click at [216, 351] on div "Open page" at bounding box center [183, 352] width 78 height 14
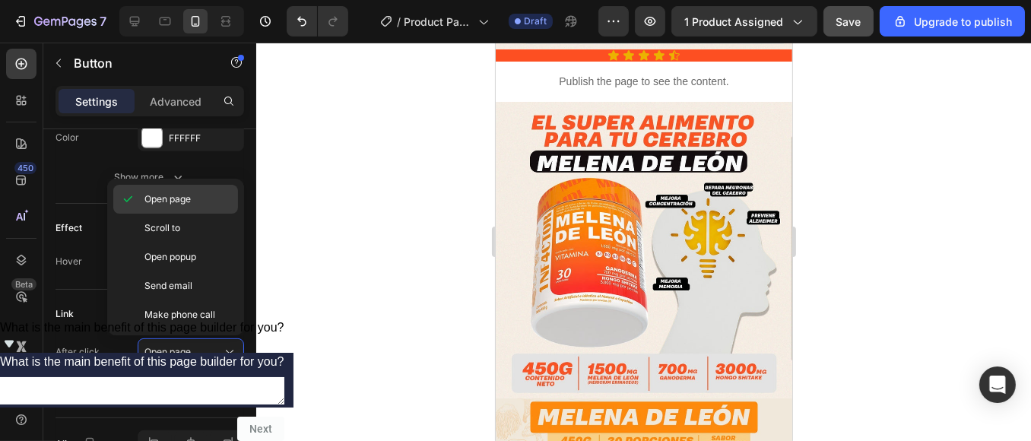
click at [190, 204] on span "Open page" at bounding box center [167, 199] width 46 height 14
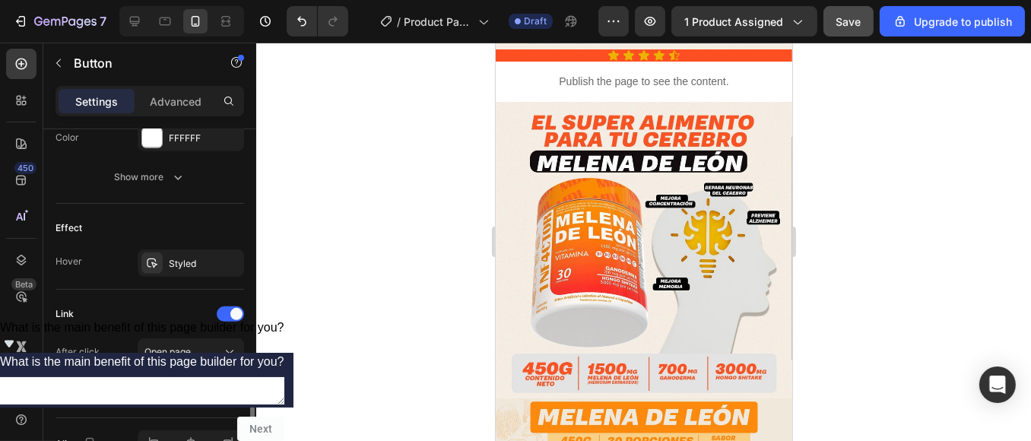
click at [185, 389] on div "Add..." at bounding box center [204, 393] width 71 height 14
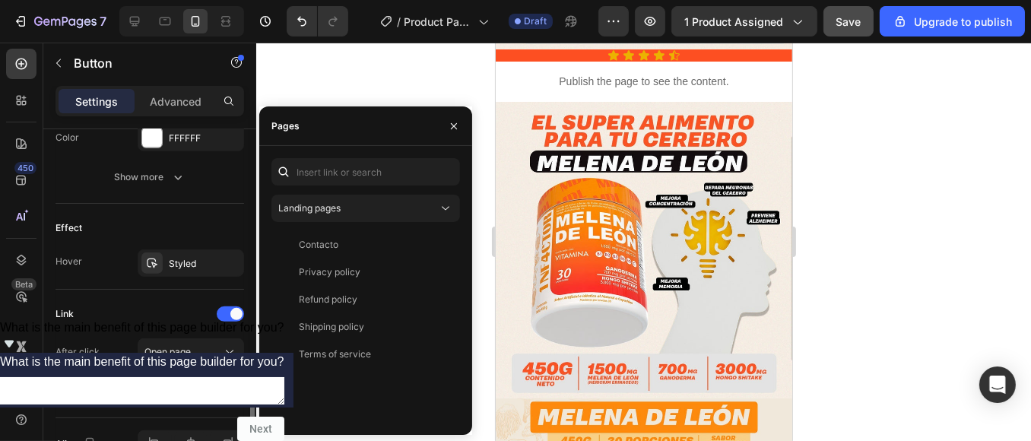
click at [192, 390] on div "Add..." at bounding box center [204, 393] width 71 height 14
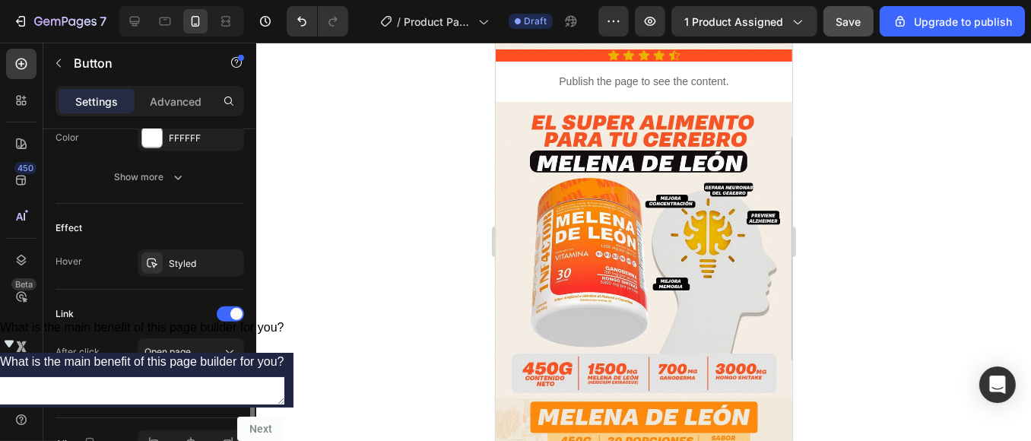
drag, startPoint x: 173, startPoint y: 385, endPoint x: 182, endPoint y: 380, distance: 10.2
click at [173, 386] on div "Add..." at bounding box center [204, 393] width 71 height 14
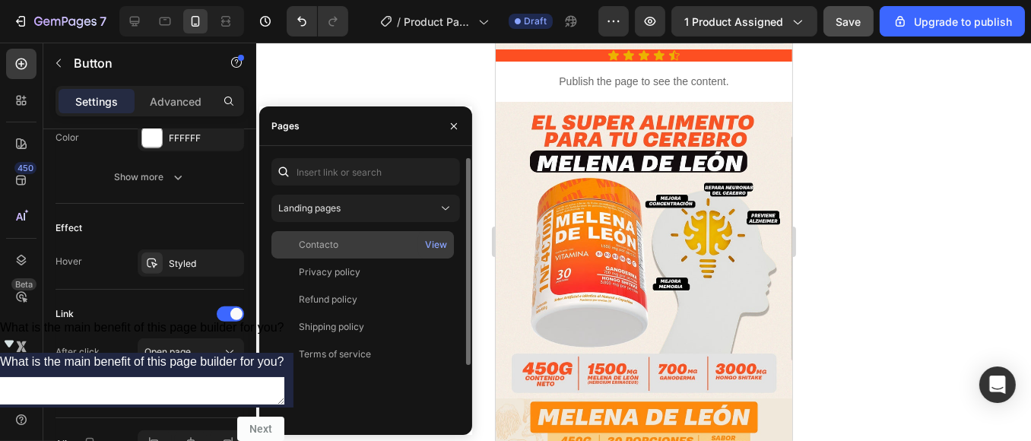
click at [389, 243] on div "Contacto" at bounding box center [363, 245] width 170 height 14
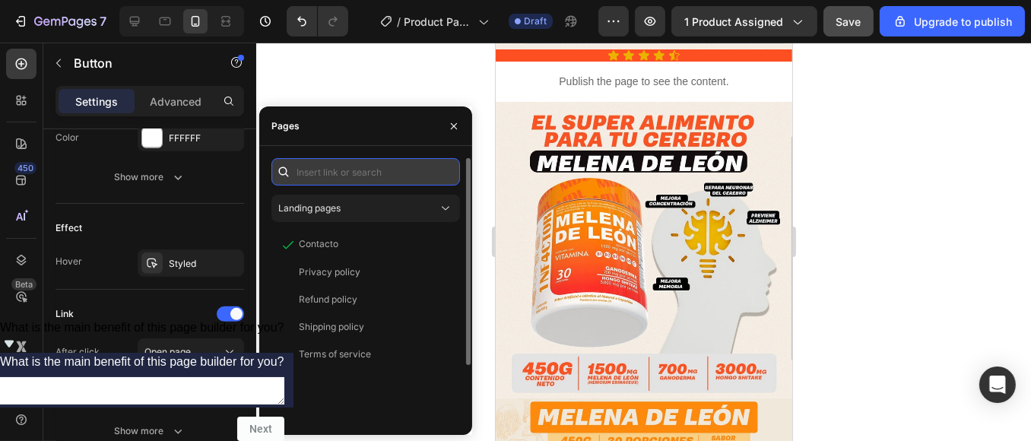
click at [386, 167] on input "text" at bounding box center [365, 171] width 189 height 27
paste input "[URL][DOMAIN_NAME]"
type input "[URL][DOMAIN_NAME]"
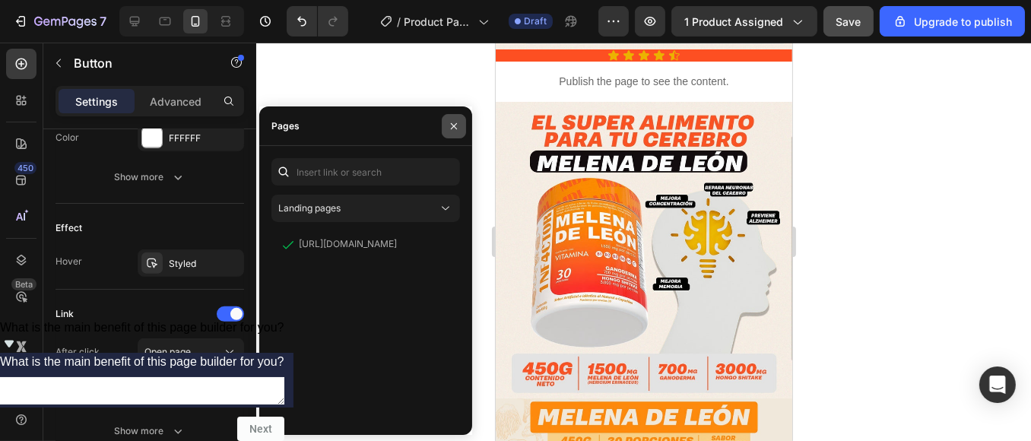
click at [457, 123] on icon "button" at bounding box center [454, 126] width 12 height 12
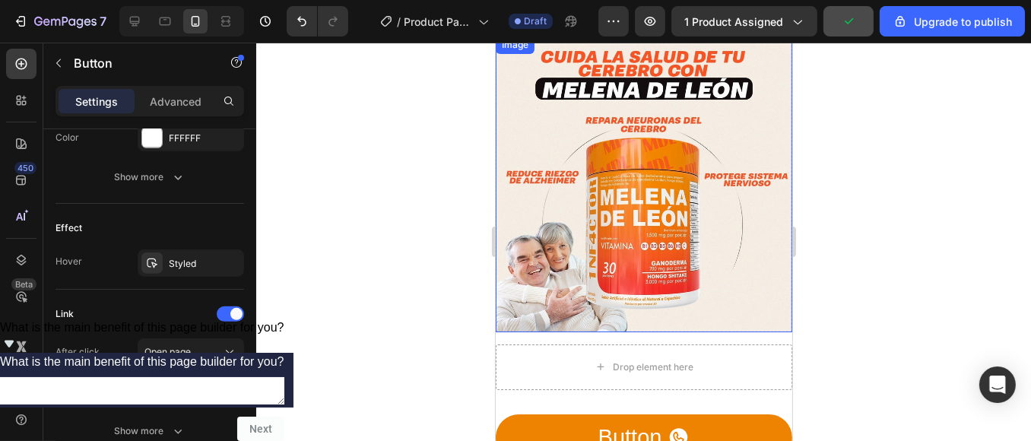
scroll to position [2375, 0]
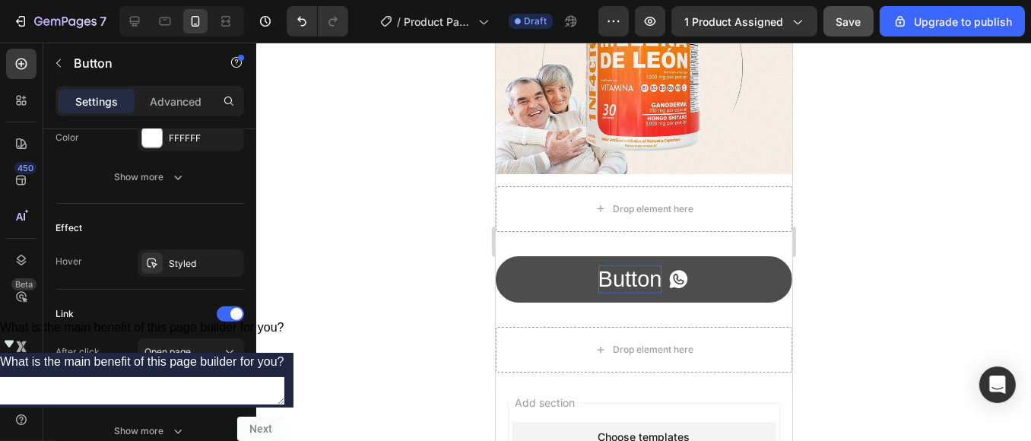
click at [614, 265] on p "Button" at bounding box center [630, 279] width 64 height 29
click at [635, 265] on p "Button" at bounding box center [630, 279] width 64 height 29
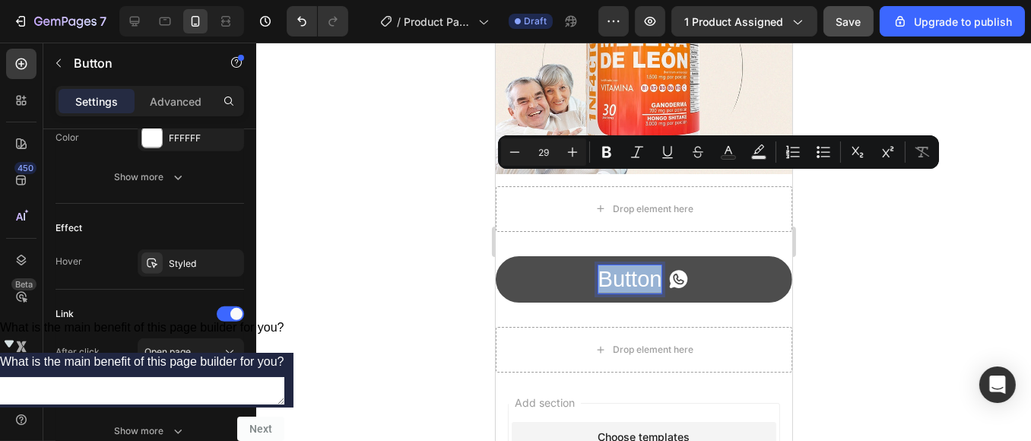
click at [620, 265] on p "Button" at bounding box center [630, 279] width 64 height 29
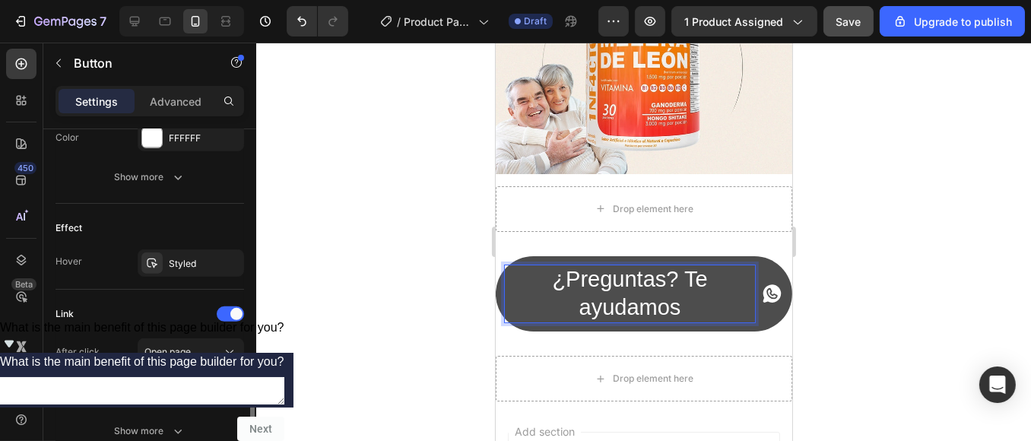
scroll to position [591, 0]
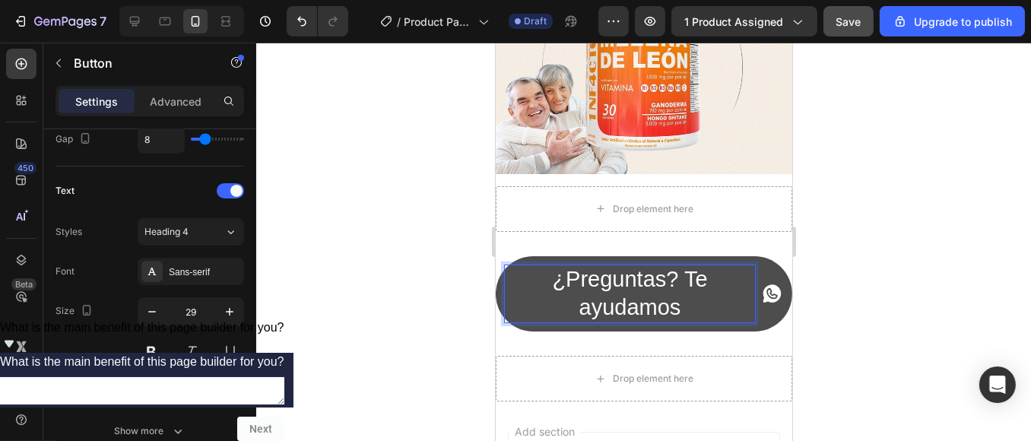
click at [674, 265] on p "¿Preguntas? Te ayudamos" at bounding box center [629, 293] width 250 height 57
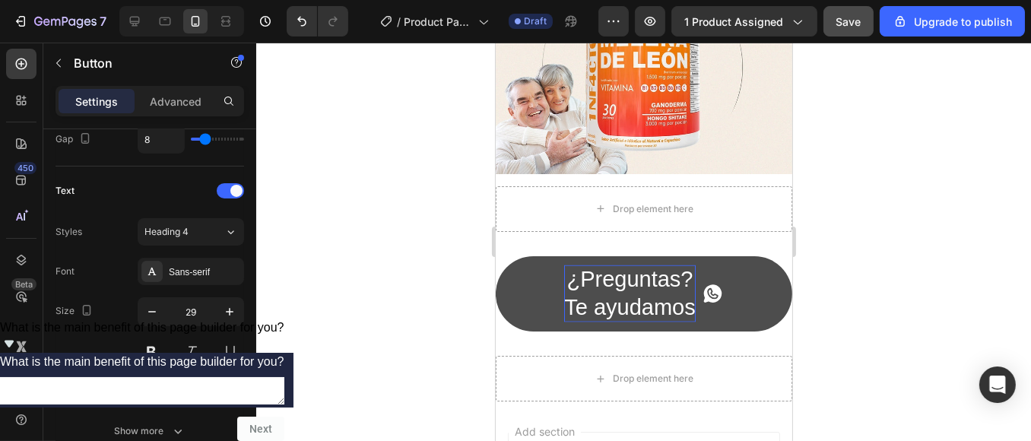
click at [712, 285] on icon at bounding box center [712, 294] width 18 height 18
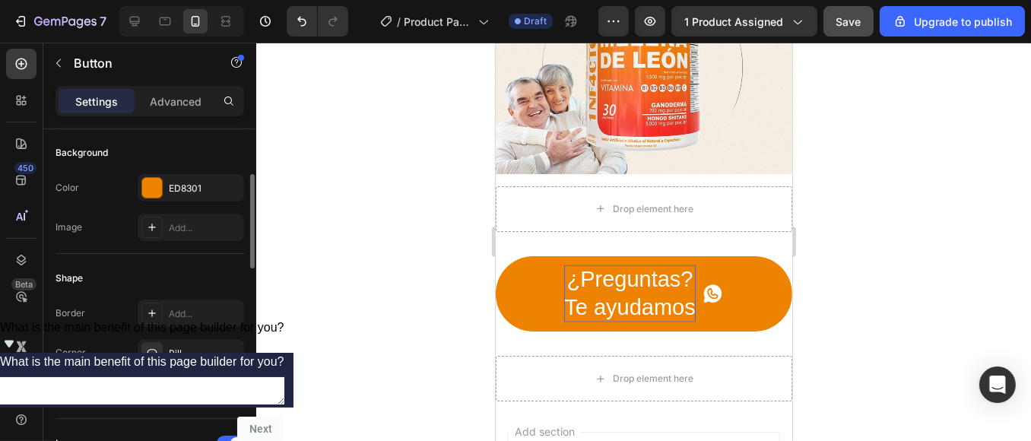
scroll to position [338, 0]
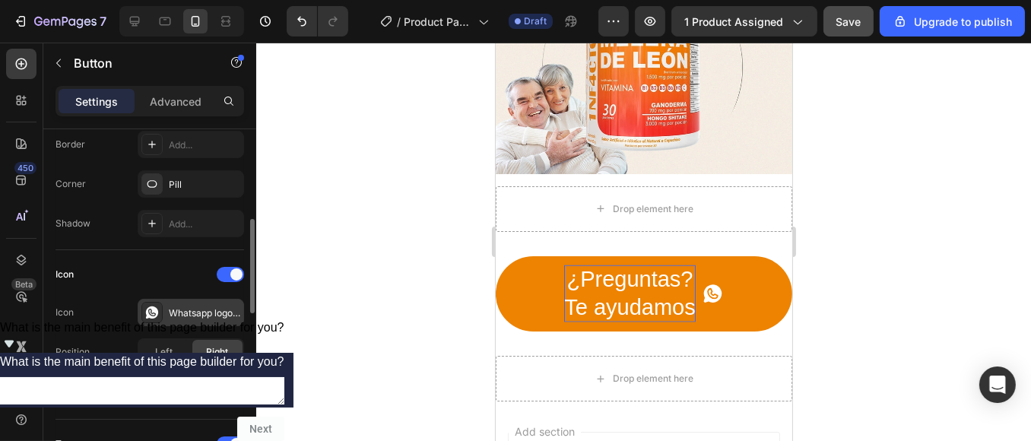
click at [147, 313] on icon at bounding box center [152, 312] width 12 height 12
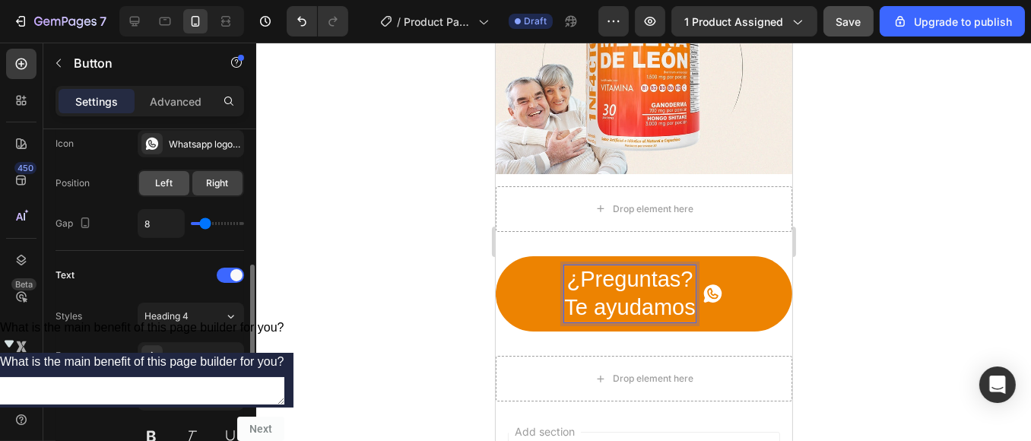
click at [163, 185] on span "Left" at bounding box center [164, 183] width 17 height 14
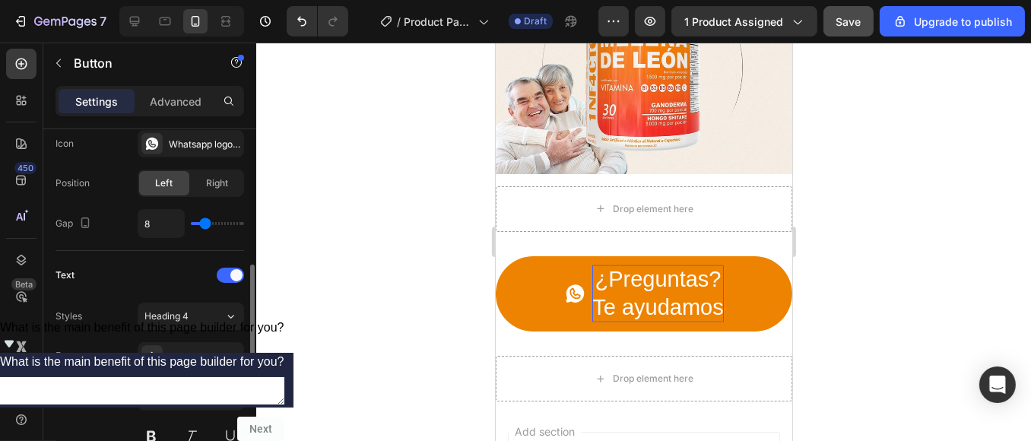
click at [163, 182] on span "Left" at bounding box center [164, 183] width 17 height 14
click at [214, 181] on span "Right" at bounding box center [218, 183] width 22 height 14
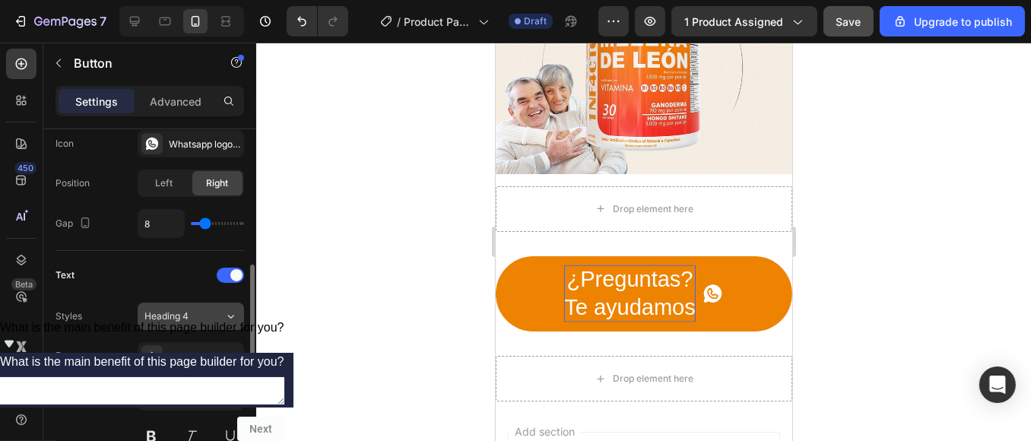
click at [227, 322] on icon at bounding box center [230, 316] width 13 height 15
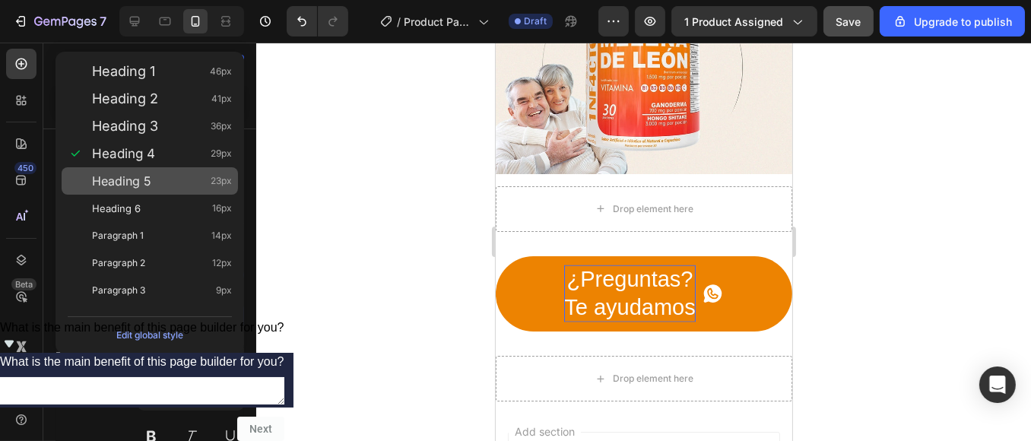
click at [167, 178] on div "Heading 5 23px" at bounding box center [162, 180] width 140 height 15
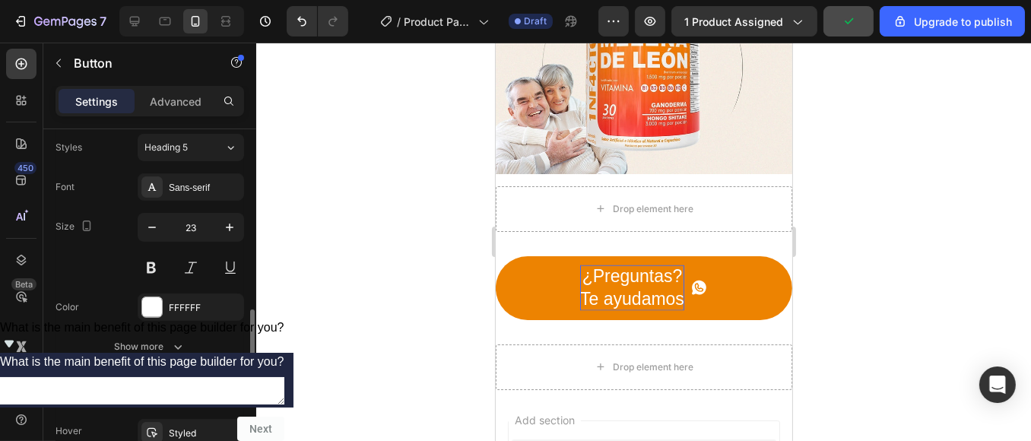
scroll to position [845, 0]
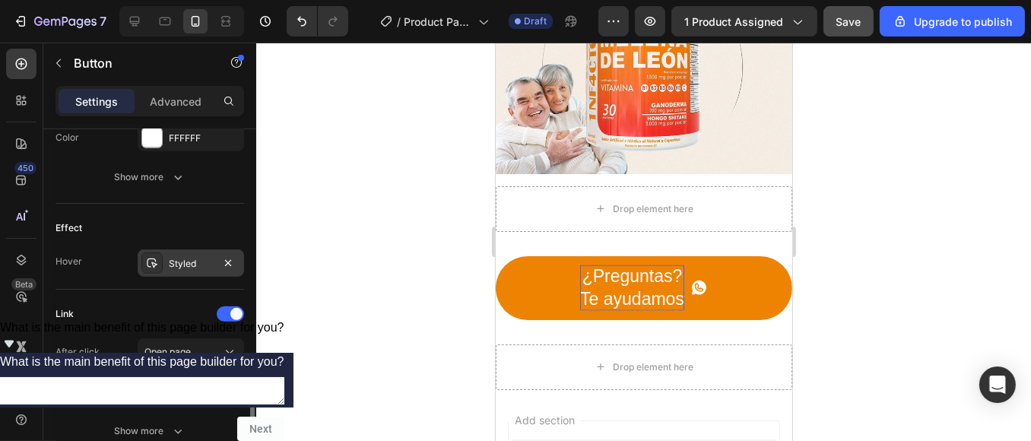
click at [203, 270] on div "Styled" at bounding box center [191, 262] width 106 height 27
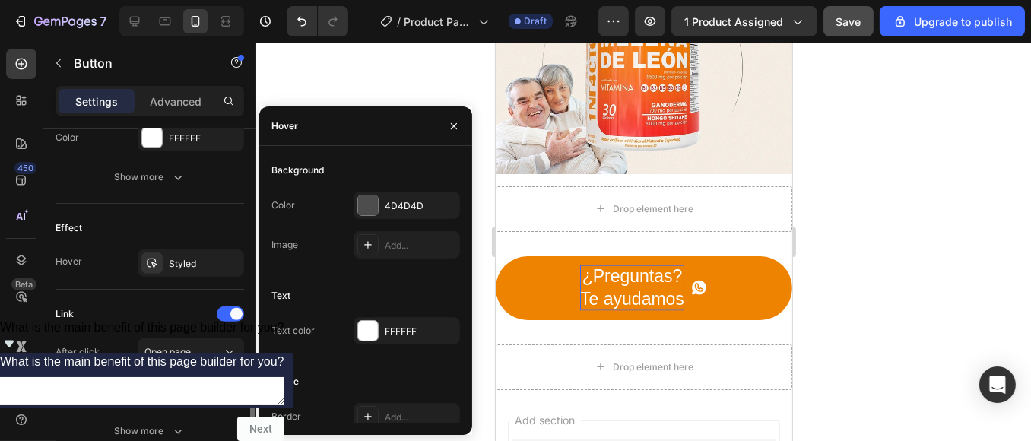
click at [150, 316] on div "Link" at bounding box center [150, 314] width 189 height 24
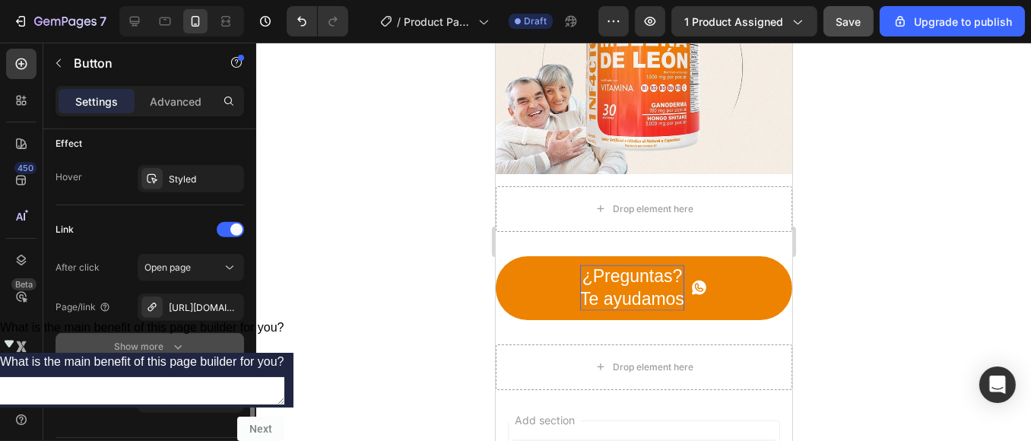
scroll to position [973, 0]
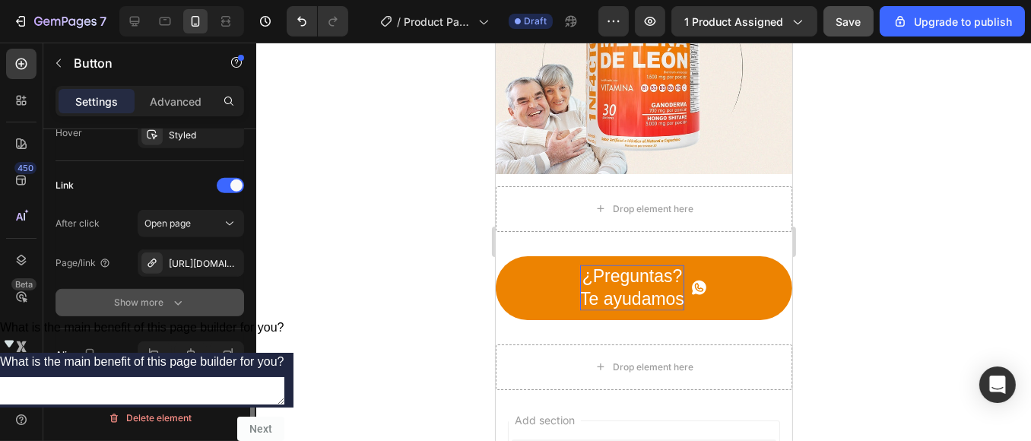
click at [154, 307] on div "Show more" at bounding box center [150, 302] width 71 height 15
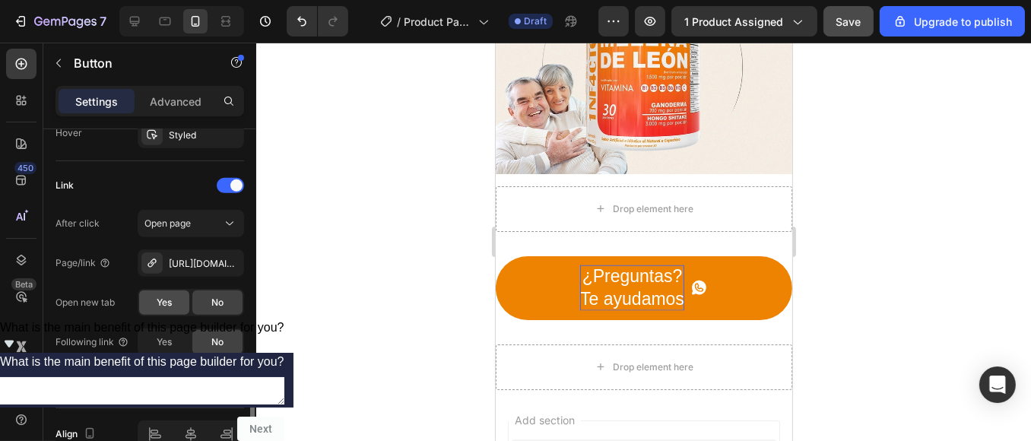
click at [173, 302] on div "Yes" at bounding box center [164, 302] width 50 height 24
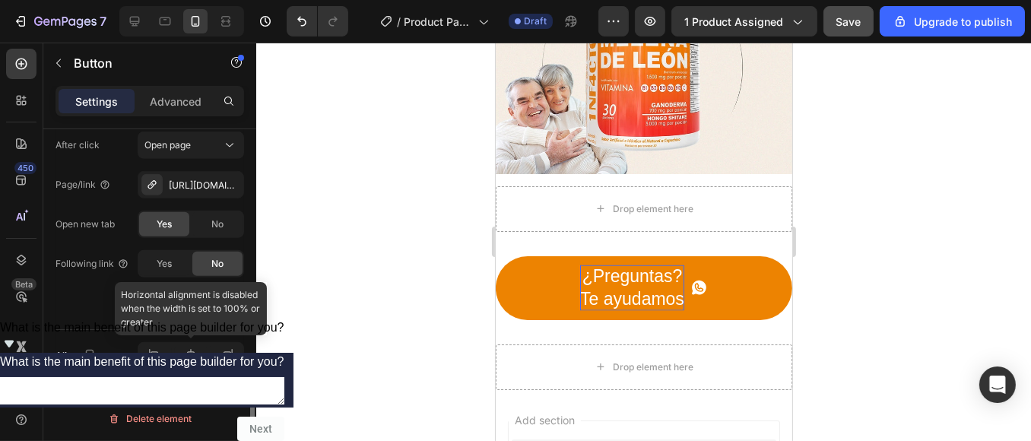
click at [192, 360] on div at bounding box center [191, 355] width 106 height 27
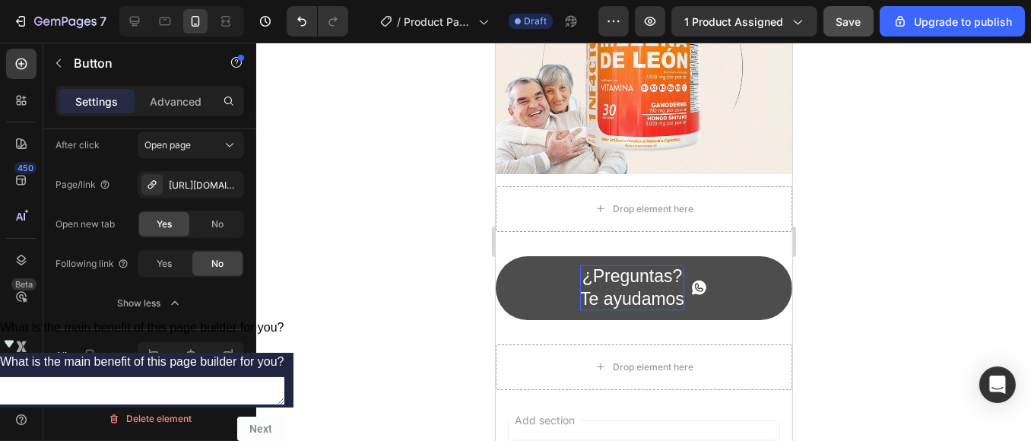
click at [541, 256] on link "¿Preguntas? Te ayudamos" at bounding box center [643, 288] width 297 height 64
click at [547, 256] on link "¿Preguntas? Te ayudamos" at bounding box center [643, 288] width 297 height 64
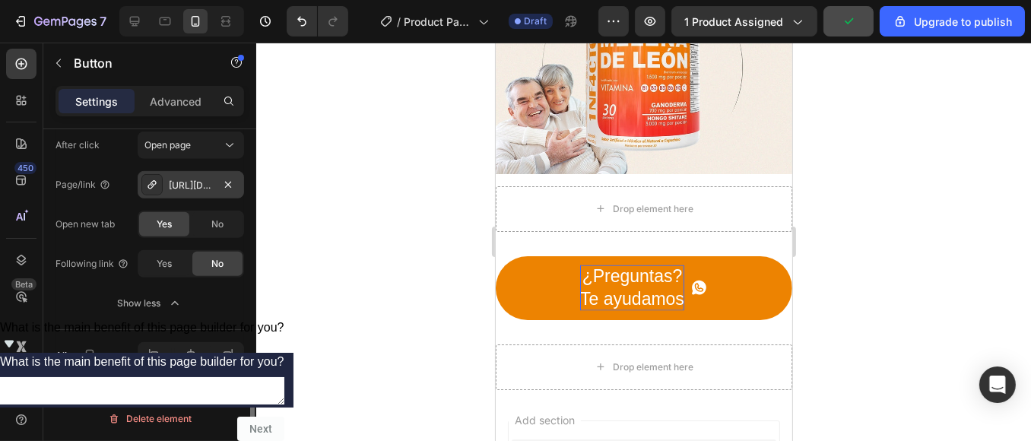
scroll to position [967, 0]
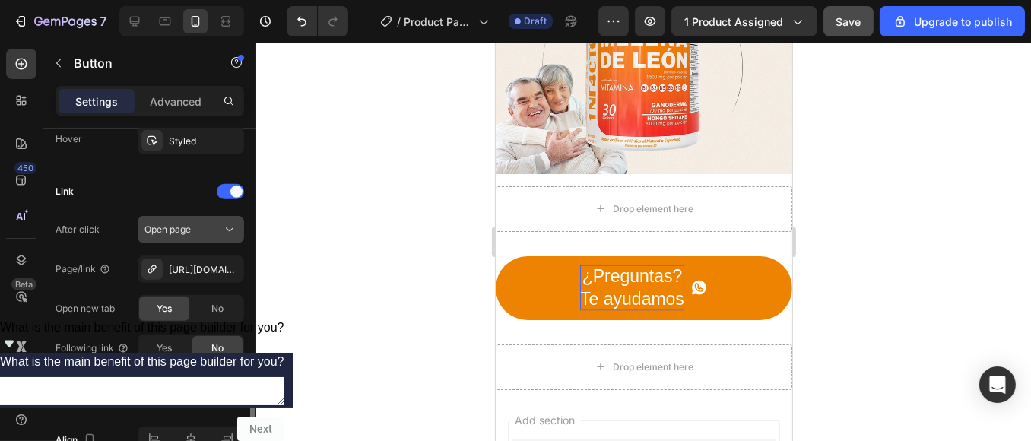
click at [227, 233] on icon at bounding box center [229, 229] width 15 height 15
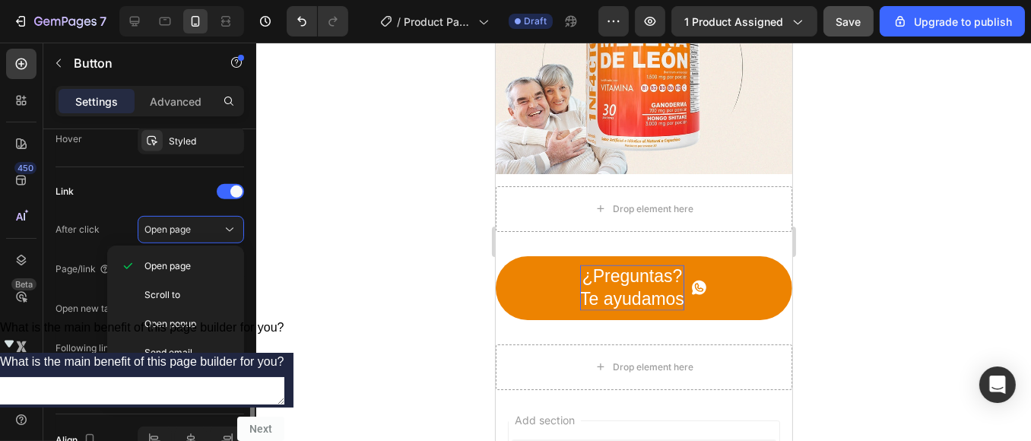
click at [170, 198] on div "Link" at bounding box center [150, 191] width 189 height 24
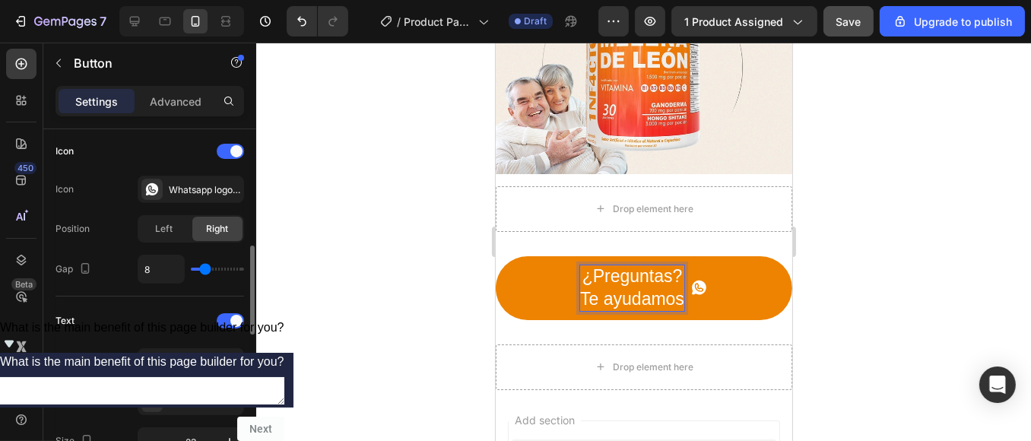
scroll to position [630, 0]
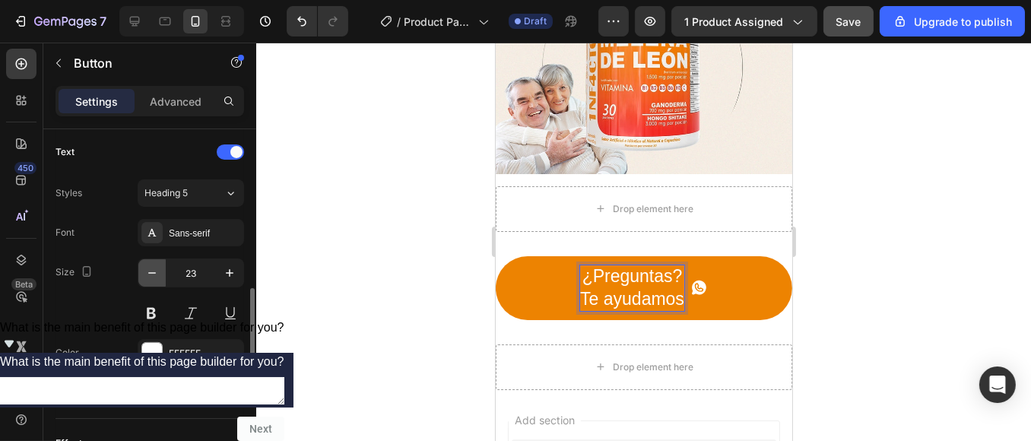
click at [152, 265] on icon "button" at bounding box center [151, 272] width 15 height 15
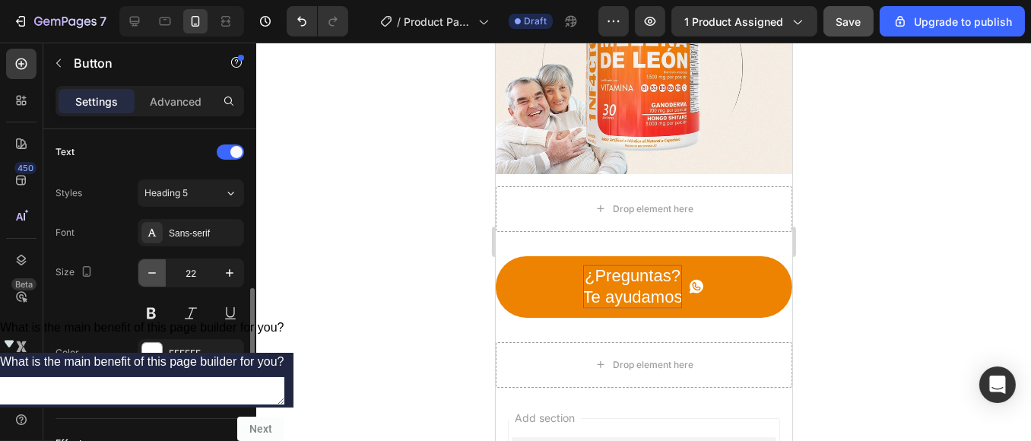
click at [152, 265] on icon "button" at bounding box center [151, 272] width 15 height 15
type input "21"
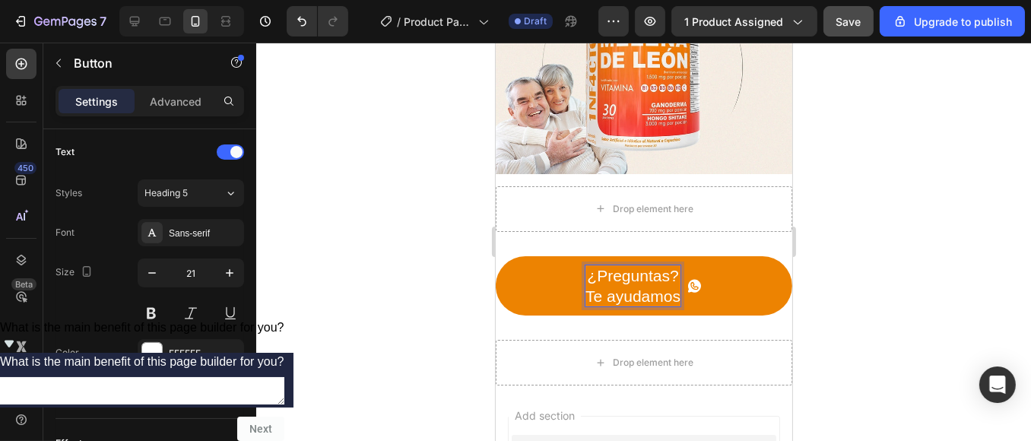
click at [668, 265] on p "¿Preguntas? Te ayudamos" at bounding box center [632, 286] width 95 height 42
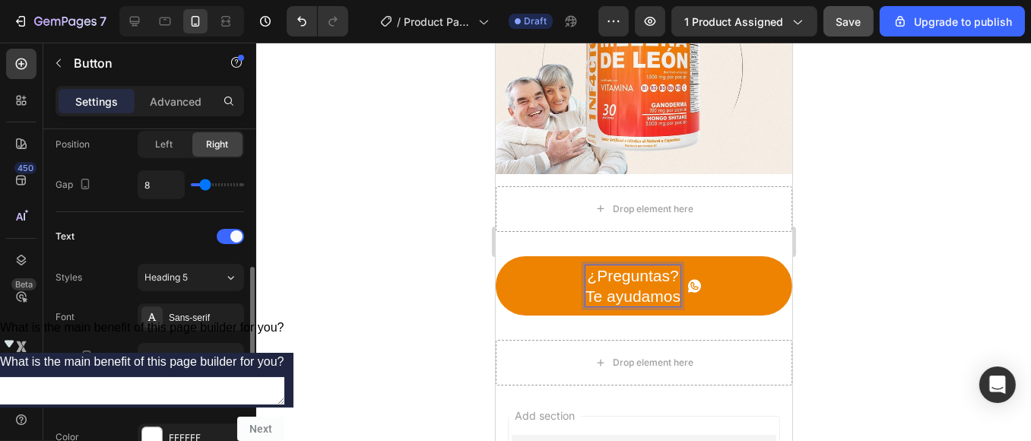
scroll to position [461, 0]
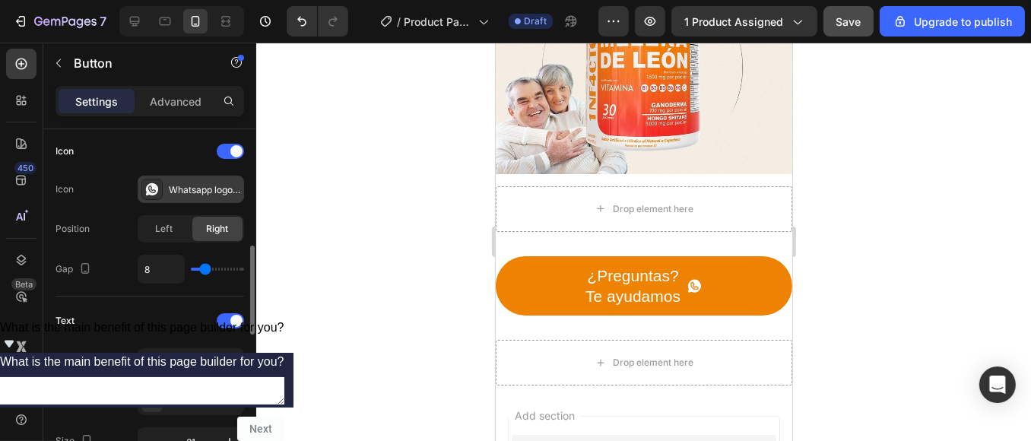
click at [212, 189] on div "Whatsapp logo filled" at bounding box center [204, 190] width 71 height 14
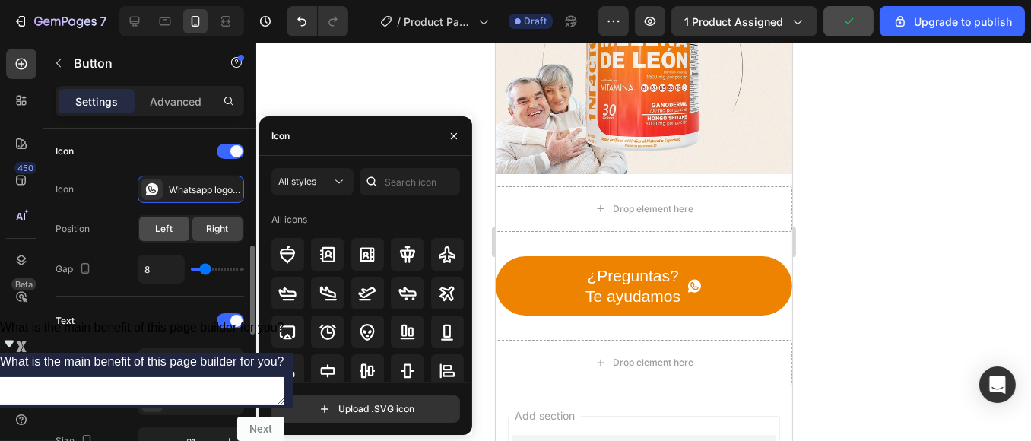
click at [170, 230] on span "Left" at bounding box center [164, 229] width 17 height 14
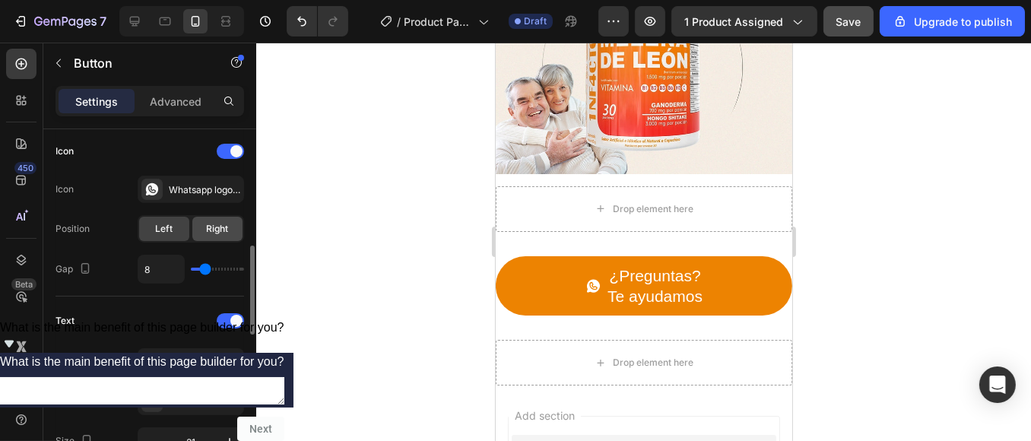
click at [227, 233] on span "Right" at bounding box center [218, 229] width 22 height 14
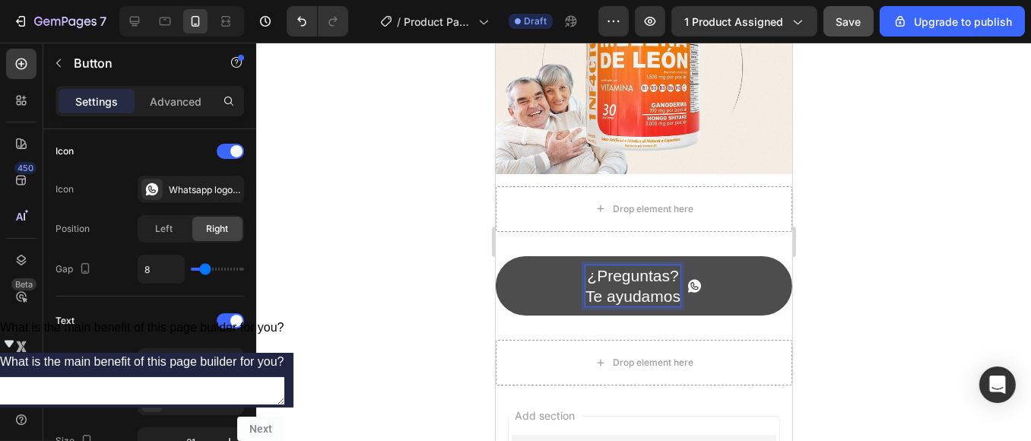
click at [674, 265] on p "¿Preguntas? Te ayudamos" at bounding box center [632, 286] width 95 height 42
click at [871, 187] on div at bounding box center [643, 242] width 775 height 398
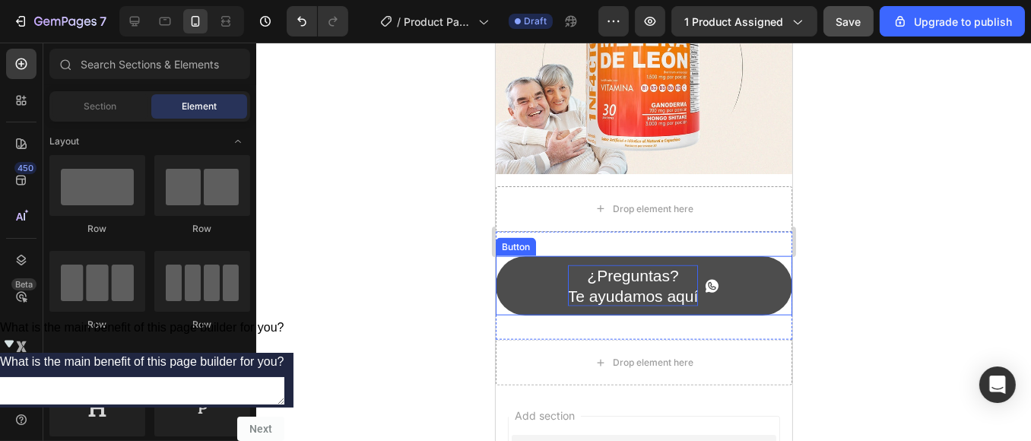
click at [703, 265] on span at bounding box center [711, 286] width 16 height 42
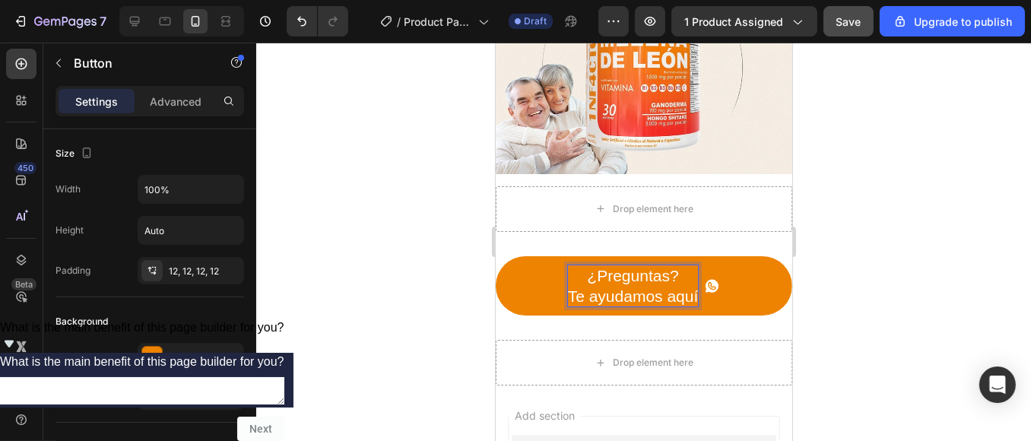
click at [690, 265] on p "¿Preguntas? Te ayudamos aquí" at bounding box center [632, 286] width 131 height 42
click at [858, 205] on div at bounding box center [643, 242] width 775 height 398
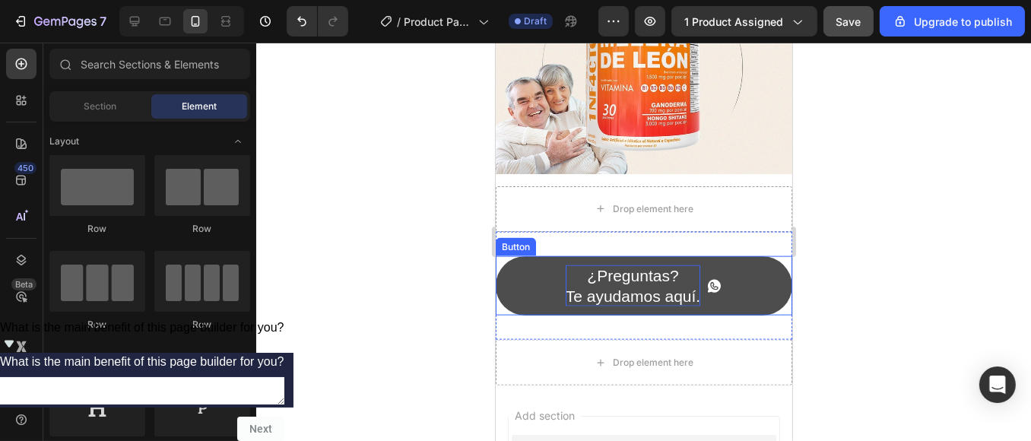
click at [707, 279] on icon at bounding box center [713, 285] width 13 height 13
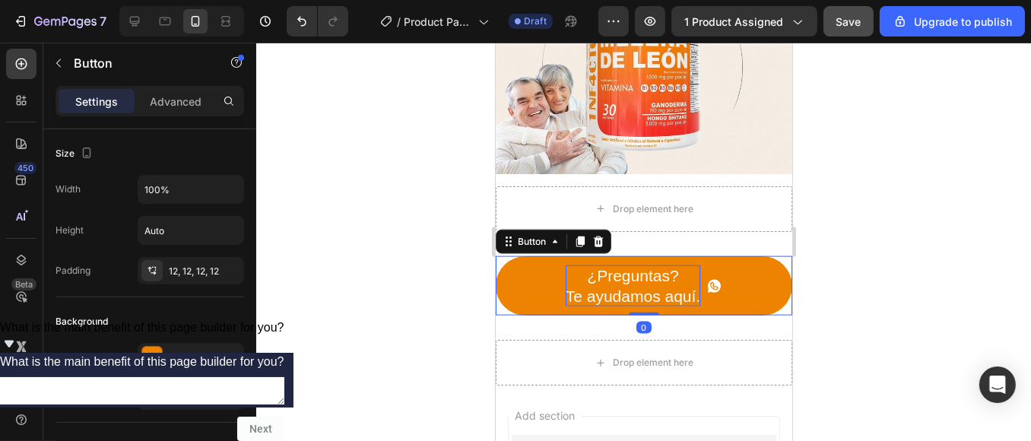
click at [370, 208] on div at bounding box center [643, 242] width 775 height 398
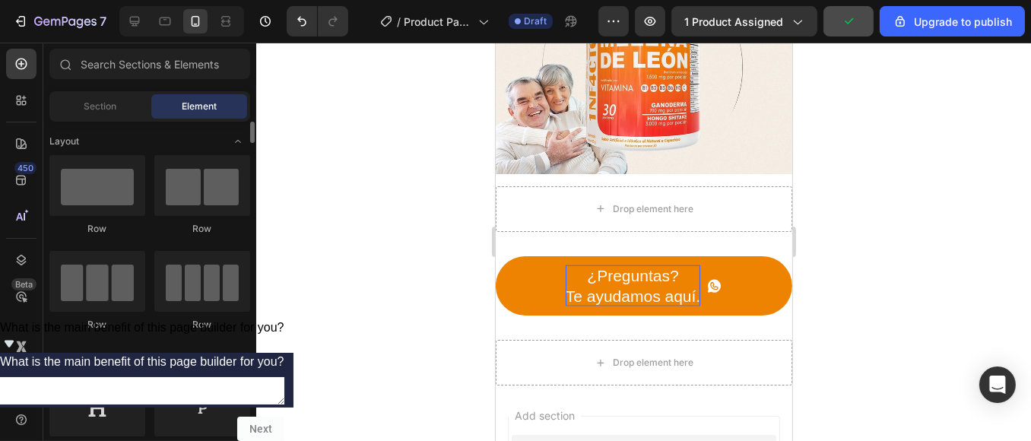
scroll to position [169, 0]
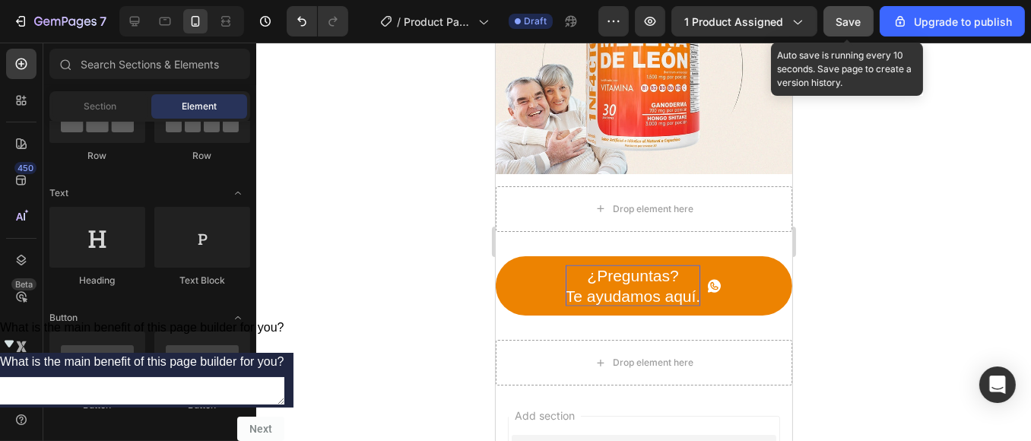
click at [862, 28] on div "Save" at bounding box center [848, 22] width 25 height 16
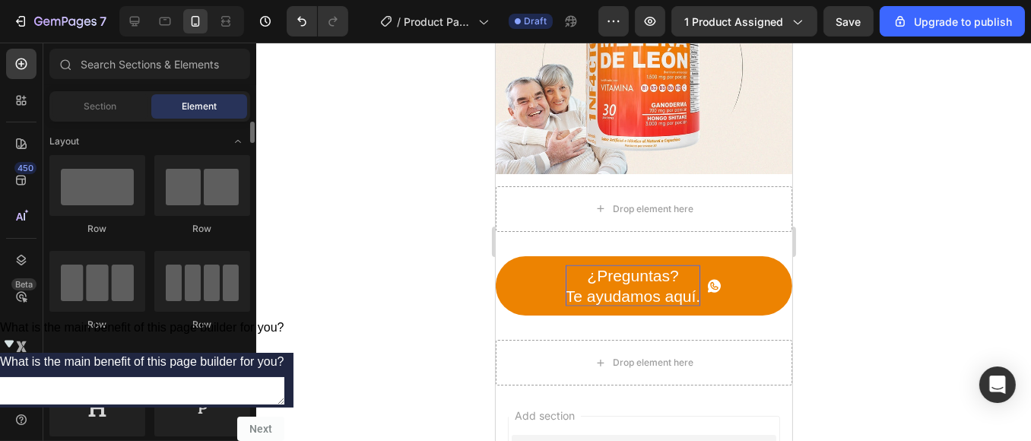
scroll to position [253, 0]
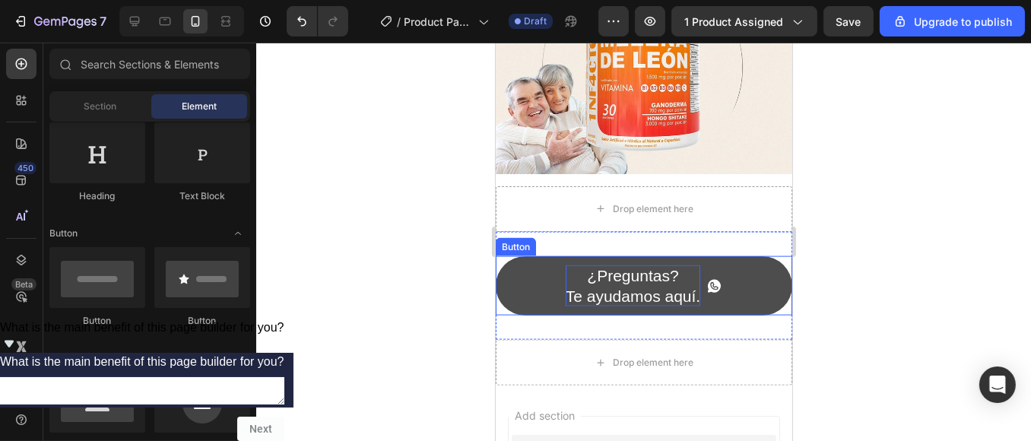
click at [520, 256] on link "¿Preguntas? Te ayudamos aquí." at bounding box center [643, 286] width 297 height 60
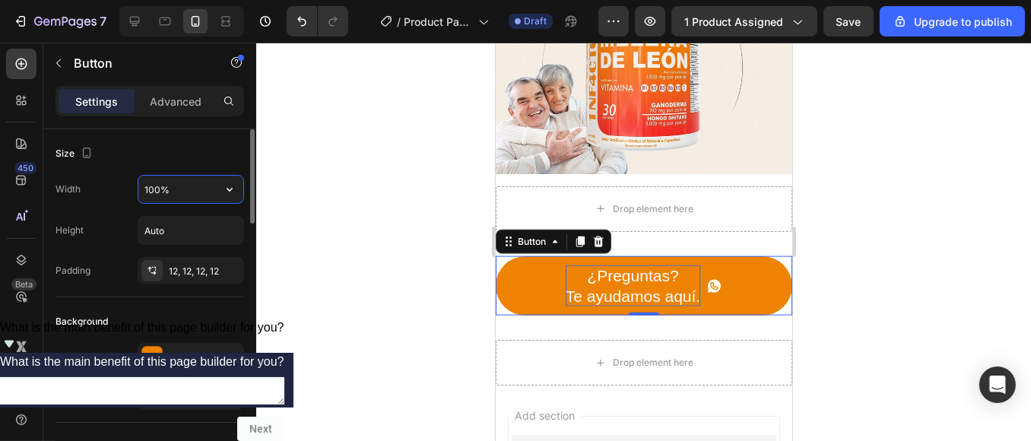
click at [190, 194] on input "100%" at bounding box center [190, 189] width 105 height 27
click at [236, 192] on icon "button" at bounding box center [229, 189] width 15 height 15
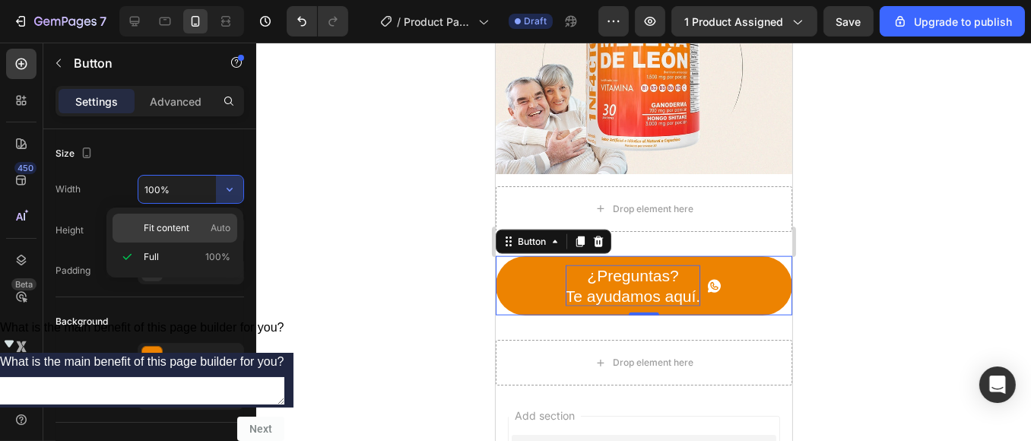
click at [206, 231] on p "Fit content Auto" at bounding box center [187, 228] width 87 height 14
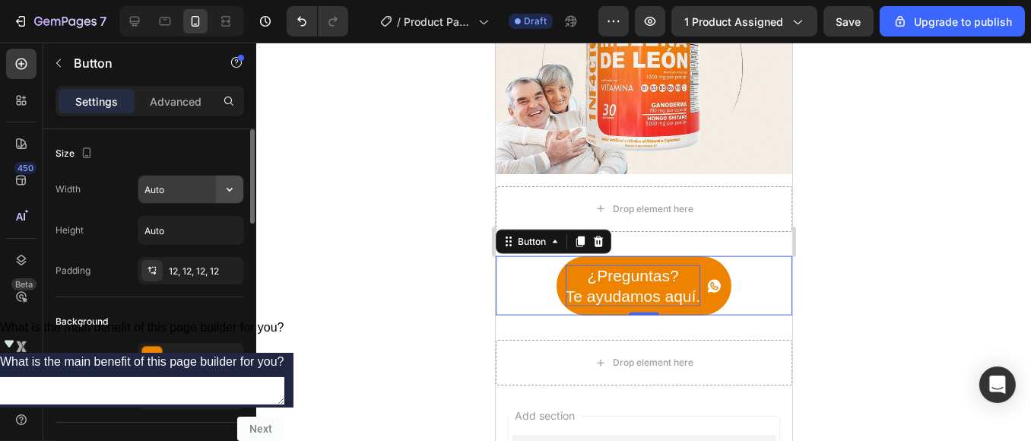
click at [233, 193] on icon "button" at bounding box center [229, 189] width 15 height 15
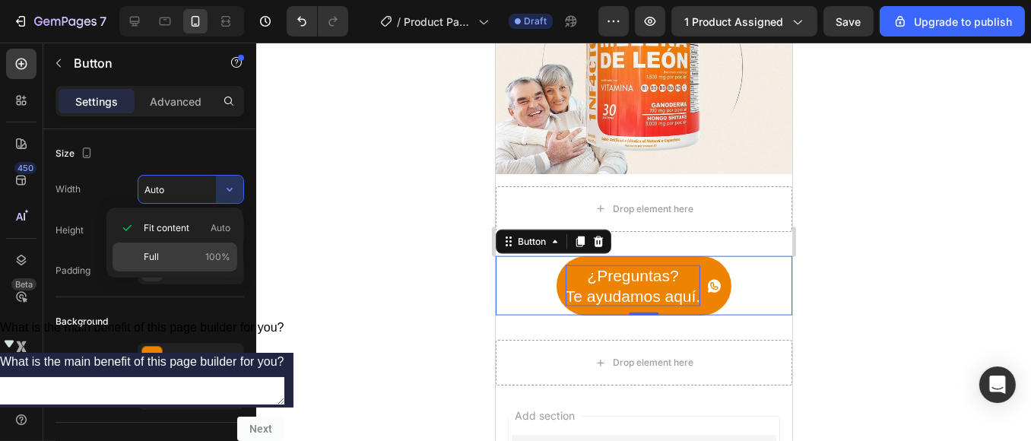
click at [183, 250] on p "Full 100%" at bounding box center [187, 257] width 87 height 14
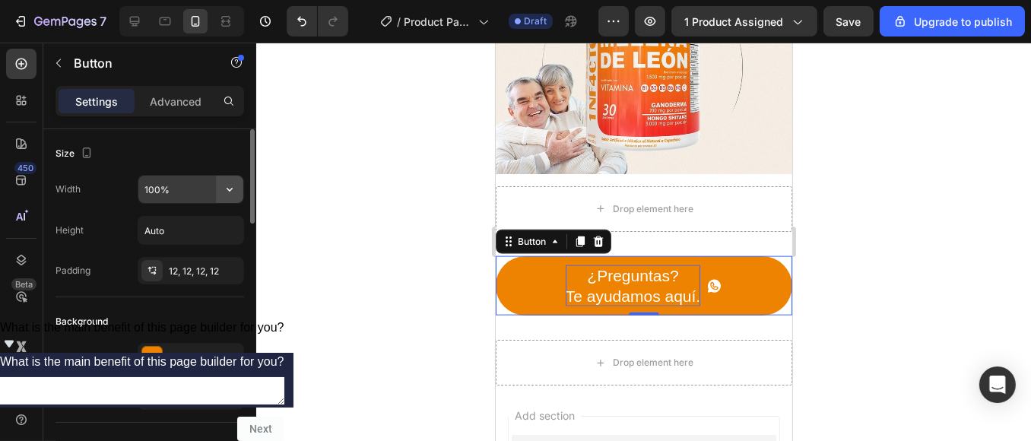
click at [225, 191] on icon "button" at bounding box center [229, 189] width 15 height 15
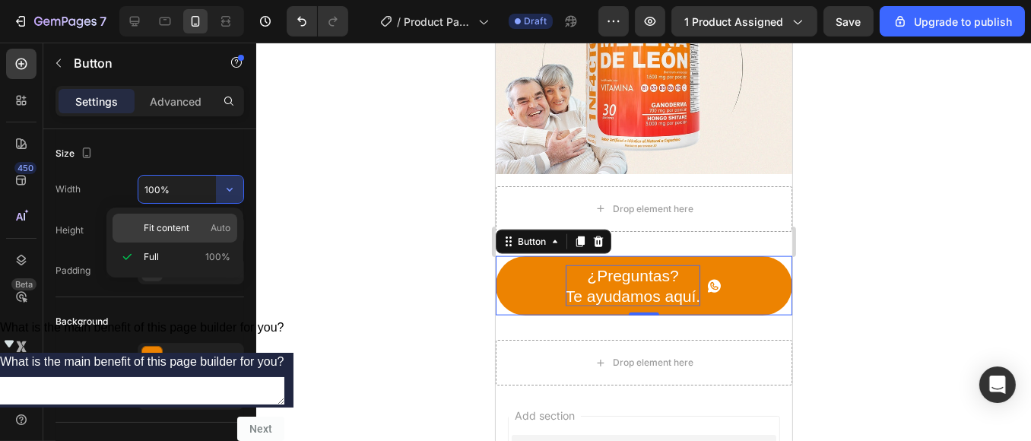
click at [196, 224] on p "Fit content Auto" at bounding box center [187, 228] width 87 height 14
type input "Auto"
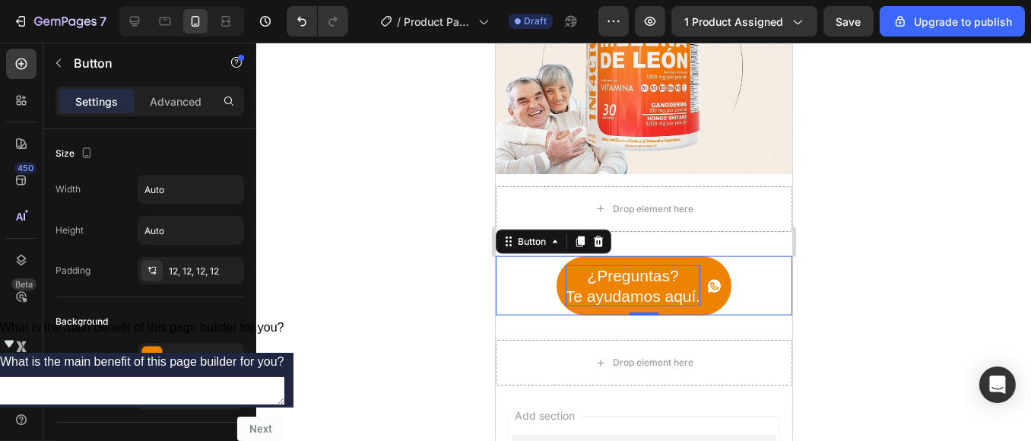
click at [343, 227] on div at bounding box center [643, 242] width 775 height 398
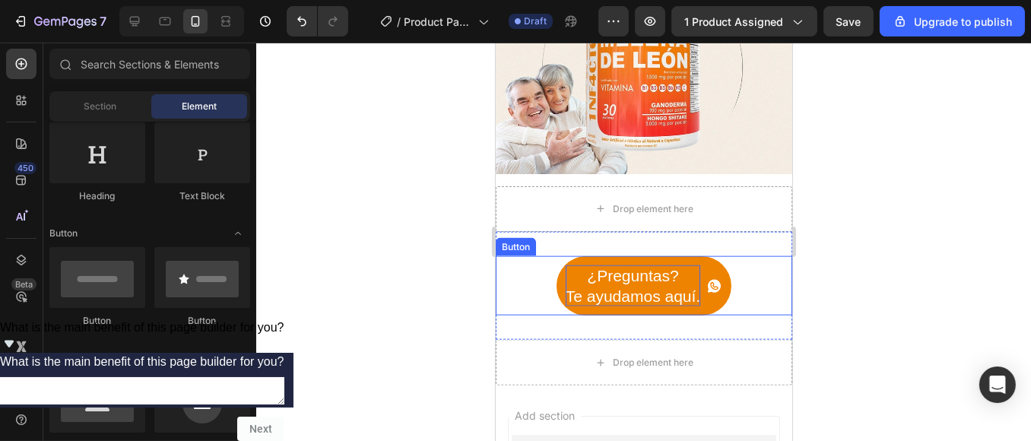
click at [574, 265] on p "¿Preguntas? Te ayudamos aquí." at bounding box center [632, 286] width 135 height 42
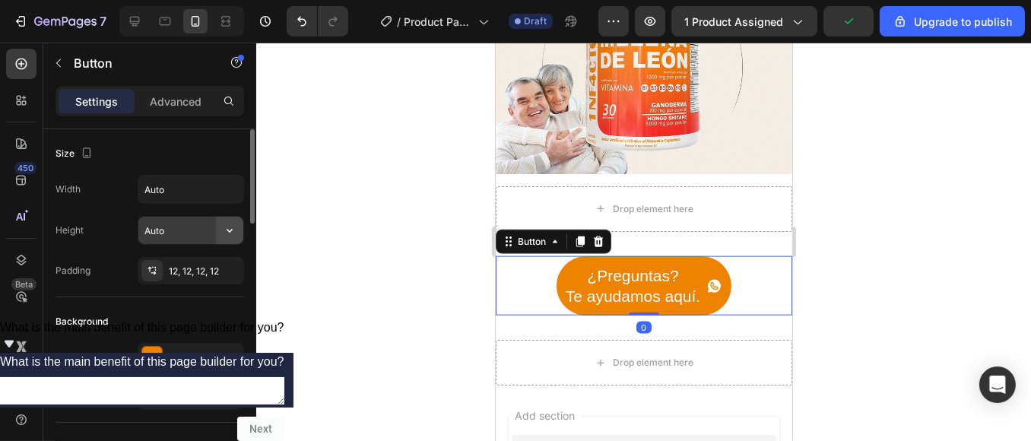
click at [223, 224] on icon "button" at bounding box center [229, 230] width 15 height 15
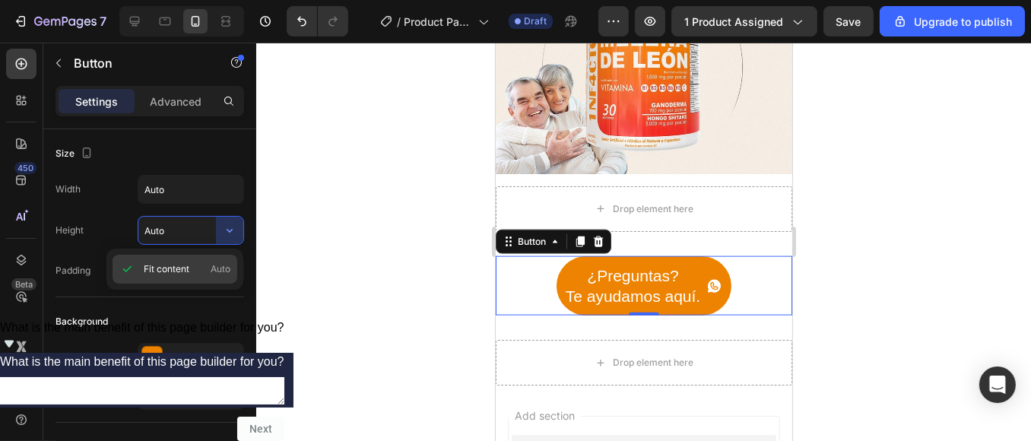
click at [221, 268] on span "Auto" at bounding box center [221, 269] width 20 height 14
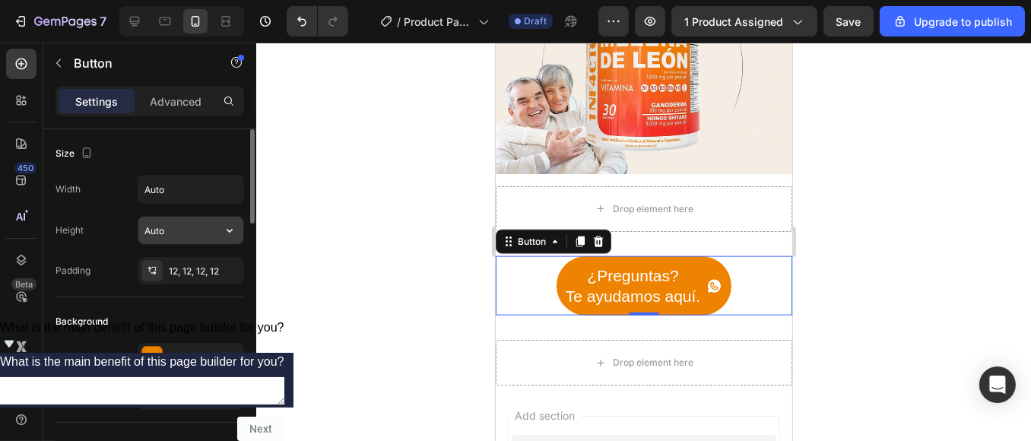
click at [223, 236] on button "button" at bounding box center [229, 230] width 27 height 27
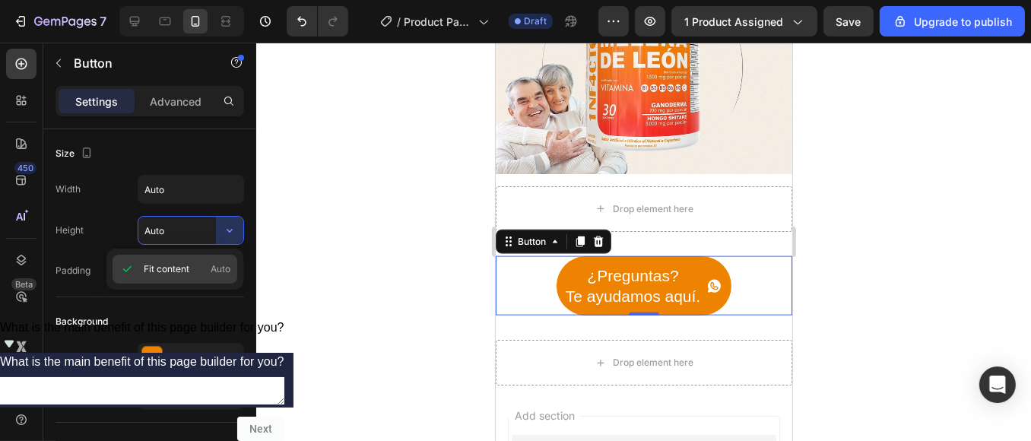
click at [148, 275] on span "Fit content" at bounding box center [167, 269] width 46 height 14
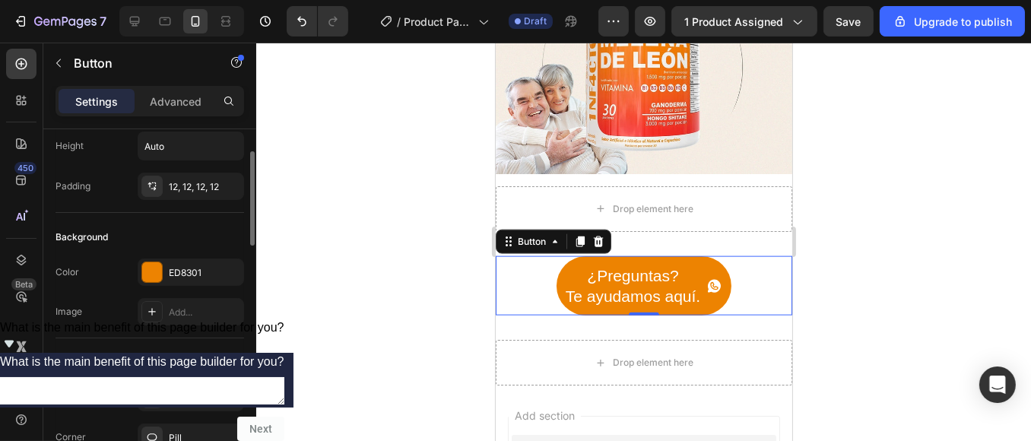
scroll to position [169, 0]
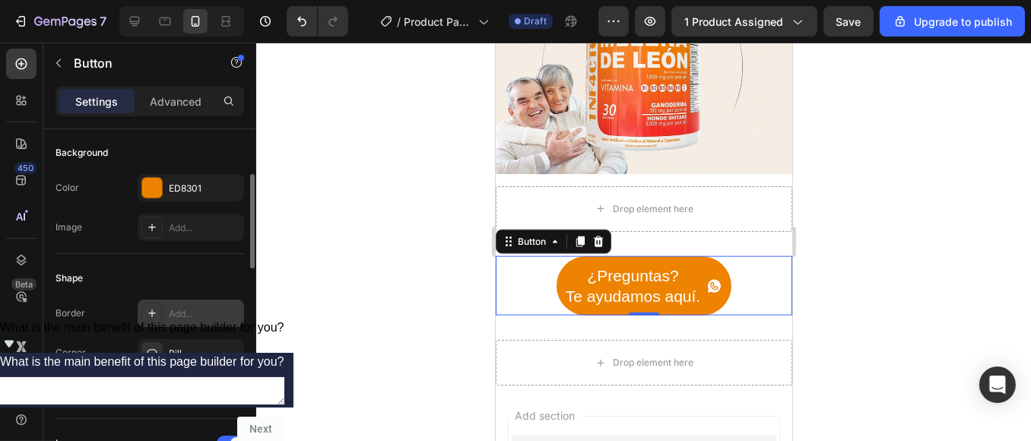
click at [186, 319] on div "Add..." at bounding box center [204, 314] width 71 height 14
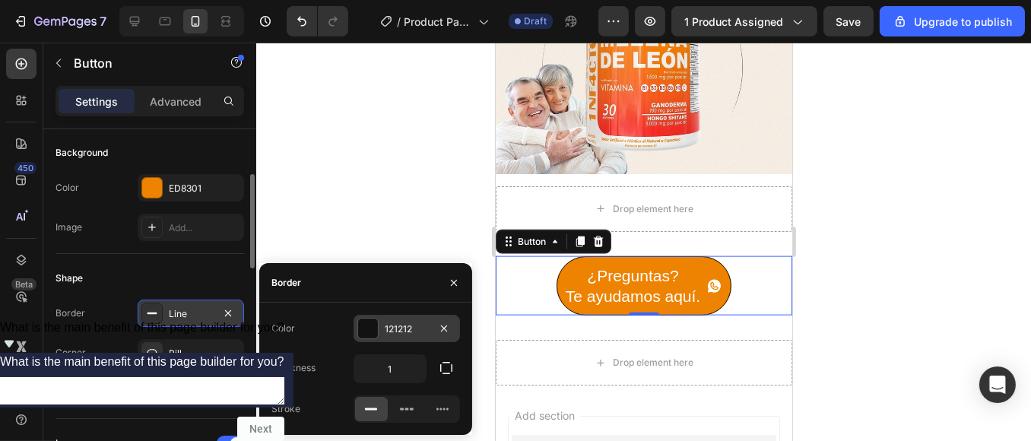
click at [370, 325] on div at bounding box center [368, 329] width 20 height 20
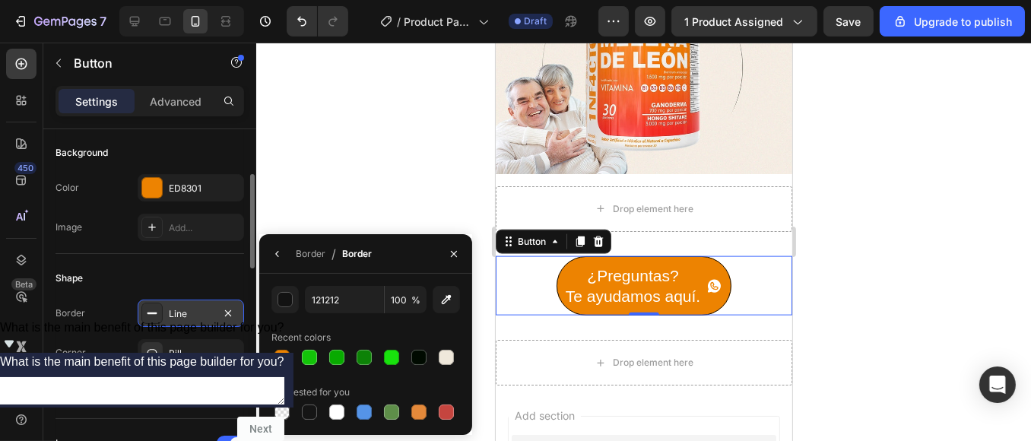
click at [344, 180] on div at bounding box center [643, 242] width 775 height 398
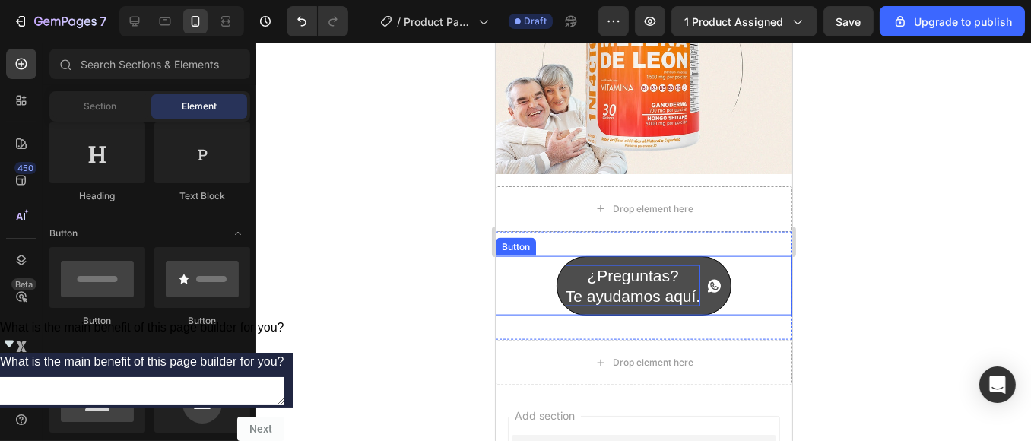
click at [566, 265] on p "¿Preguntas? Te ayudamos aquí." at bounding box center [632, 286] width 135 height 42
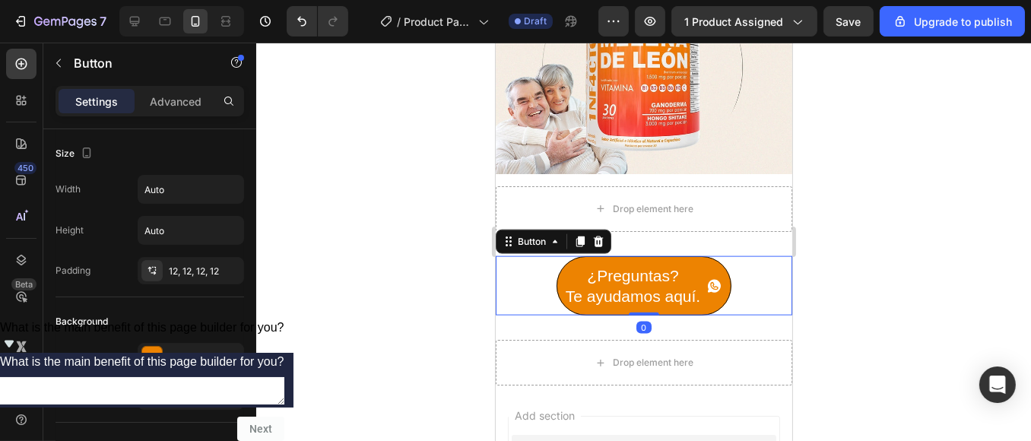
click at [520, 256] on div "¿Preguntas? Te ayudamos aquí. Button 0" at bounding box center [643, 286] width 297 height 60
click at [228, 267] on icon "button" at bounding box center [228, 271] width 12 height 12
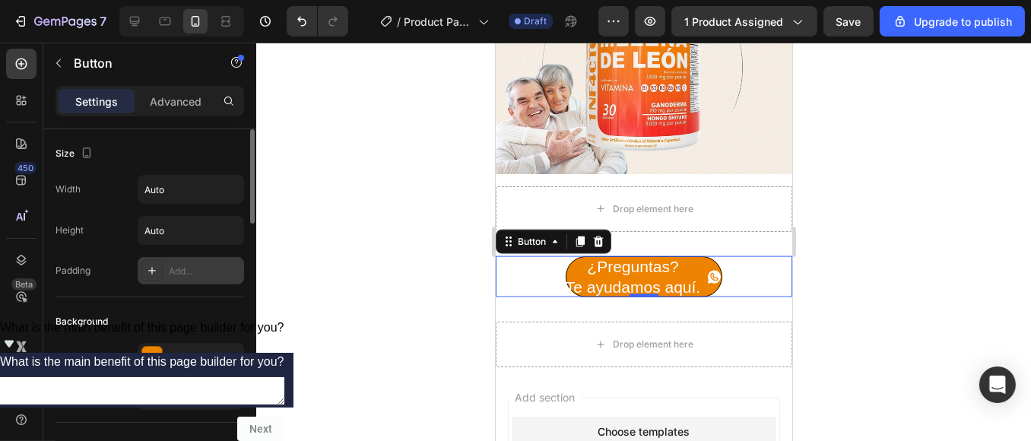
click at [154, 262] on div at bounding box center [151, 270] width 21 height 21
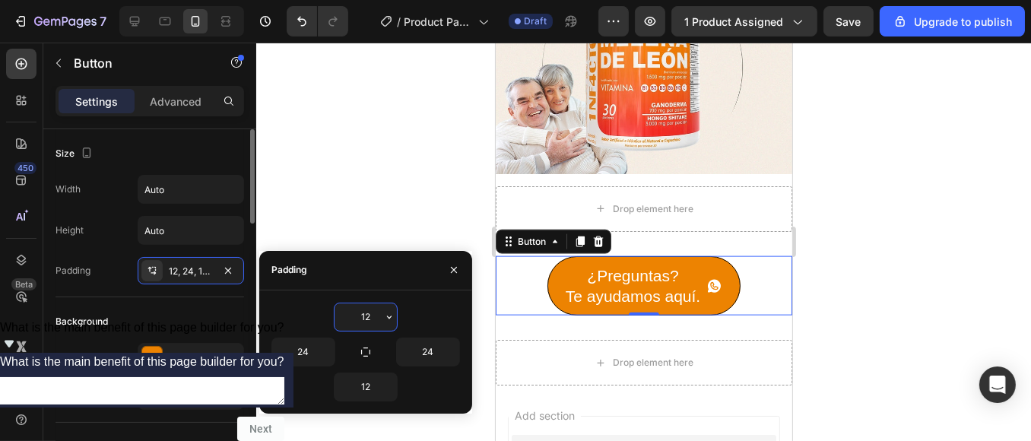
click at [218, 312] on div "Background" at bounding box center [150, 321] width 189 height 24
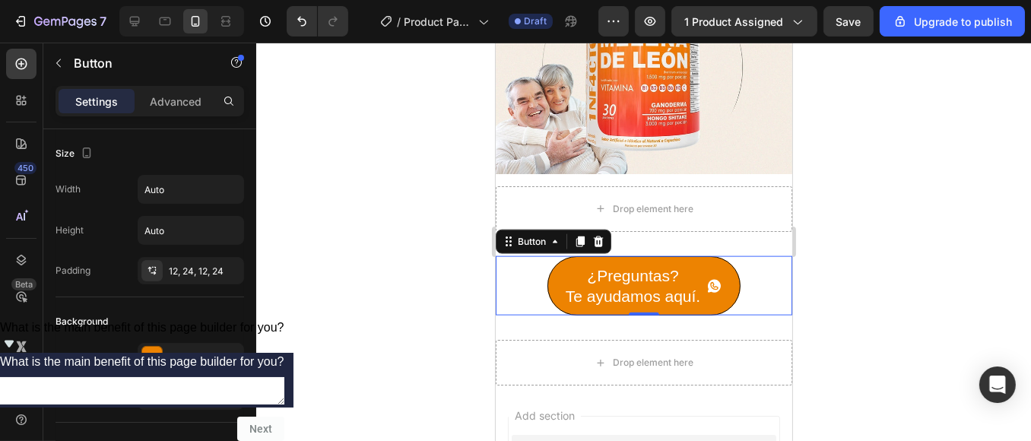
click at [496, 256] on div "¿Preguntas? Te ayudamos aquí. Button 0" at bounding box center [643, 286] width 297 height 60
click at [222, 275] on icon "button" at bounding box center [228, 271] width 12 height 12
type input "0"
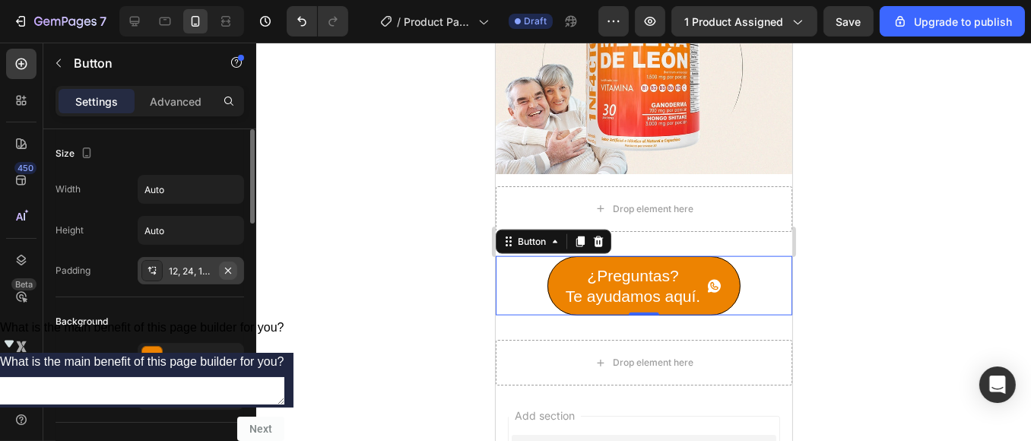
type input "0"
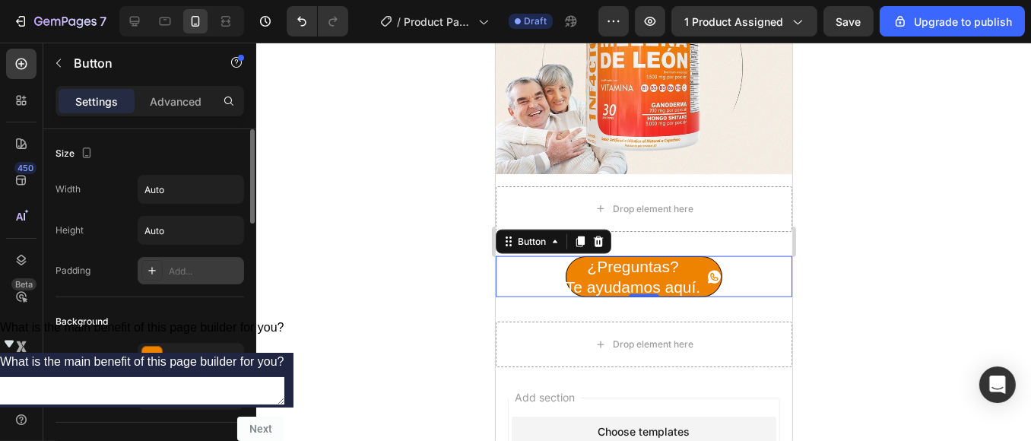
click at [211, 272] on div "Add..." at bounding box center [204, 272] width 71 height 14
type input "12"
type input "24"
type input "12"
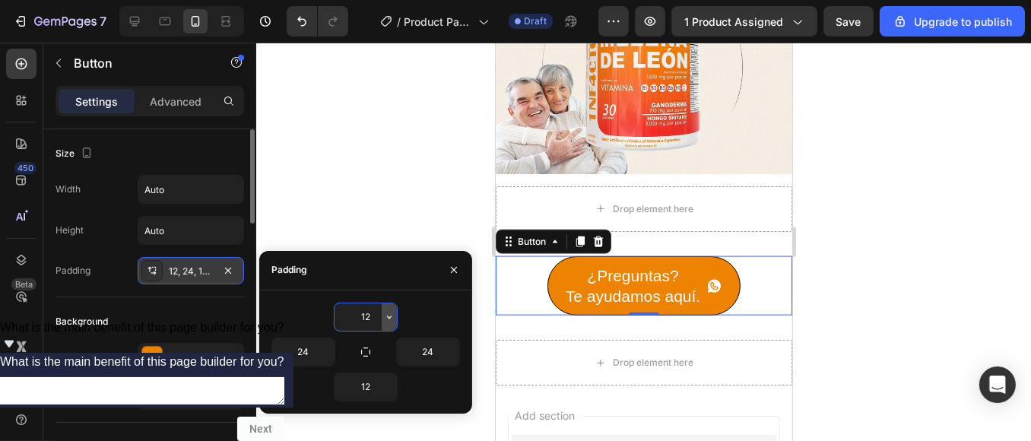
click at [387, 324] on button "button" at bounding box center [389, 316] width 15 height 27
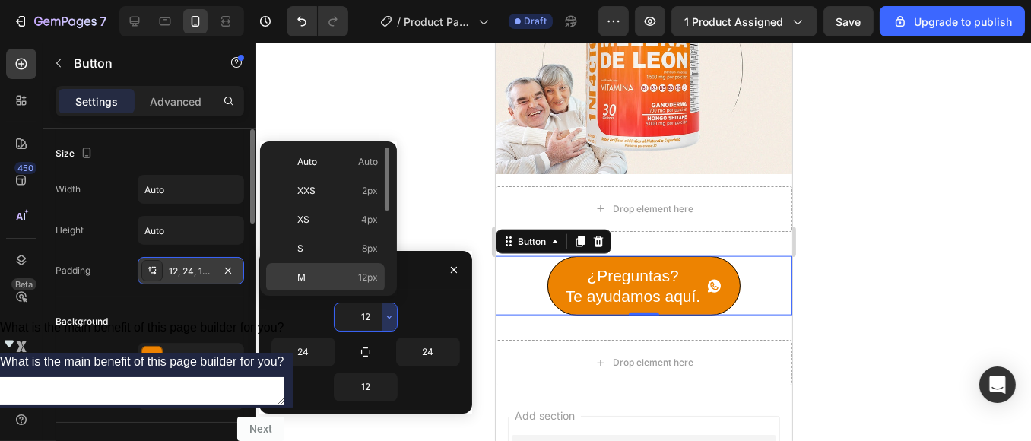
click at [344, 281] on p "M 12px" at bounding box center [337, 278] width 81 height 14
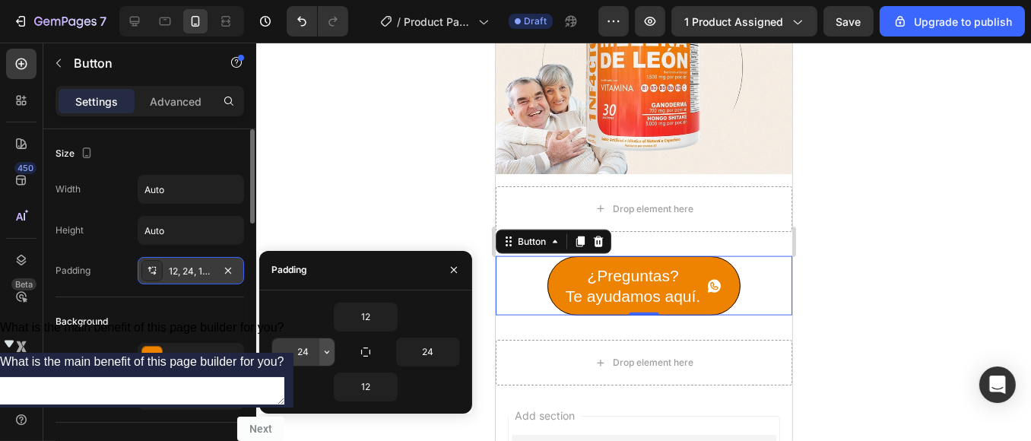
click at [322, 358] on button "button" at bounding box center [326, 351] width 15 height 27
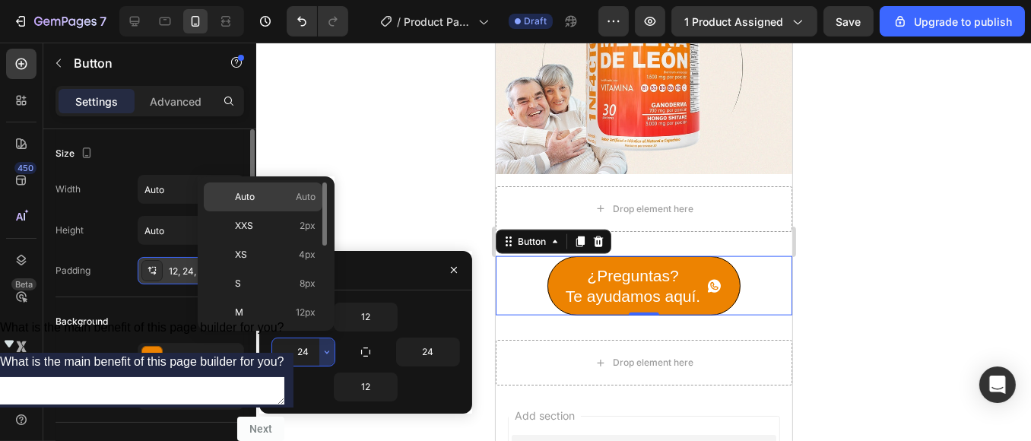
click at [270, 207] on div "Auto Auto" at bounding box center [263, 196] width 119 height 29
type input "Auto"
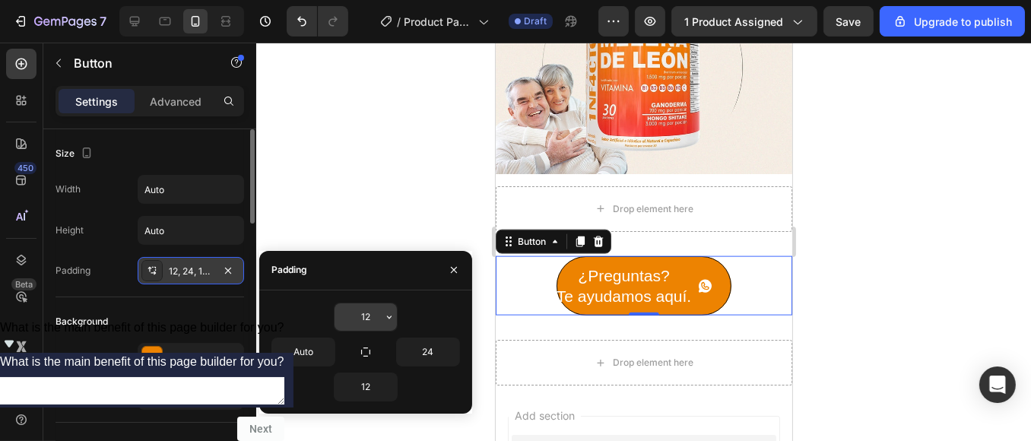
click at [384, 313] on icon "button" at bounding box center [389, 317] width 12 height 12
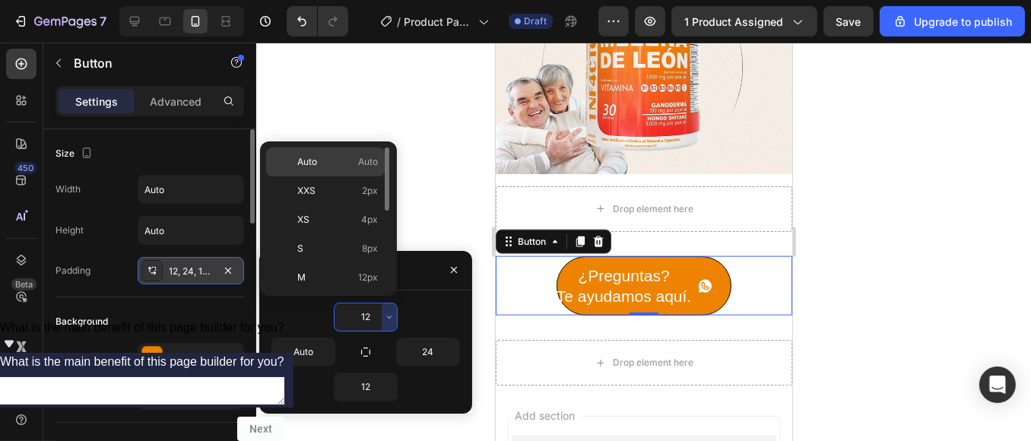
click at [322, 167] on p "Auto Auto" at bounding box center [337, 162] width 81 height 14
type input "Auto"
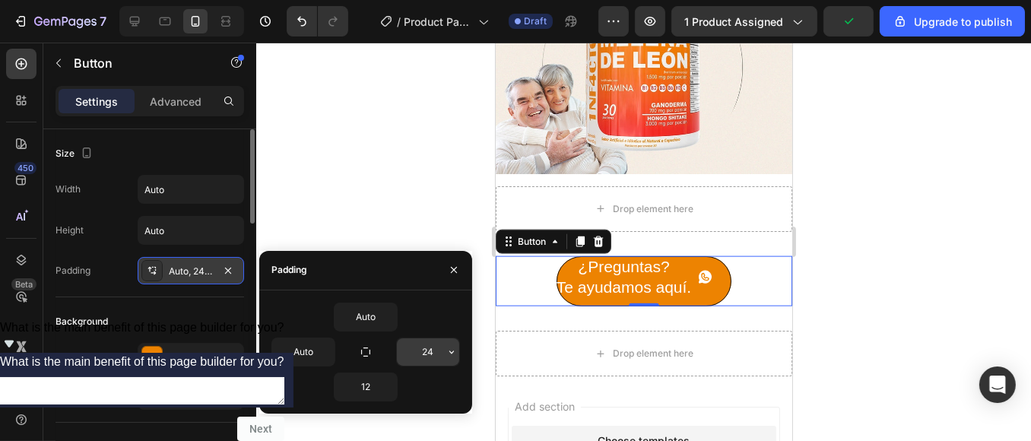
click at [441, 359] on input "24" at bounding box center [428, 351] width 62 height 27
click at [447, 354] on icon "button" at bounding box center [452, 352] width 12 height 12
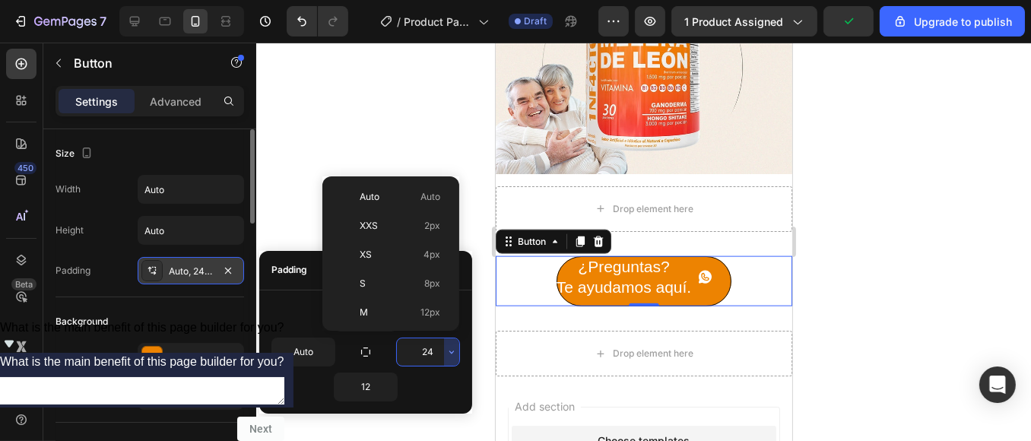
click at [365, 201] on span "Auto" at bounding box center [370, 197] width 20 height 14
type input "Auto"
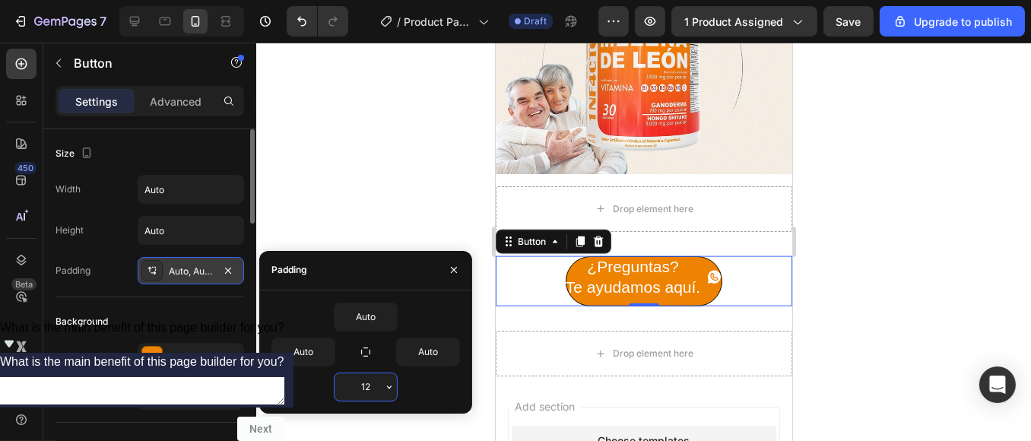
click at [376, 383] on input "12" at bounding box center [366, 386] width 62 height 27
click at [389, 400] on button "button" at bounding box center [389, 386] width 15 height 27
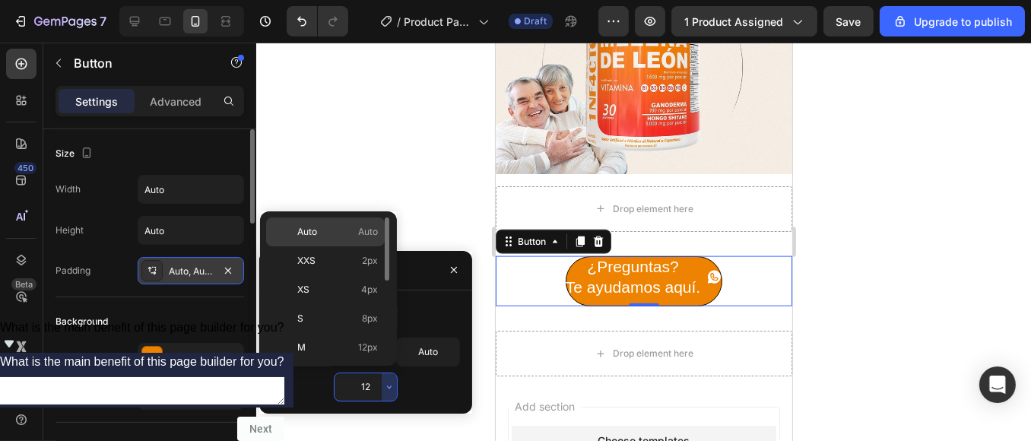
click at [345, 233] on p "Auto Auto" at bounding box center [337, 232] width 81 height 14
type input "Auto"
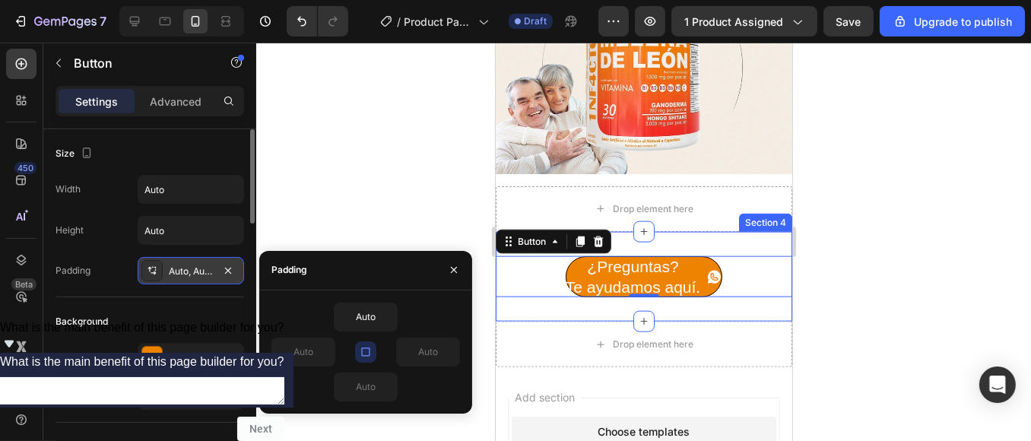
click at [919, 201] on div at bounding box center [643, 242] width 775 height 398
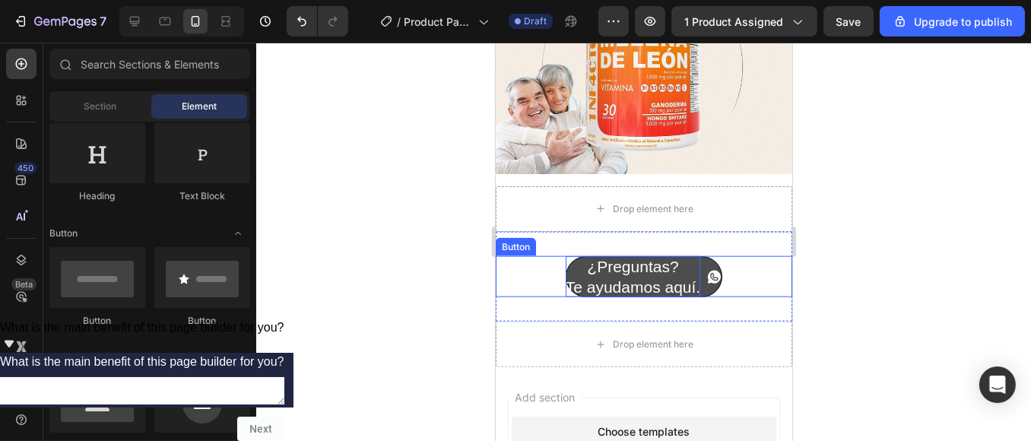
click at [601, 256] on p "¿Preguntas? Te ayudamos aquí." at bounding box center [632, 277] width 135 height 42
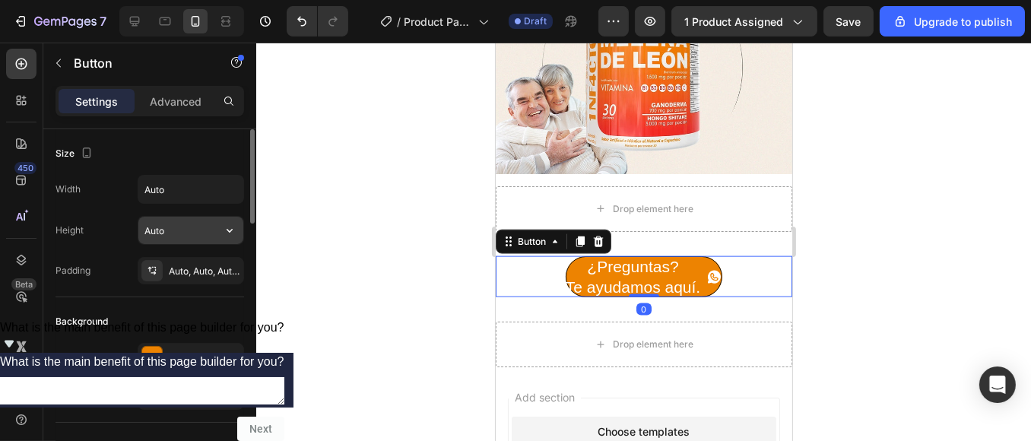
click at [199, 233] on input "Auto" at bounding box center [190, 230] width 105 height 27
click at [224, 236] on icon "button" at bounding box center [229, 230] width 15 height 15
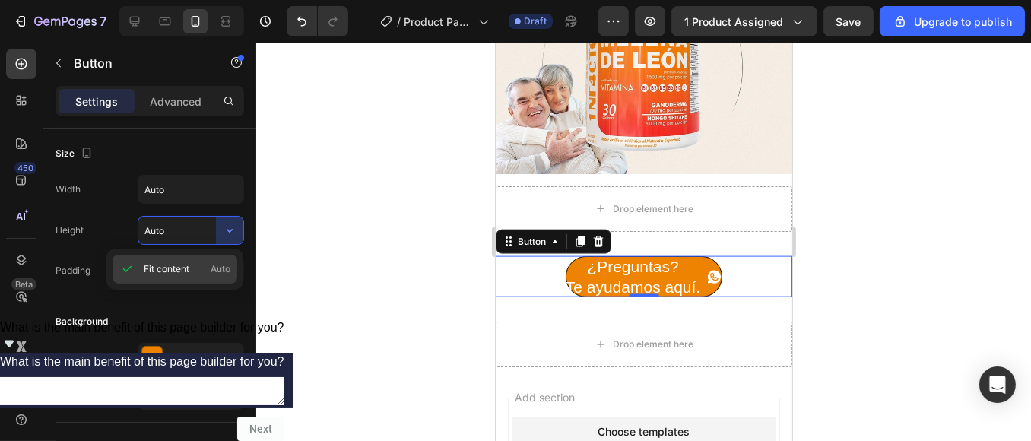
click at [217, 274] on span "Auto" at bounding box center [221, 269] width 20 height 14
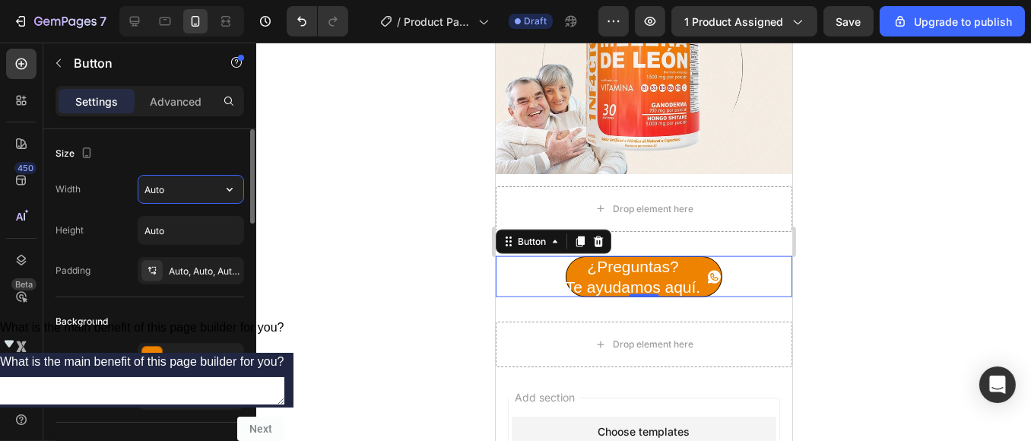
click at [211, 192] on input "Auto" at bounding box center [190, 189] width 105 height 27
click at [238, 198] on button "button" at bounding box center [229, 189] width 27 height 27
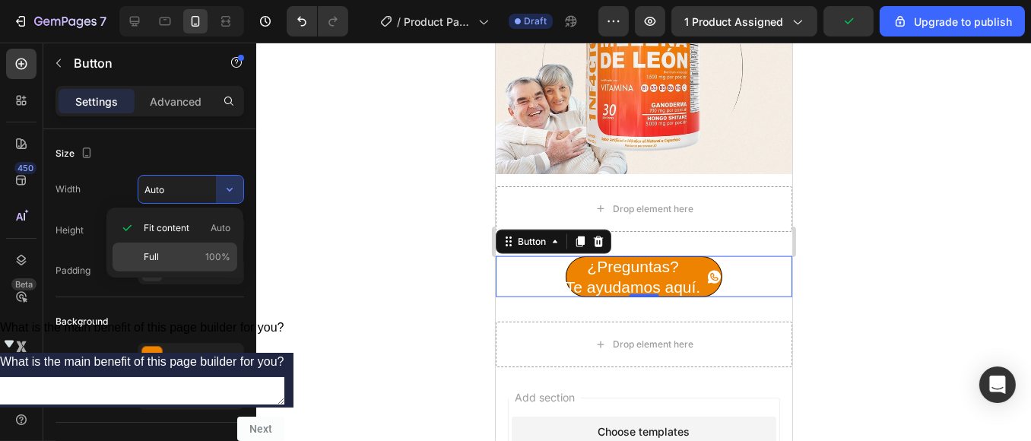
click at [168, 250] on p "Full 100%" at bounding box center [187, 257] width 87 height 14
type input "100%"
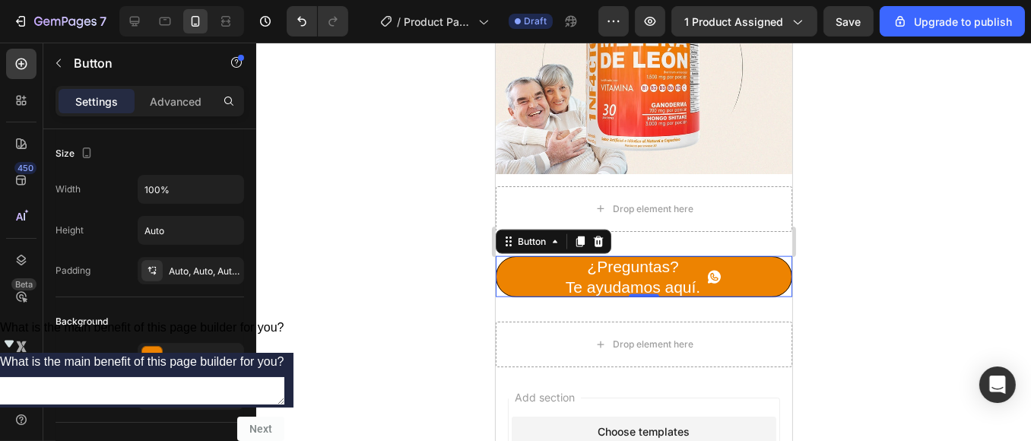
click at [321, 231] on div at bounding box center [643, 242] width 775 height 398
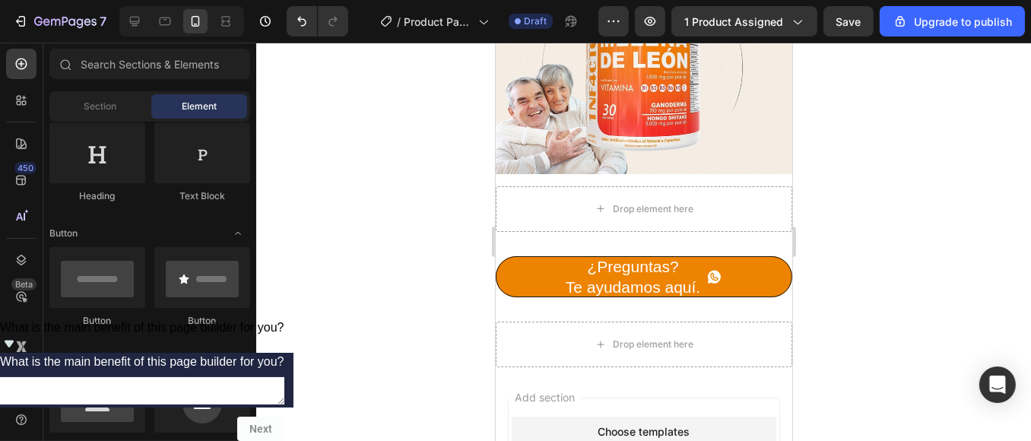
click at [855, 212] on div at bounding box center [643, 242] width 775 height 398
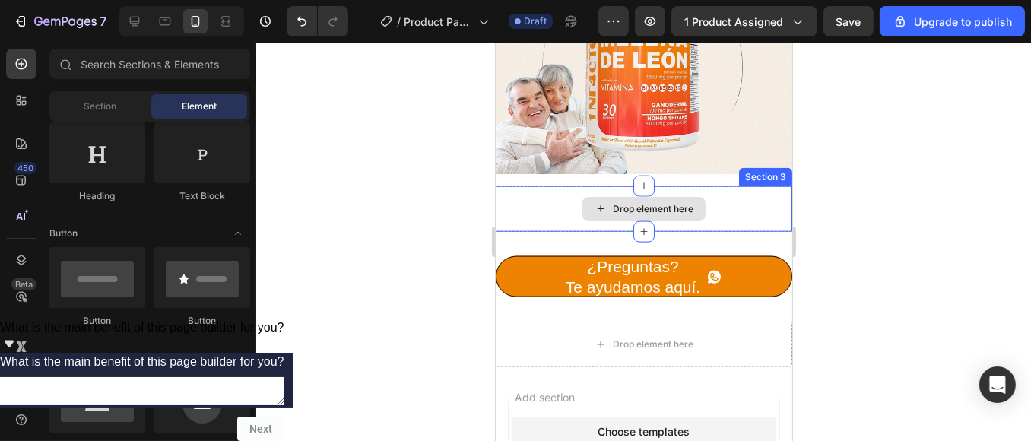
click at [703, 186] on div "Drop element here" at bounding box center [643, 209] width 297 height 46
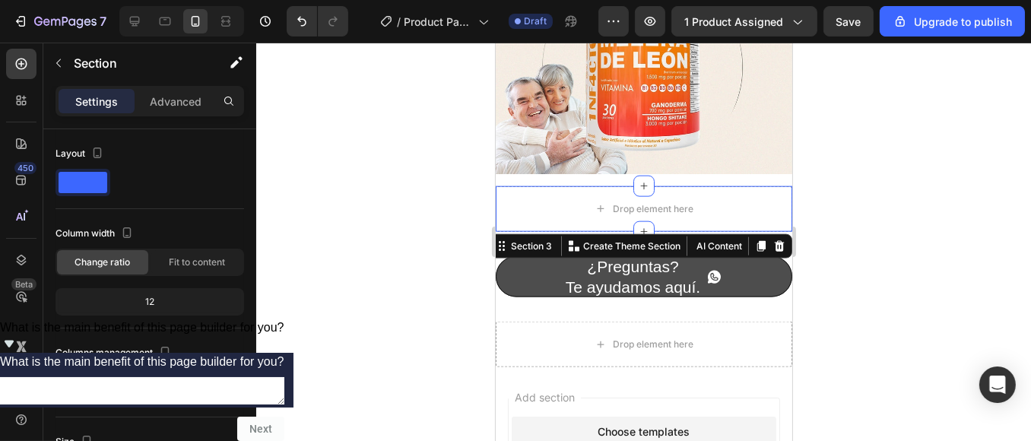
click at [770, 237] on div at bounding box center [779, 246] width 18 height 18
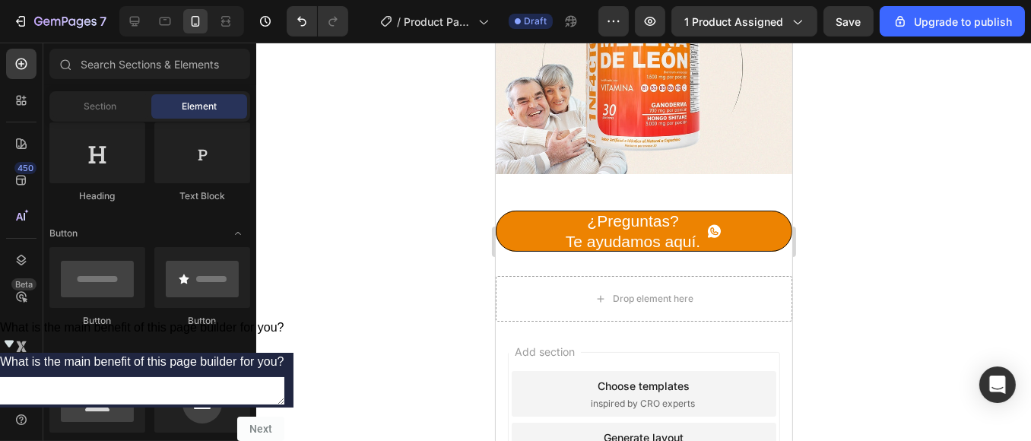
click at [875, 179] on div at bounding box center [643, 242] width 775 height 398
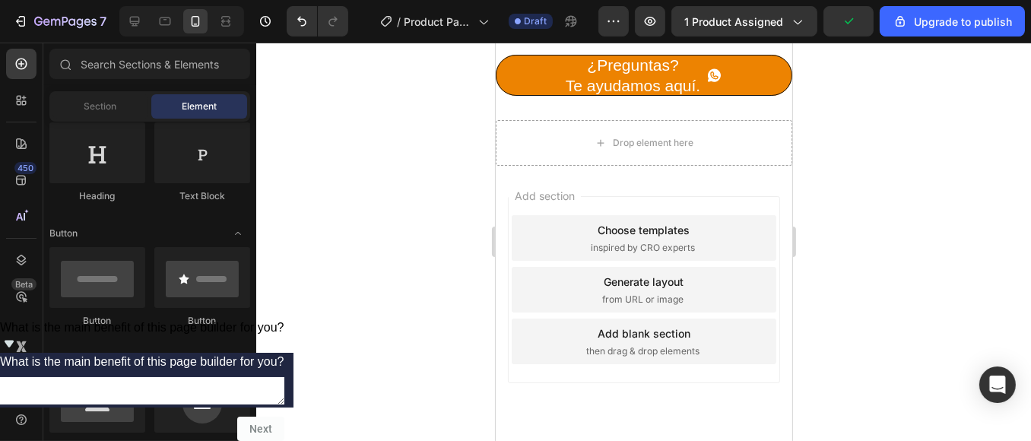
scroll to position [2375, 0]
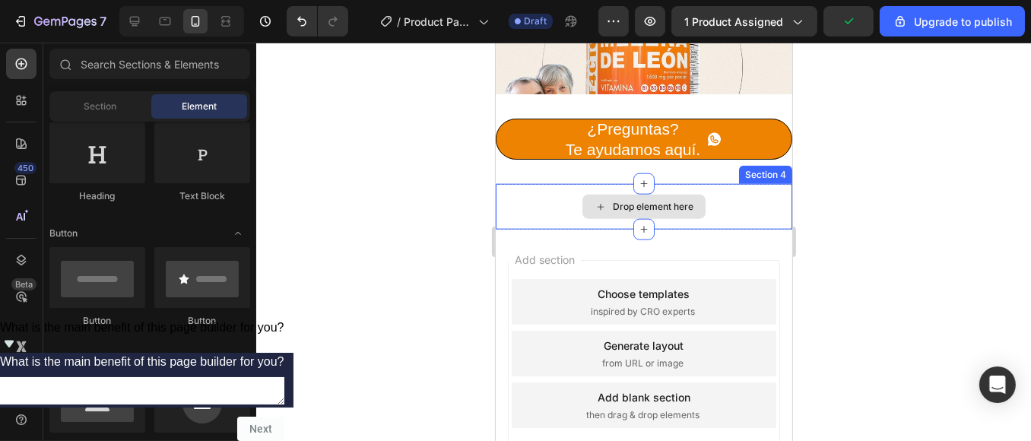
click at [740, 207] on div "Drop element here" at bounding box center [643, 207] width 297 height 46
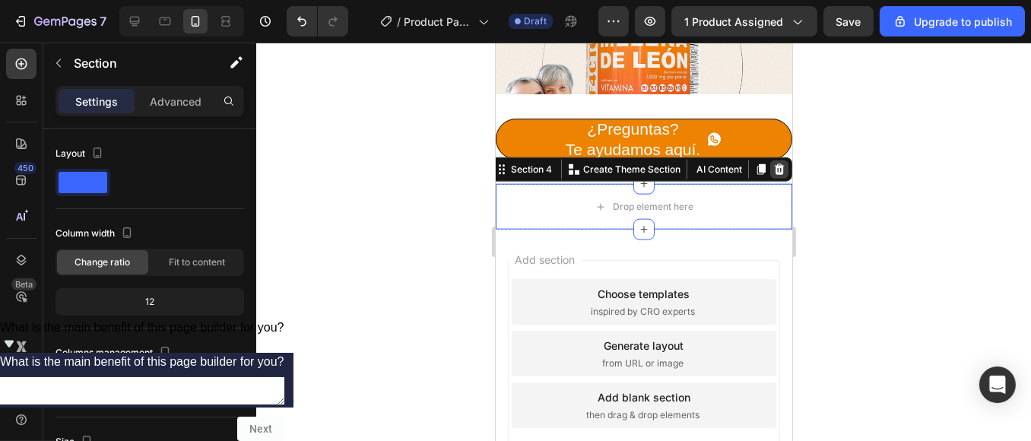
click at [773, 173] on icon at bounding box center [779, 169] width 12 height 12
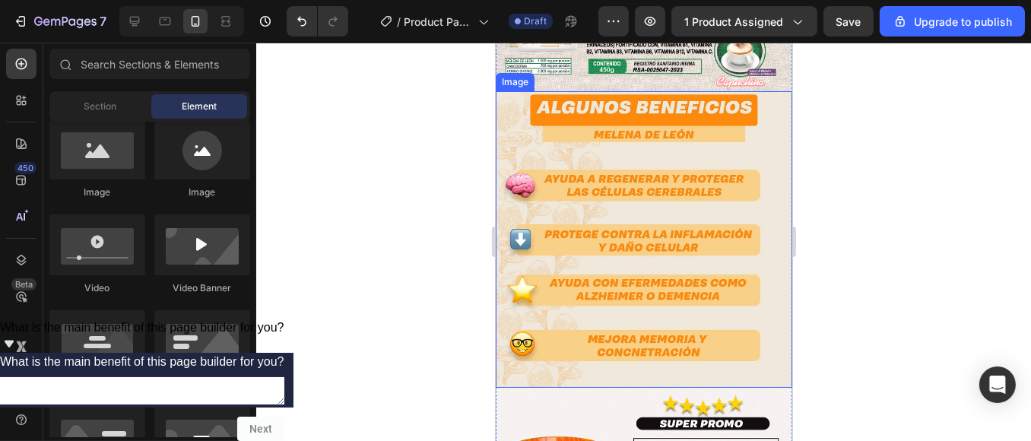
scroll to position [1192, 0]
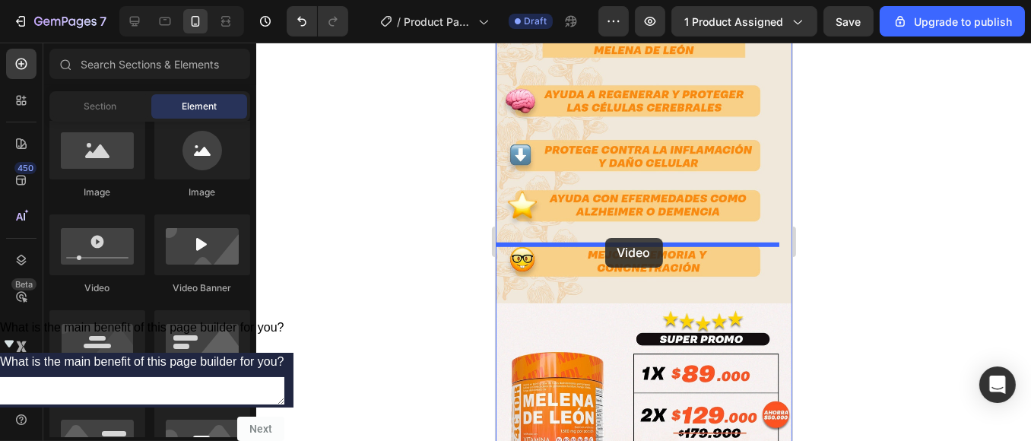
drag, startPoint x: 799, startPoint y: 316, endPoint x: 605, endPoint y: 238, distance: 209.8
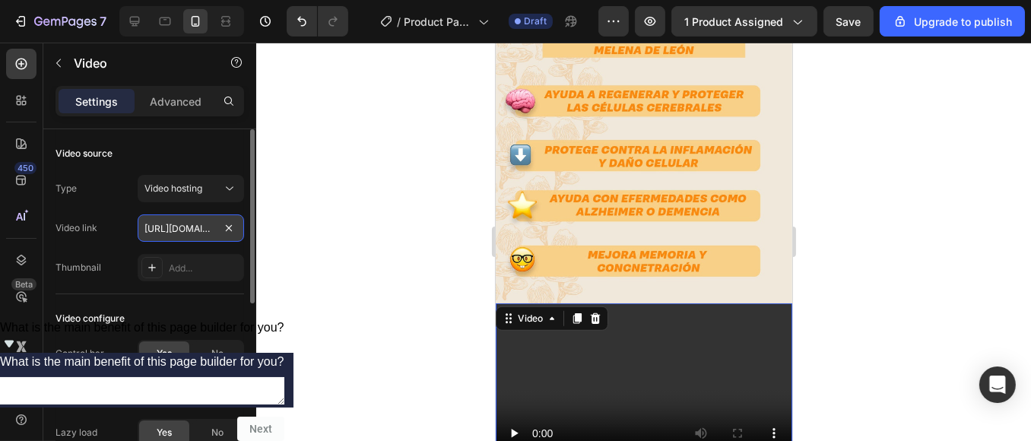
click at [207, 230] on input "[URL][DOMAIN_NAME]" at bounding box center [191, 227] width 106 height 27
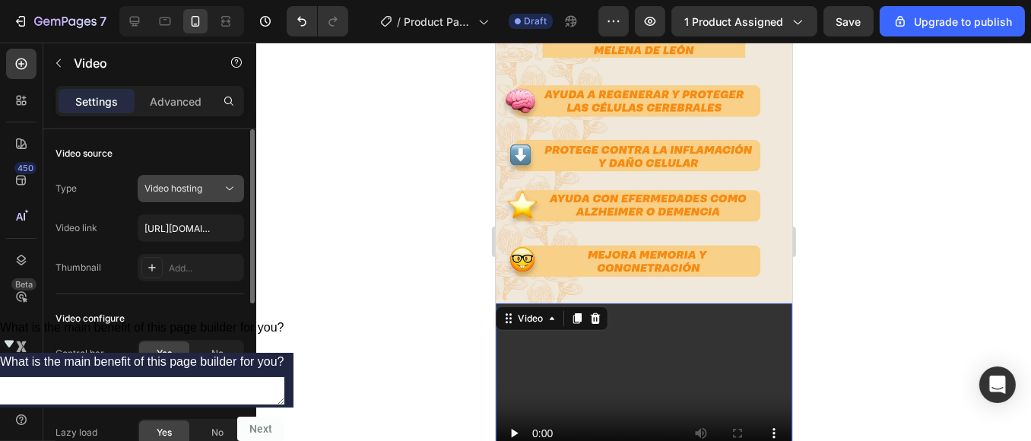
click at [226, 190] on icon at bounding box center [229, 188] width 15 height 15
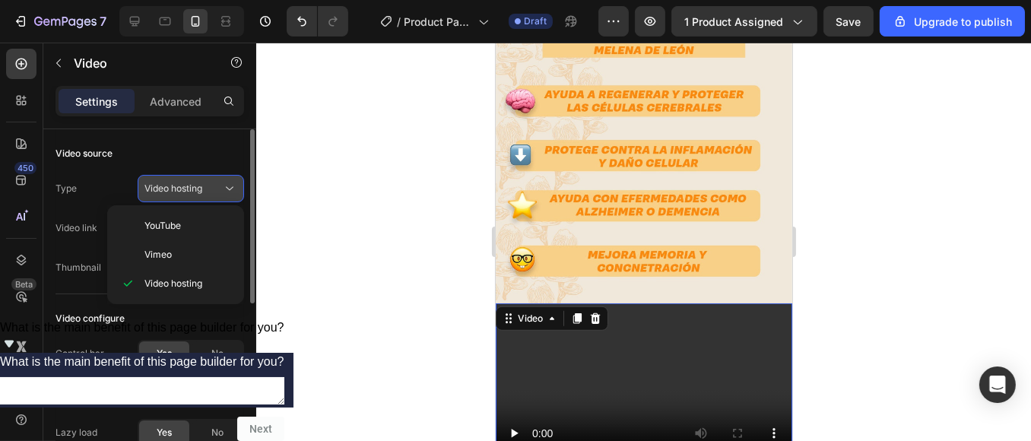
click at [226, 190] on icon at bounding box center [229, 188] width 15 height 15
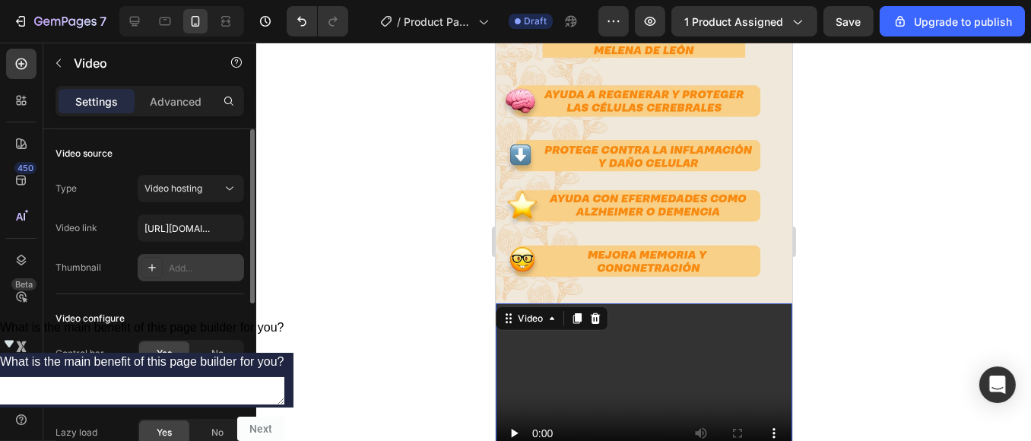
click at [194, 271] on div "Add..." at bounding box center [204, 269] width 71 height 14
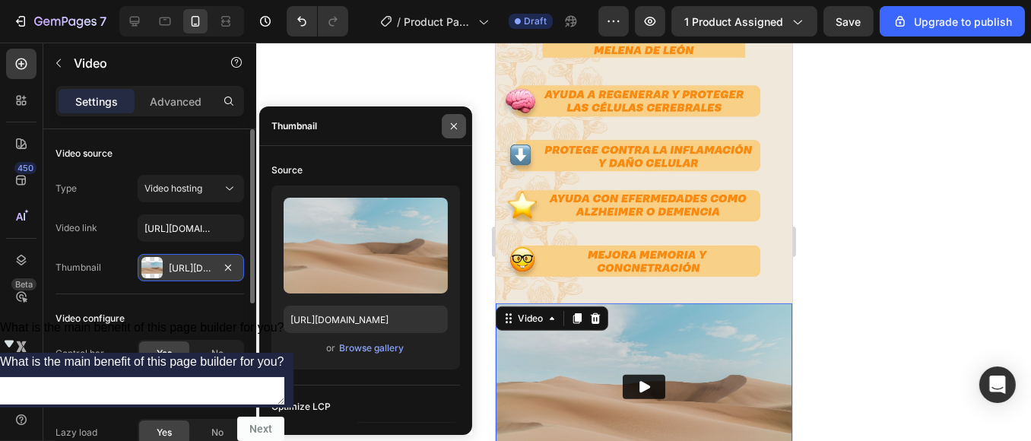
click at [451, 124] on icon "button" at bounding box center [454, 126] width 12 height 12
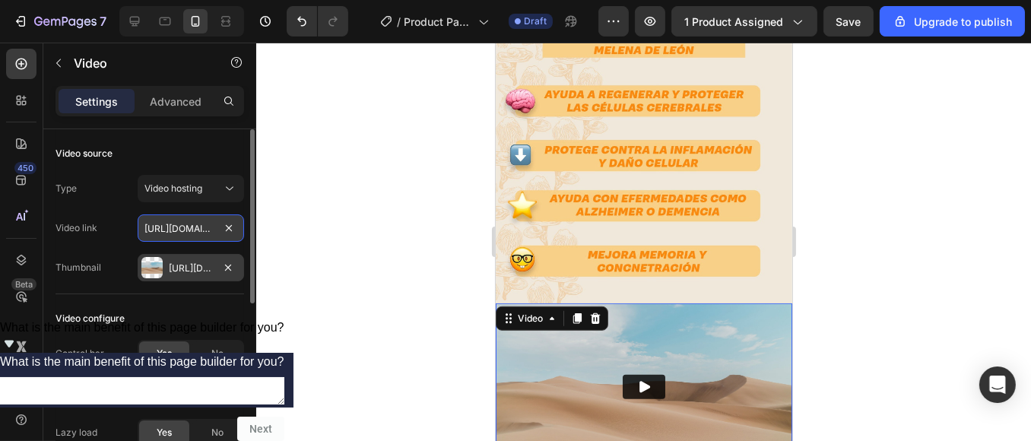
click at [211, 226] on input "[URL][DOMAIN_NAME]" at bounding box center [191, 227] width 106 height 27
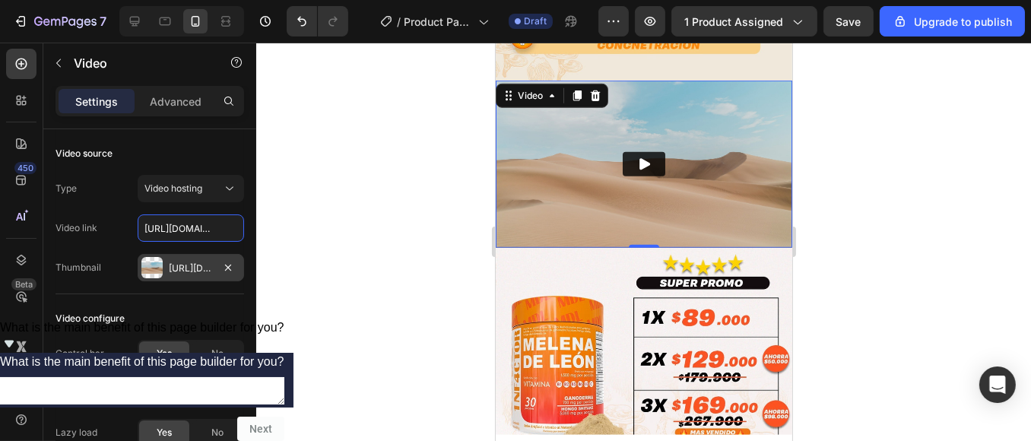
scroll to position [1436, 0]
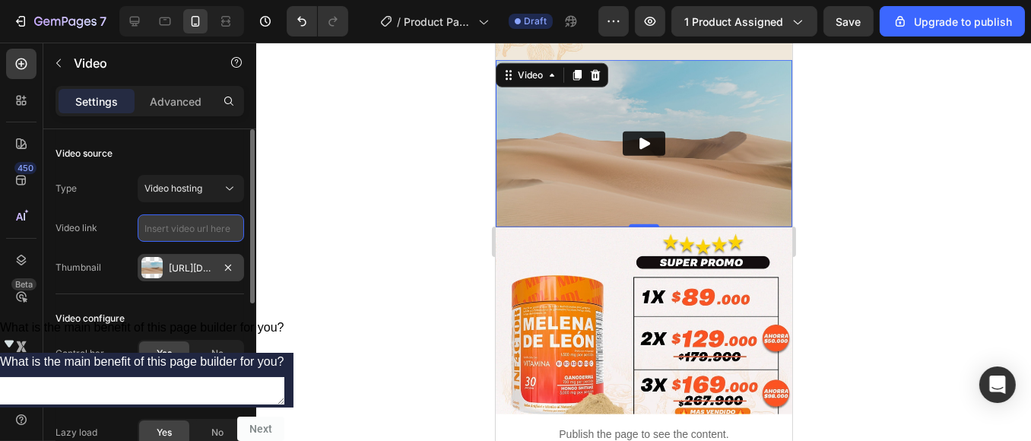
click at [195, 230] on input "text" at bounding box center [191, 227] width 106 height 27
paste input "[URL][DOMAIN_NAME]"
type input "[URL][DOMAIN_NAME]"
click at [228, 265] on icon "button" at bounding box center [228, 268] width 12 height 12
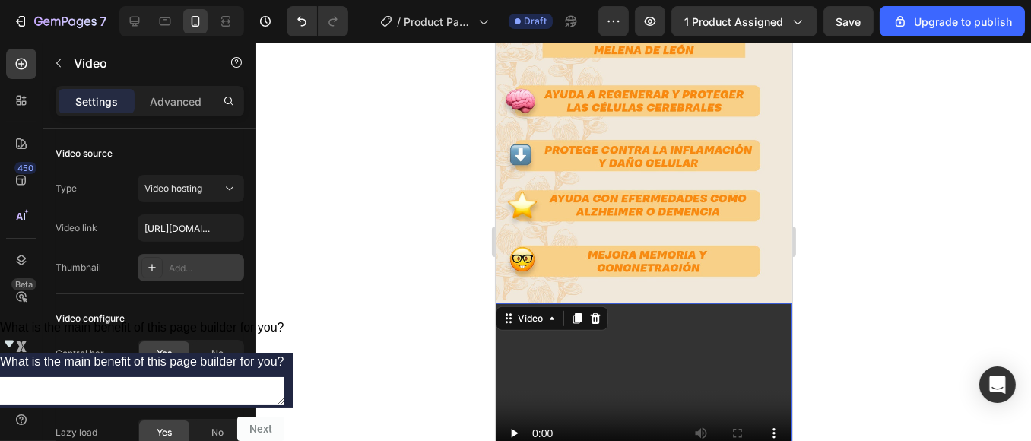
scroll to position [1182, 0]
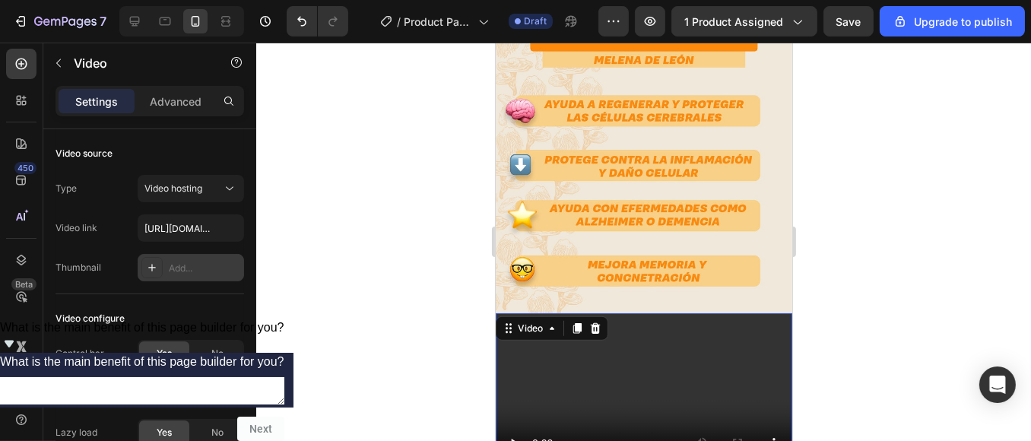
click at [204, 268] on div "Add..." at bounding box center [204, 269] width 71 height 14
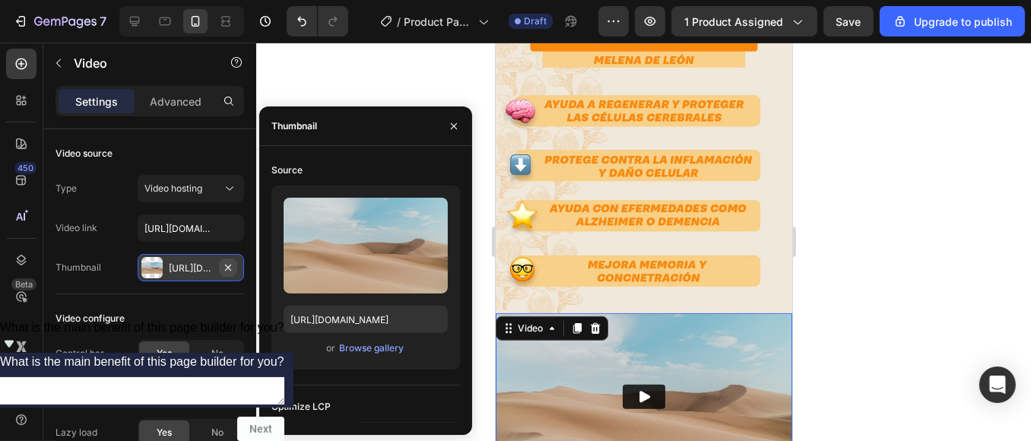
click at [229, 265] on icon "button" at bounding box center [228, 267] width 6 height 6
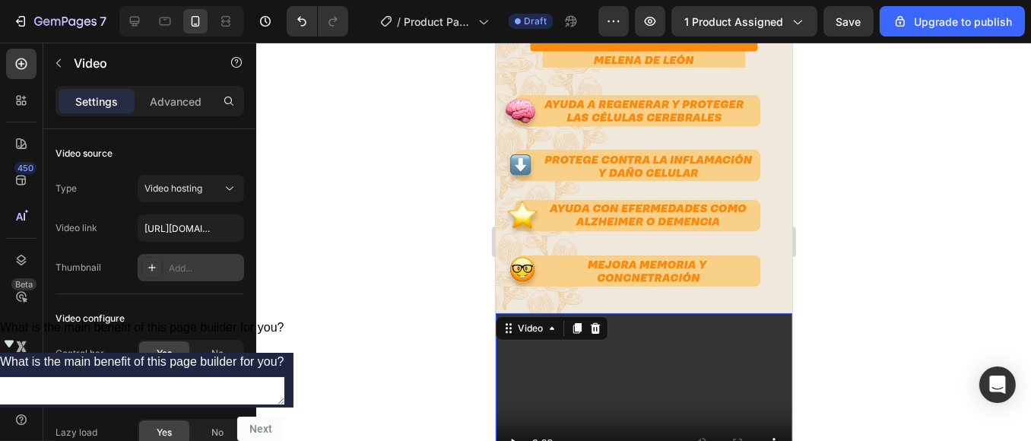
click at [181, 268] on div "Add..." at bounding box center [204, 269] width 71 height 14
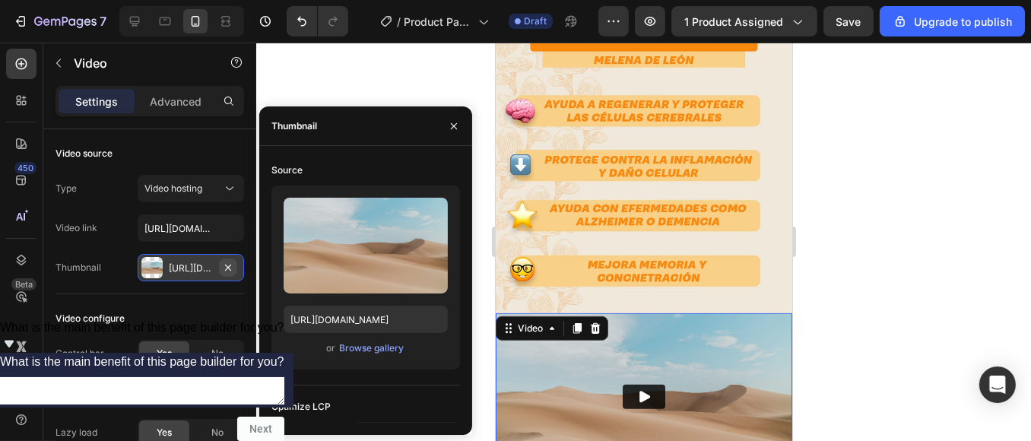
click at [225, 266] on icon "button" at bounding box center [228, 268] width 12 height 12
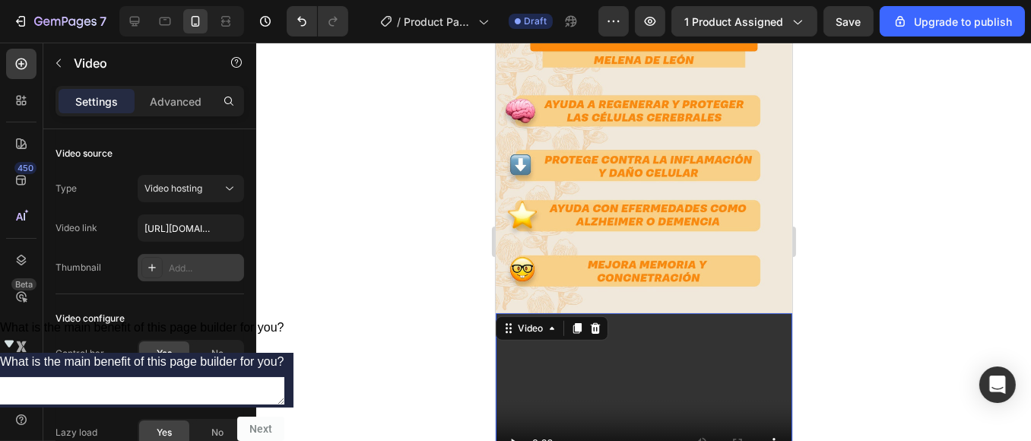
click at [208, 268] on div "Add..." at bounding box center [204, 269] width 71 height 14
type input "[URL][DOMAIN_NAME]"
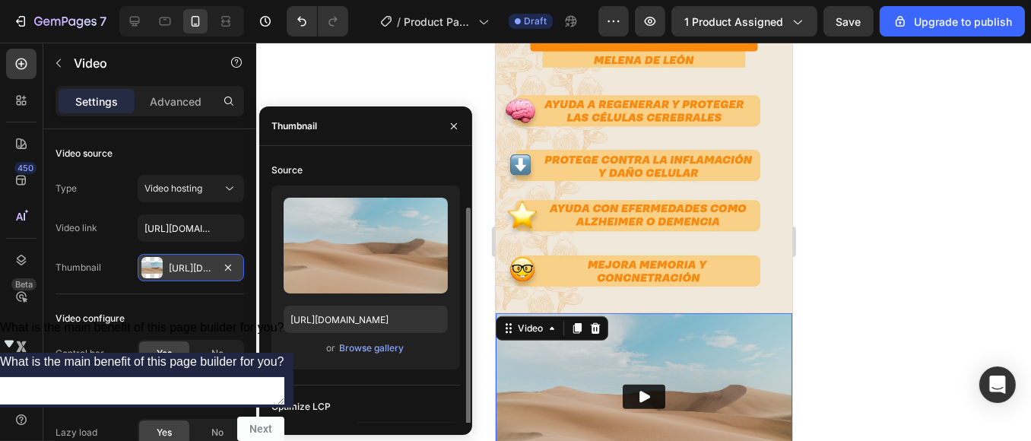
scroll to position [26, 0]
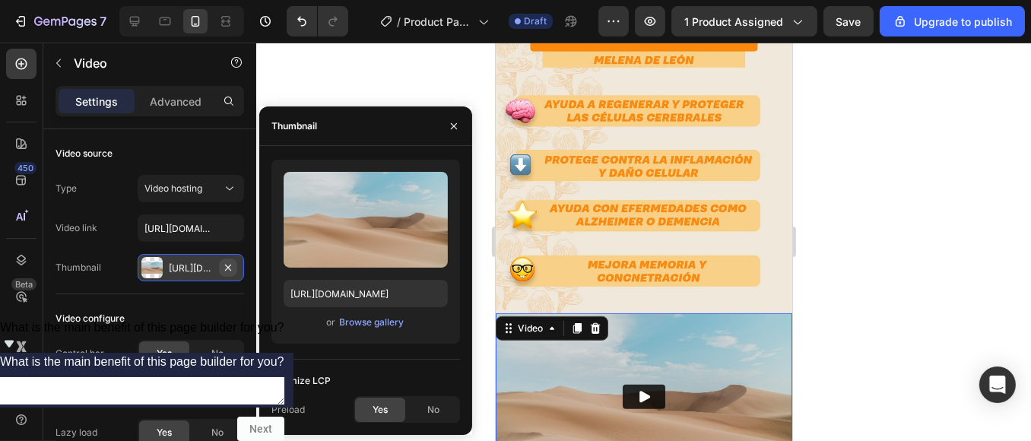
click at [230, 262] on icon "button" at bounding box center [228, 268] width 12 height 12
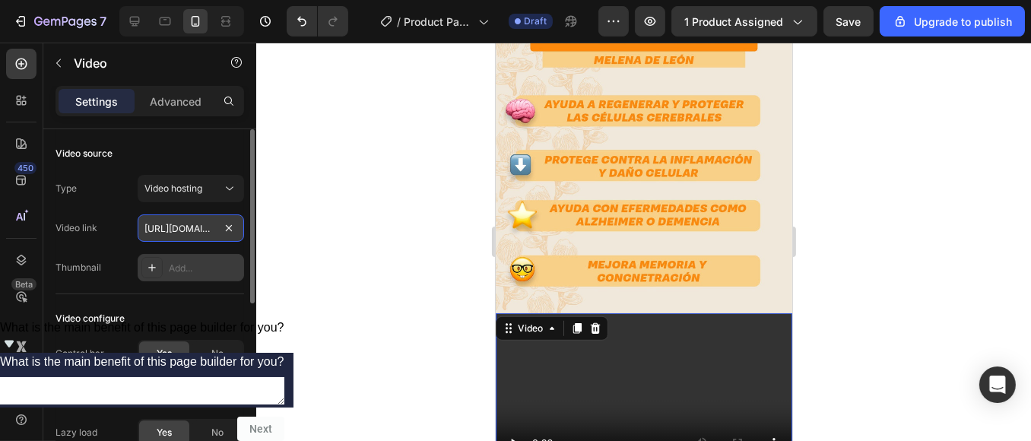
click at [202, 224] on input "[URL][DOMAIN_NAME]" at bounding box center [191, 227] width 106 height 27
click at [188, 230] on input "[URL][DOMAIN_NAME]" at bounding box center [191, 227] width 106 height 27
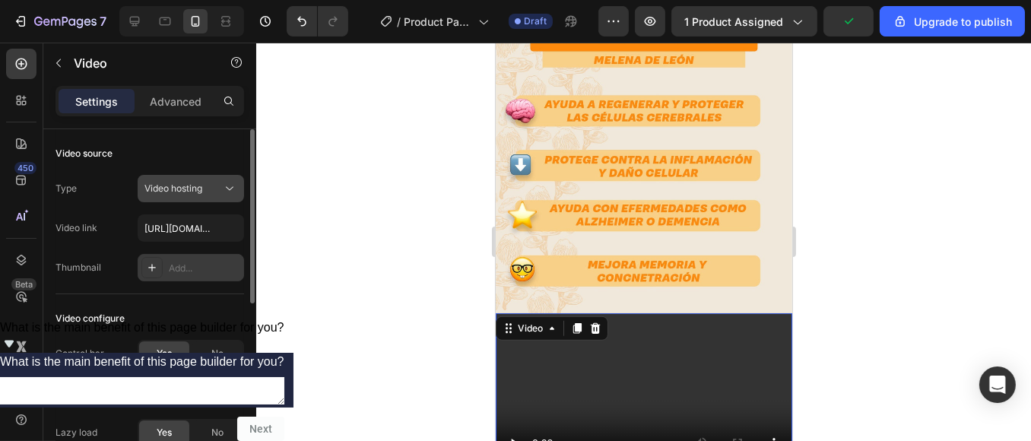
click at [217, 192] on div "Video hosting" at bounding box center [183, 189] width 78 height 14
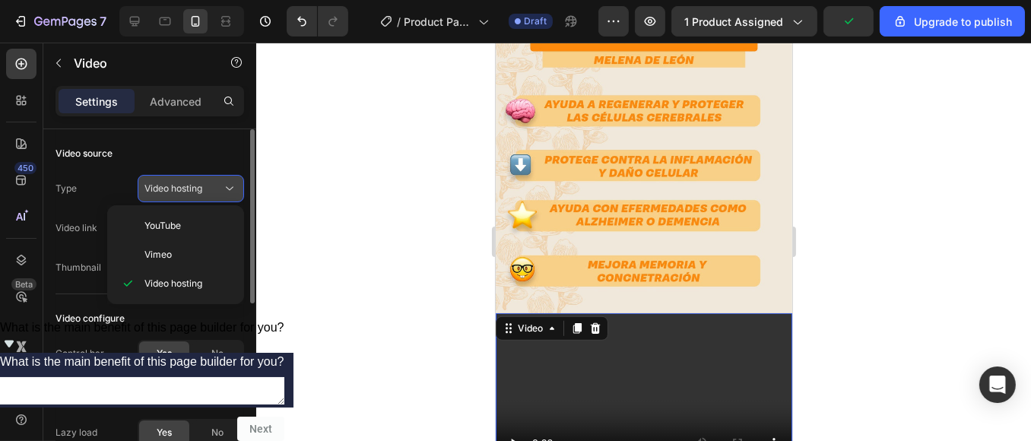
click at [217, 192] on div "Video hosting" at bounding box center [183, 189] width 78 height 14
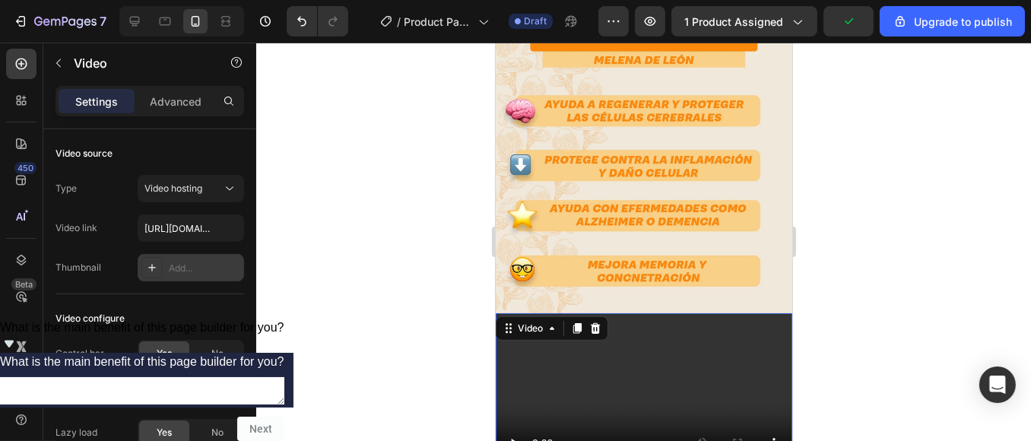
drag, startPoint x: 401, startPoint y: 238, endPoint x: 420, endPoint y: 195, distance: 46.3
click at [401, 236] on div at bounding box center [643, 242] width 775 height 398
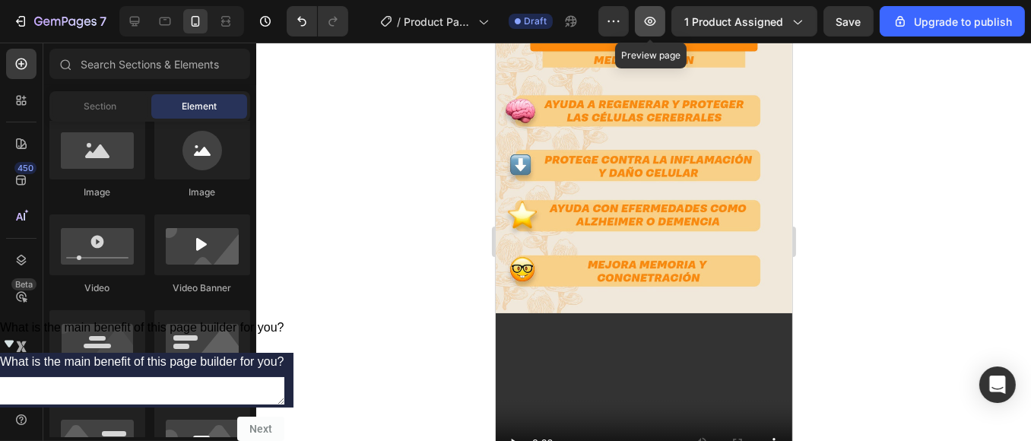
click at [652, 29] on button "button" at bounding box center [650, 21] width 30 height 30
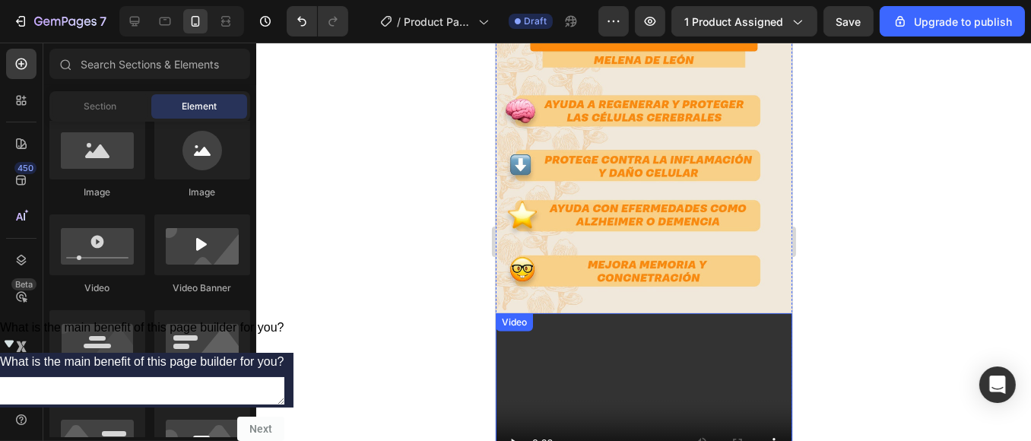
click at [581, 313] on video at bounding box center [643, 396] width 297 height 167
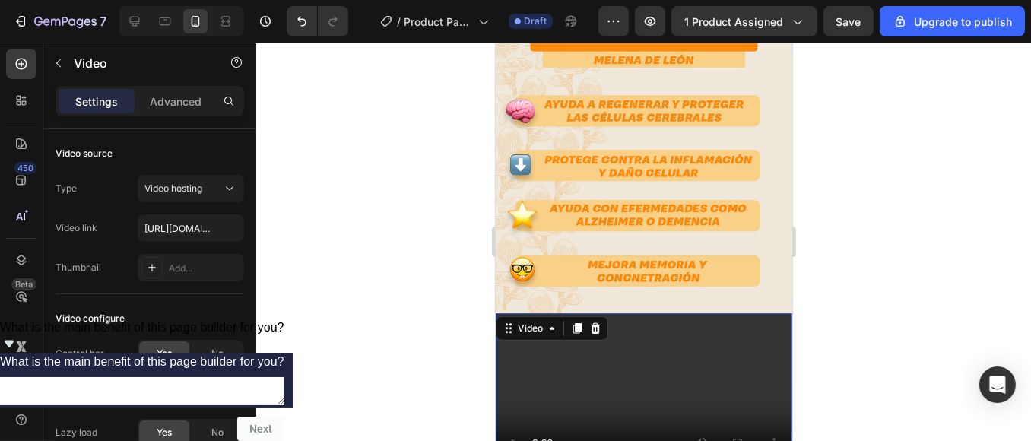
click at [527, 314] on video at bounding box center [643, 396] width 297 height 167
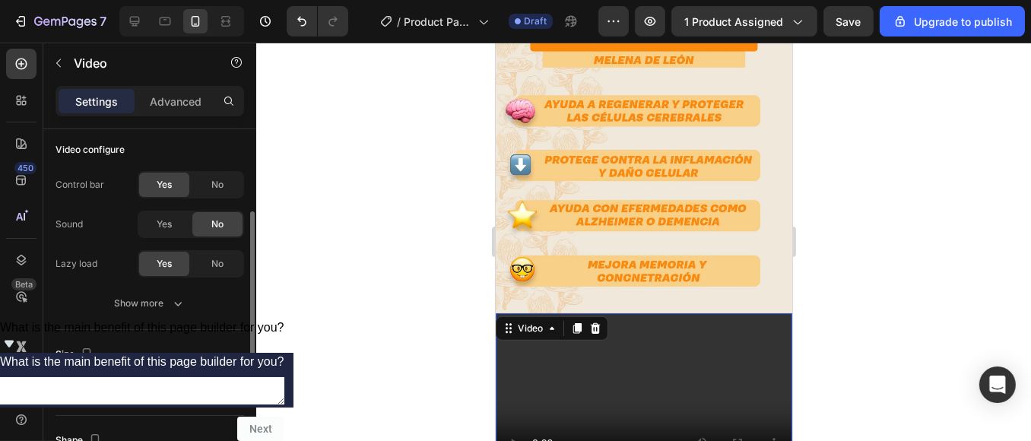
scroll to position [253, 0]
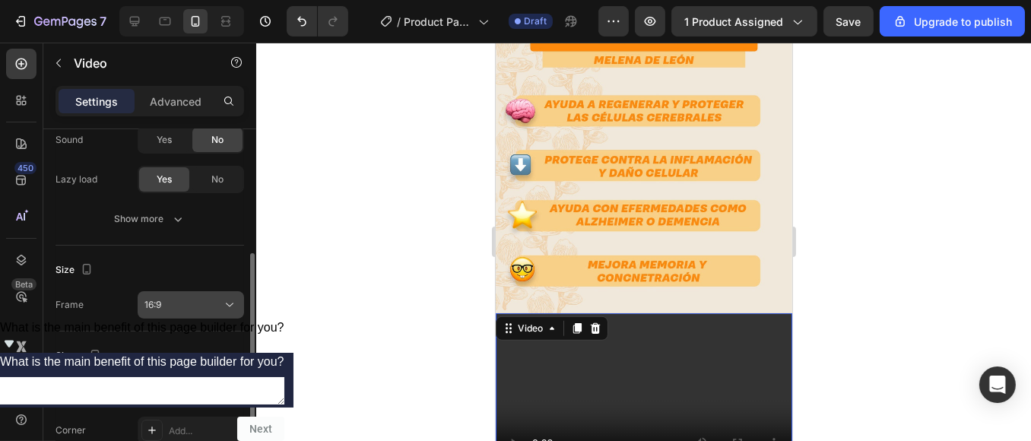
click at [206, 309] on div "16:9" at bounding box center [183, 305] width 78 height 14
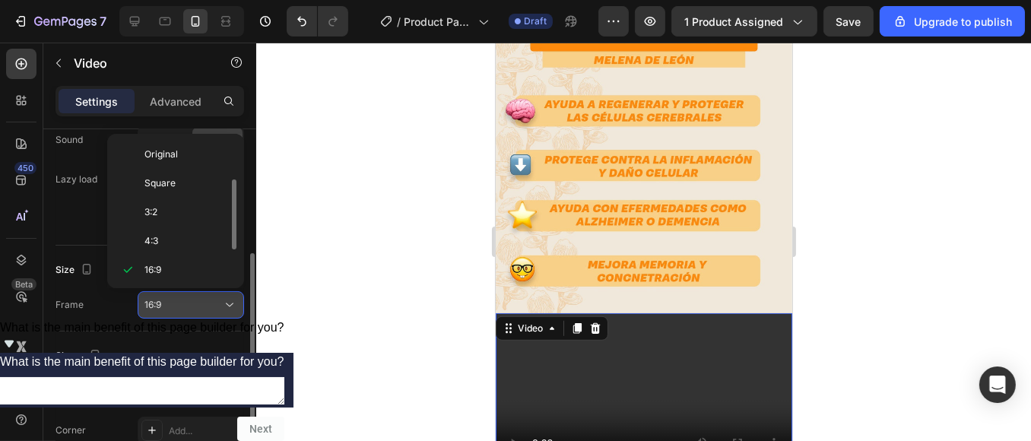
scroll to position [27, 0]
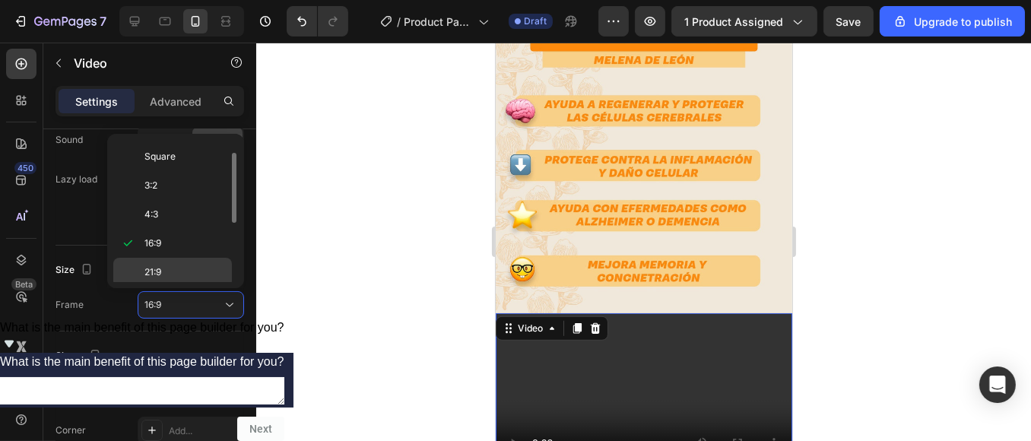
click at [178, 275] on p "21:9" at bounding box center [184, 272] width 81 height 14
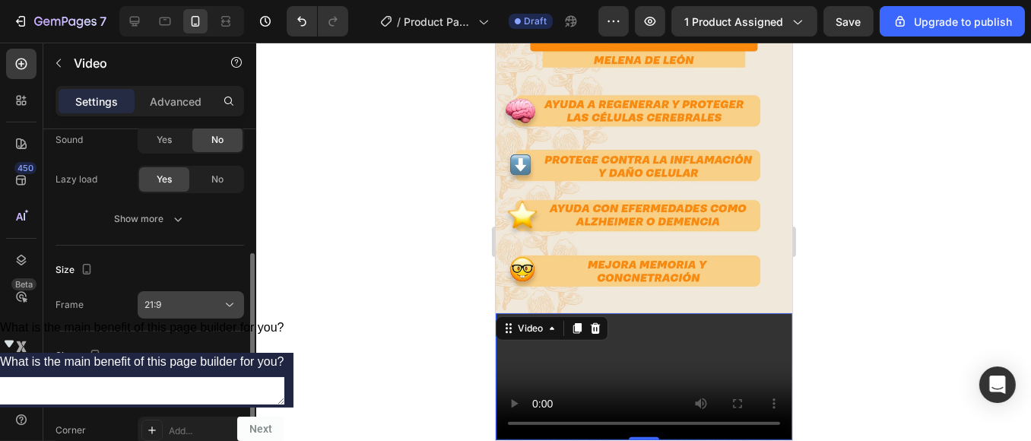
click at [201, 301] on div "21:9" at bounding box center [183, 305] width 78 height 14
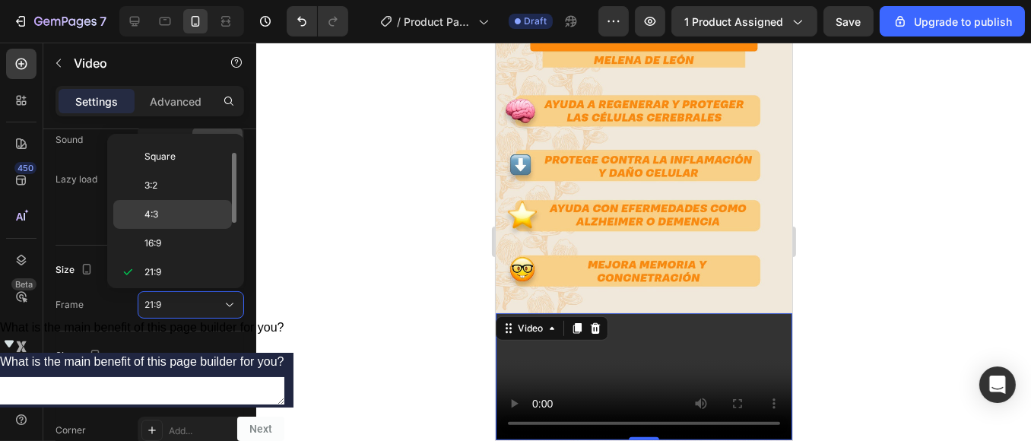
click at [179, 202] on div "4:3" at bounding box center [172, 214] width 119 height 29
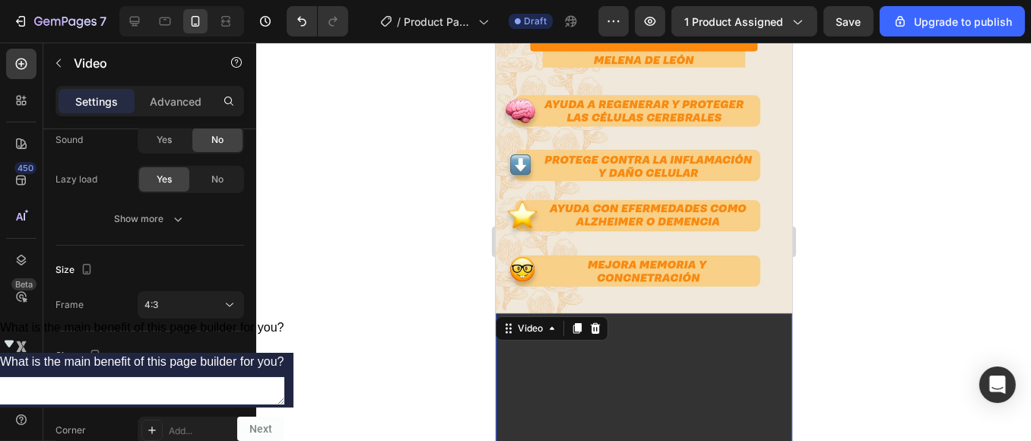
click at [211, 301] on div "4:3" at bounding box center [183, 305] width 78 height 14
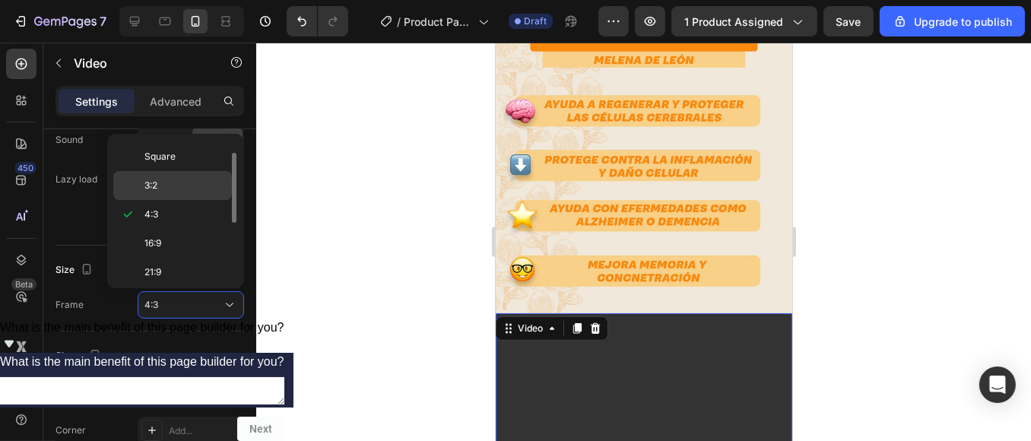
click at [188, 184] on p "3:2" at bounding box center [184, 186] width 81 height 14
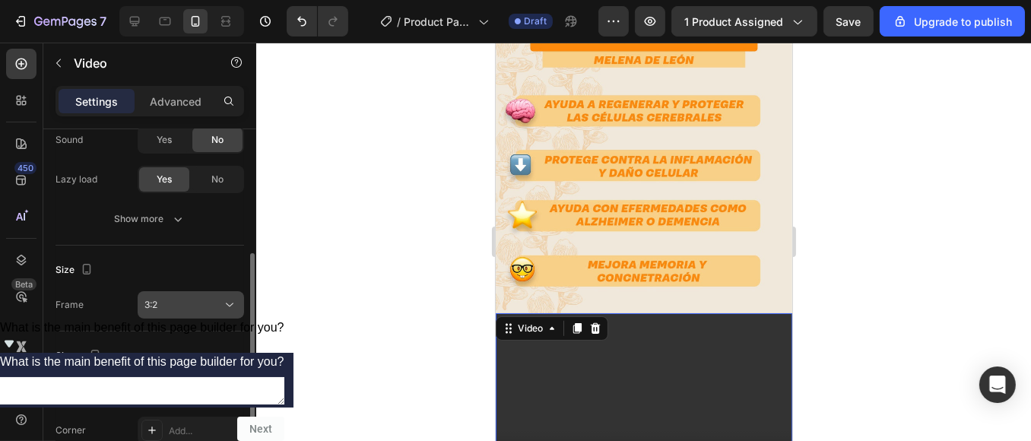
click at [211, 301] on div "3:2" at bounding box center [183, 305] width 78 height 14
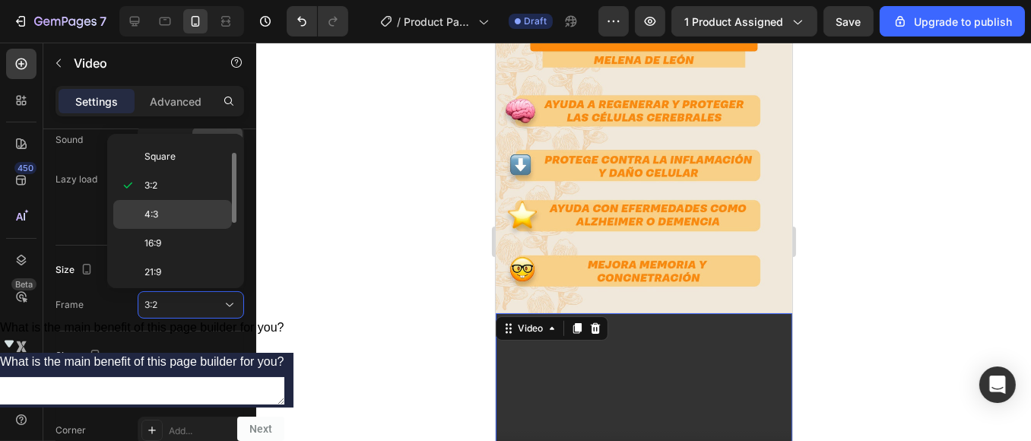
click at [195, 212] on p "4:3" at bounding box center [184, 215] width 81 height 14
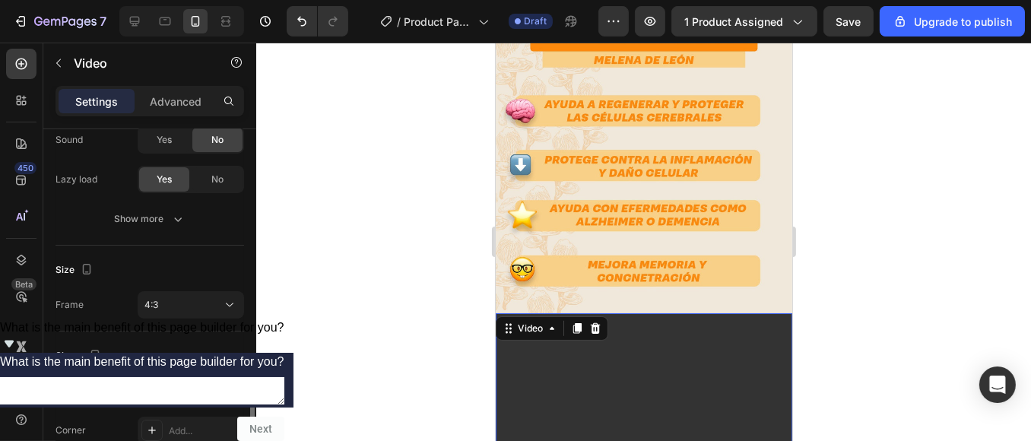
scroll to position [368, 0]
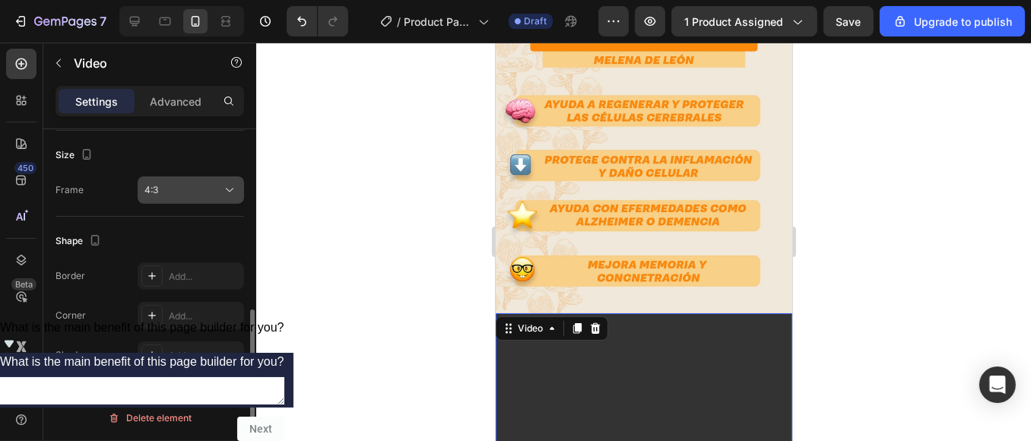
click at [202, 183] on div "4:3" at bounding box center [183, 190] width 78 height 14
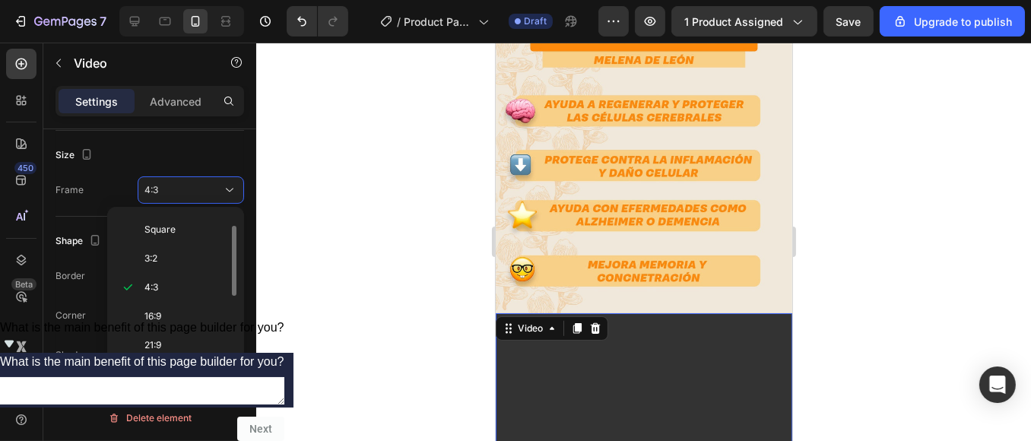
scroll to position [147, 0]
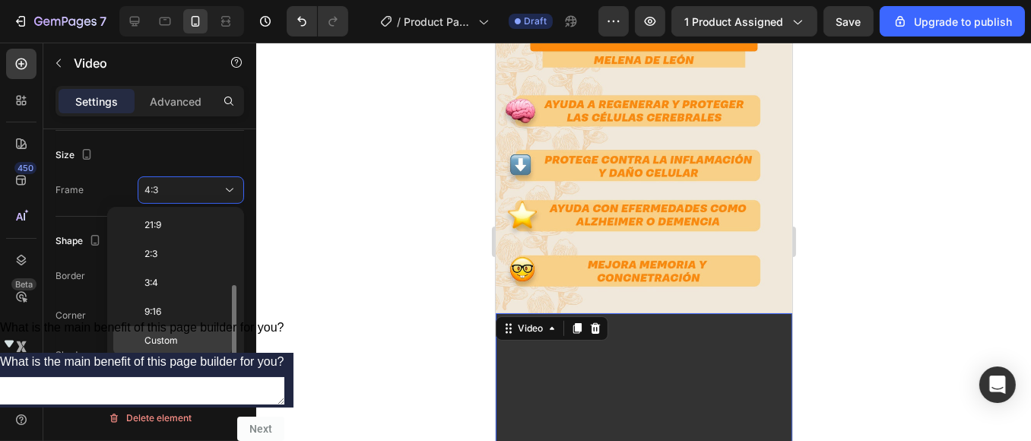
click at [192, 334] on p "Custom" at bounding box center [184, 341] width 81 height 14
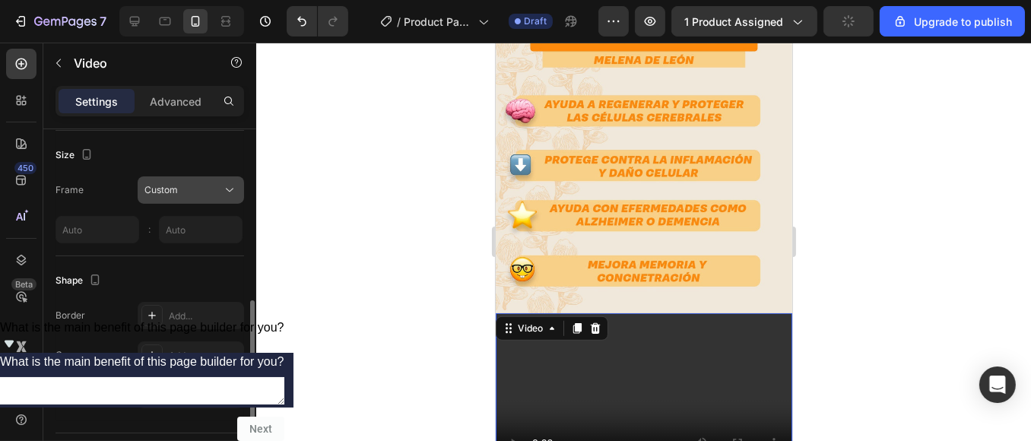
click at [209, 189] on div "Custom" at bounding box center [183, 190] width 78 height 14
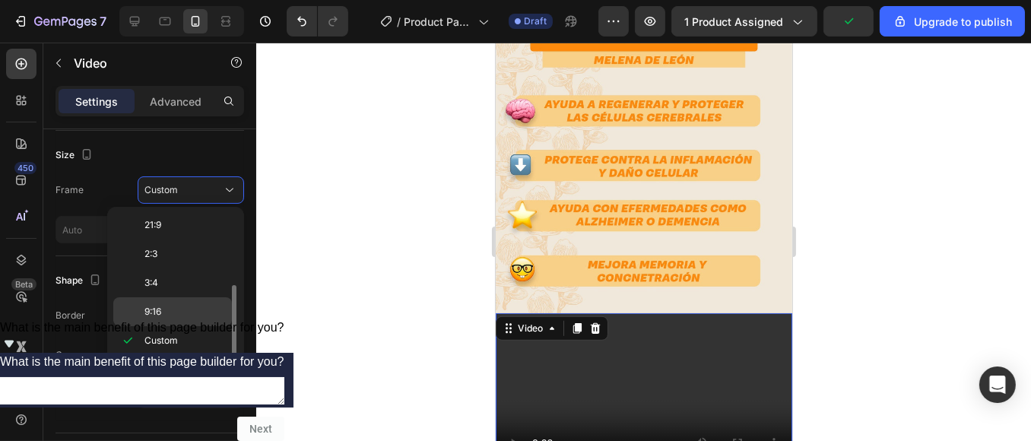
click at [183, 306] on p "9:16" at bounding box center [184, 312] width 81 height 14
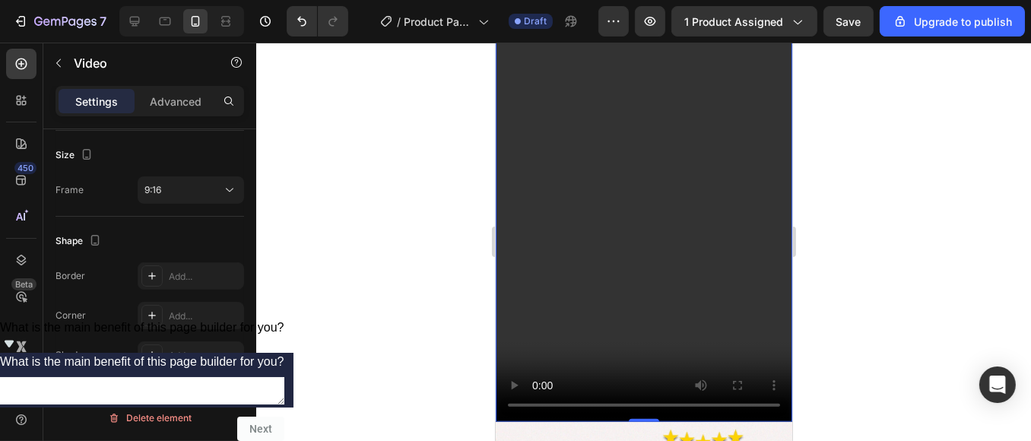
scroll to position [1605, 0]
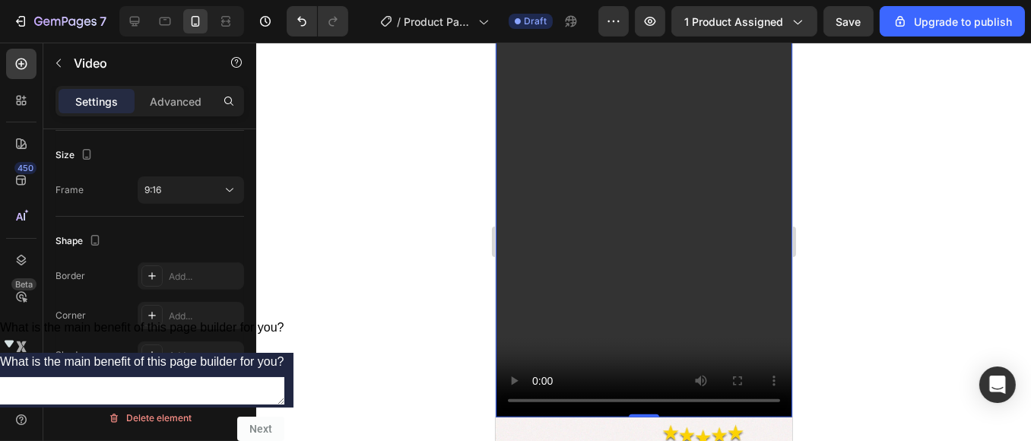
click at [881, 206] on div at bounding box center [643, 242] width 775 height 398
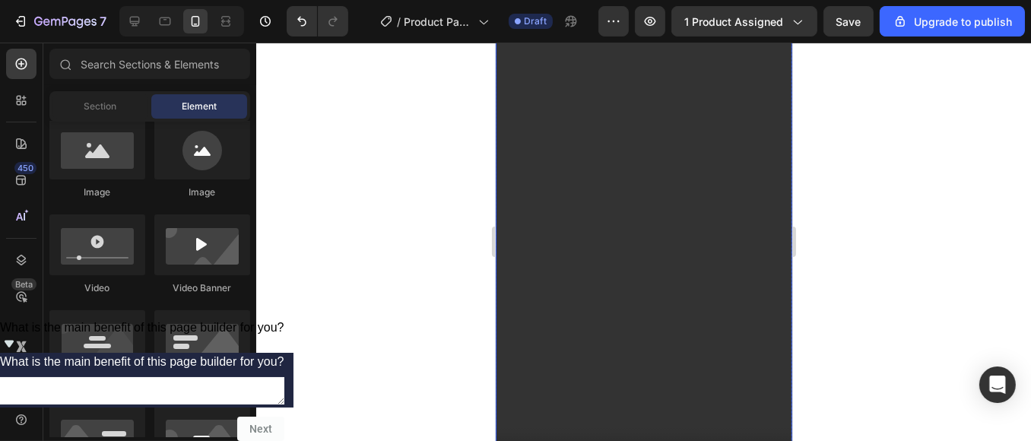
scroll to position [1436, 0]
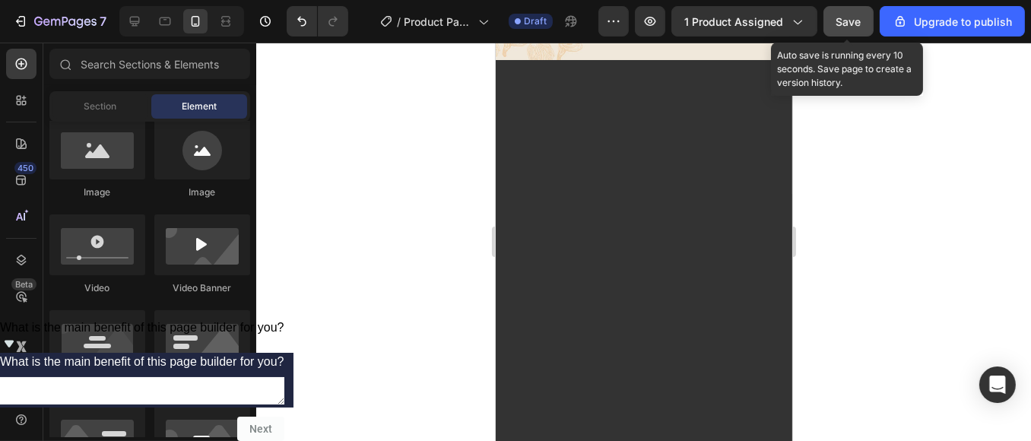
click at [845, 24] on span "Save" at bounding box center [848, 21] width 25 height 13
click at [848, 12] on button "Save" at bounding box center [849, 21] width 50 height 30
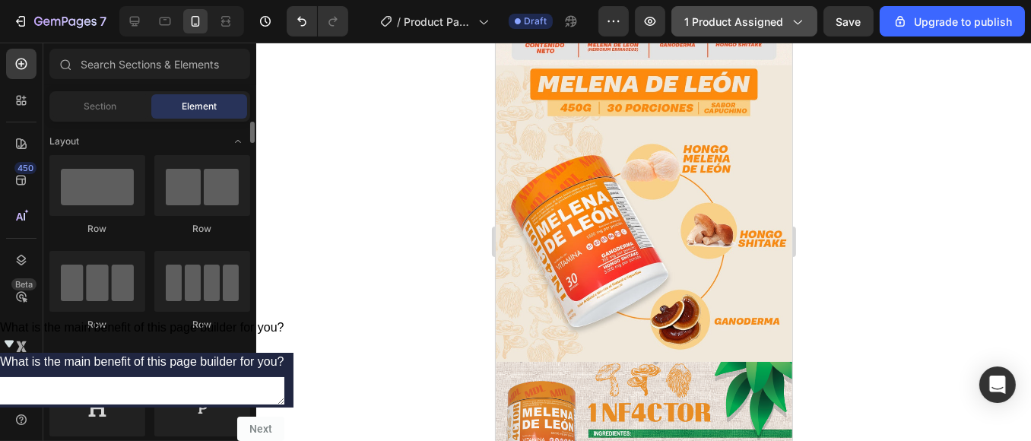
scroll to position [675, 0]
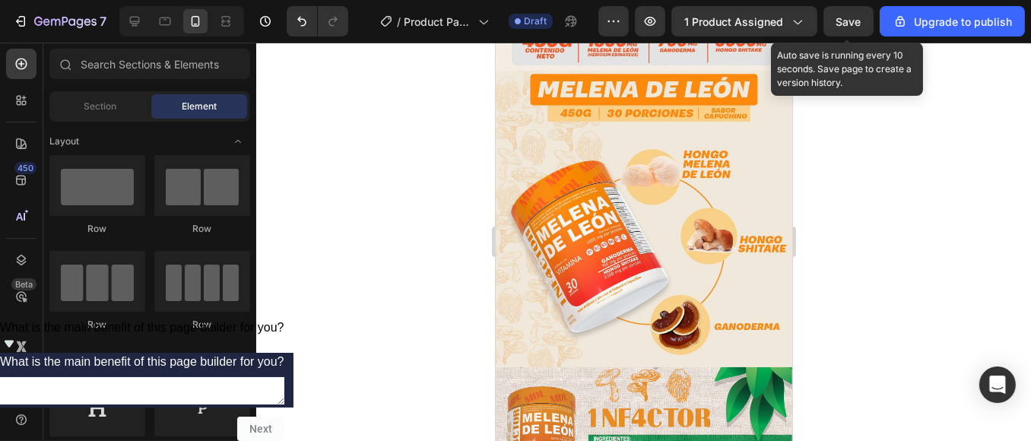
click at [840, 21] on span "Save" at bounding box center [848, 21] width 25 height 13
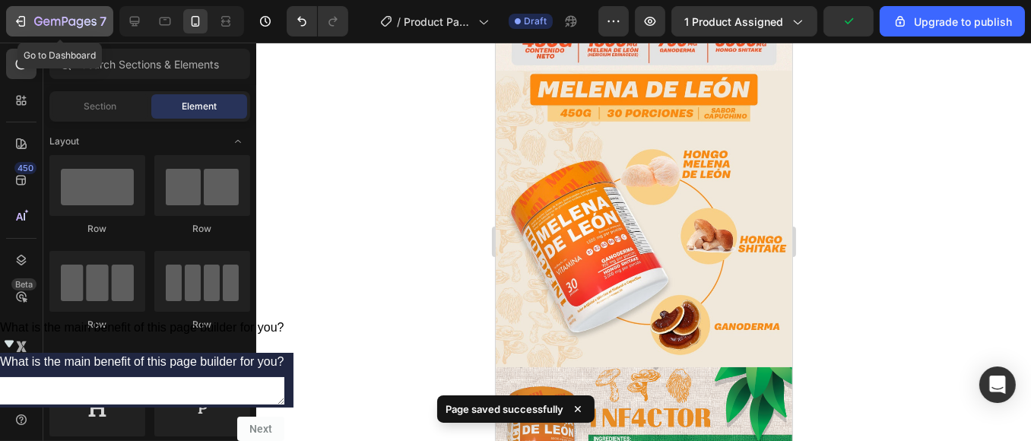
click at [27, 24] on icon "button" at bounding box center [20, 21] width 15 height 15
